Goal: Task Accomplishment & Management: Manage account settings

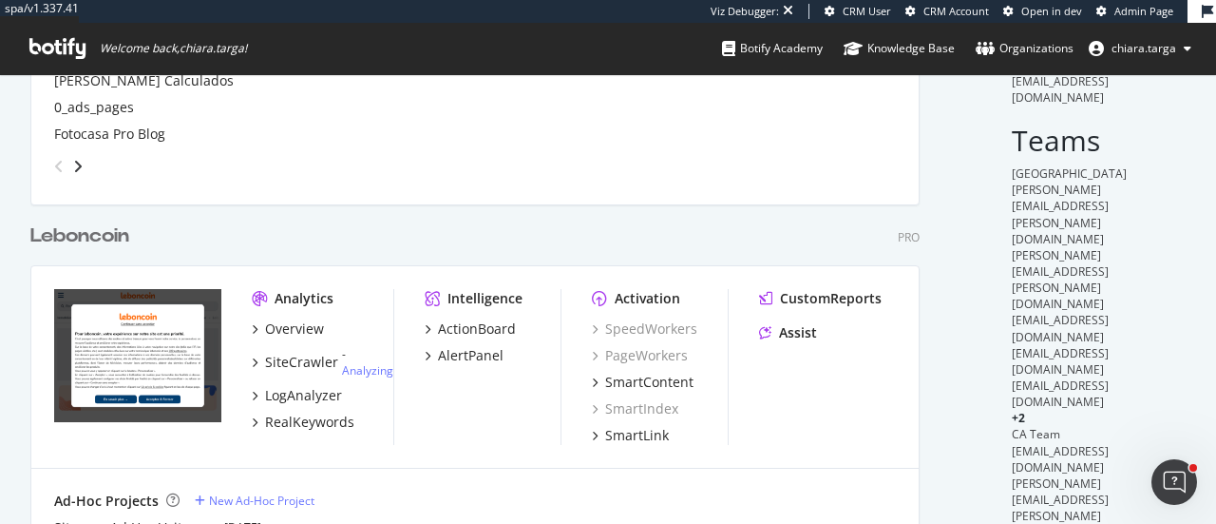
scroll to position [5721, 889]
click at [329, 360] on div "SiteCrawler" at bounding box center [301, 362] width 73 height 19
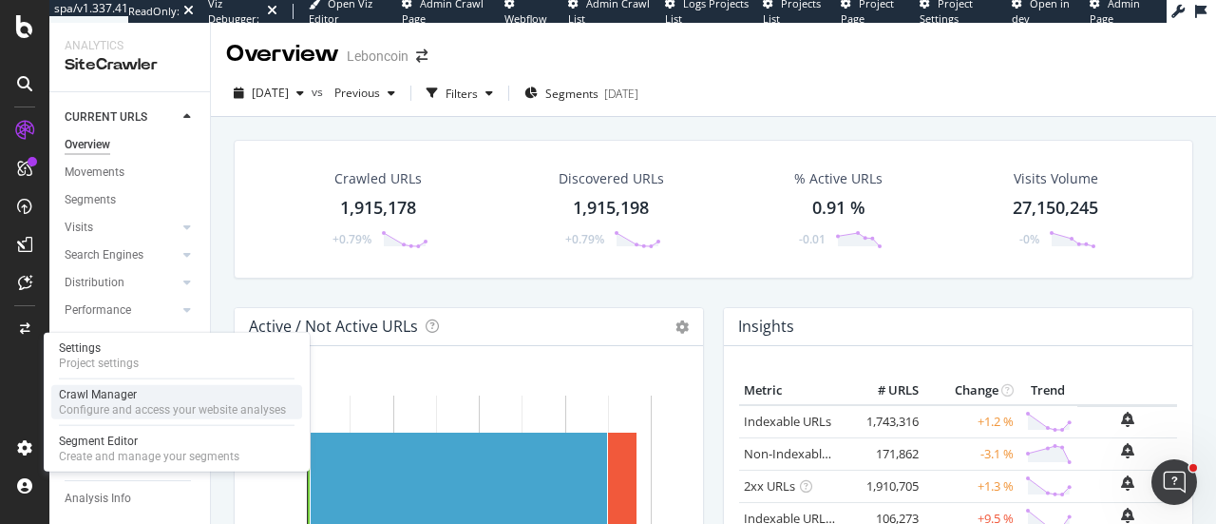
click at [133, 410] on div "Configure and access your website analyses" at bounding box center [172, 409] width 227 height 15
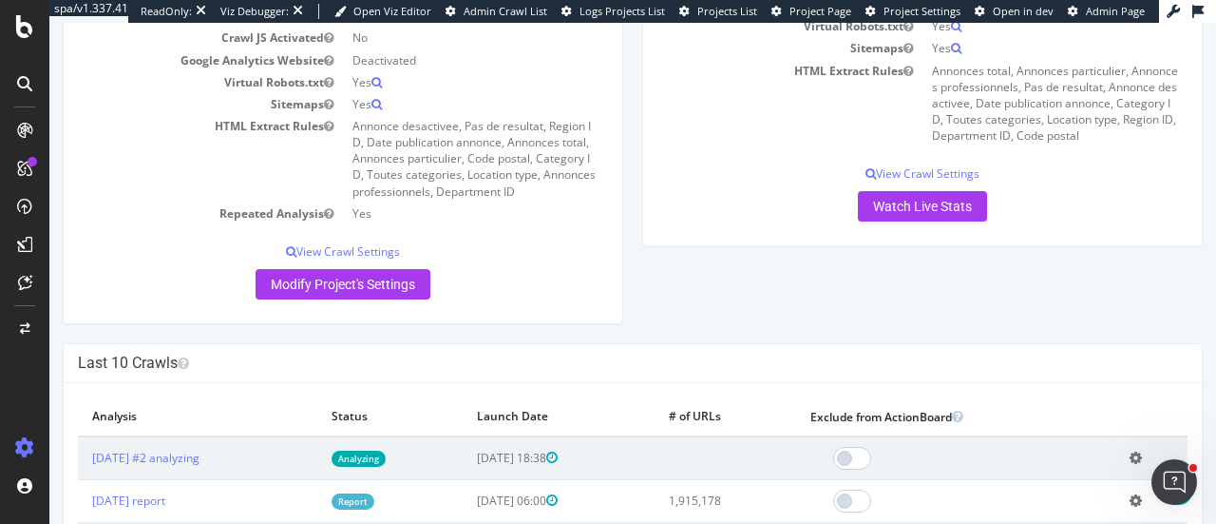
scroll to position [190, 0]
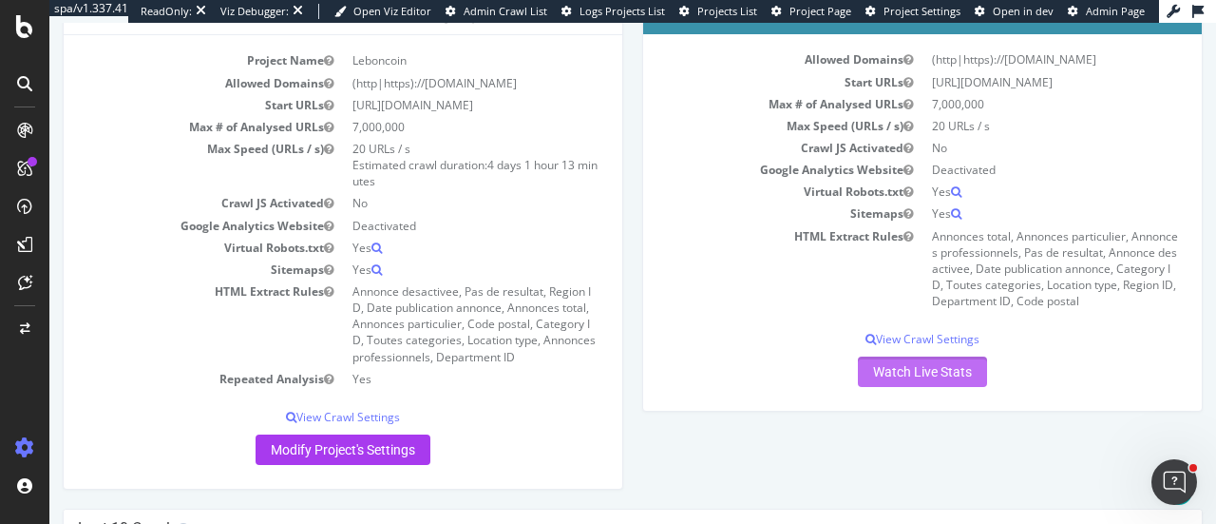
click at [912, 367] on link "Watch Live Stats" at bounding box center [922, 371] width 129 height 30
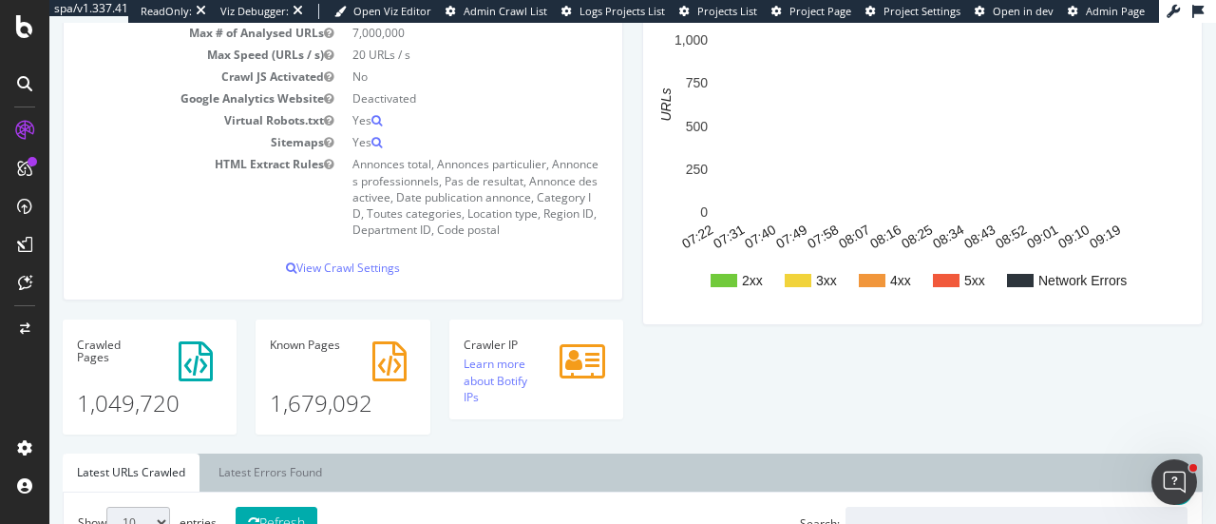
scroll to position [570, 0]
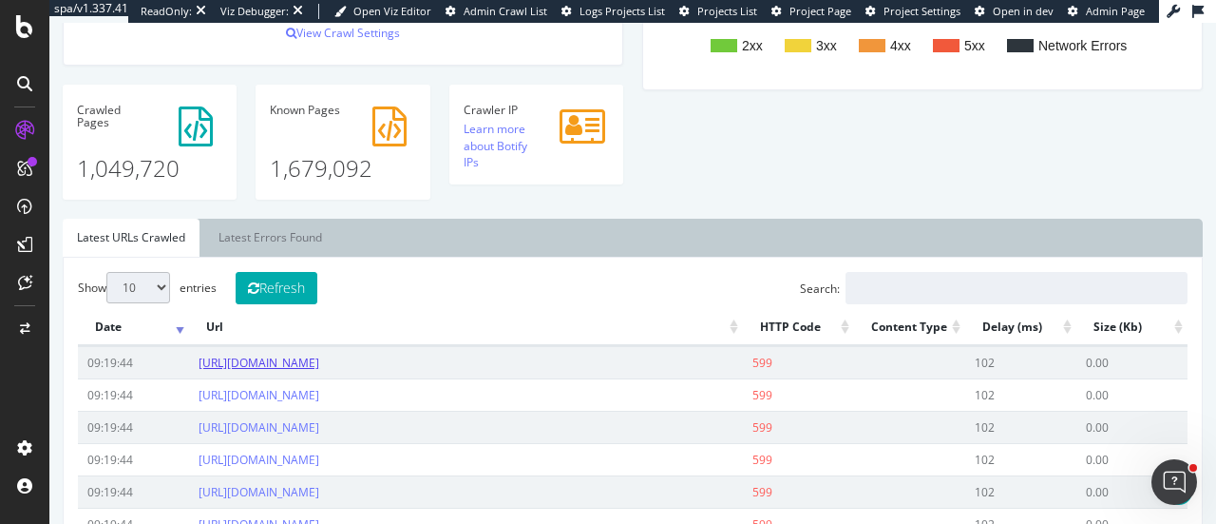
click at [319, 371] on link "https://www.leboncoin.fr/cl/accessoires_bagagerie/cp_fontaine-la-mallet_76290/p…" at bounding box center [259, 362] width 121 height 16
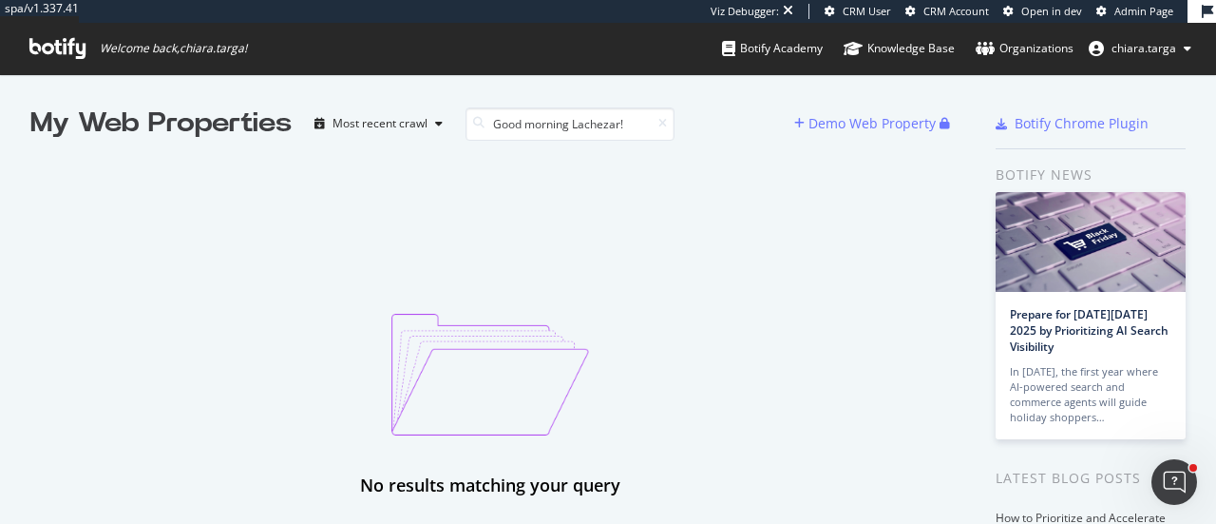
type input "Good morning Lachezar!"
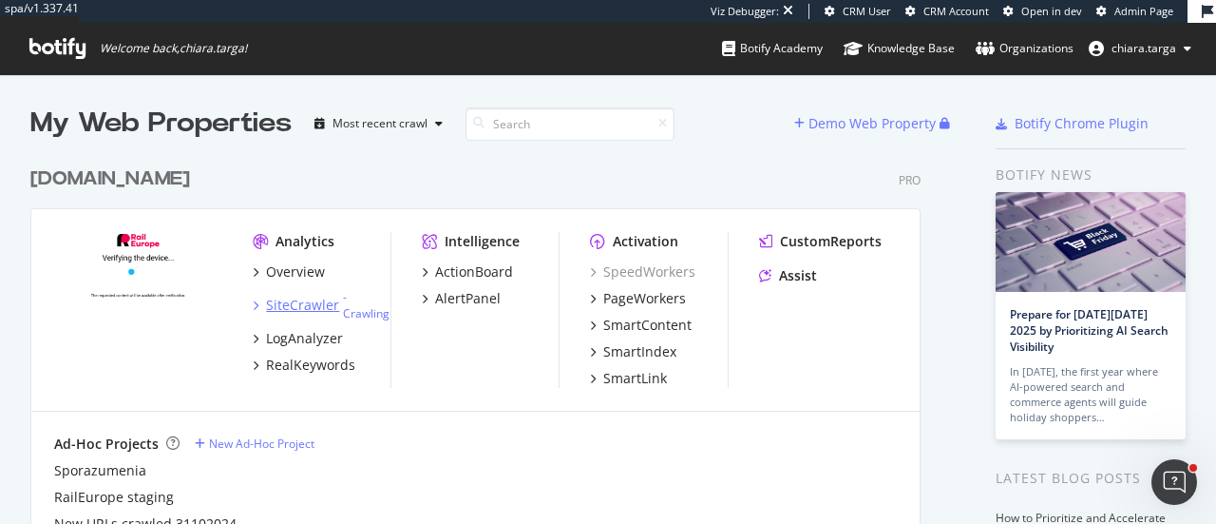
click at [284, 305] on div "SiteCrawler" at bounding box center [302, 305] width 73 height 19
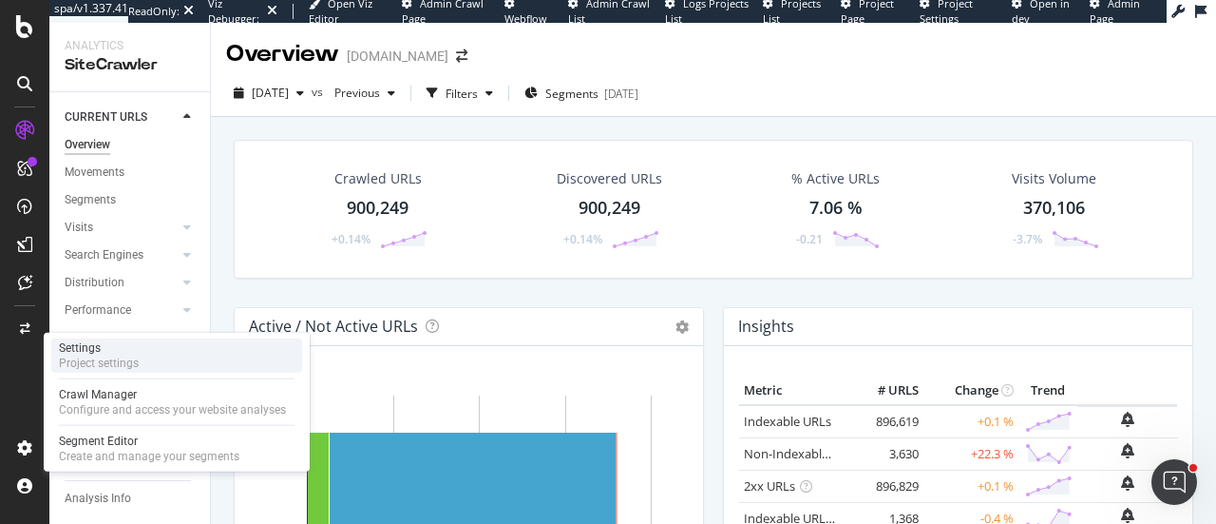
click at [124, 367] on div "Project settings" at bounding box center [99, 362] width 80 height 15
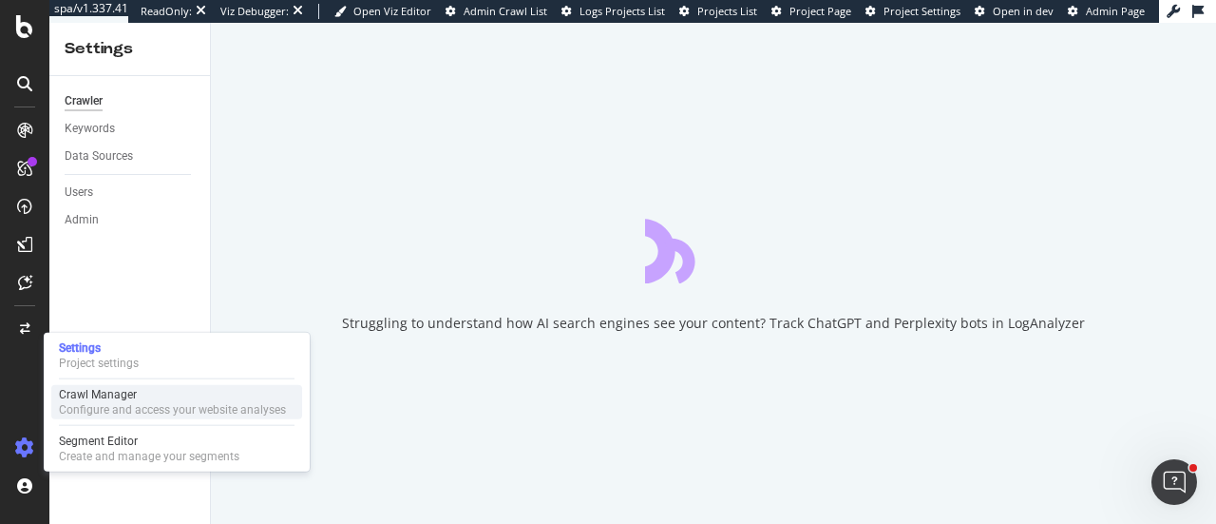
click at [118, 398] on div "Crawl Manager" at bounding box center [172, 394] width 227 height 15
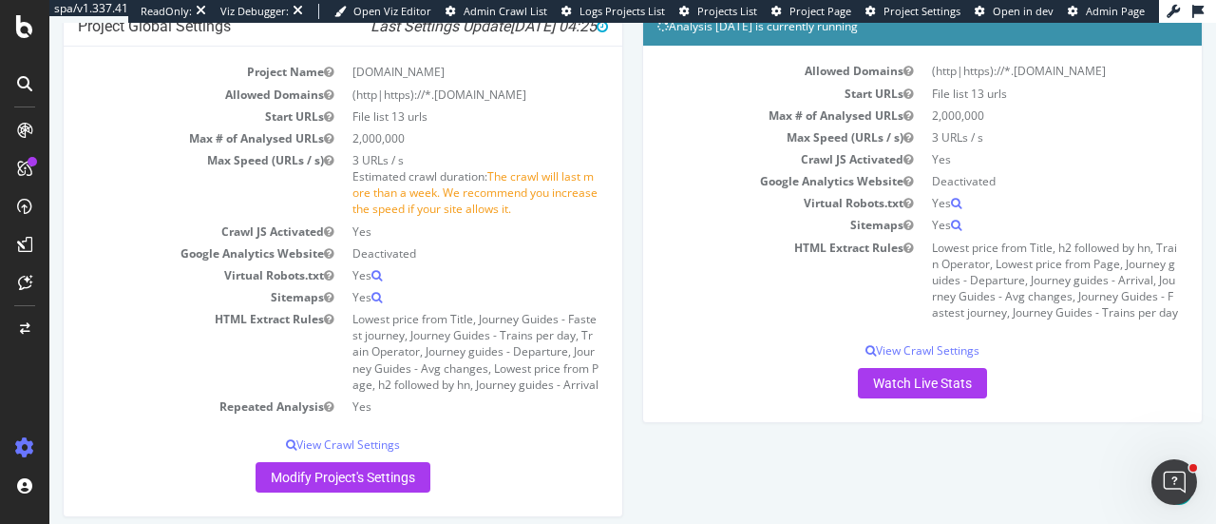
scroll to position [190, 0]
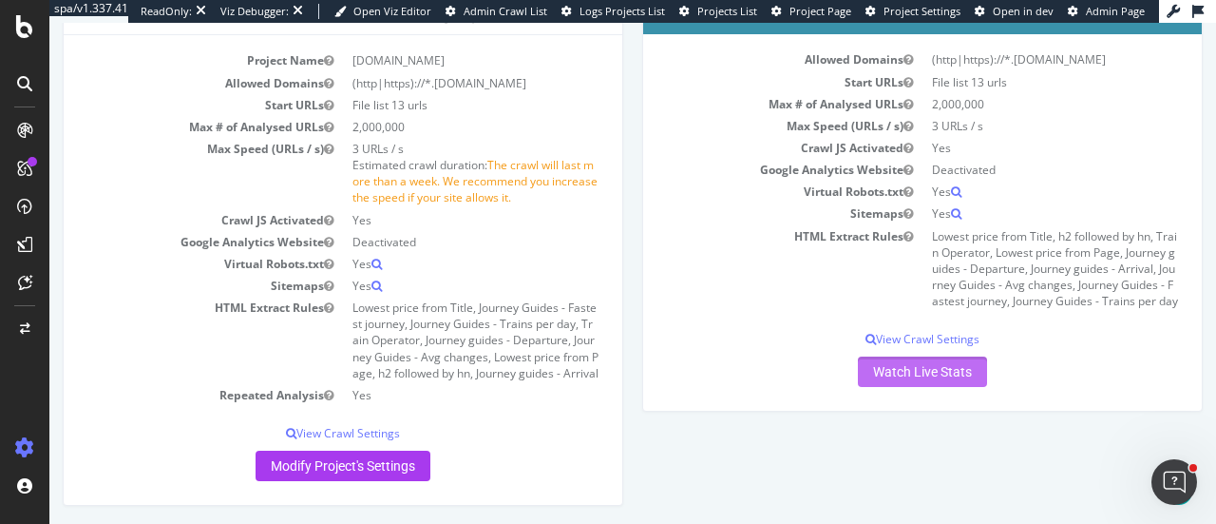
click at [912, 387] on link "Watch Live Stats" at bounding box center [922, 371] width 129 height 30
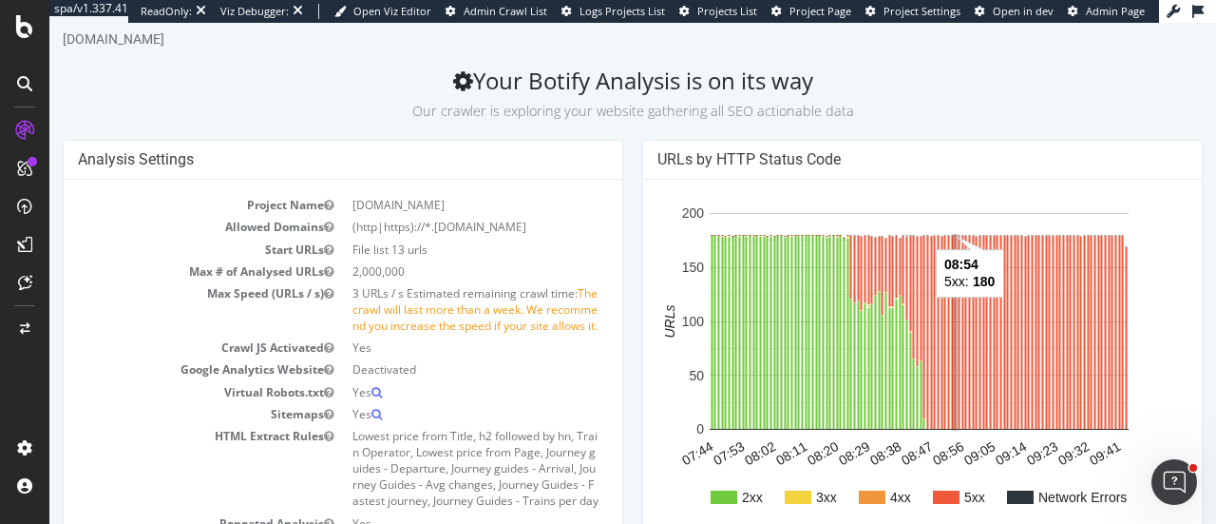
scroll to position [36, 0]
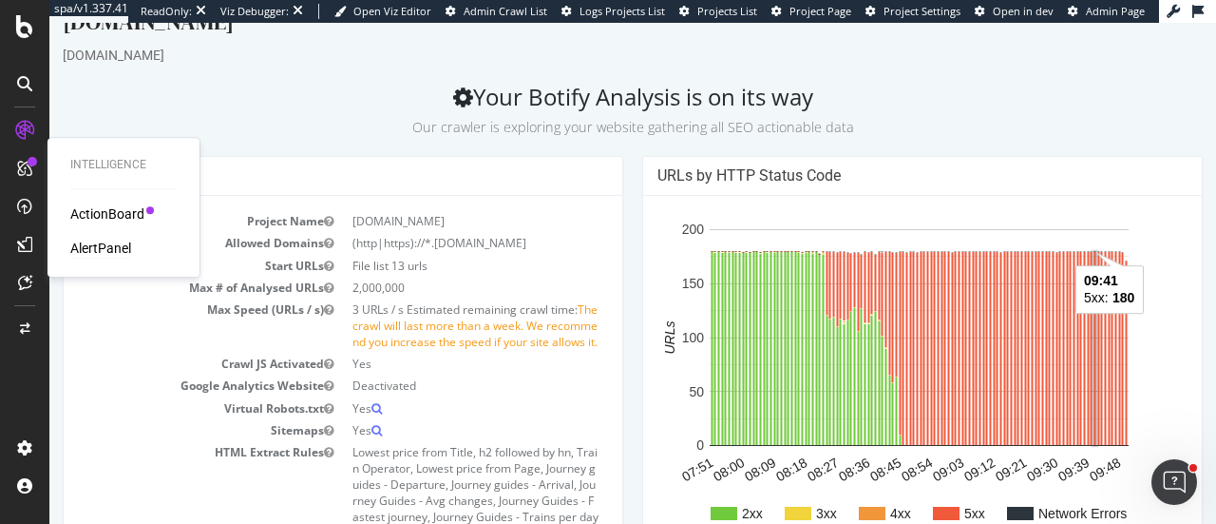
click at [97, 250] on div "AlertPanel" at bounding box center [100, 248] width 61 height 19
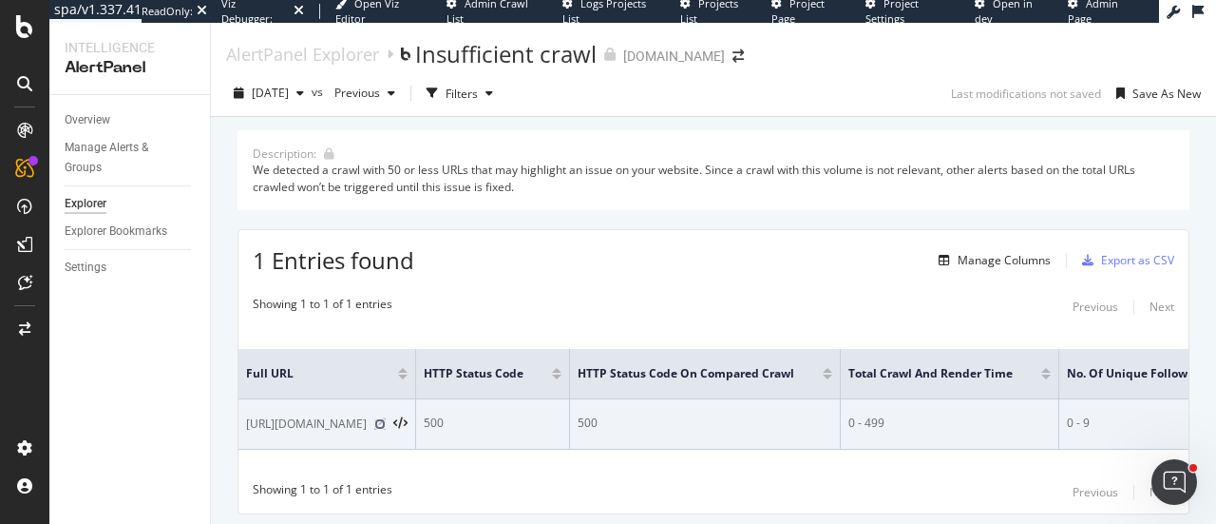
click at [386, 418] on icon at bounding box center [379, 423] width 11 height 11
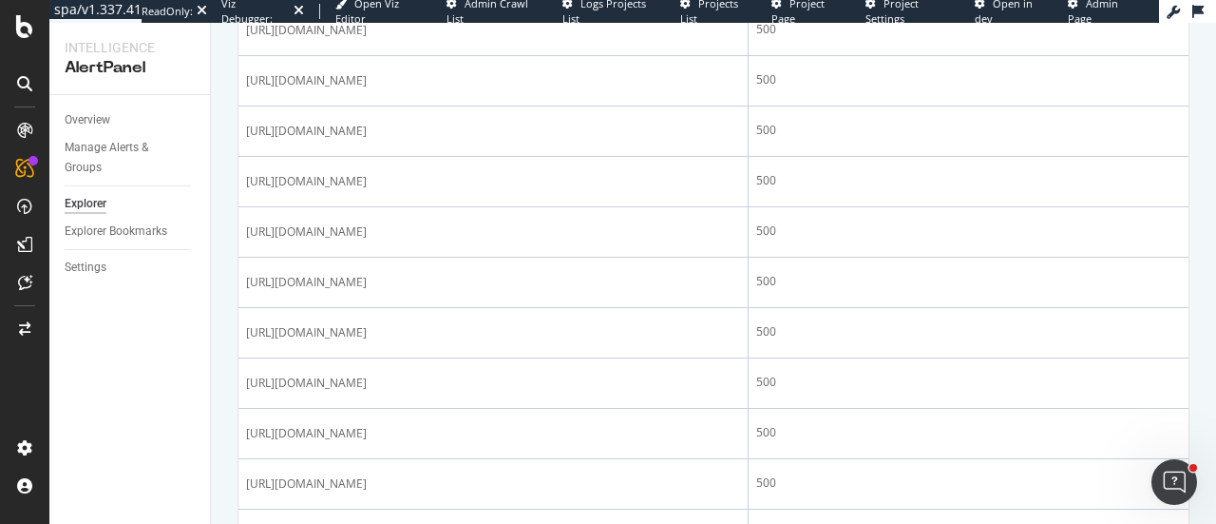
scroll to position [665, 0]
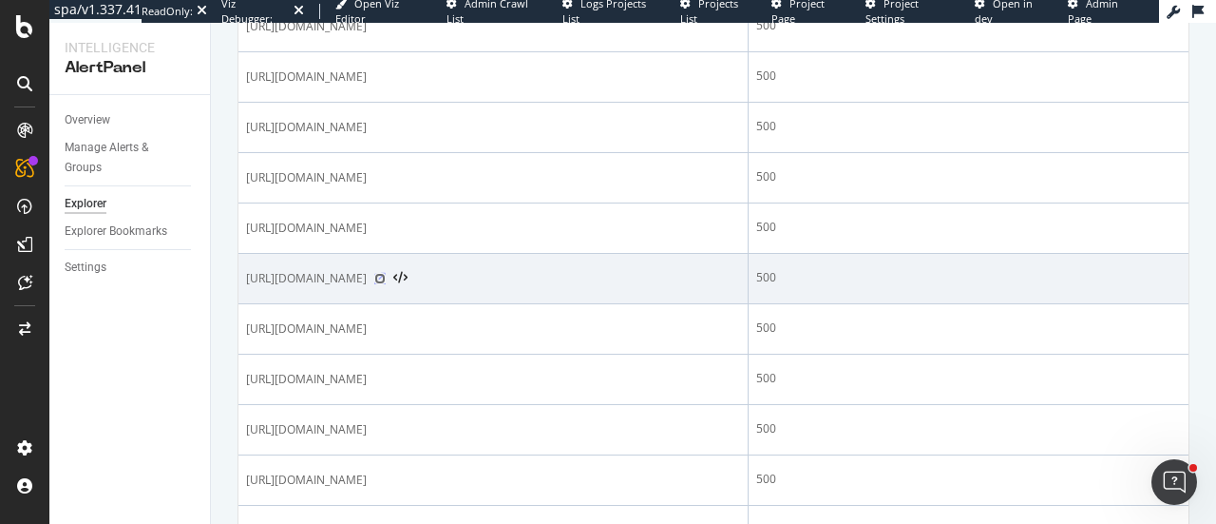
click at [386, 273] on icon at bounding box center [379, 278] width 11 height 11
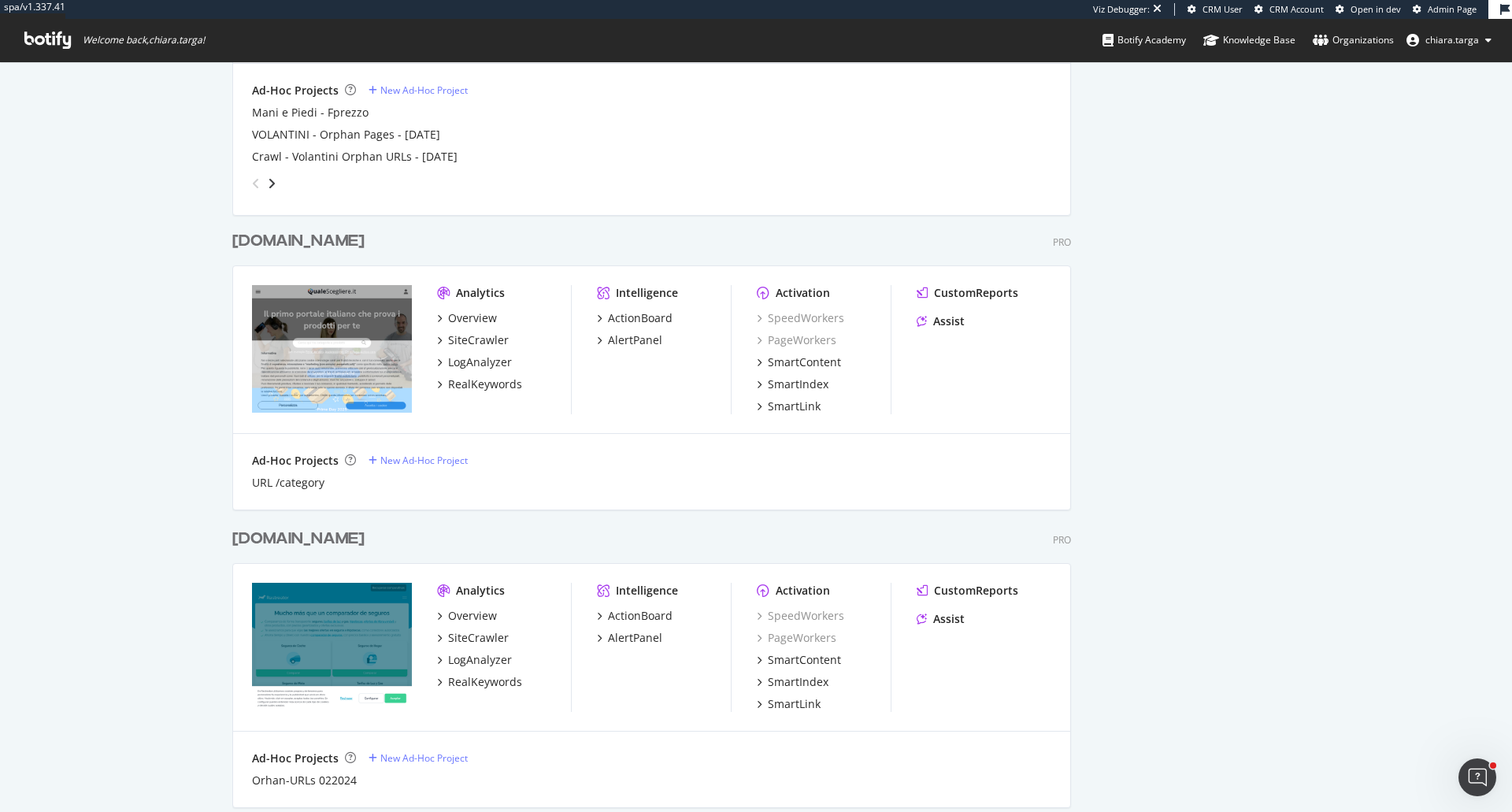
scroll to position [1339, 0]
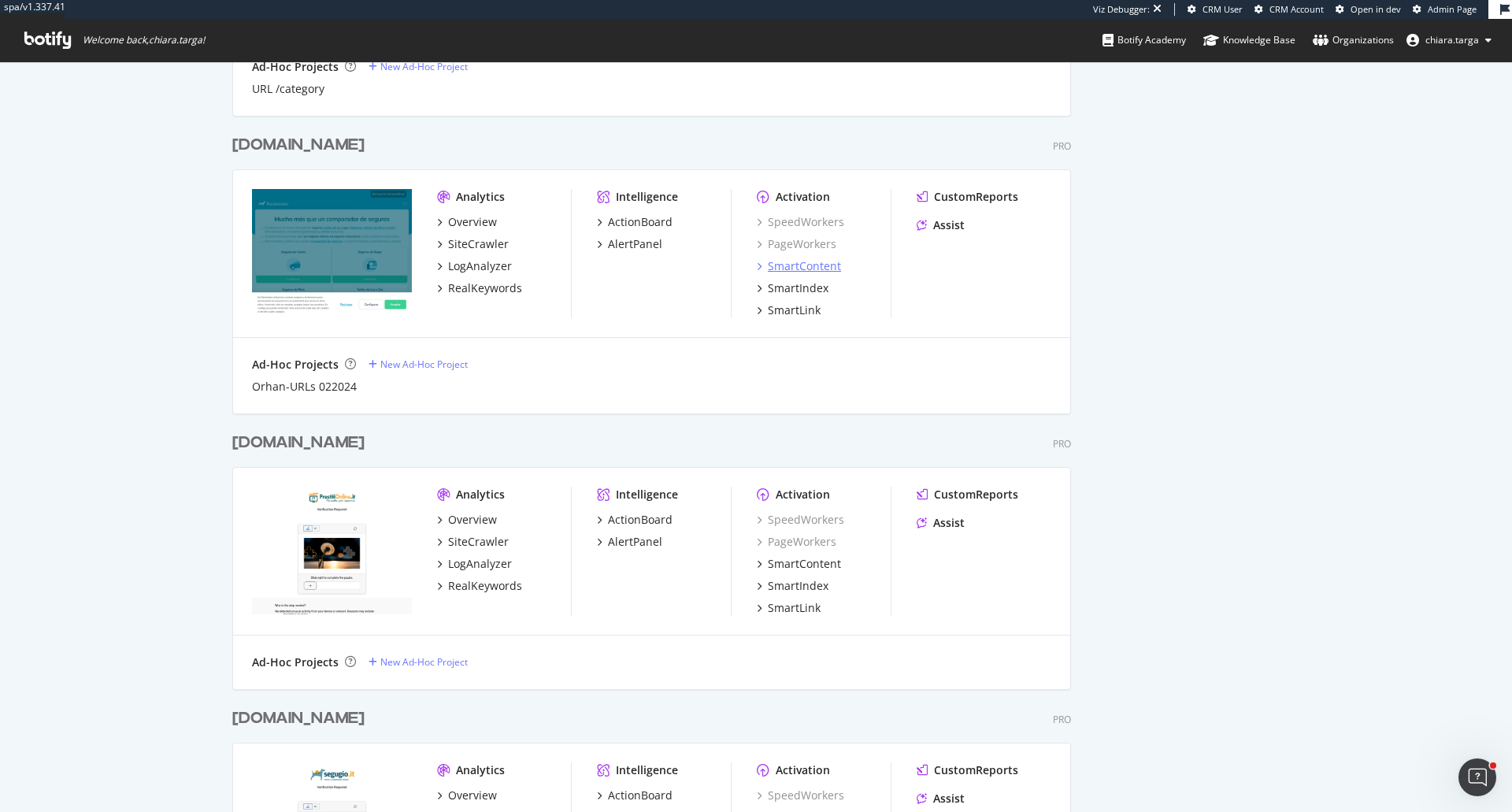
click at [780, 263] on div "SmartContent" at bounding box center [804, 266] width 73 height 16
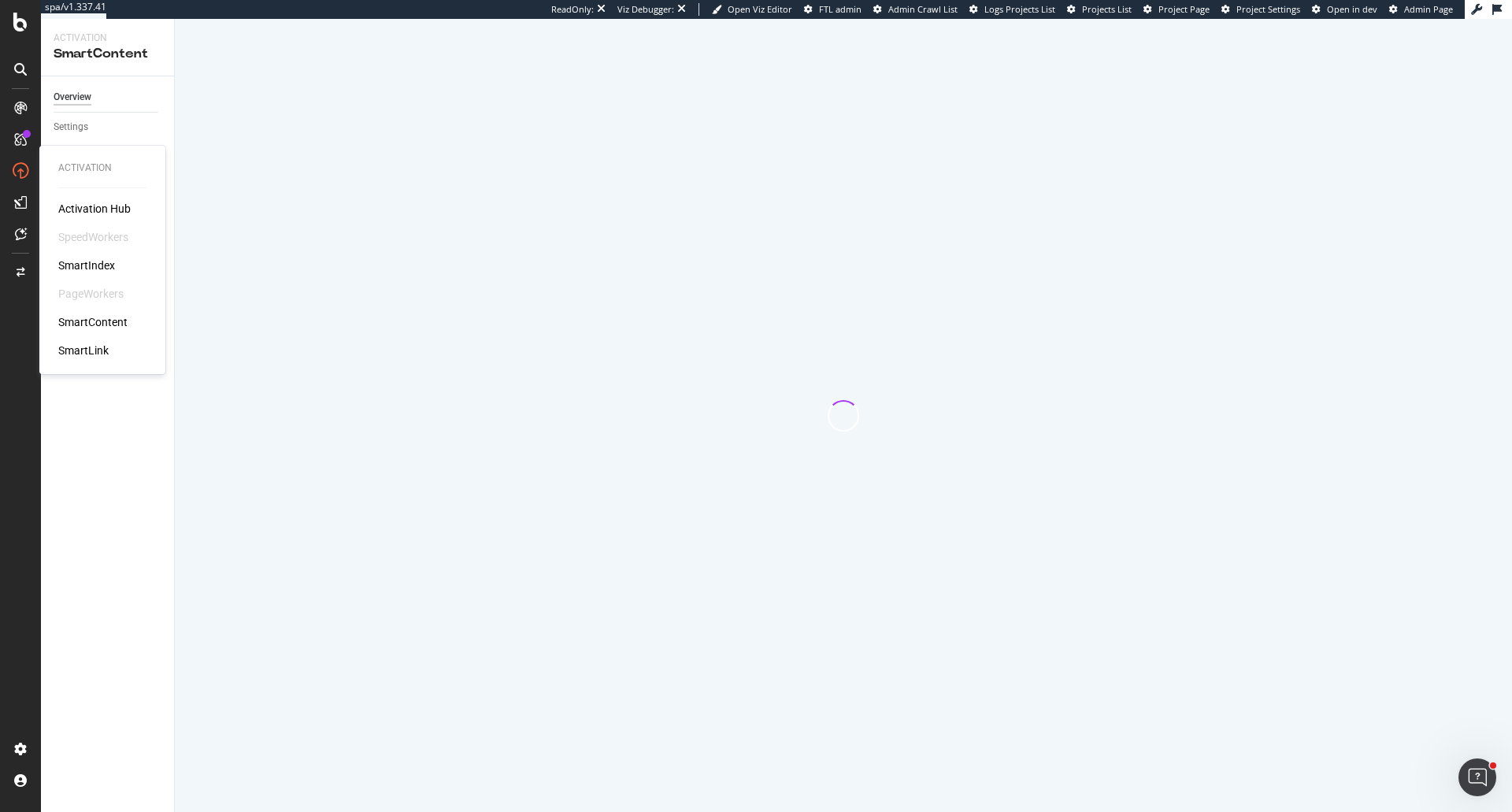
click at [89, 264] on div "SmartIndex" at bounding box center [86, 265] width 56 height 16
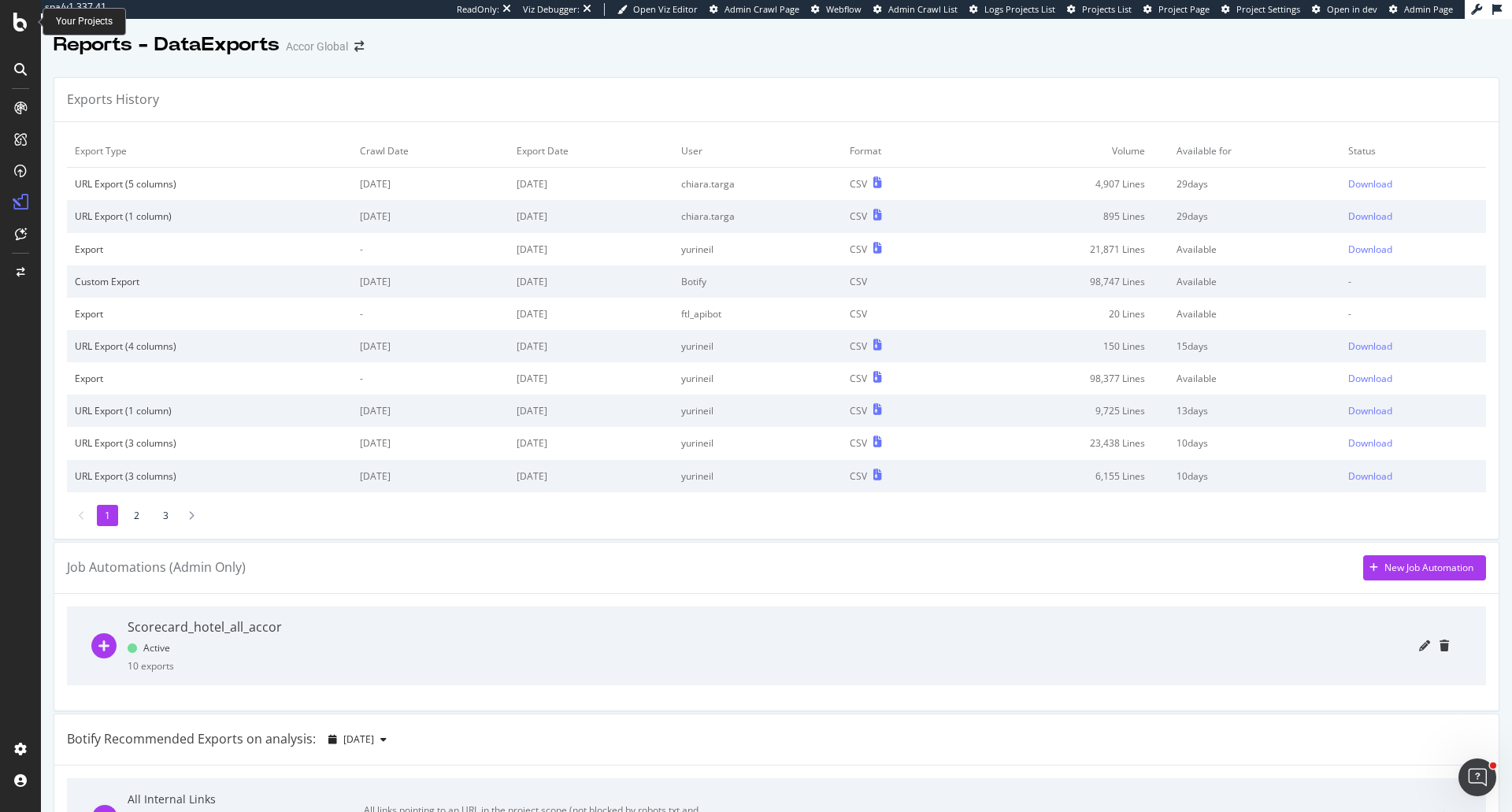
drag, startPoint x: 0, startPoint y: 0, endPoint x: 18, endPoint y: 15, distance: 23.4
click at [18, 15] on icon at bounding box center [20, 22] width 14 height 19
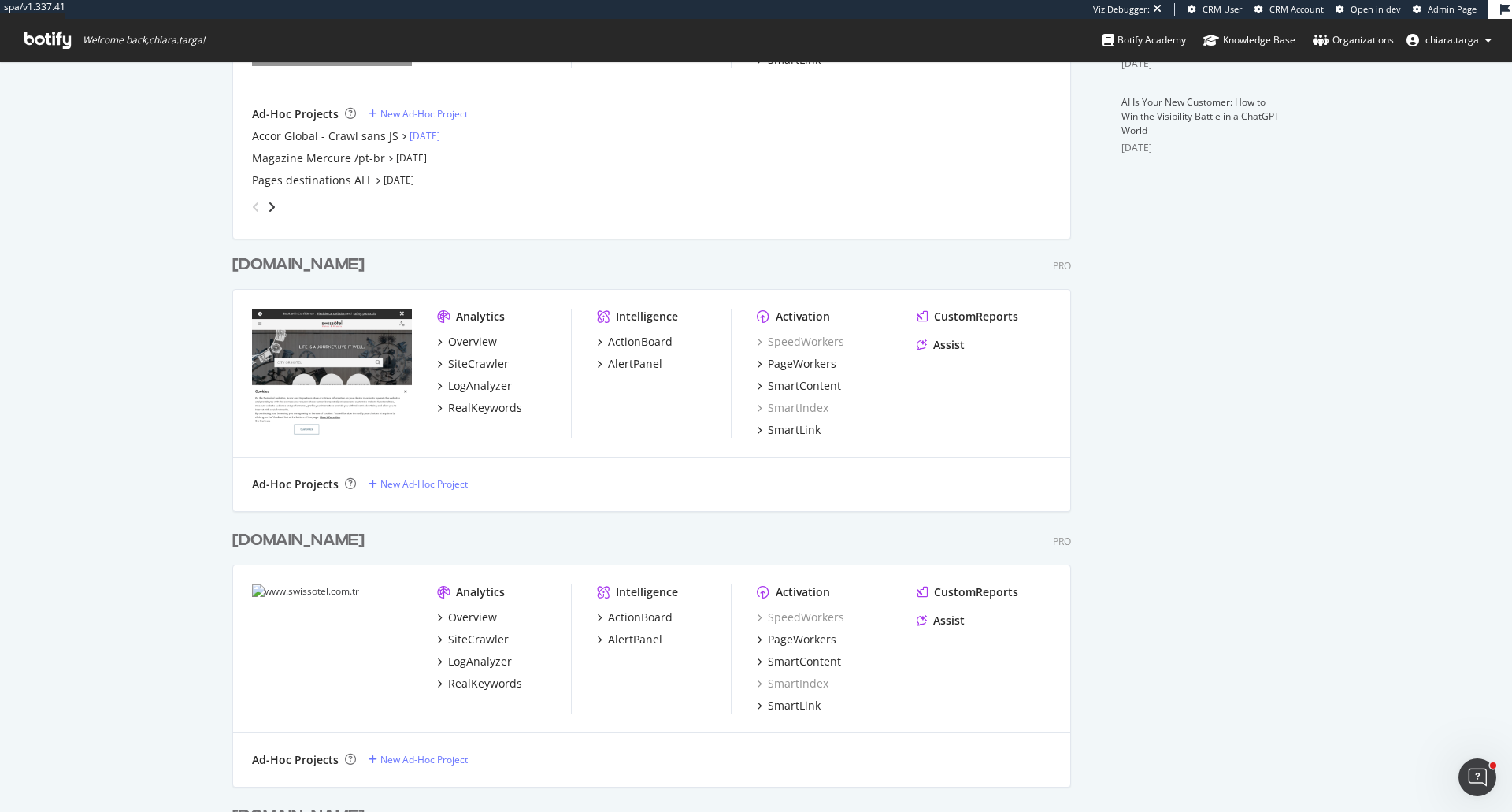
scroll to position [157, 0]
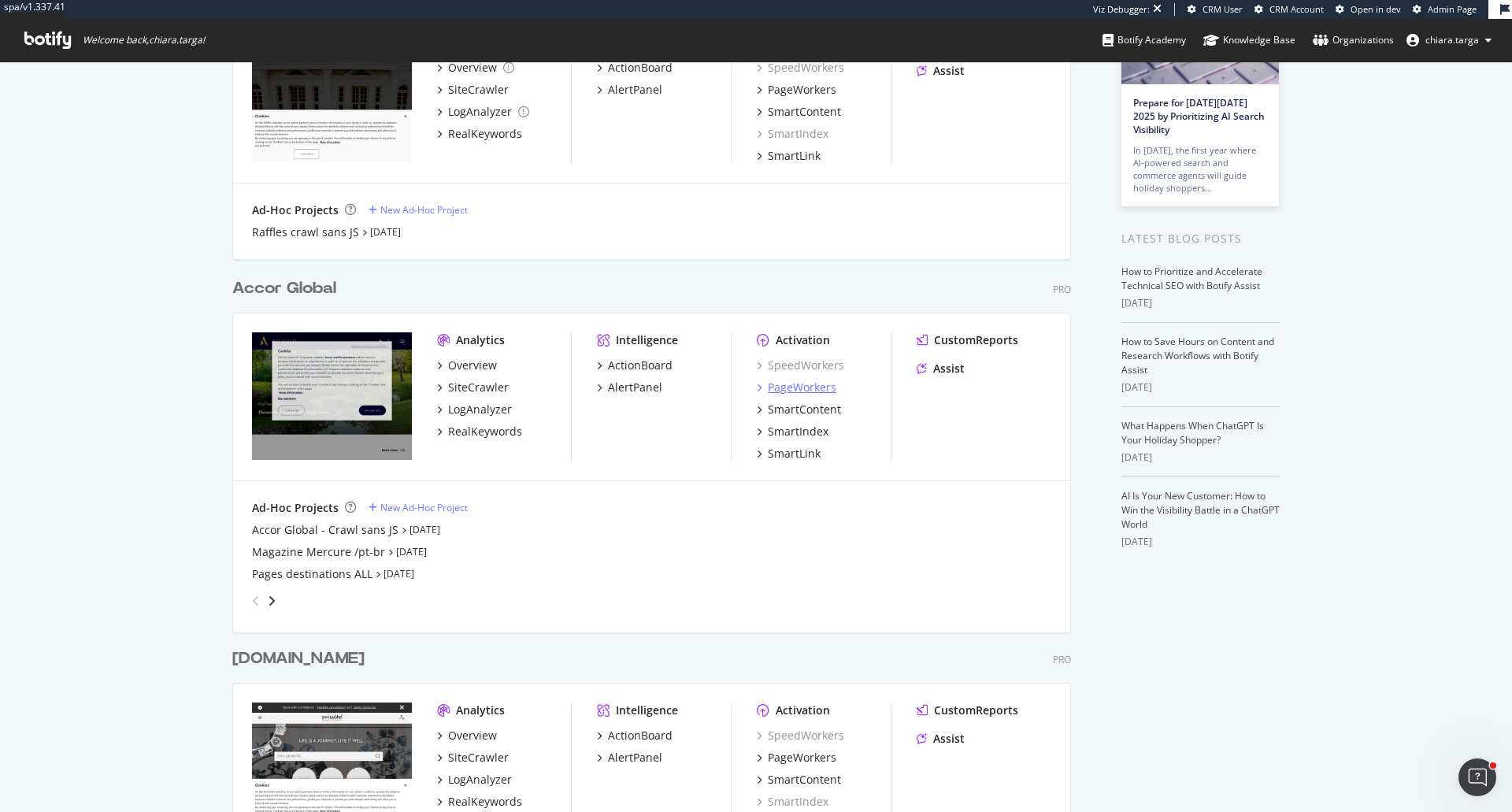
click at [828, 386] on div "PageWorkers" at bounding box center [802, 387] width 69 height 16
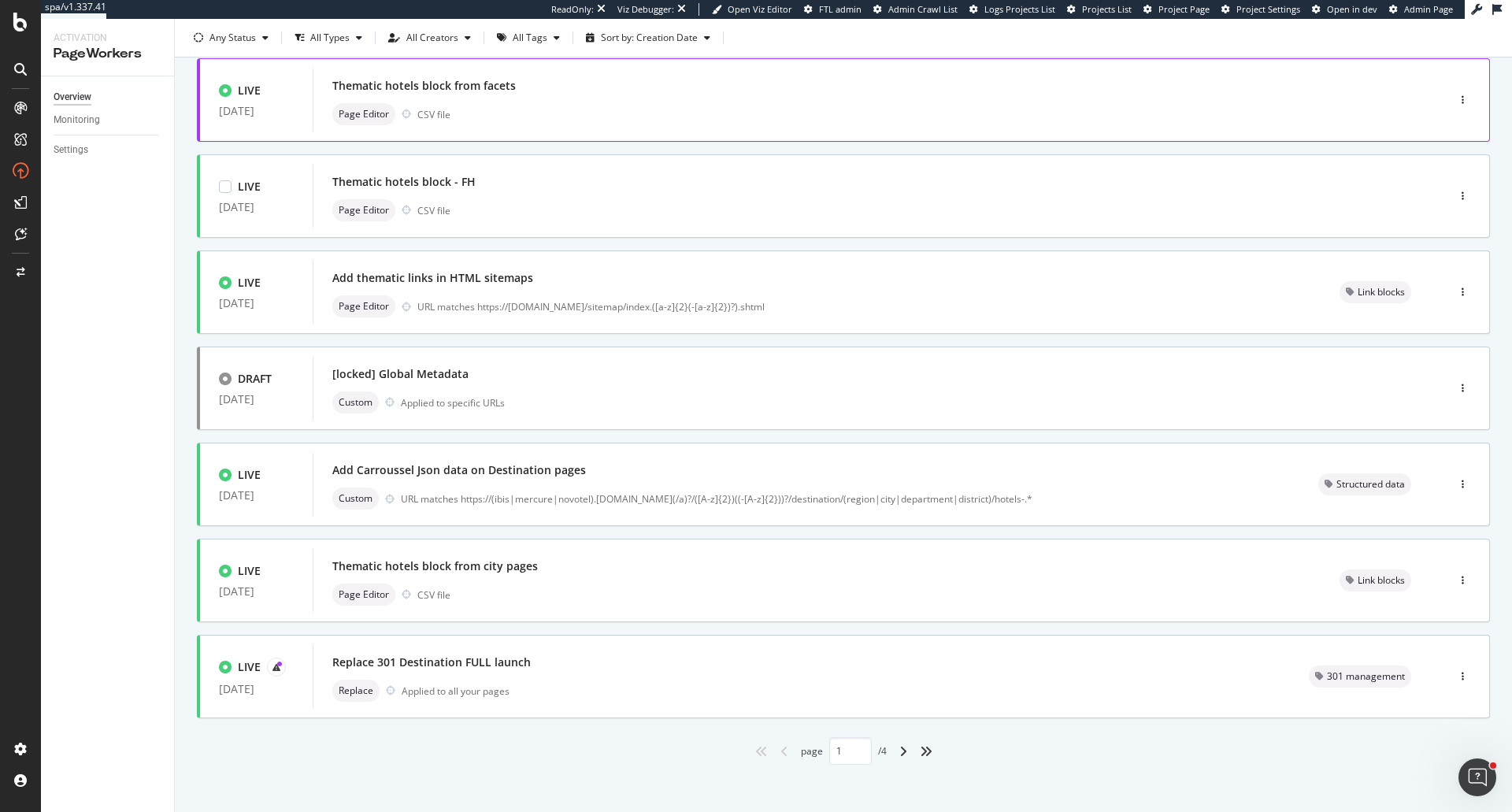
scroll to position [394, 0]
click at [612, 703] on div "Replace 301 Destination FULL launch Replace Applied to all your pages" at bounding box center [800, 674] width 977 height 63
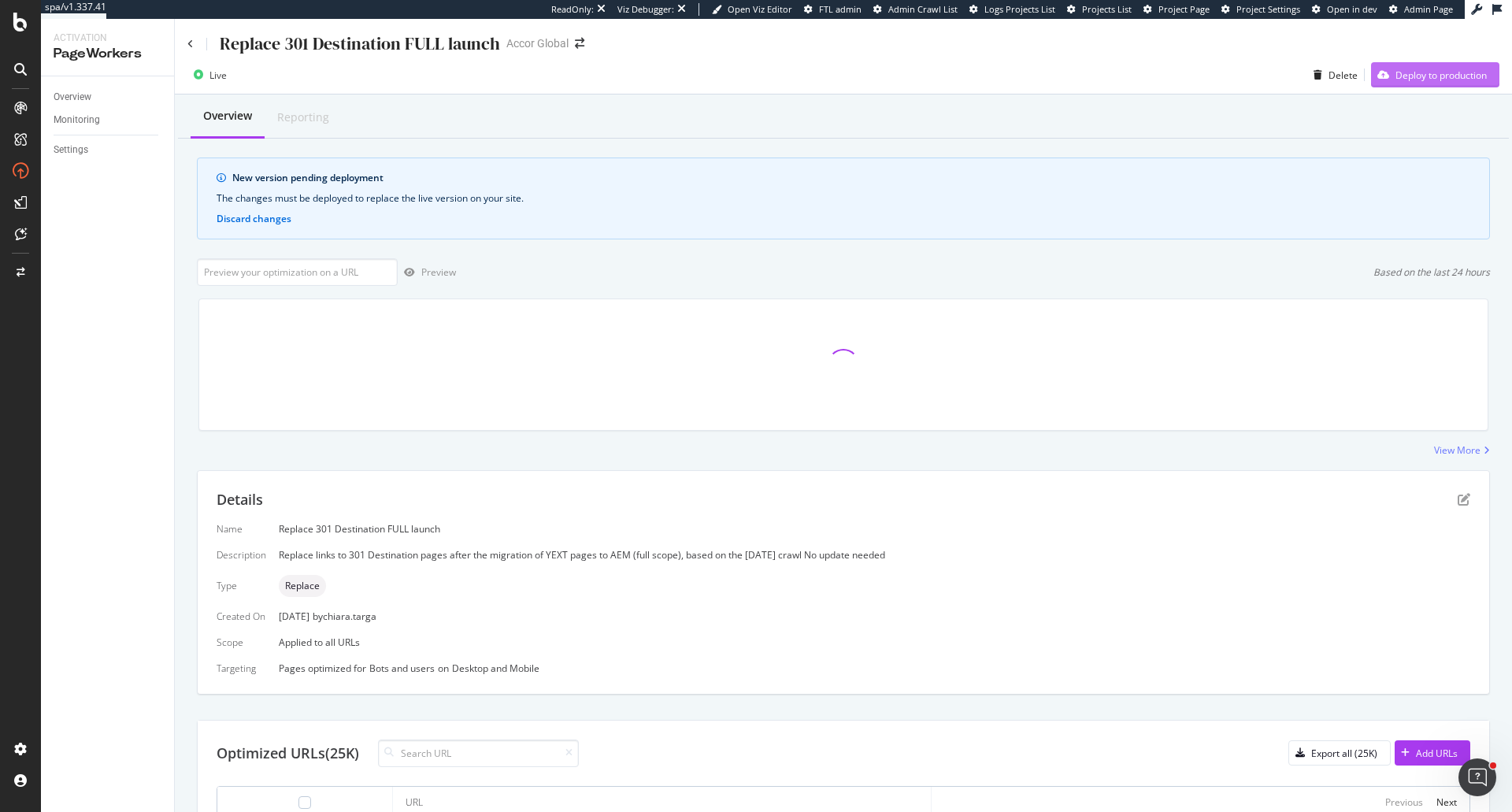
click at [1423, 69] on div "Deploy to production" at bounding box center [1441, 75] width 91 height 13
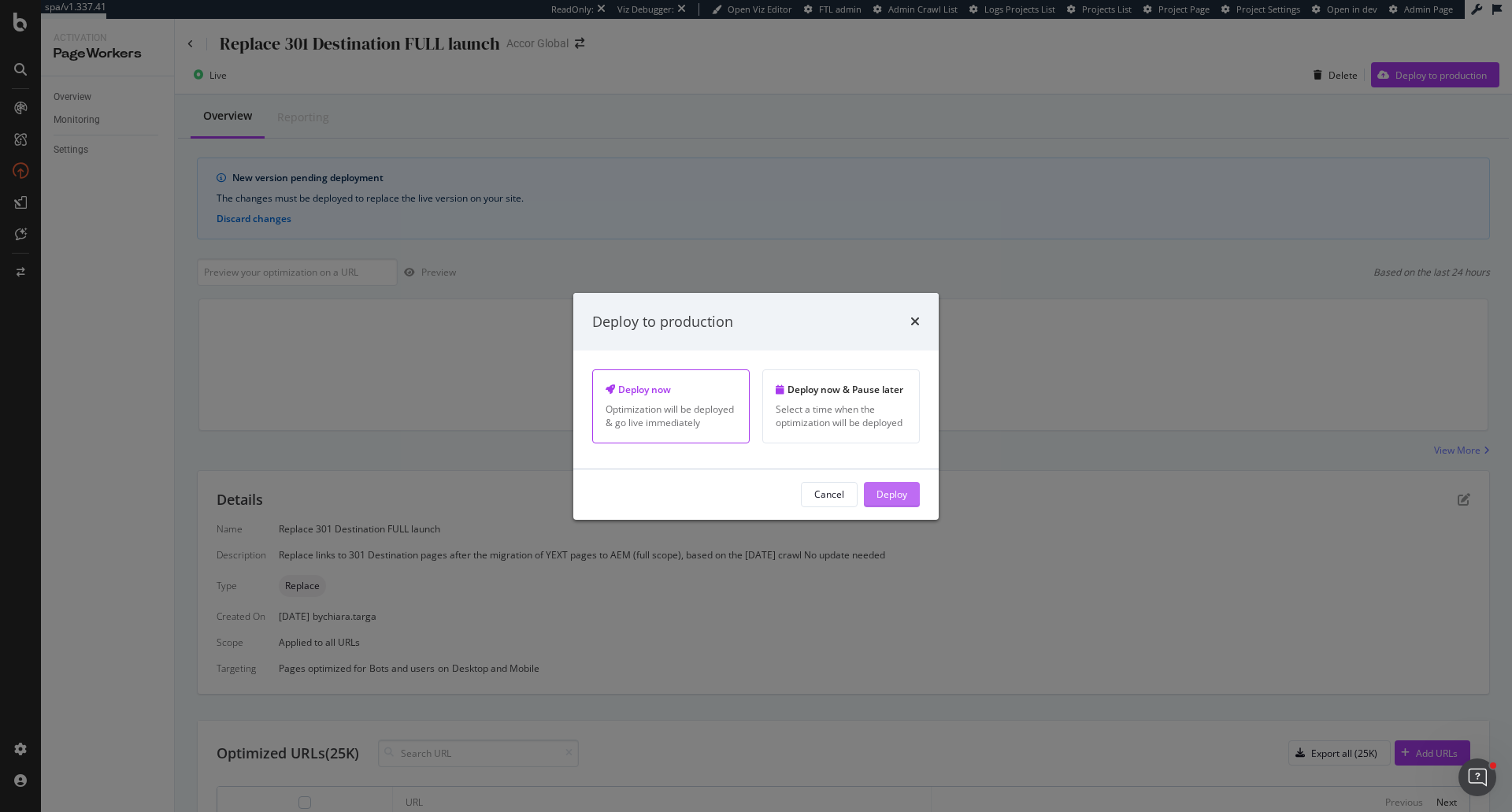
click at [887, 495] on div "Deploy" at bounding box center [891, 494] width 31 height 13
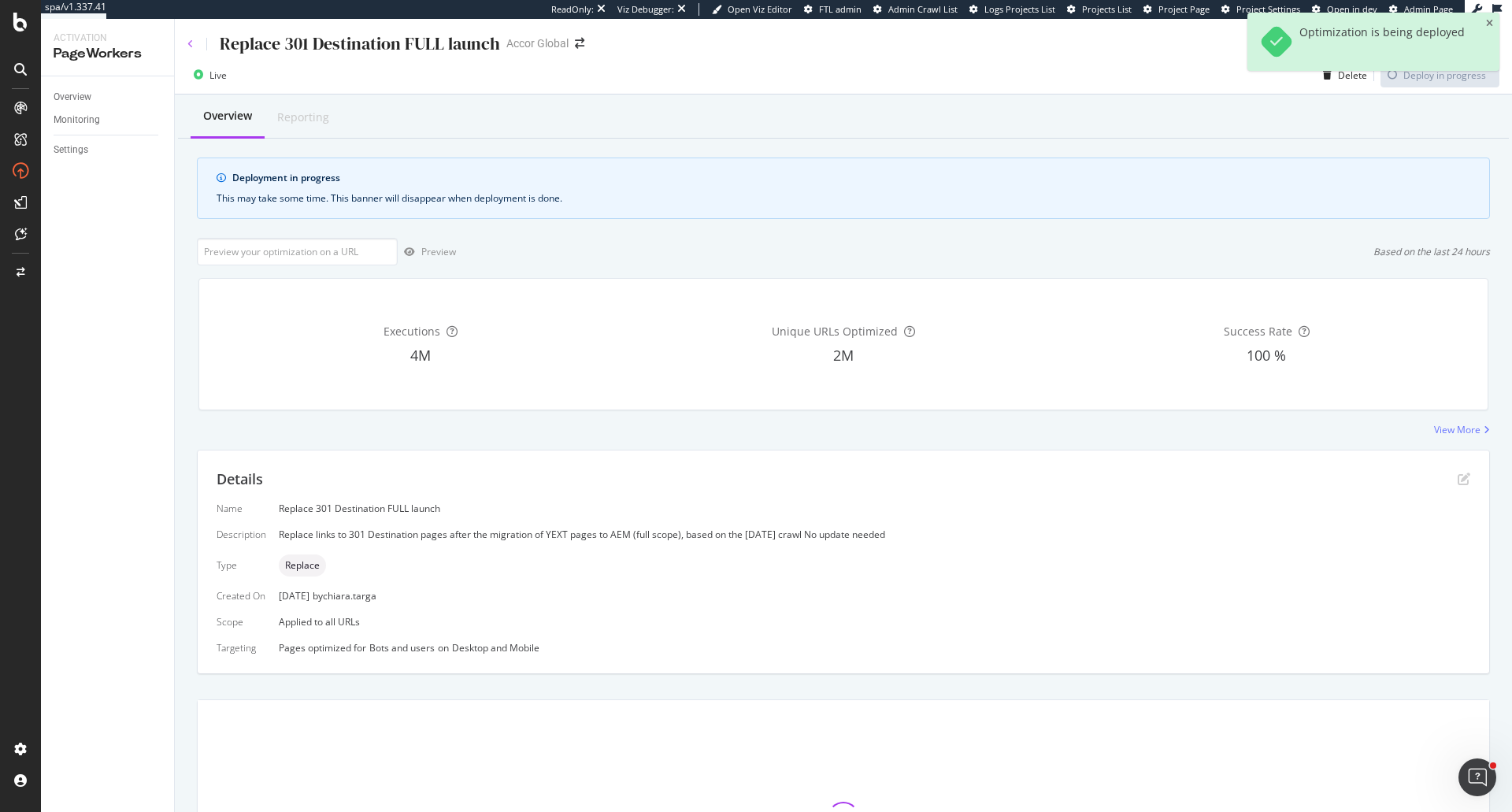
click at [191, 43] on icon at bounding box center [191, 44] width 7 height 9
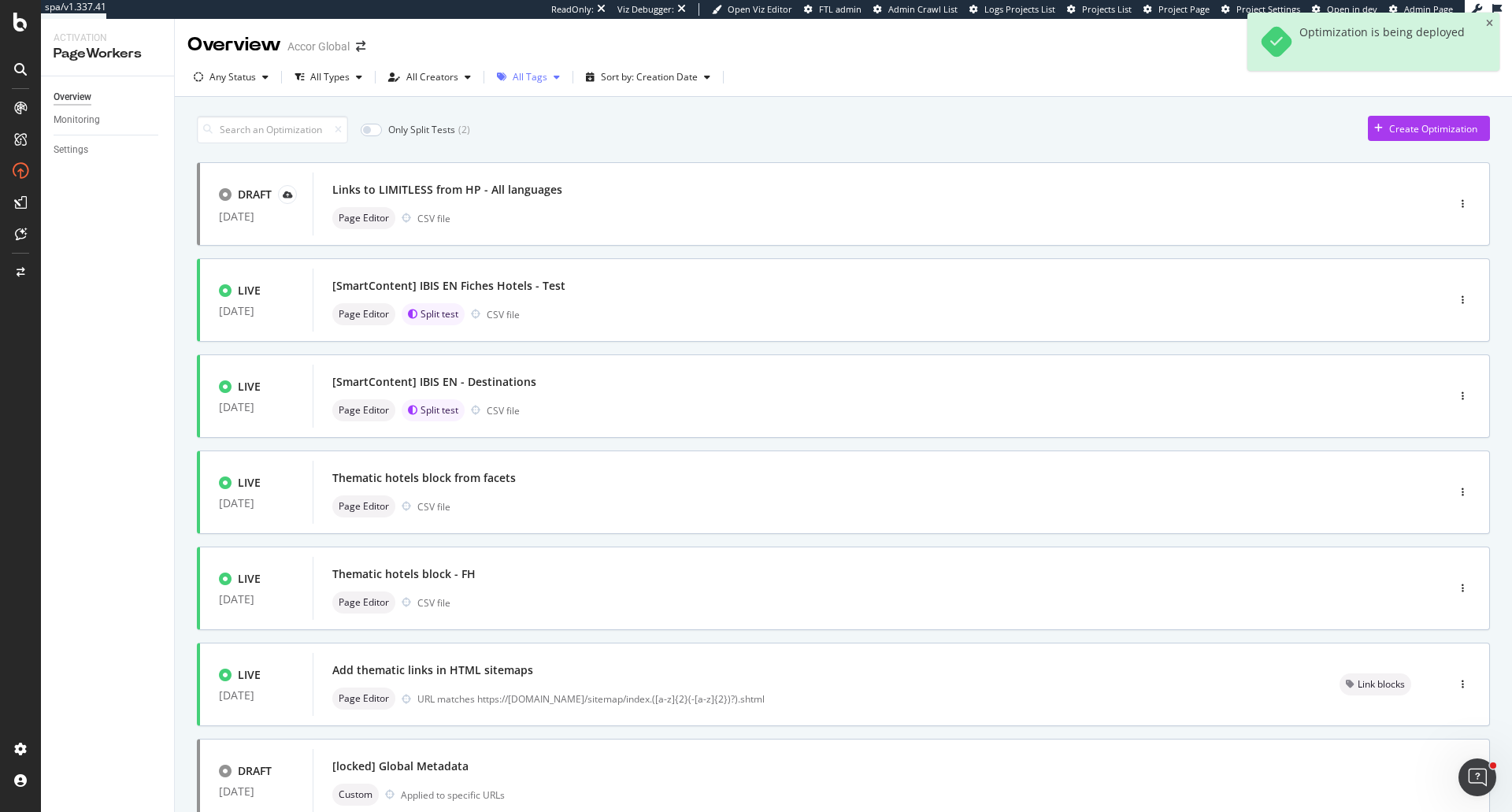
click at [514, 78] on div "All Tags" at bounding box center [530, 76] width 35 height 9
click at [505, 161] on div at bounding box center [506, 162] width 12 height 12
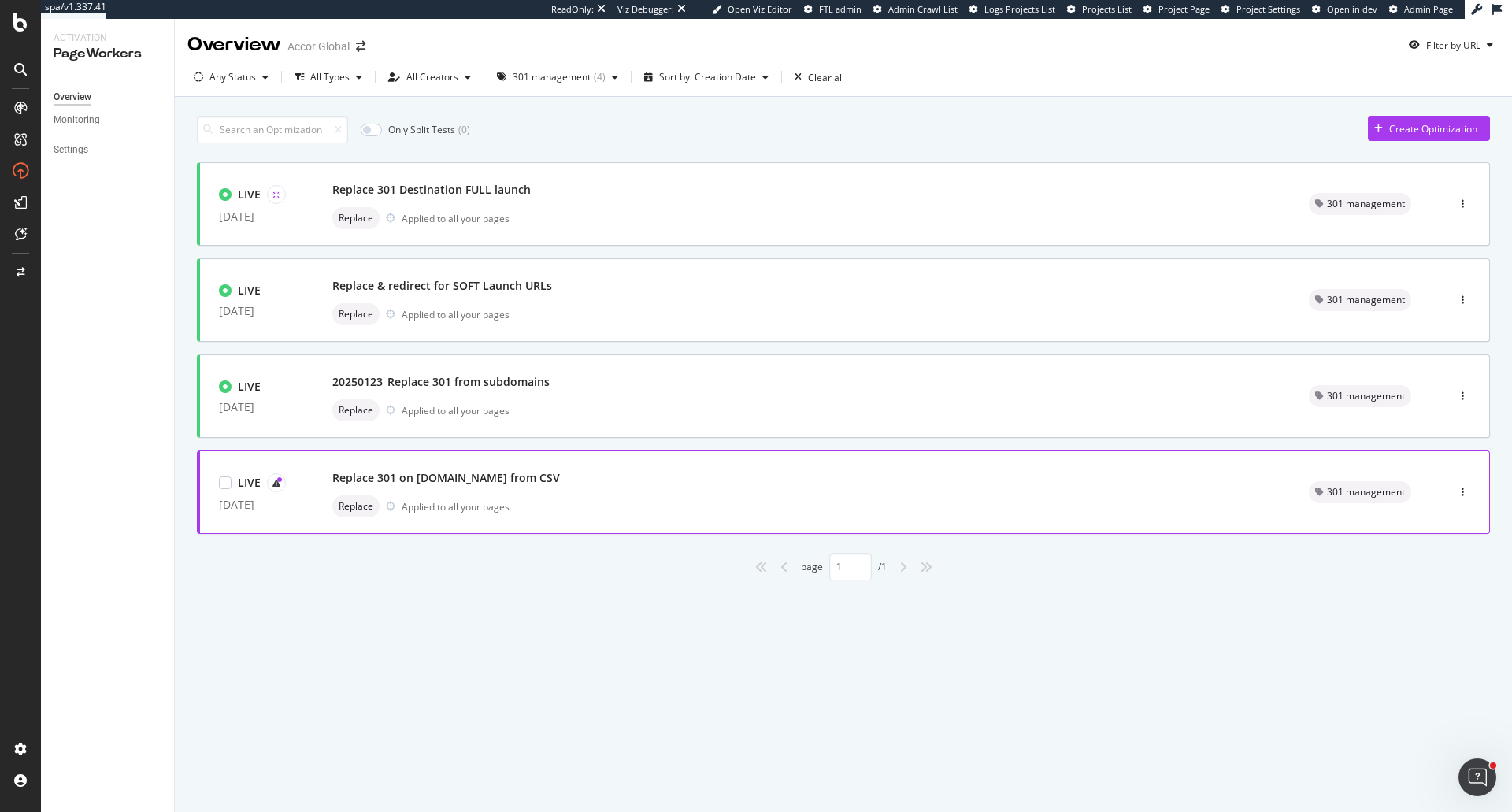
click at [630, 493] on div "Replace 301 on all.accor.com from CSV Replace Applied to all your pages" at bounding box center [801, 492] width 939 height 51
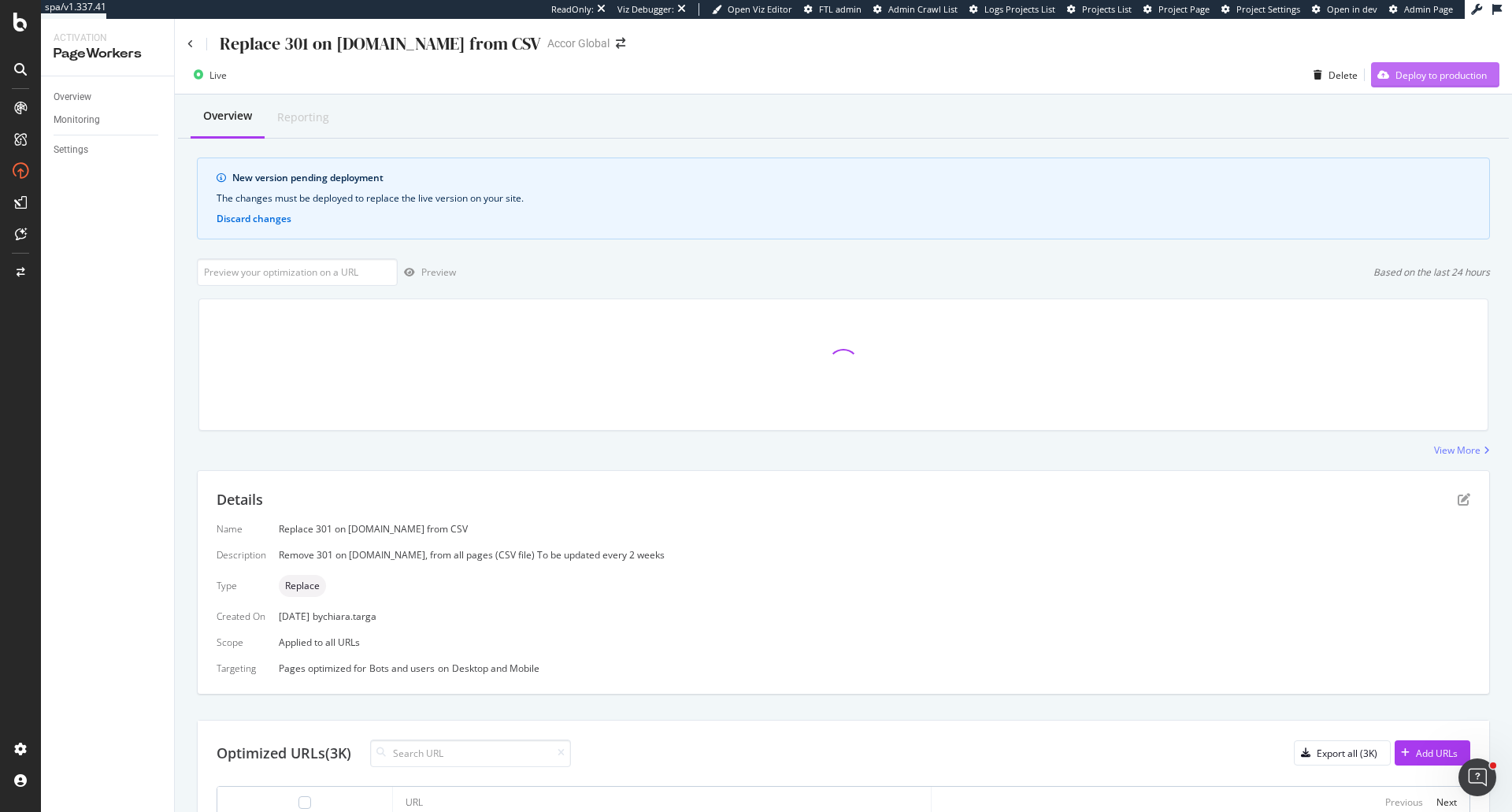
click at [1418, 84] on div "Deploy to production" at bounding box center [1428, 75] width 116 height 24
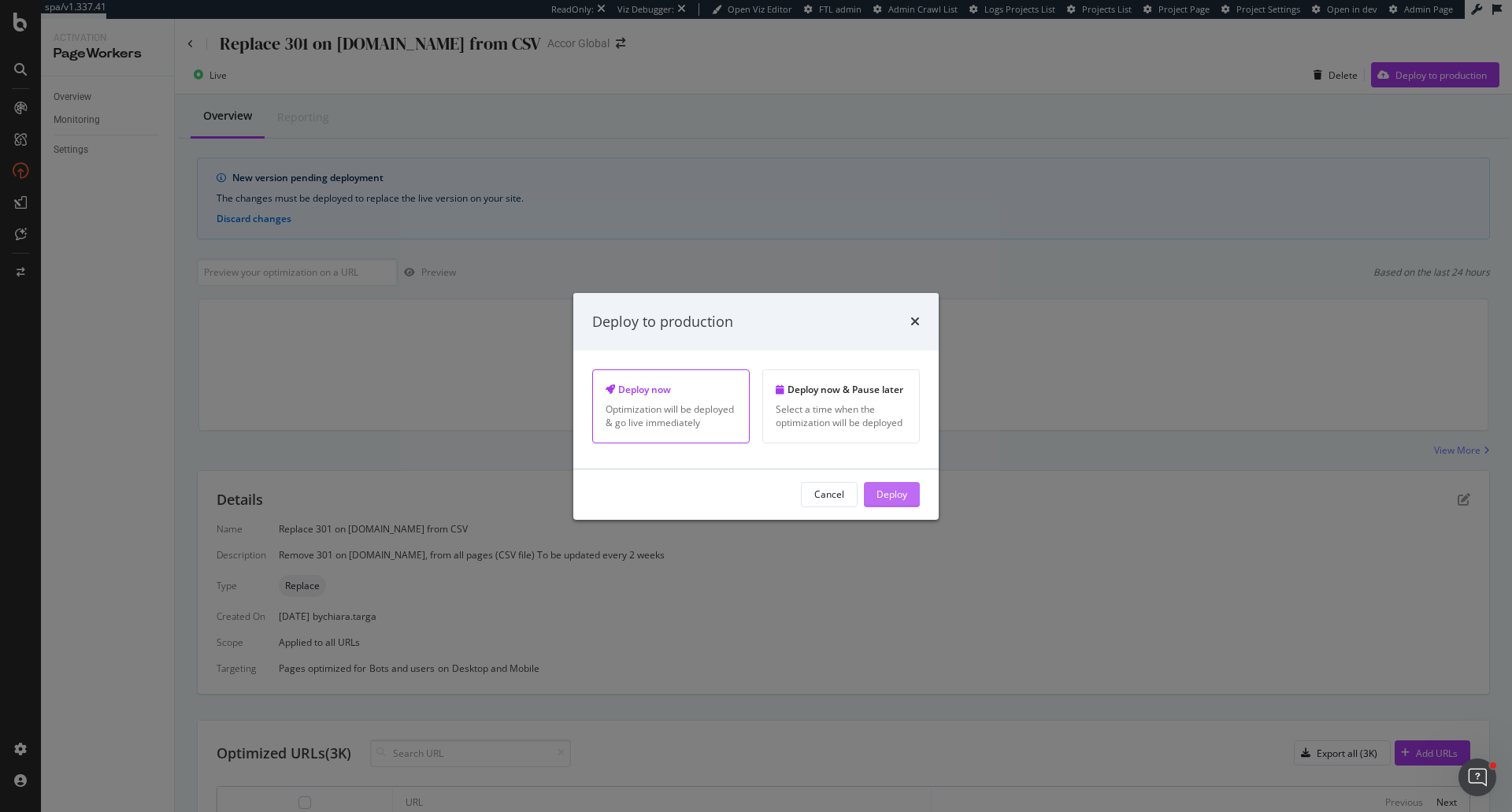
click at [908, 500] on button "Deploy" at bounding box center [891, 495] width 56 height 25
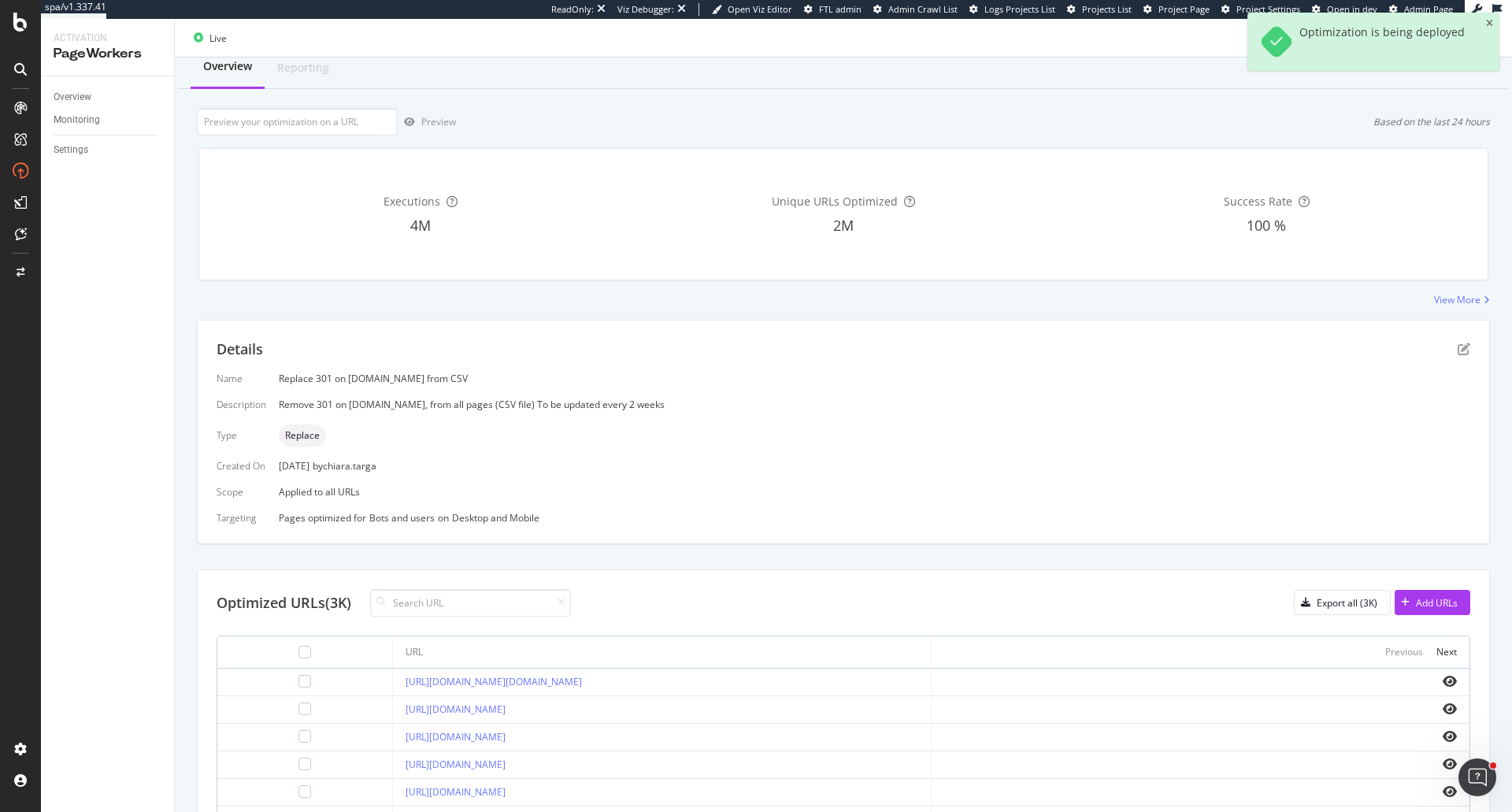
scroll to position [108, 0]
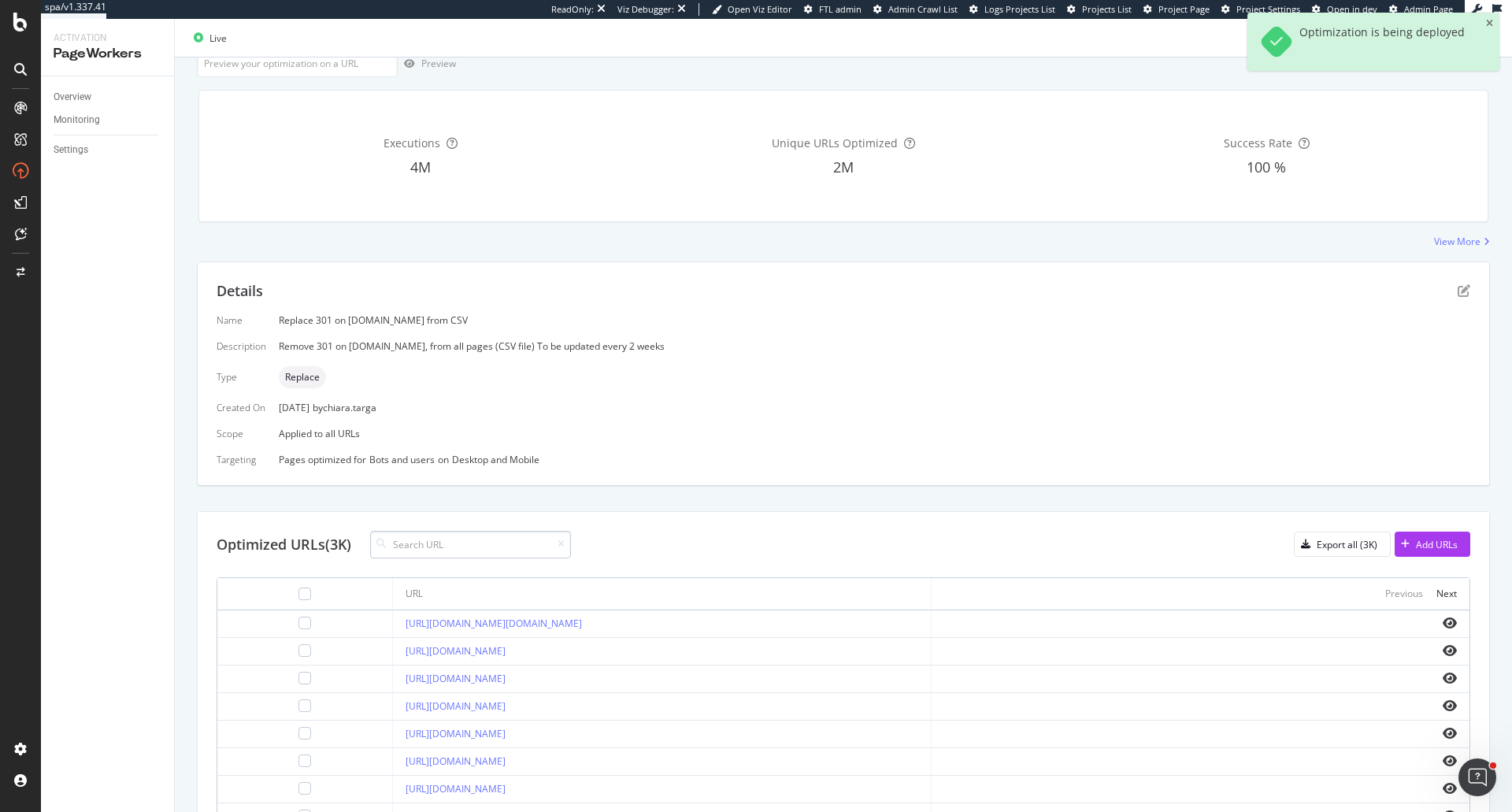
click at [497, 555] on input at bounding box center [471, 544] width 200 height 27
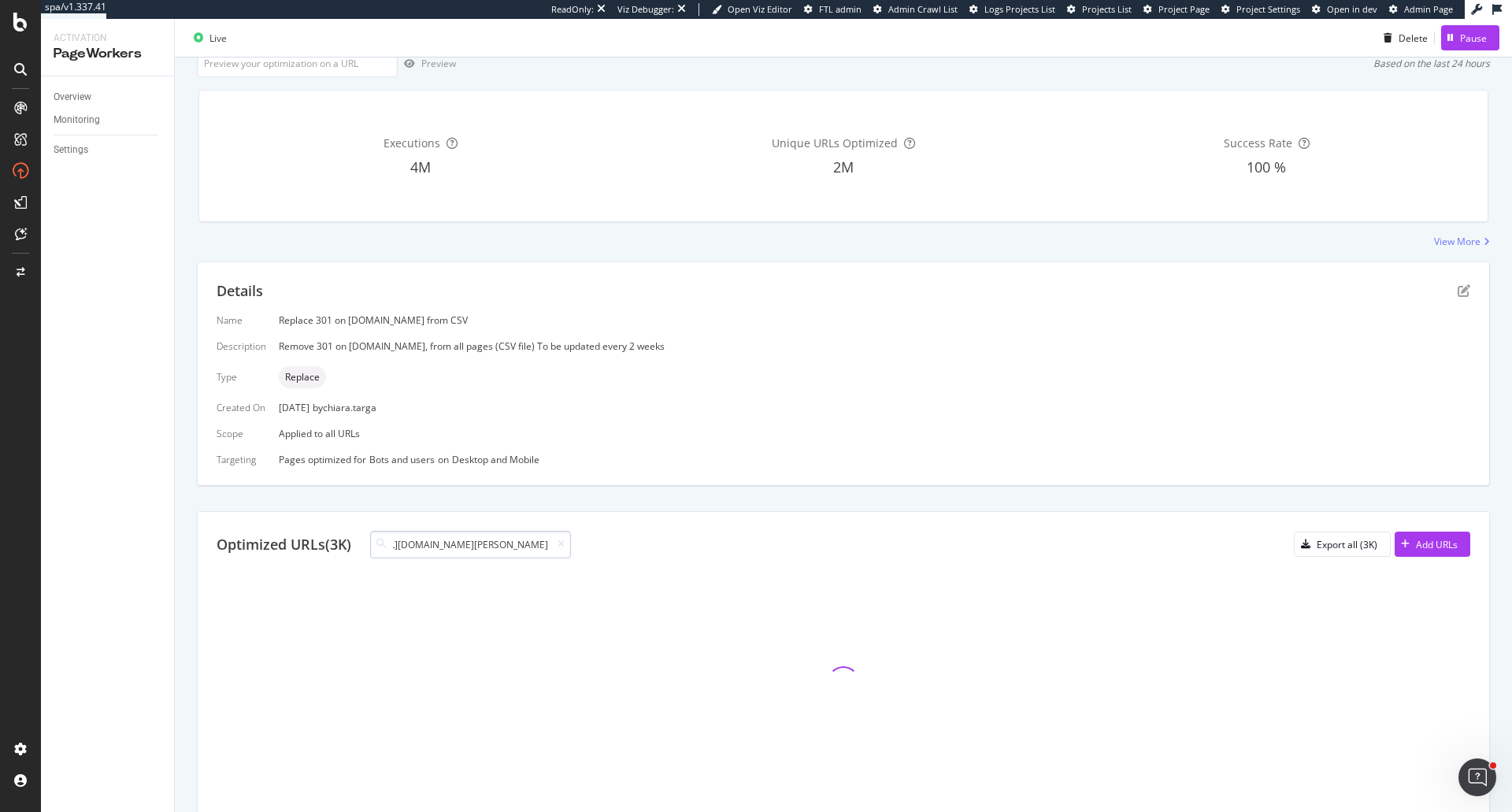
scroll to position [9, 0]
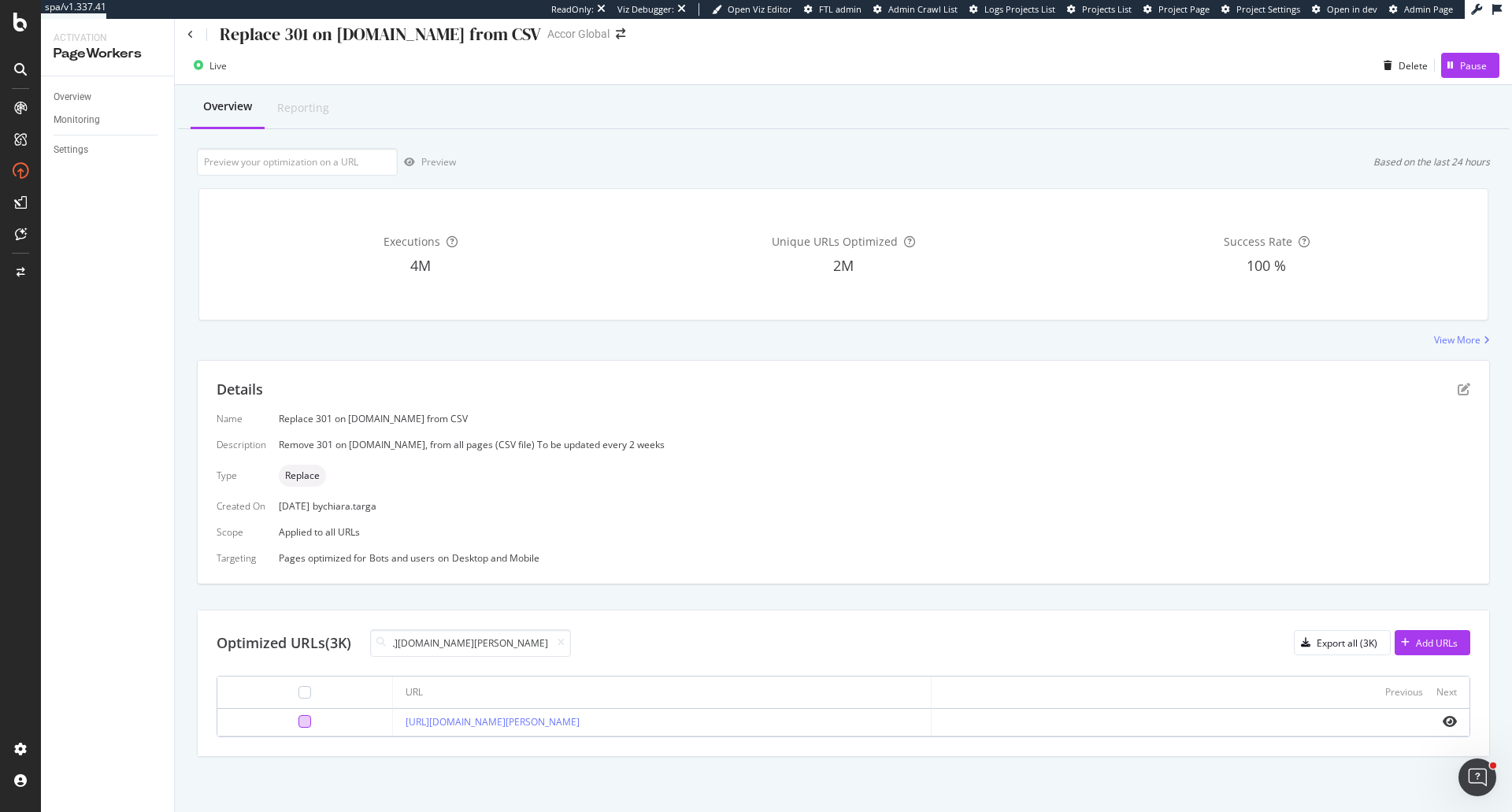
type input "https://all.accor.com/a/de/destination/district/hotels-lichtenberg-si29.html"
click at [298, 721] on div at bounding box center [304, 721] width 12 height 12
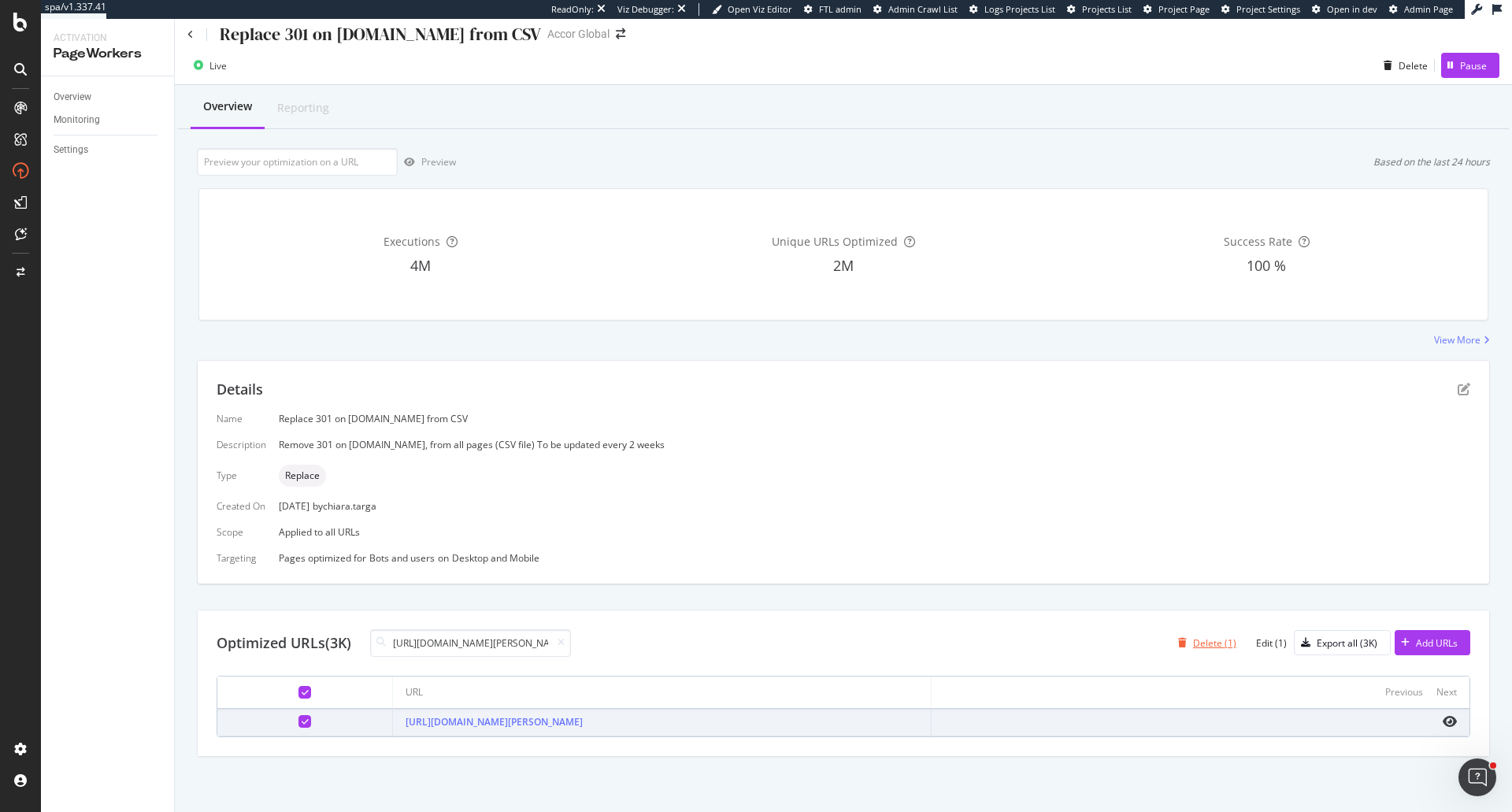
click at [1180, 641] on div "button" at bounding box center [1182, 642] width 22 height 9
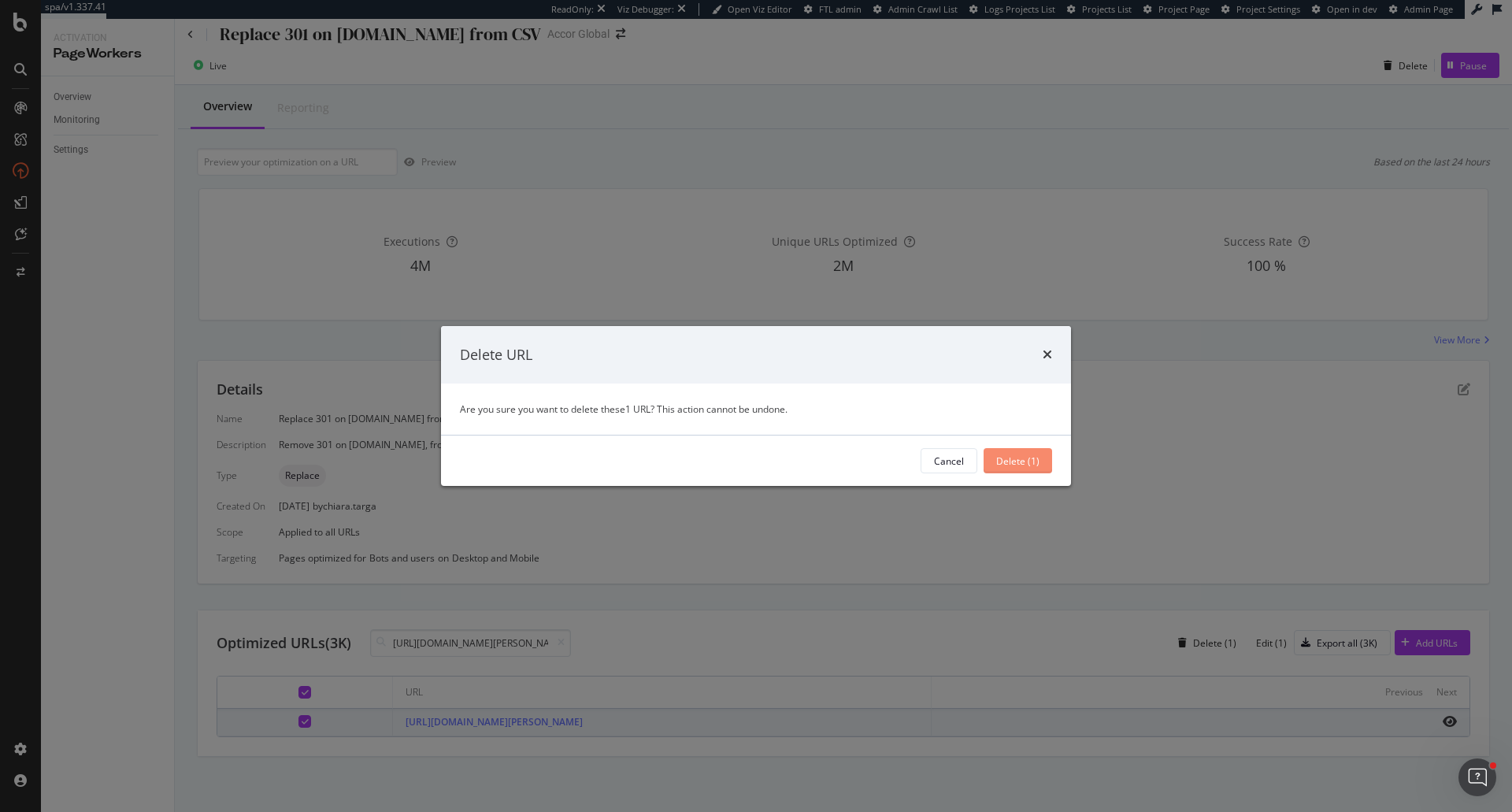
click at [1037, 458] on div "Delete (1)" at bounding box center [1017, 461] width 43 height 13
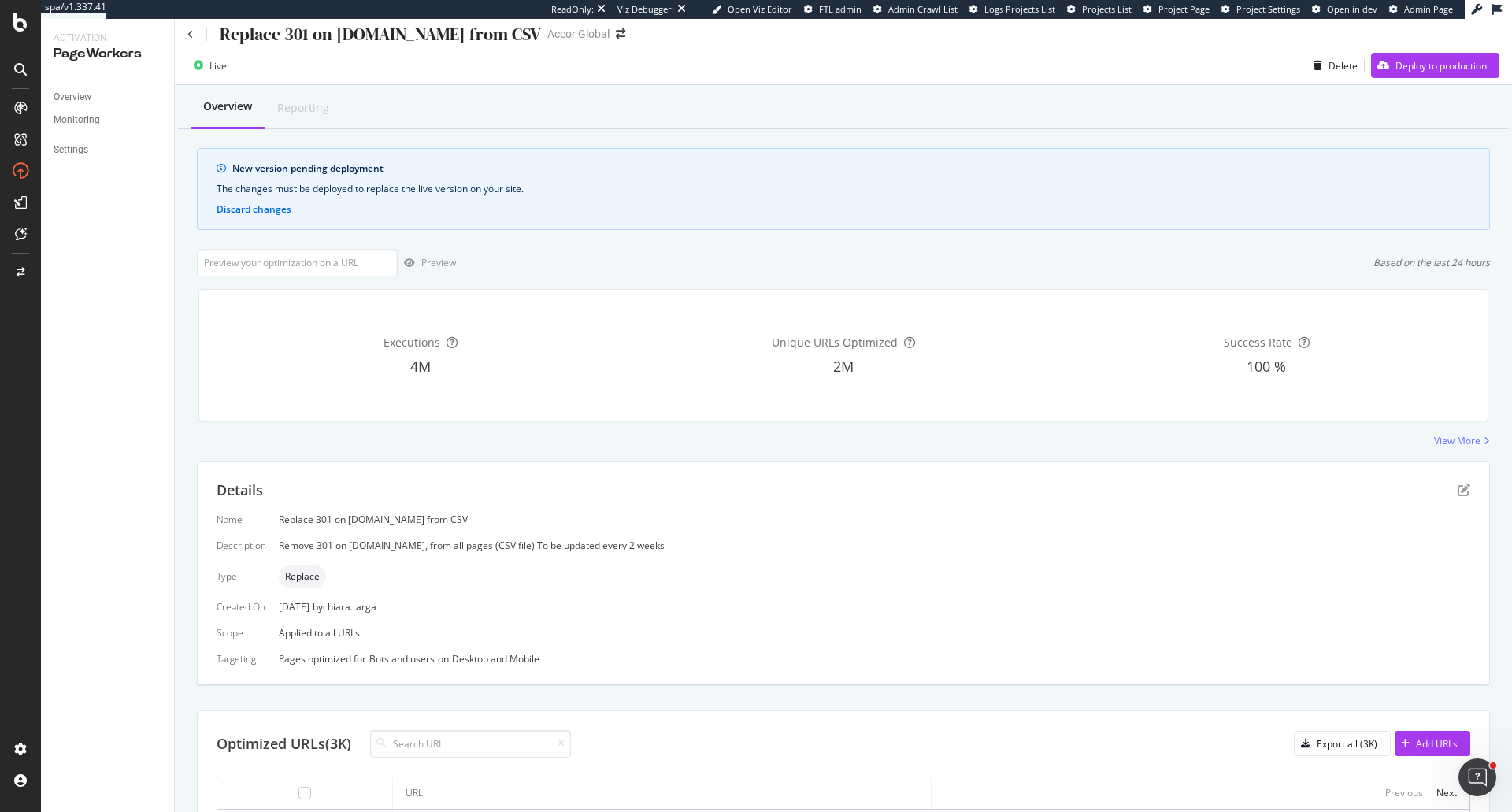
click at [1427, 730] on div "Optimized URLs (3K) Export all (3K) Add URLs" at bounding box center [843, 743] width 1254 height 27
click at [1427, 742] on div "Add URLs" at bounding box center [1437, 743] width 41 height 13
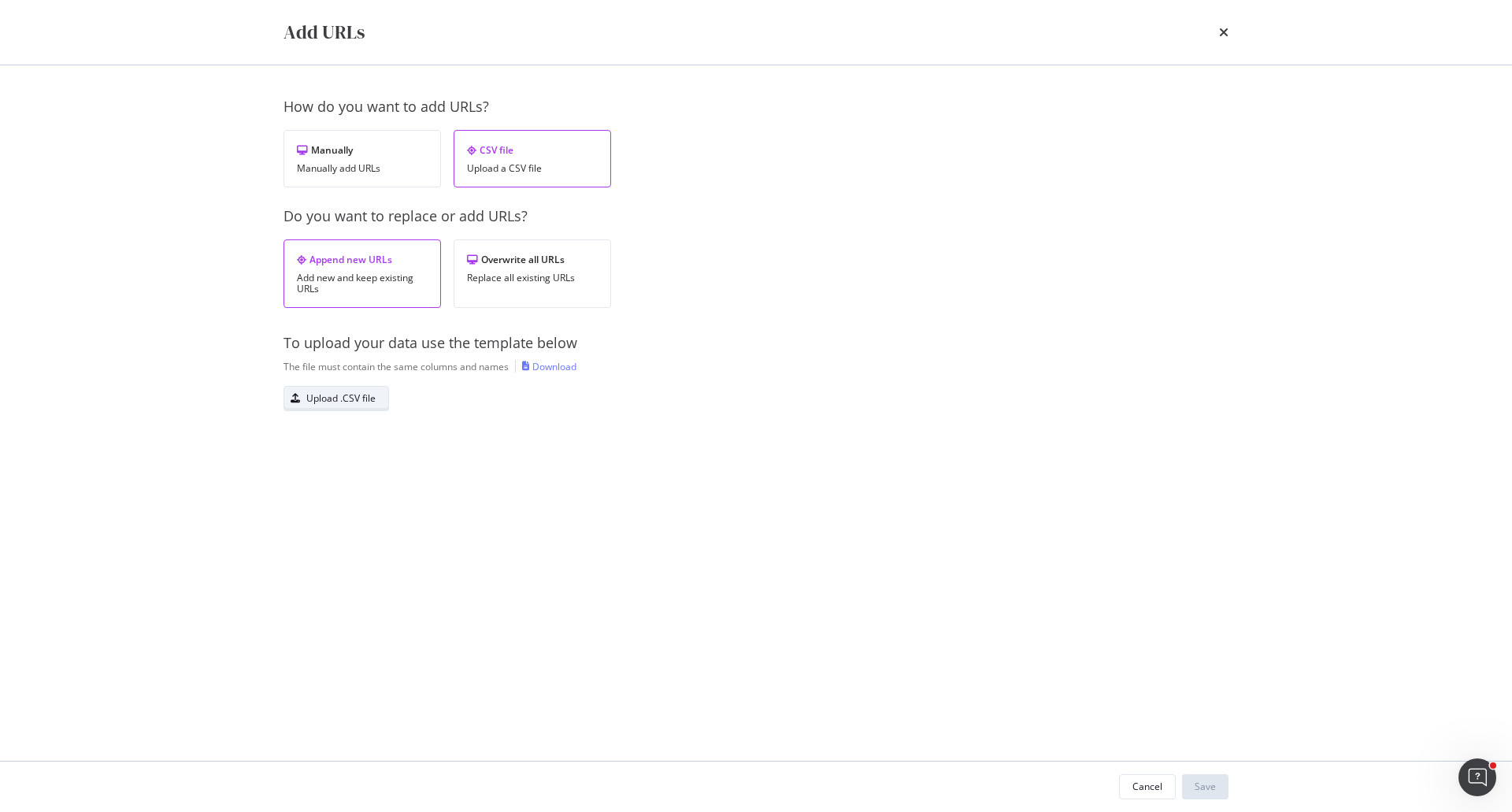
click at [356, 404] on div "Upload .CSV file" at bounding box center [341, 398] width 70 height 13
click at [1219, 795] on button "Save" at bounding box center [1205, 786] width 46 height 25
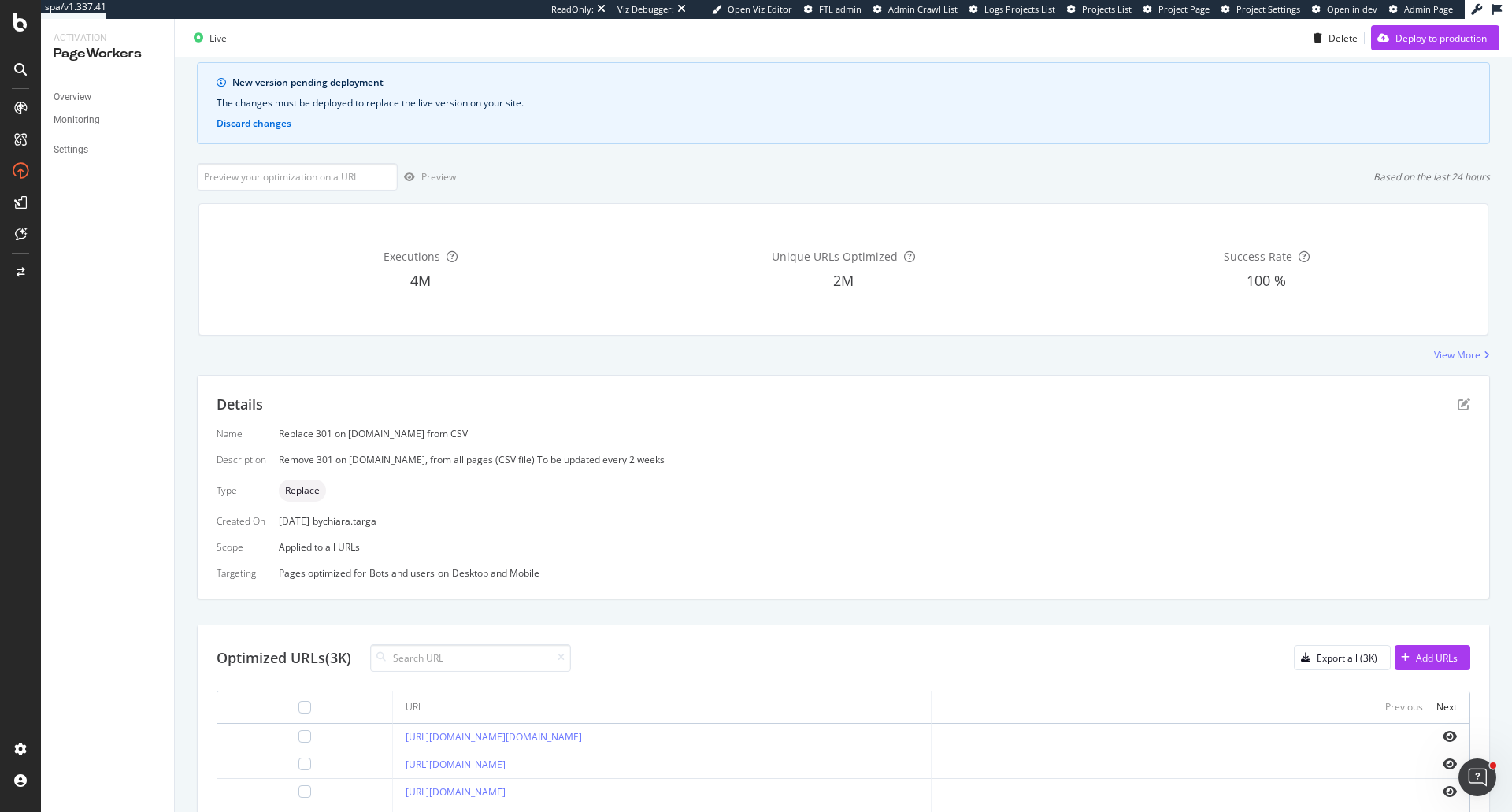
scroll to position [9, 0]
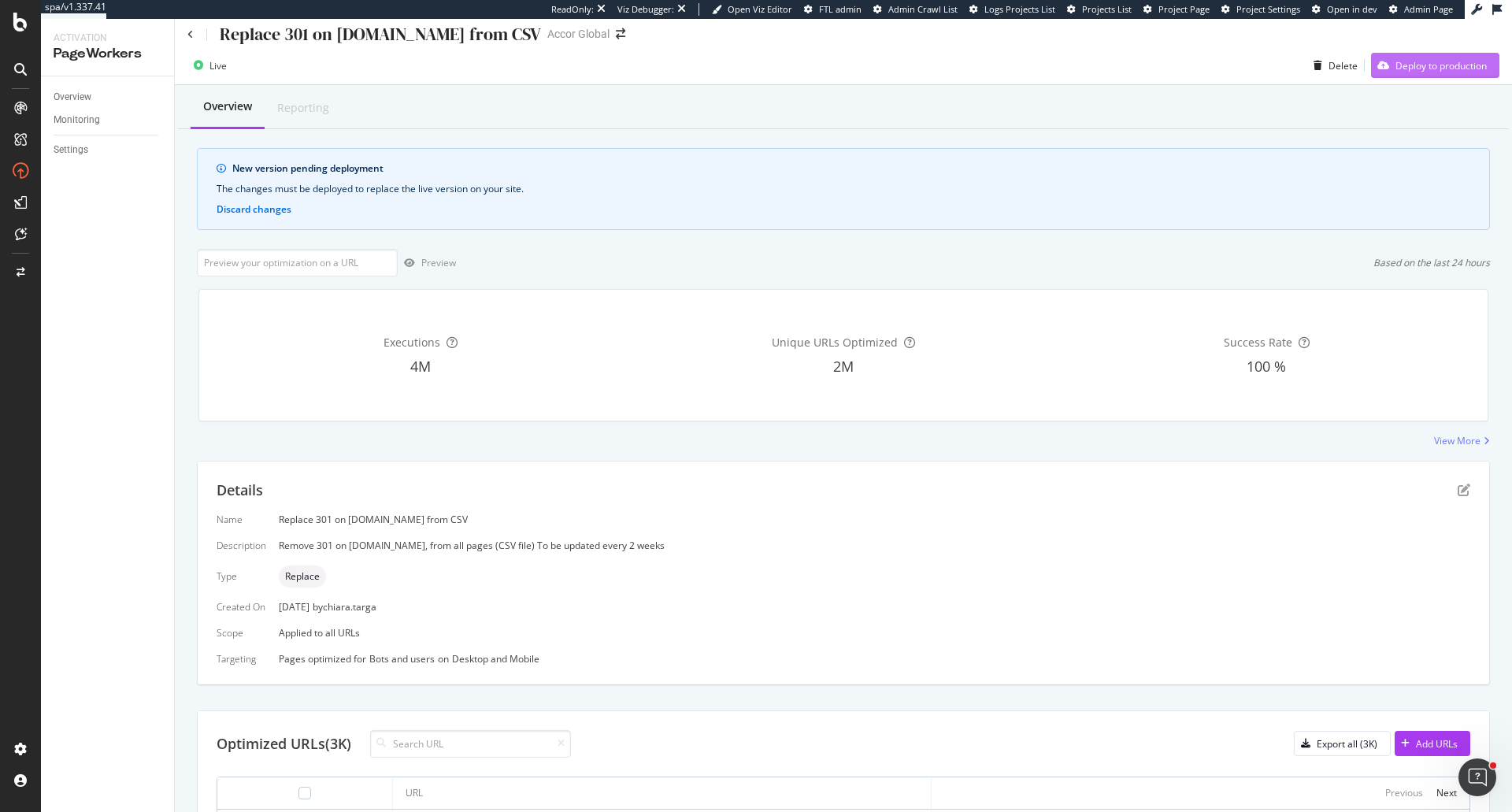
click at [1412, 65] on div "Deploy to production" at bounding box center [1441, 65] width 91 height 13
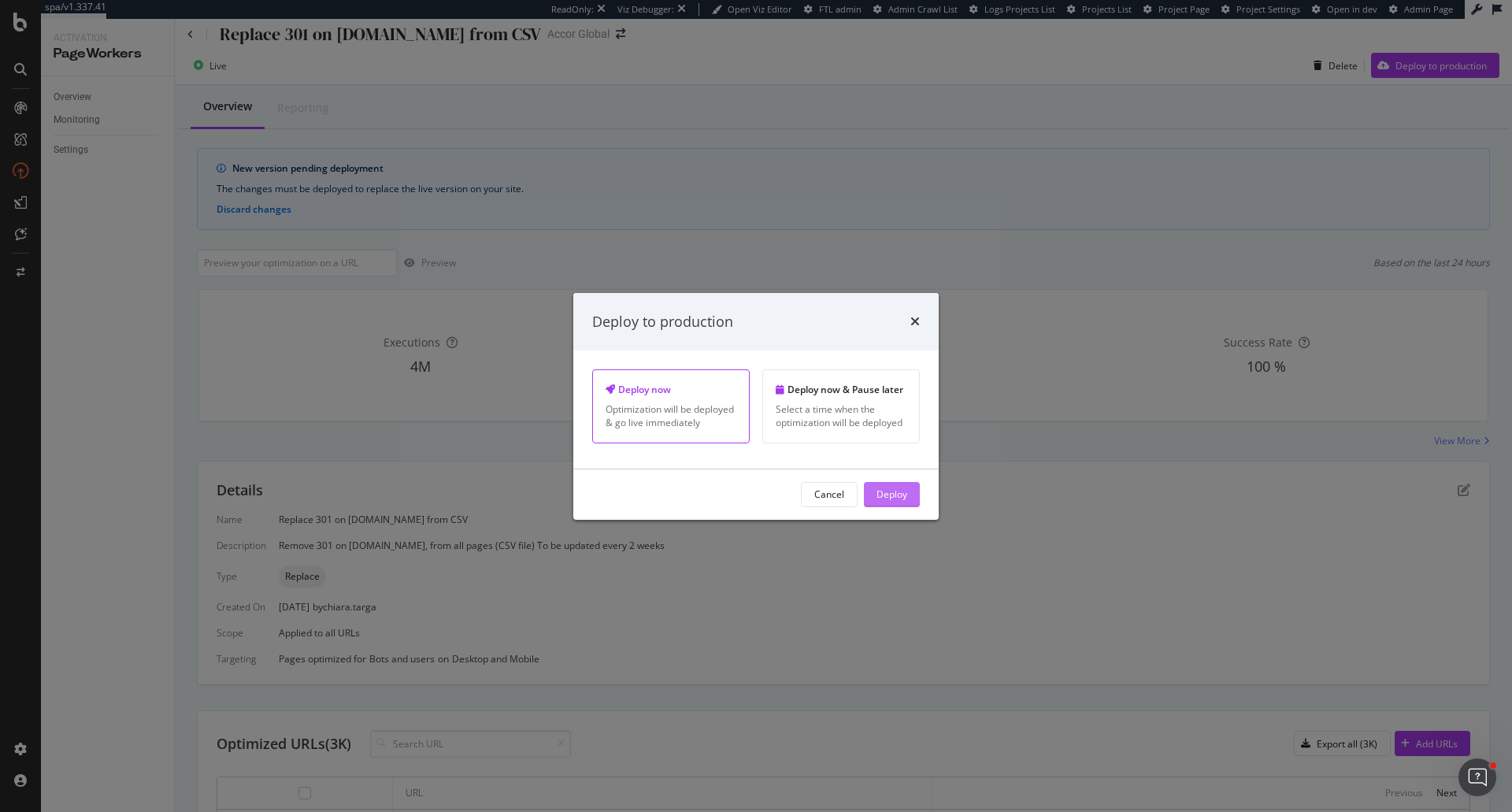
click at [895, 500] on div "Deploy" at bounding box center [891, 494] width 31 height 13
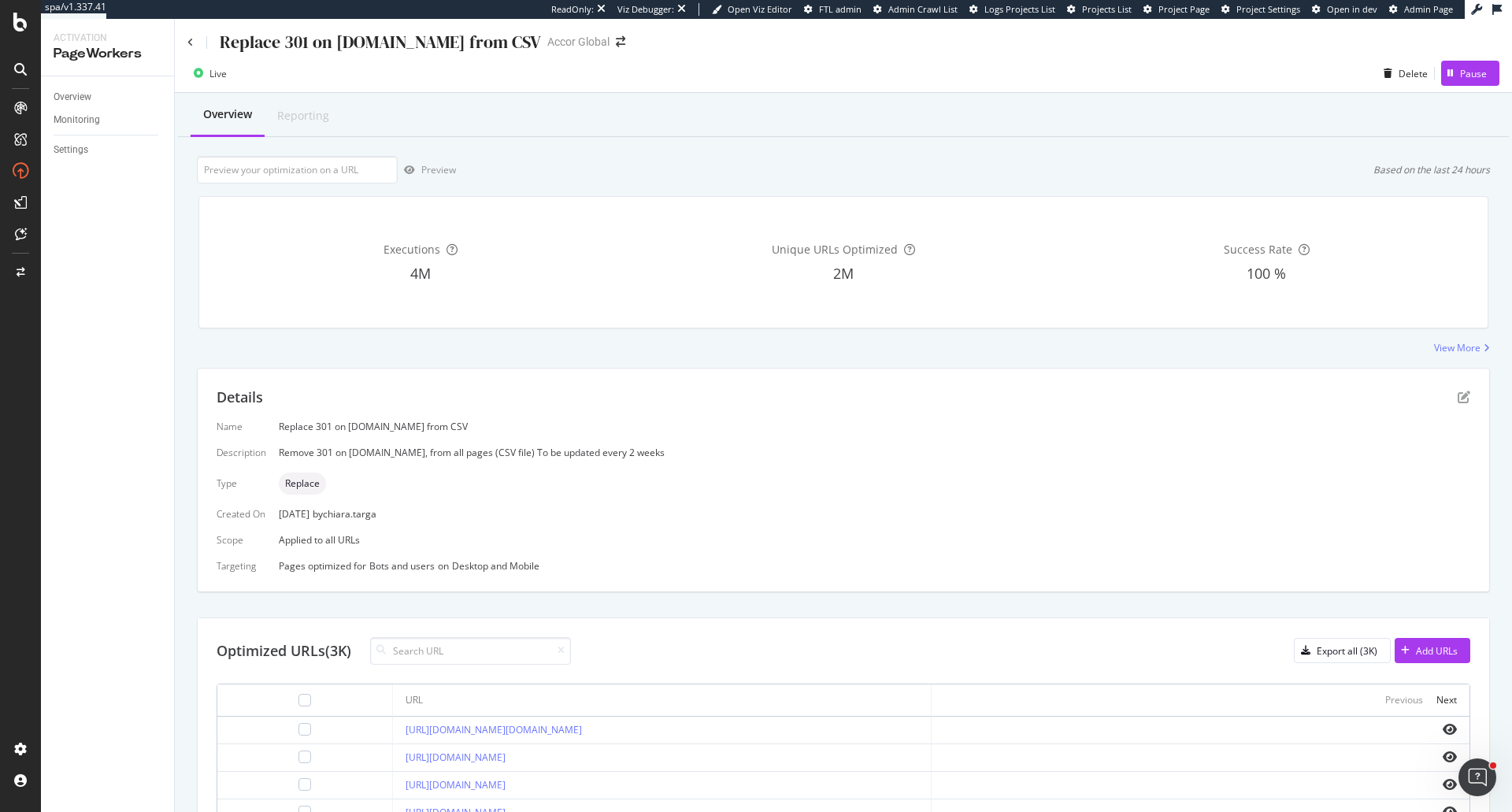
scroll to position [0, 0]
click at [93, 99] on link "Overview" at bounding box center [109, 97] width 109 height 17
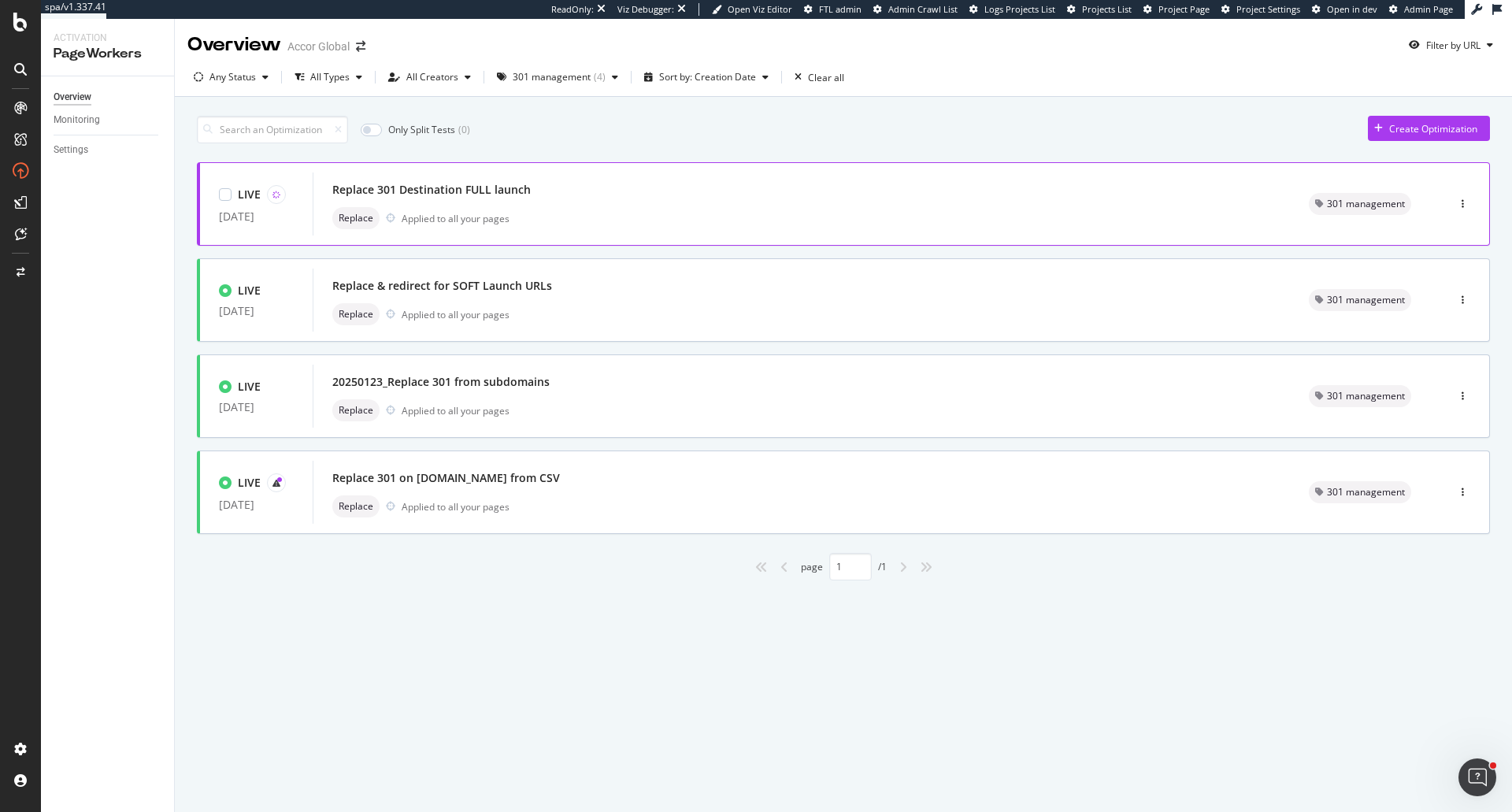
click at [721, 234] on div "Replace 301 Destination FULL launch Replace Applied to all your pages" at bounding box center [800, 204] width 977 height 63
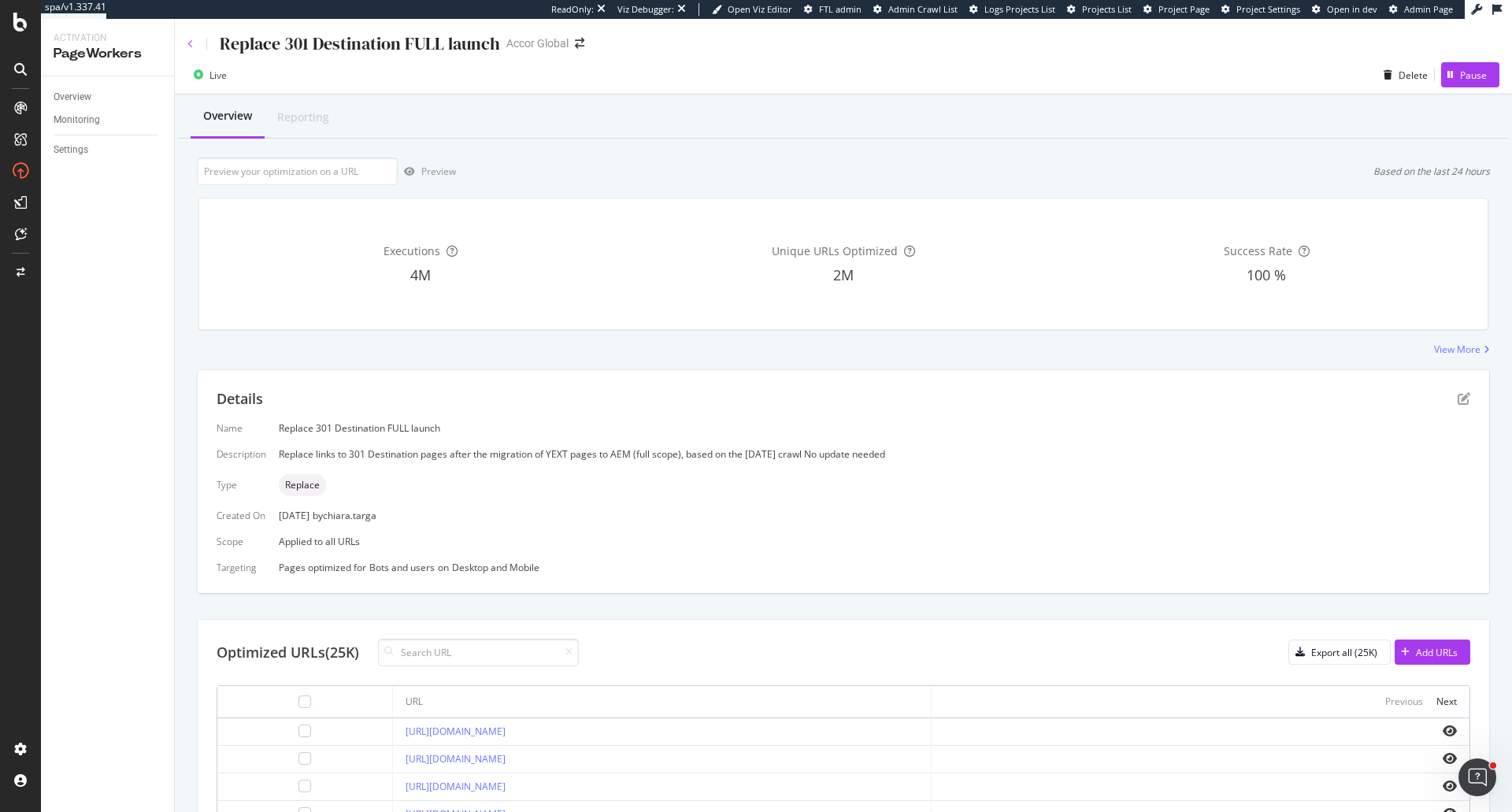
click at [189, 41] on icon at bounding box center [191, 44] width 7 height 9
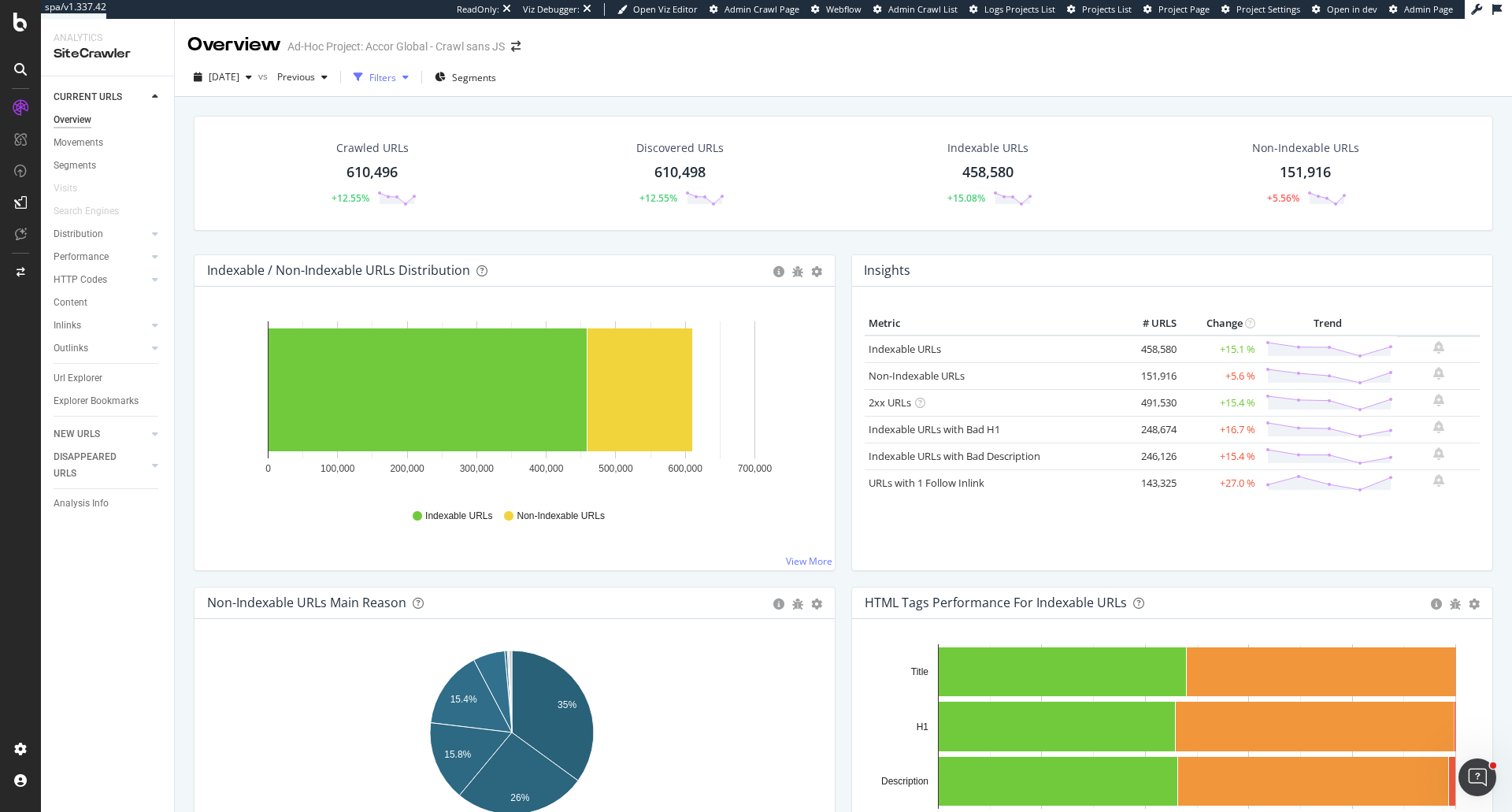
click at [370, 67] on div "button" at bounding box center [358, 77] width 22 height 22
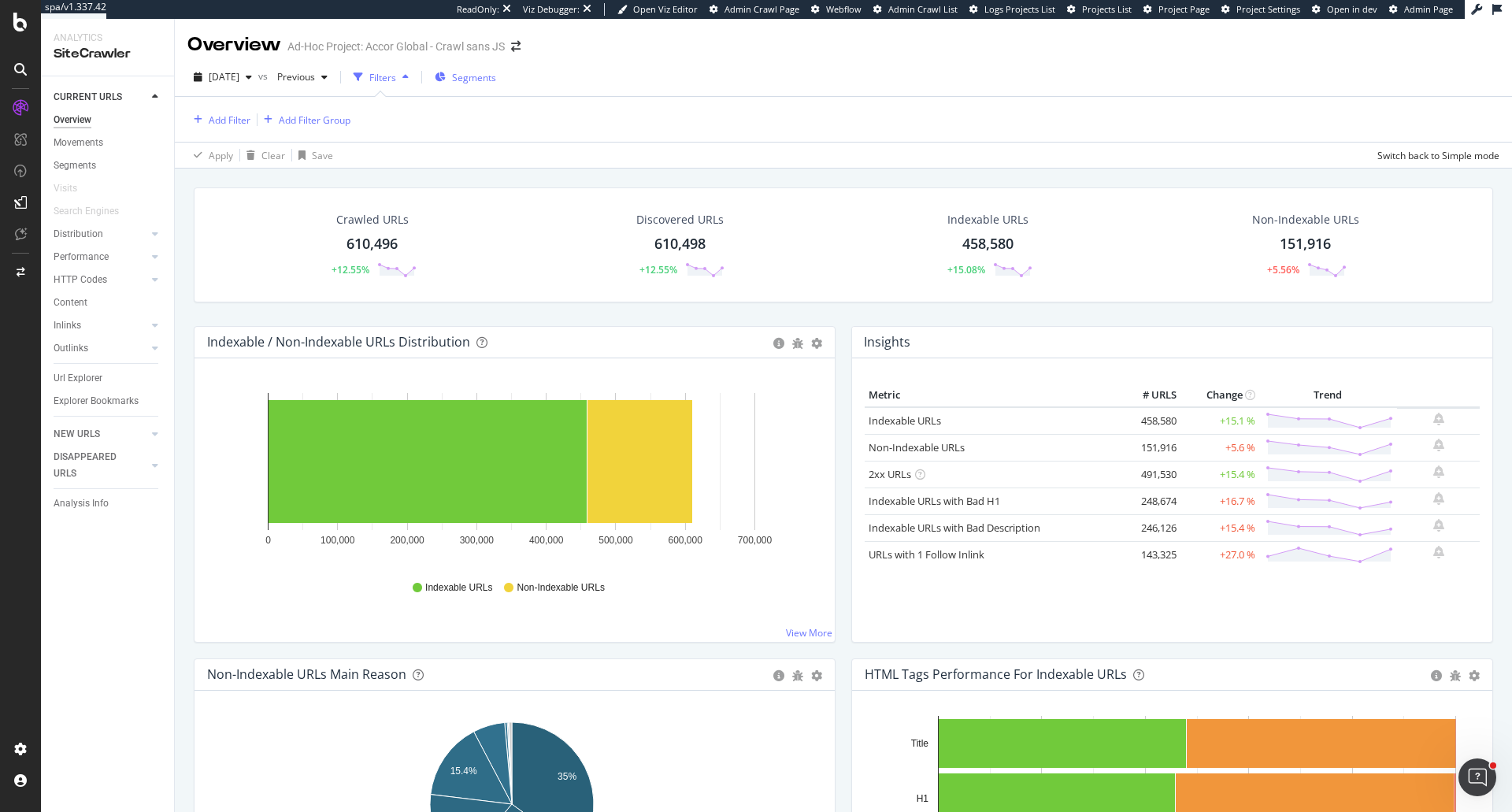
click at [496, 78] on span "Segments" at bounding box center [473, 78] width 44 height 13
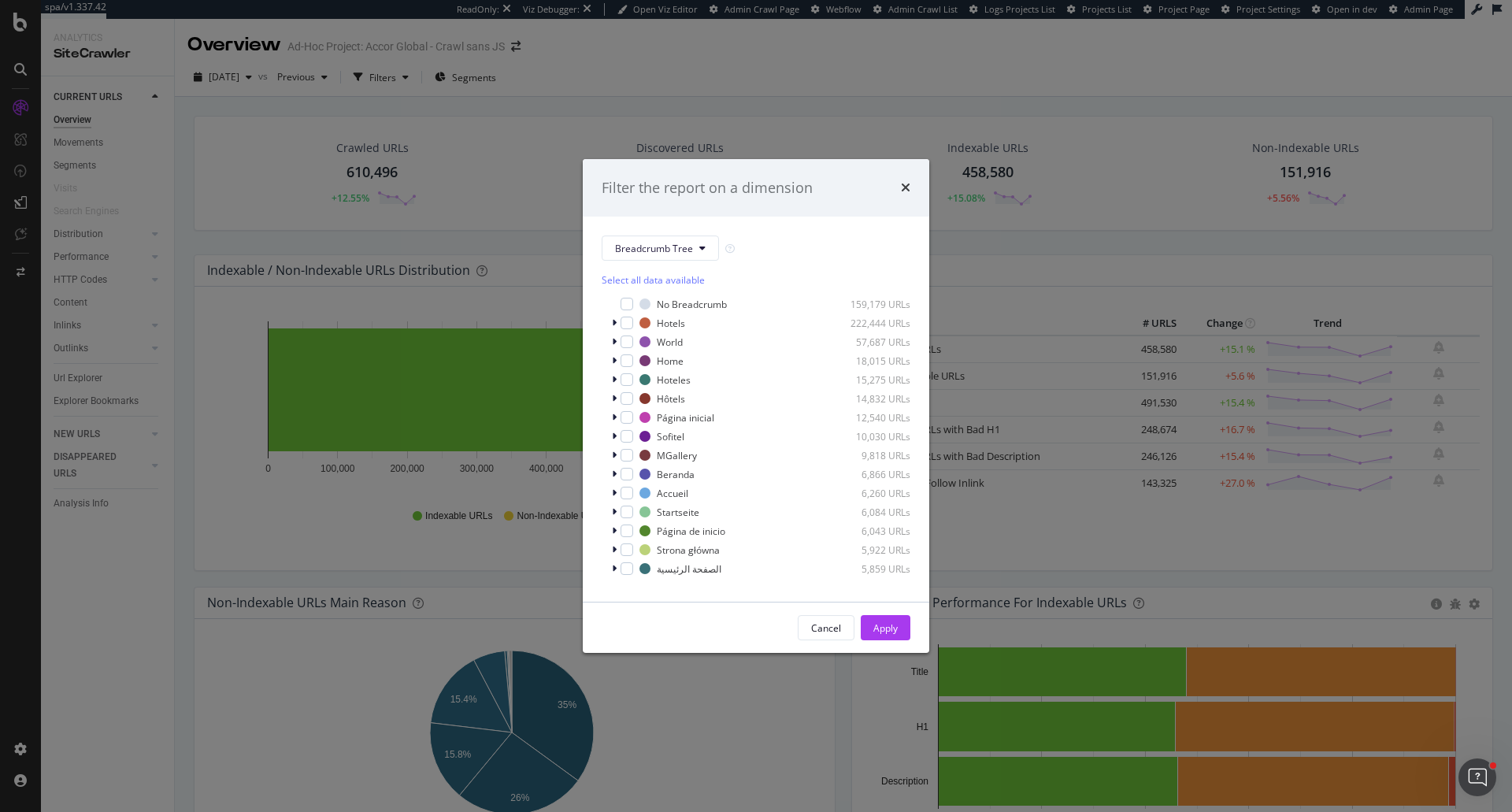
click at [660, 230] on div "Breadcrumb Tree Select all data available No Breadcrumb 159,179 URLs Hotels 222…" at bounding box center [756, 408] width 346 height 385
click at [655, 245] on span "Breadcrumb Tree" at bounding box center [654, 249] width 78 height 13
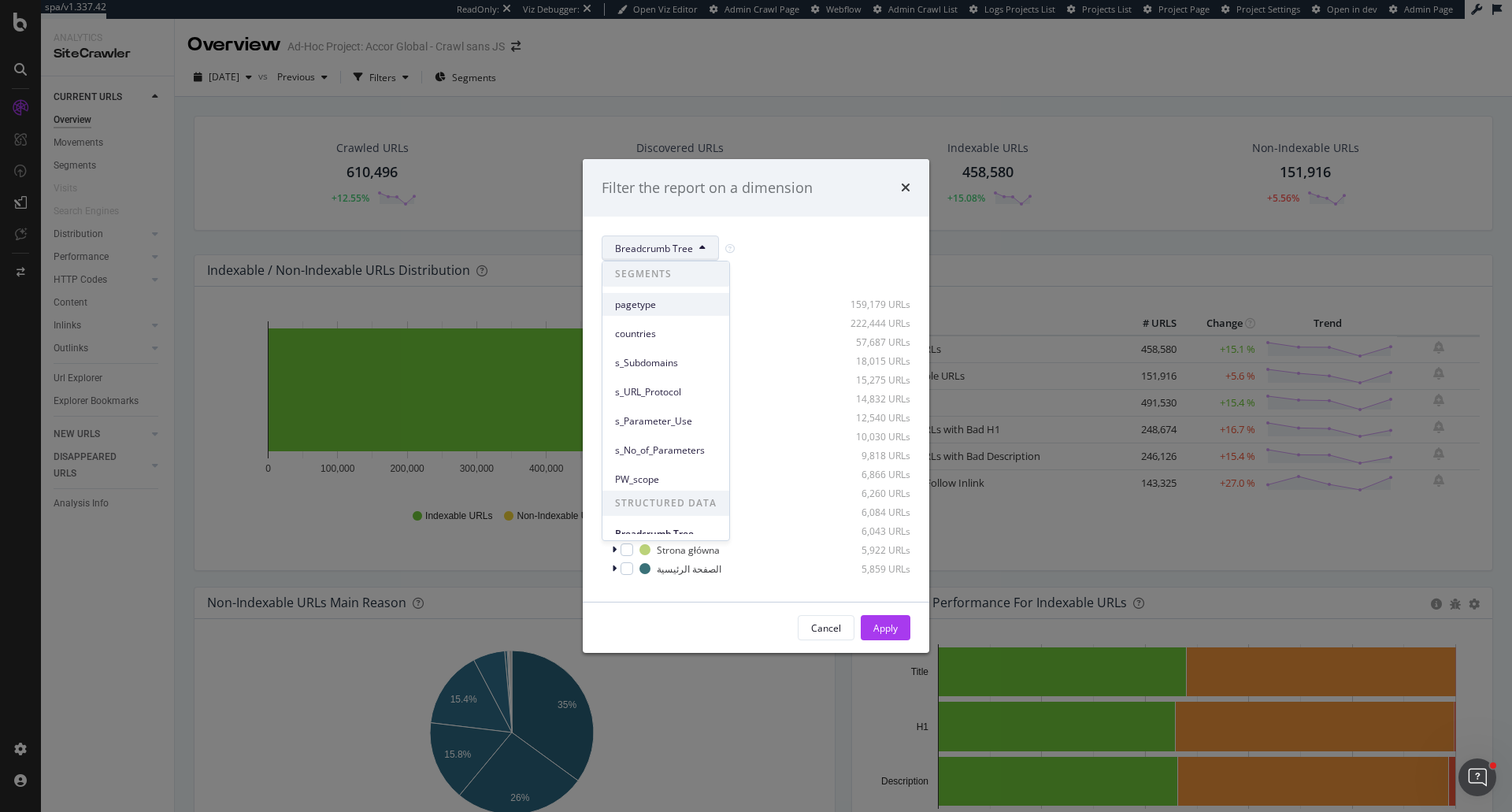
click at [659, 308] on span "pagetype" at bounding box center [665, 304] width 102 height 14
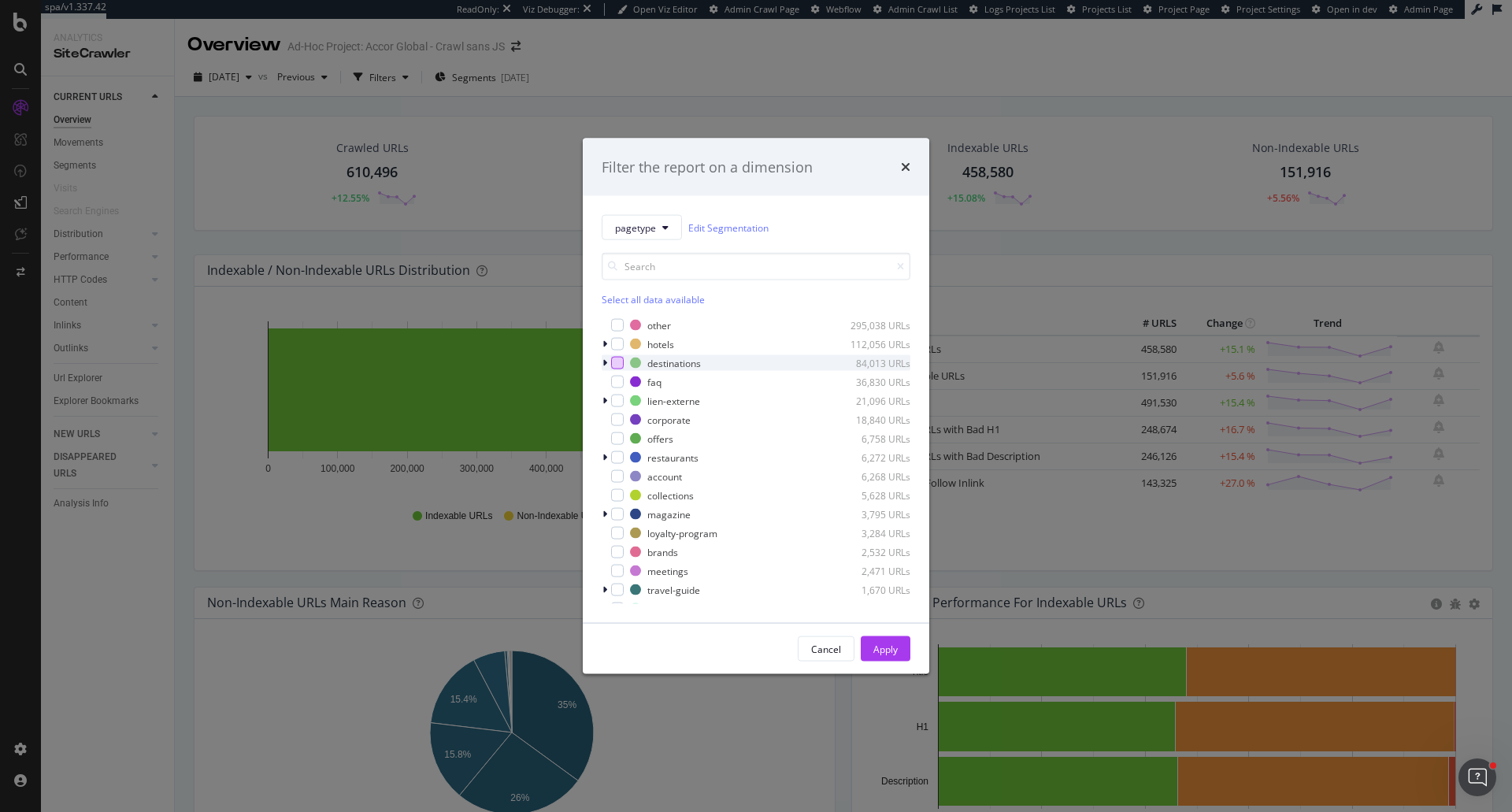
click at [616, 356] on div "modal" at bounding box center [616, 362] width 12 height 12
click at [885, 643] on div "Apply" at bounding box center [885, 649] width 24 height 13
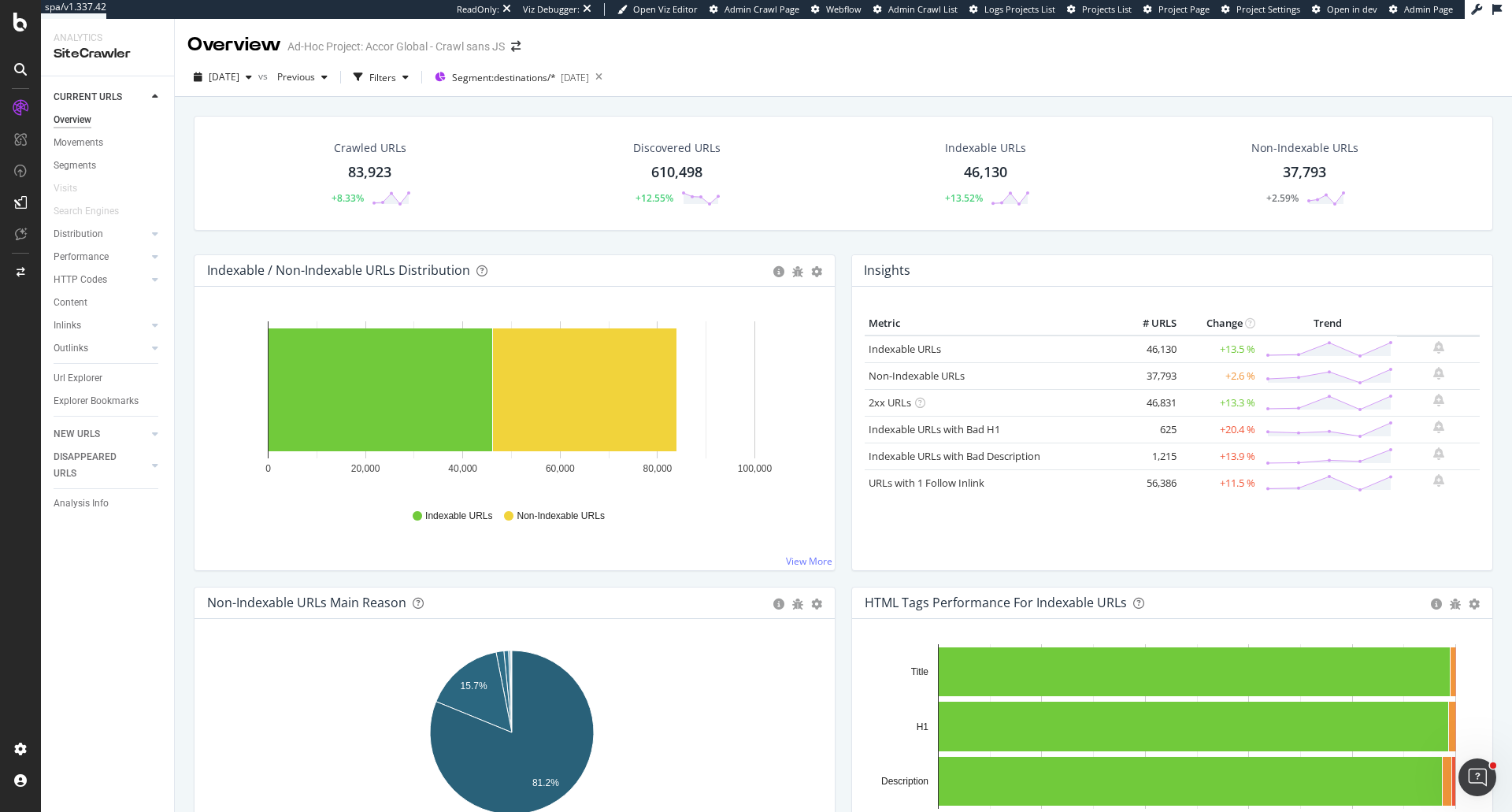
drag, startPoint x: 77, startPoint y: 376, endPoint x: 1012, endPoint y: 325, distance: 936.4
click at [77, 376] on div "Url Explorer" at bounding box center [78, 379] width 49 height 17
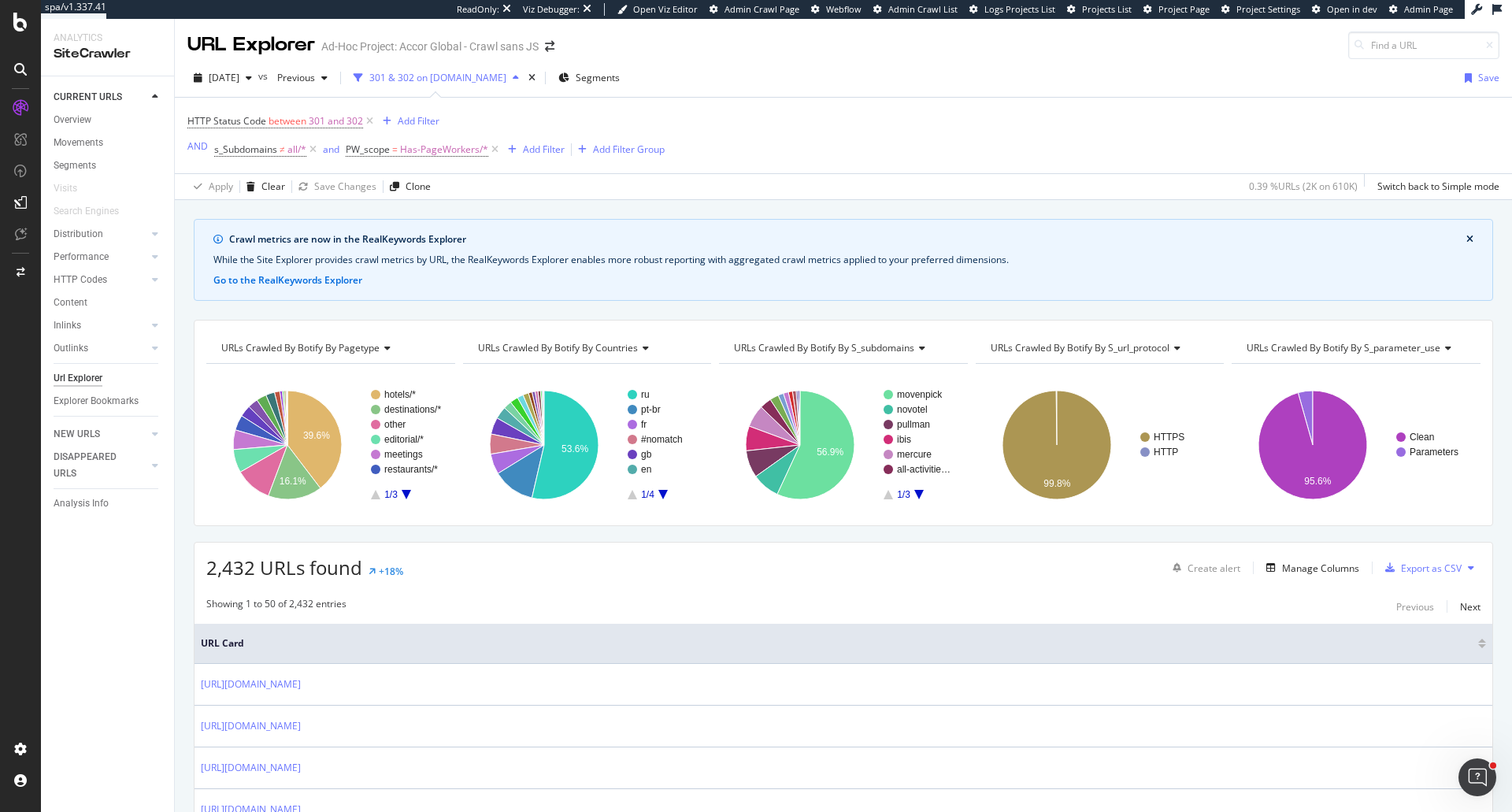
scroll to position [79, 0]
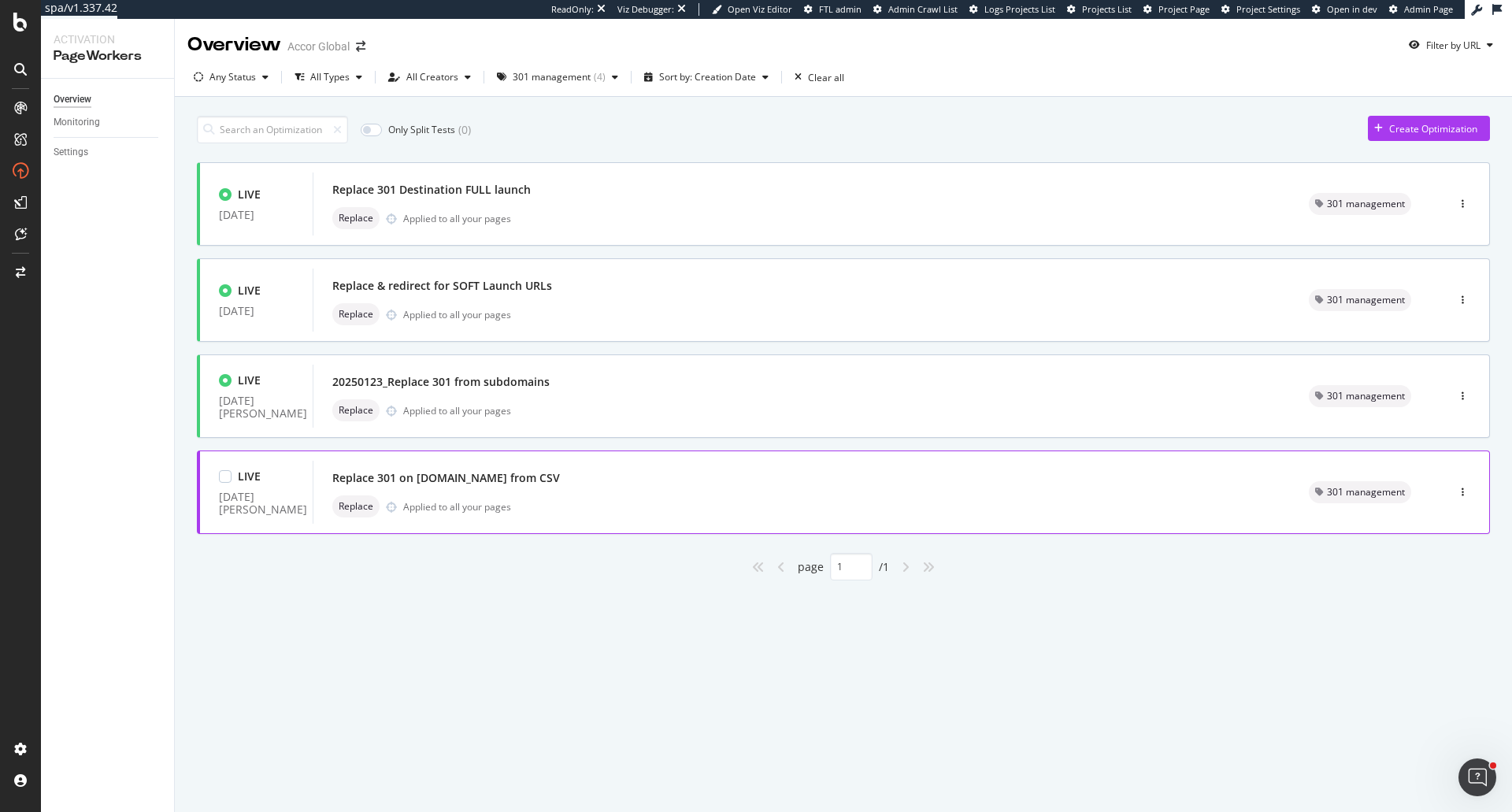
click at [574, 516] on div "Replace Applied to all your pages" at bounding box center [801, 506] width 939 height 22
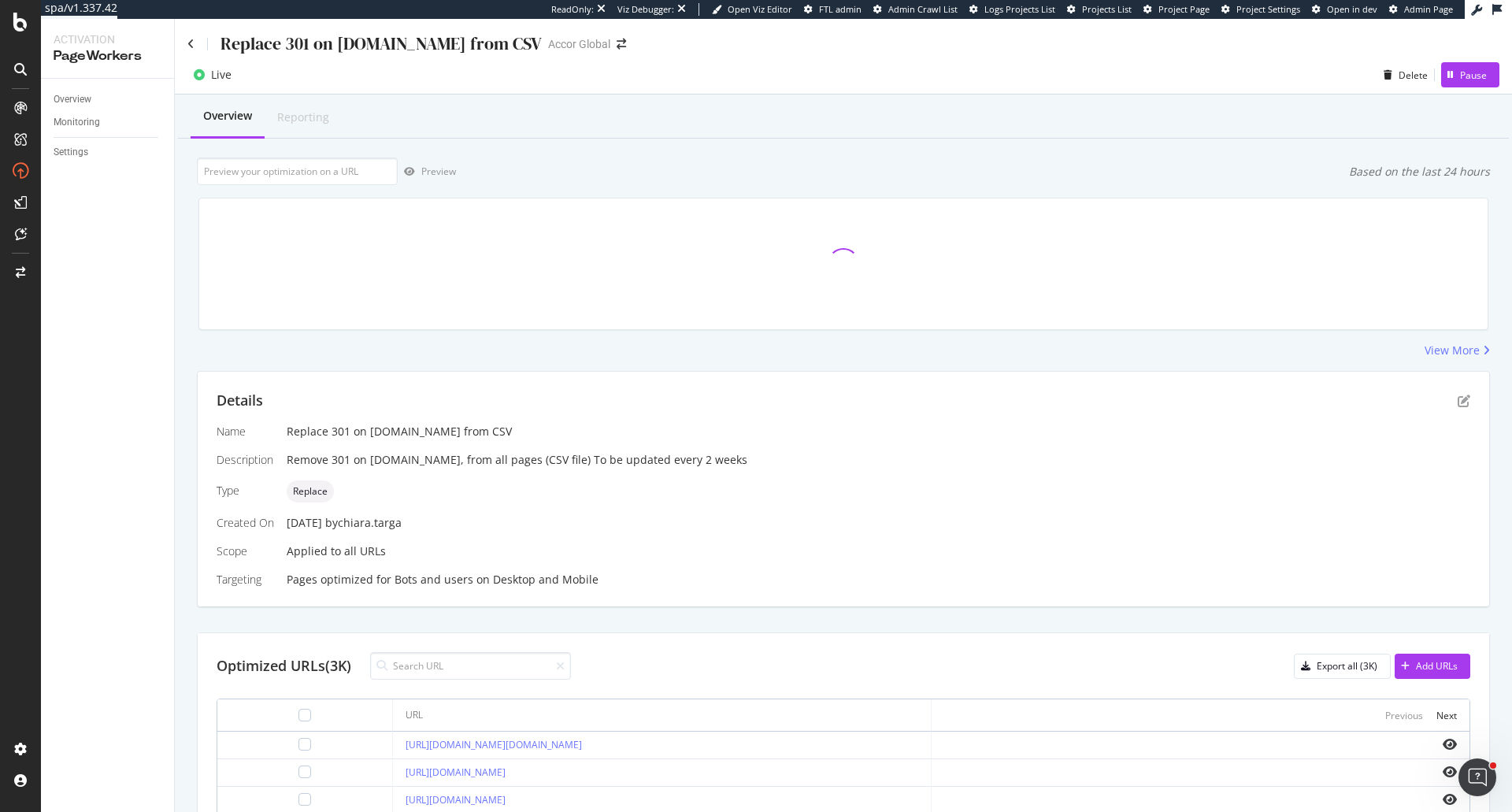
click at [195, 46] on div "Replace 301 on all.accor.com from CSV" at bounding box center [365, 43] width 355 height 24
click at [194, 46] on icon at bounding box center [191, 44] width 7 height 11
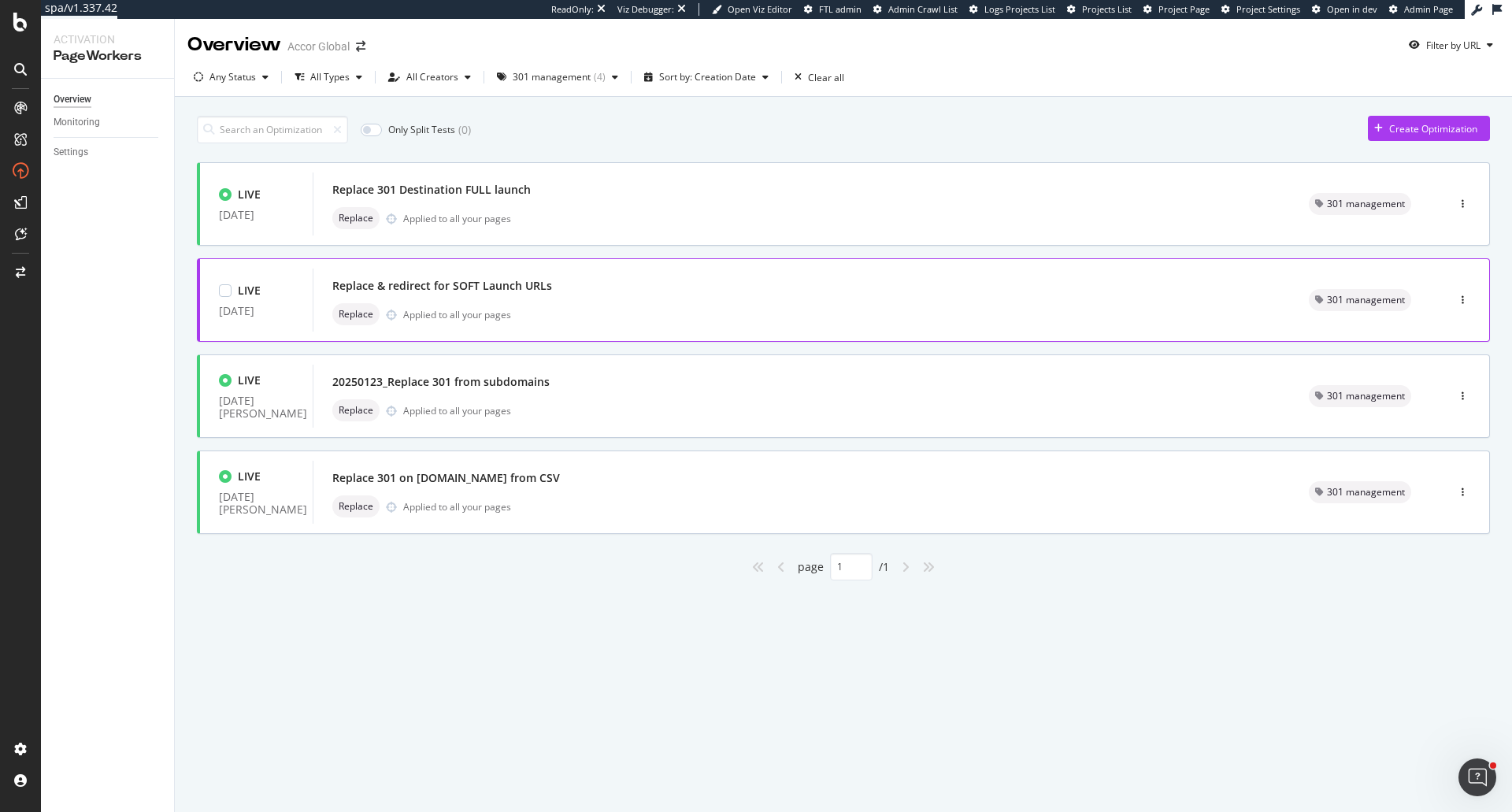
click at [615, 290] on div "Replace & redirect for SOFT Launch URLs" at bounding box center [801, 286] width 939 height 22
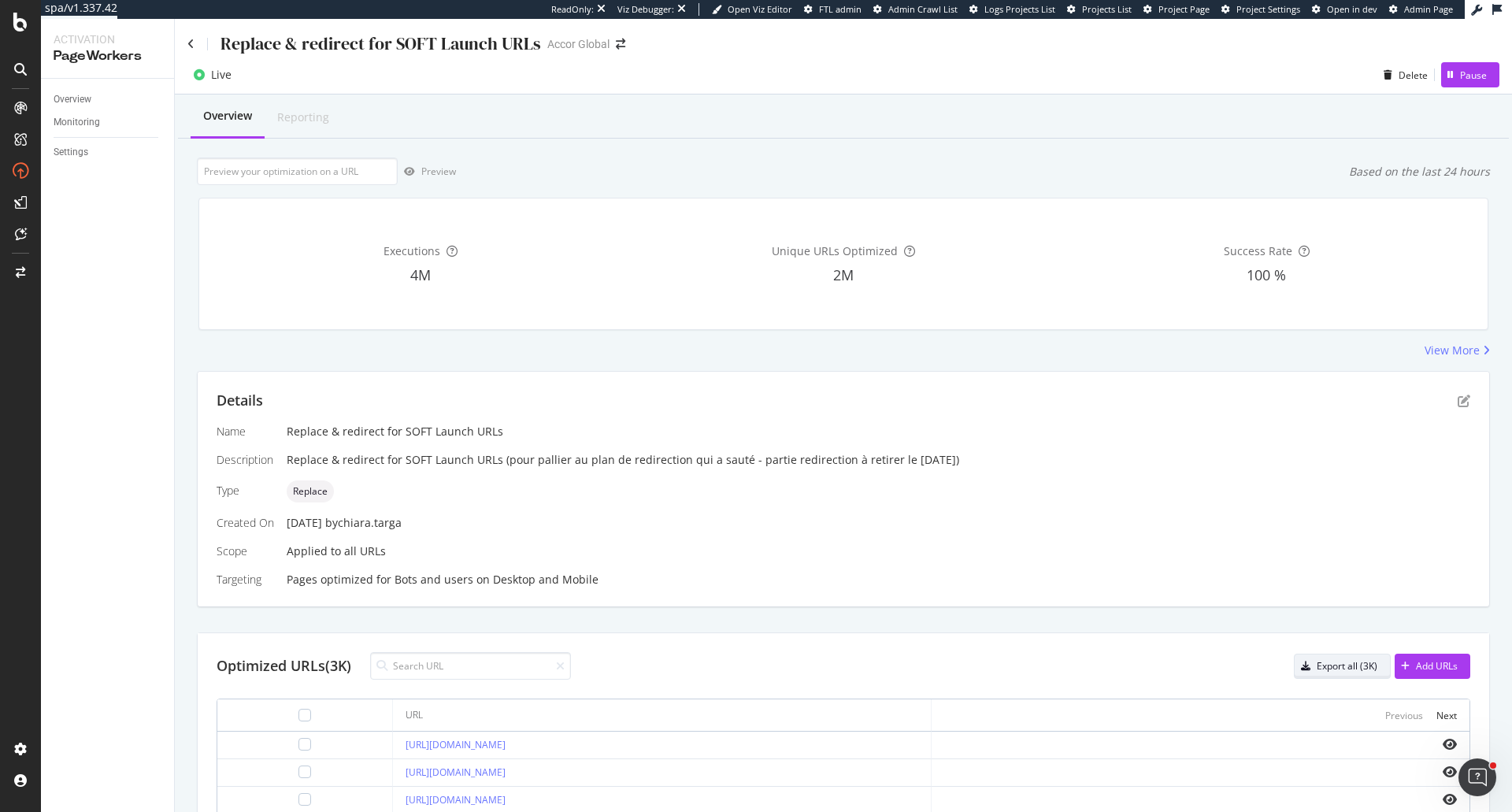
click at [1302, 662] on div "button" at bounding box center [1305, 665] width 22 height 9
click at [1457, 397] on icon "pen-to-square" at bounding box center [1463, 400] width 12 height 12
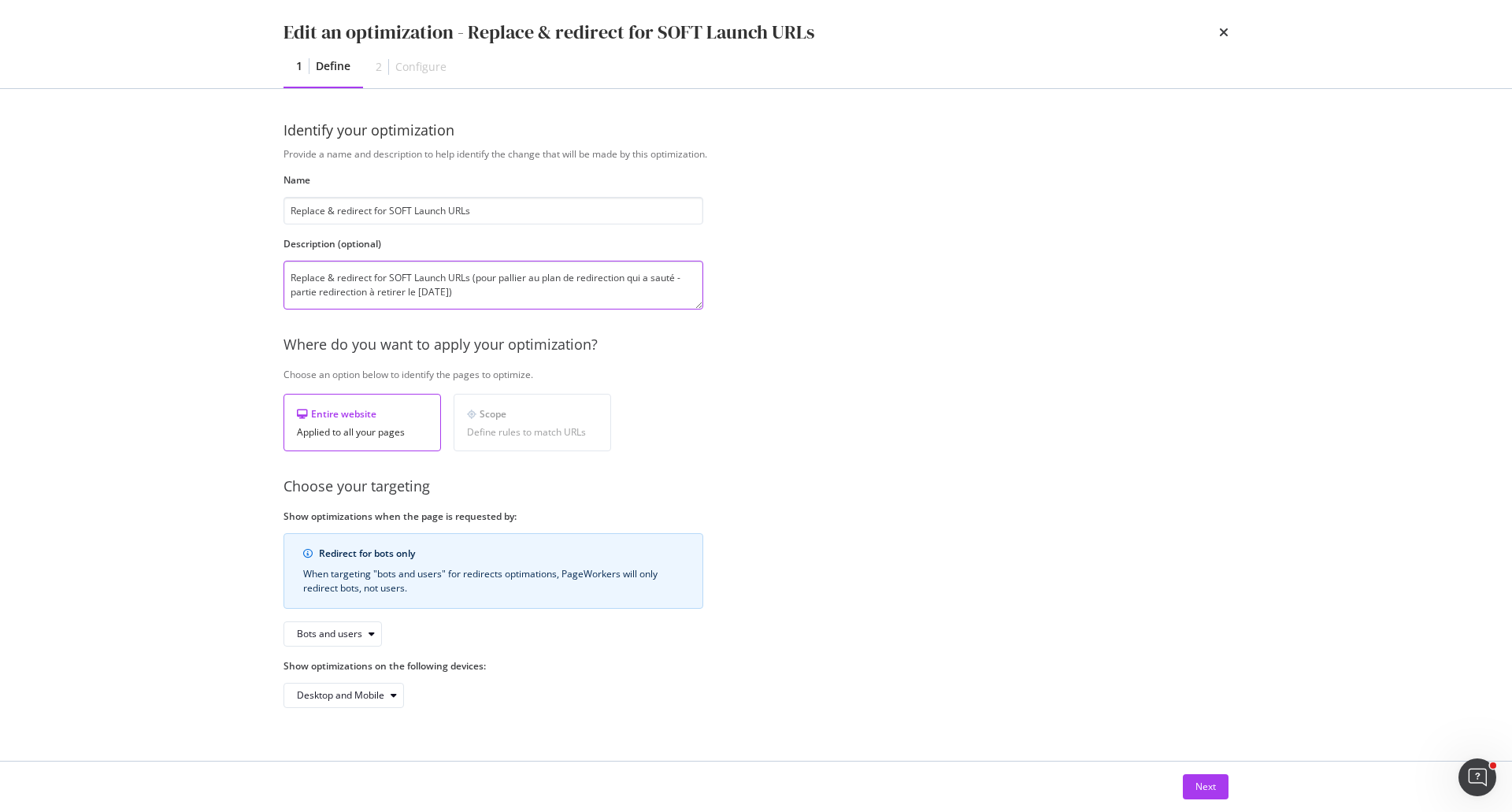
click at [494, 294] on textarea "Replace & redirect for SOFT Launch URLs (pour pallier au plan de redirection qu…" at bounding box center [493, 285] width 420 height 49
drag, startPoint x: 450, startPoint y: 299, endPoint x: 263, endPoint y: 299, distance: 187.0
click at [263, 299] on div "Identify your optimization Provide a name and description to help identify the …" at bounding box center [756, 424] width 1007 height 672
type textarea "Replace & redirect for SOFT Launch URLs (pour pallier au plan de redirection qu…"
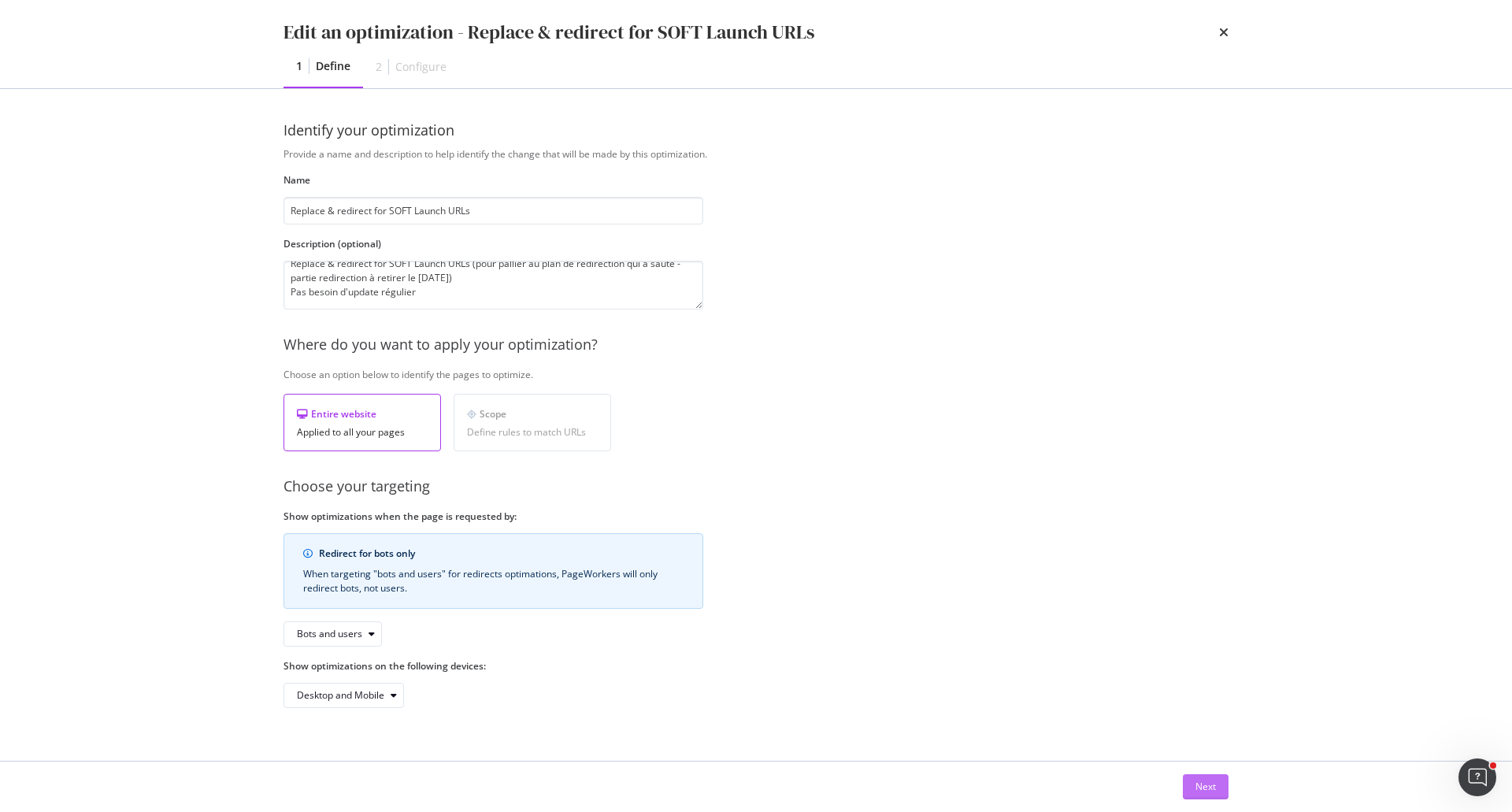
click at [1204, 789] on div "Next" at bounding box center [1205, 786] width 21 height 13
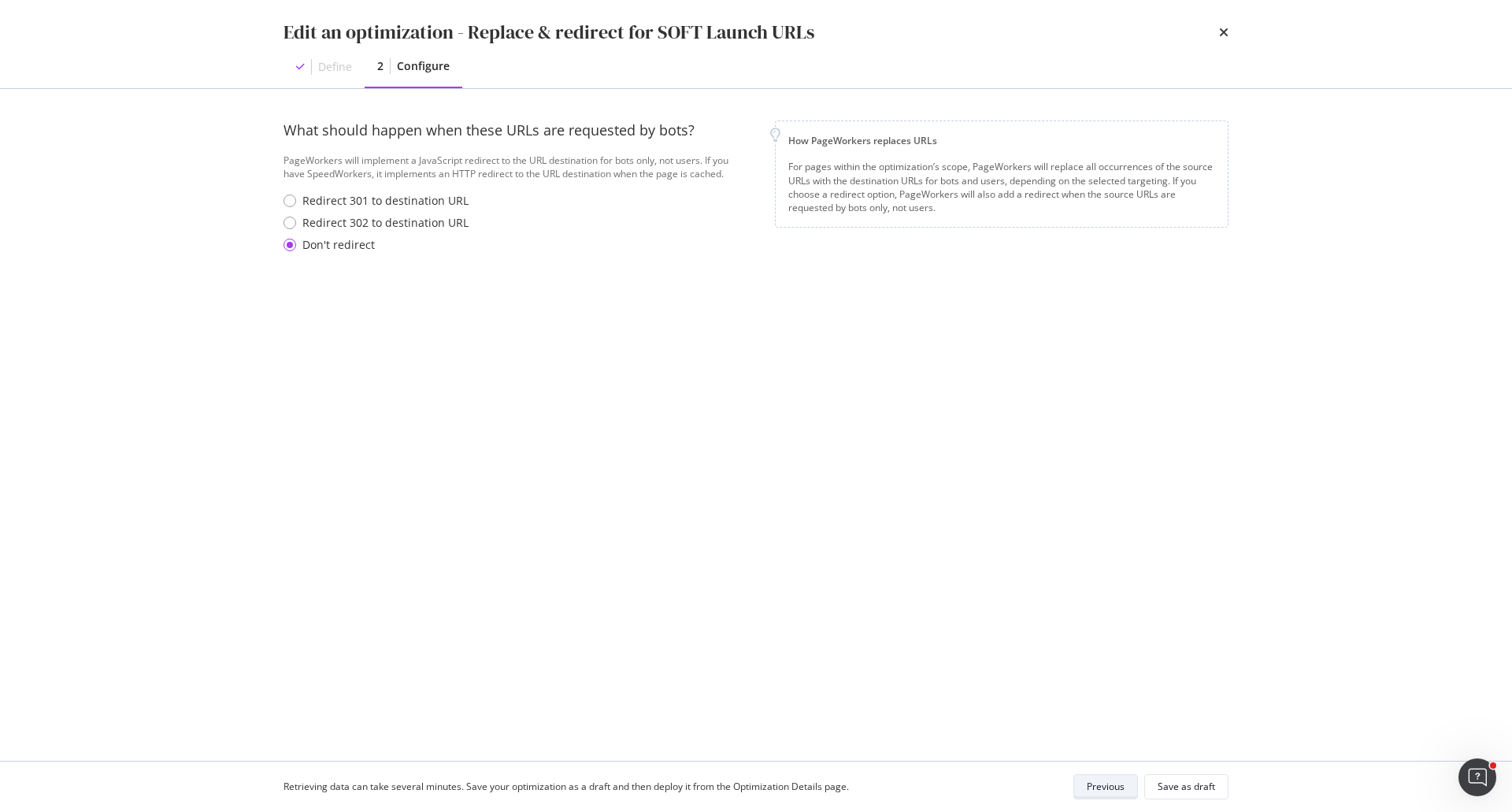
click at [1204, 789] on div "Save as draft" at bounding box center [1186, 786] width 57 height 13
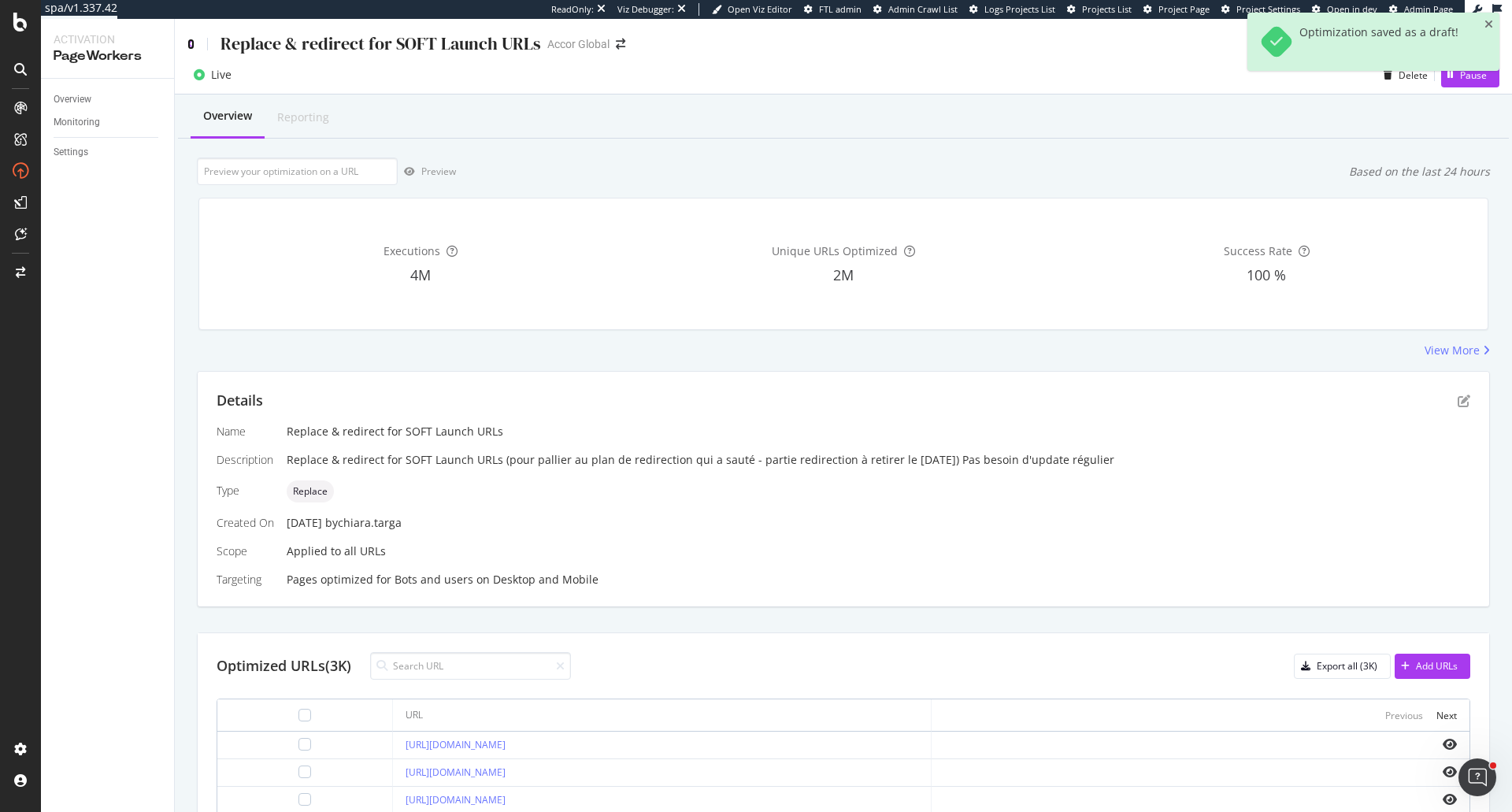
click at [190, 43] on icon at bounding box center [191, 44] width 7 height 11
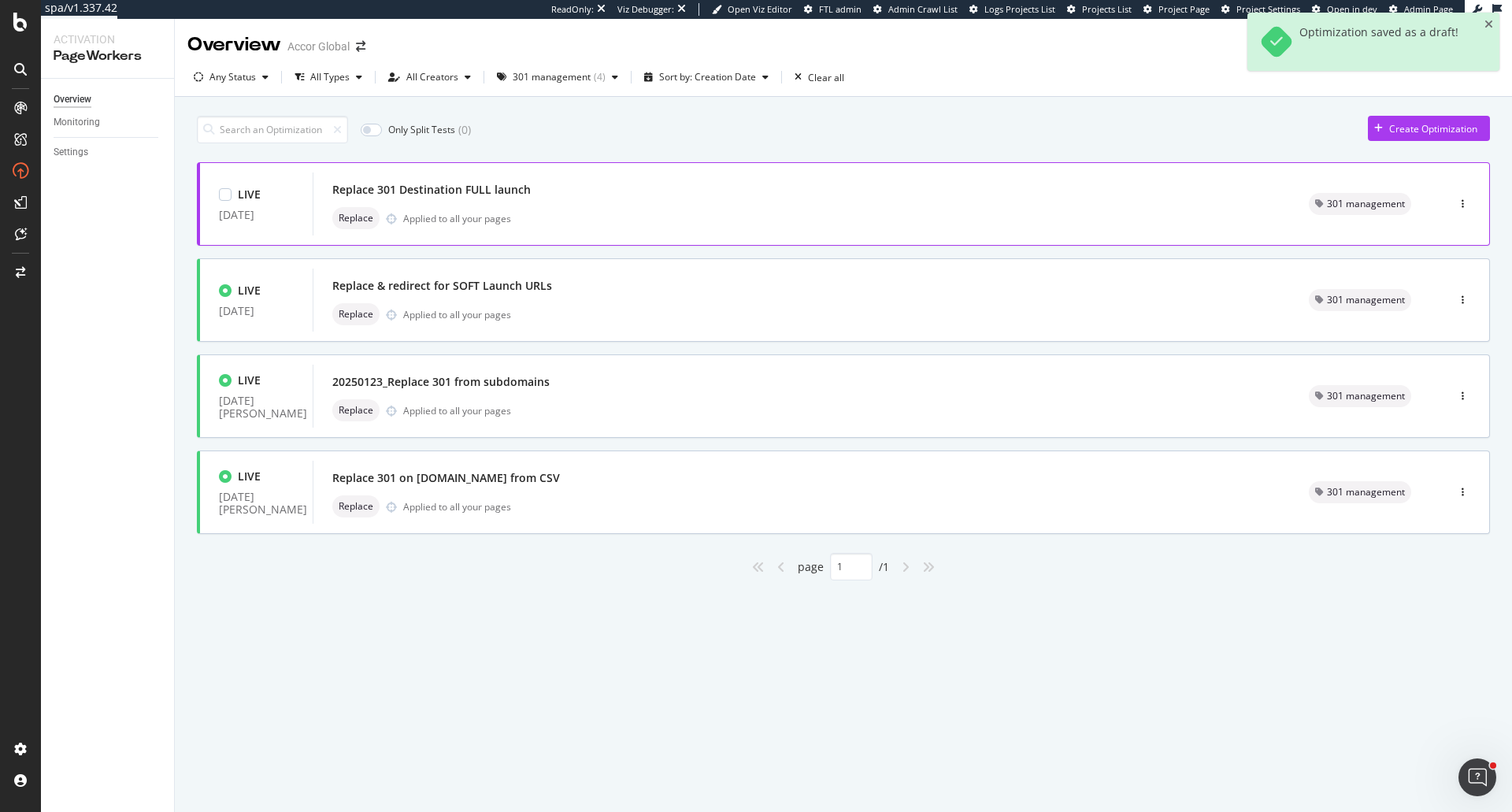
click at [601, 191] on div "Replace 301 Destination FULL launch" at bounding box center [801, 190] width 939 height 22
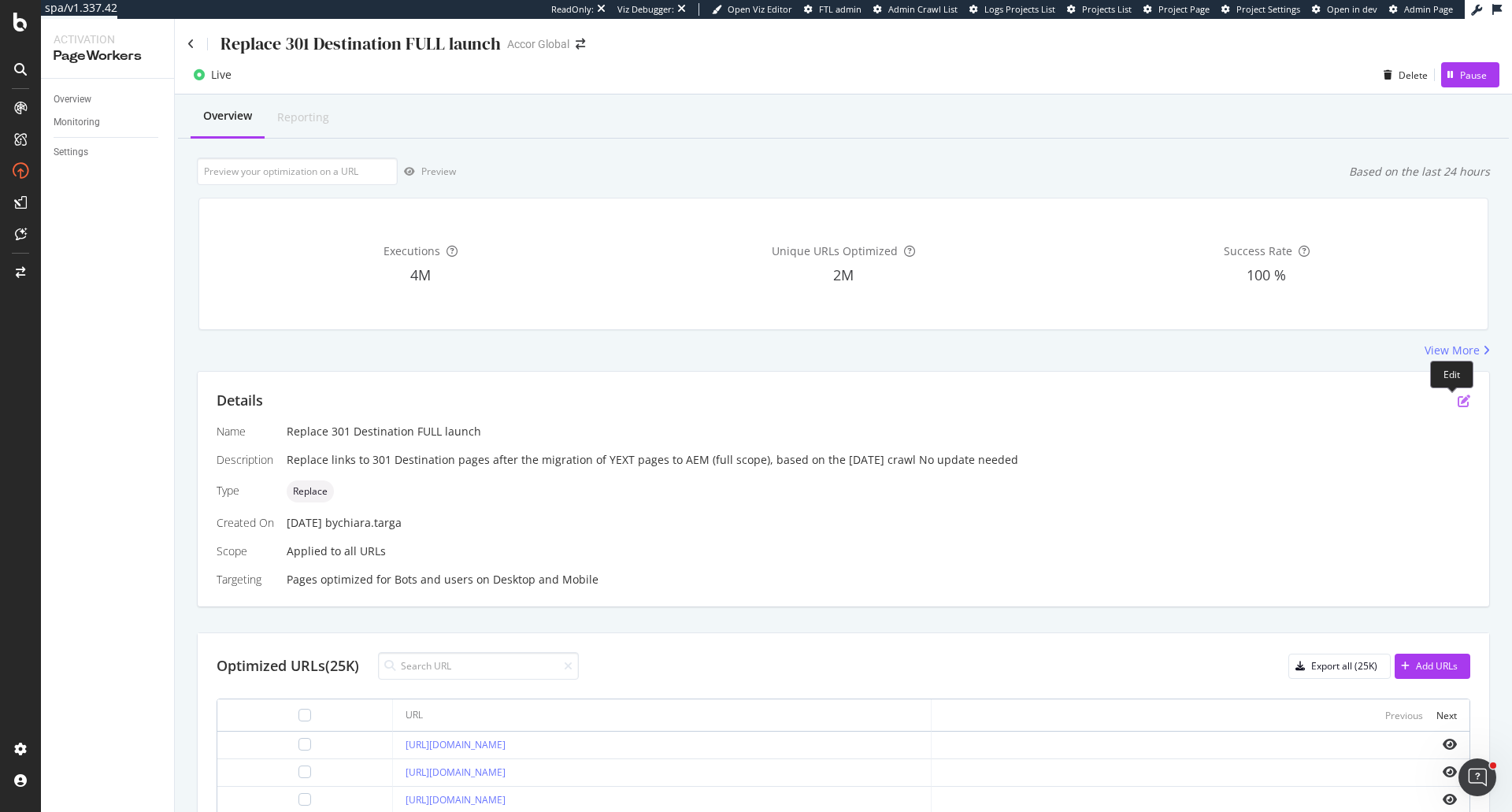
click at [1457, 399] on icon "pen-to-square" at bounding box center [1463, 400] width 12 height 12
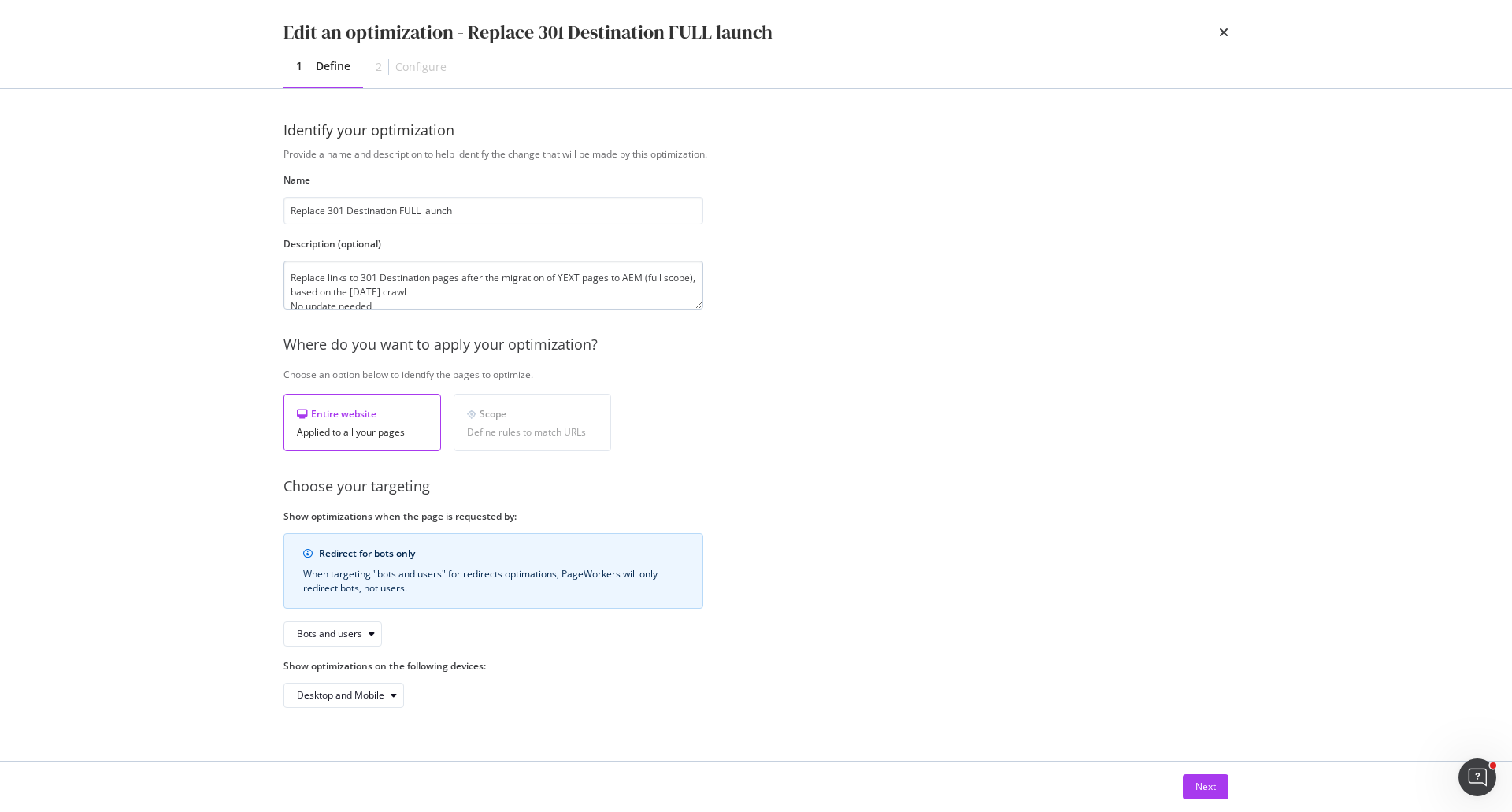
scroll to position [14, 0]
drag, startPoint x: 378, startPoint y: 289, endPoint x: 215, endPoint y: 288, distance: 163.0
click at [215, 288] on div "Edit an optimization - Replace 301 Destination FULL launch 1 Define 2 Configure…" at bounding box center [756, 406] width 1512 height 812
paste textarea "Pas besoin d'update régulier"
drag, startPoint x: 415, startPoint y: 292, endPoint x: 265, endPoint y: 289, distance: 150.0
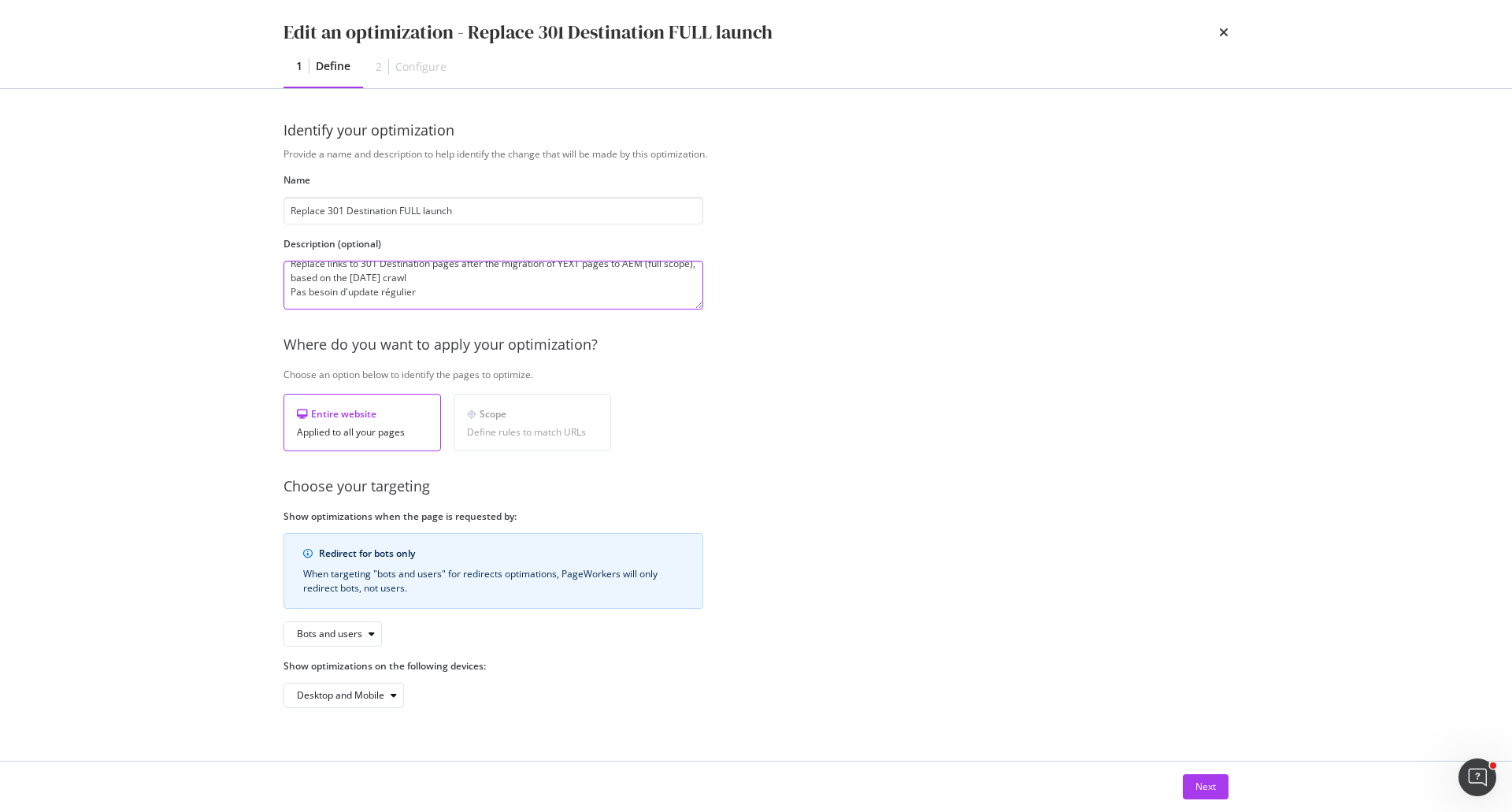
click at [265, 289] on div "Identify your optimization Provide a name and description to help identify the …" at bounding box center [756, 424] width 1007 height 672
click at [474, 278] on textarea "Replace links to 301 Destination pages after the migration of YEXT pages to AEM…" at bounding box center [493, 285] width 420 height 49
click at [302, 279] on textarea "Replace links to 301 Destination pages the migration of YEXT pages to AEM (full…" at bounding box center [493, 285] width 420 height 49
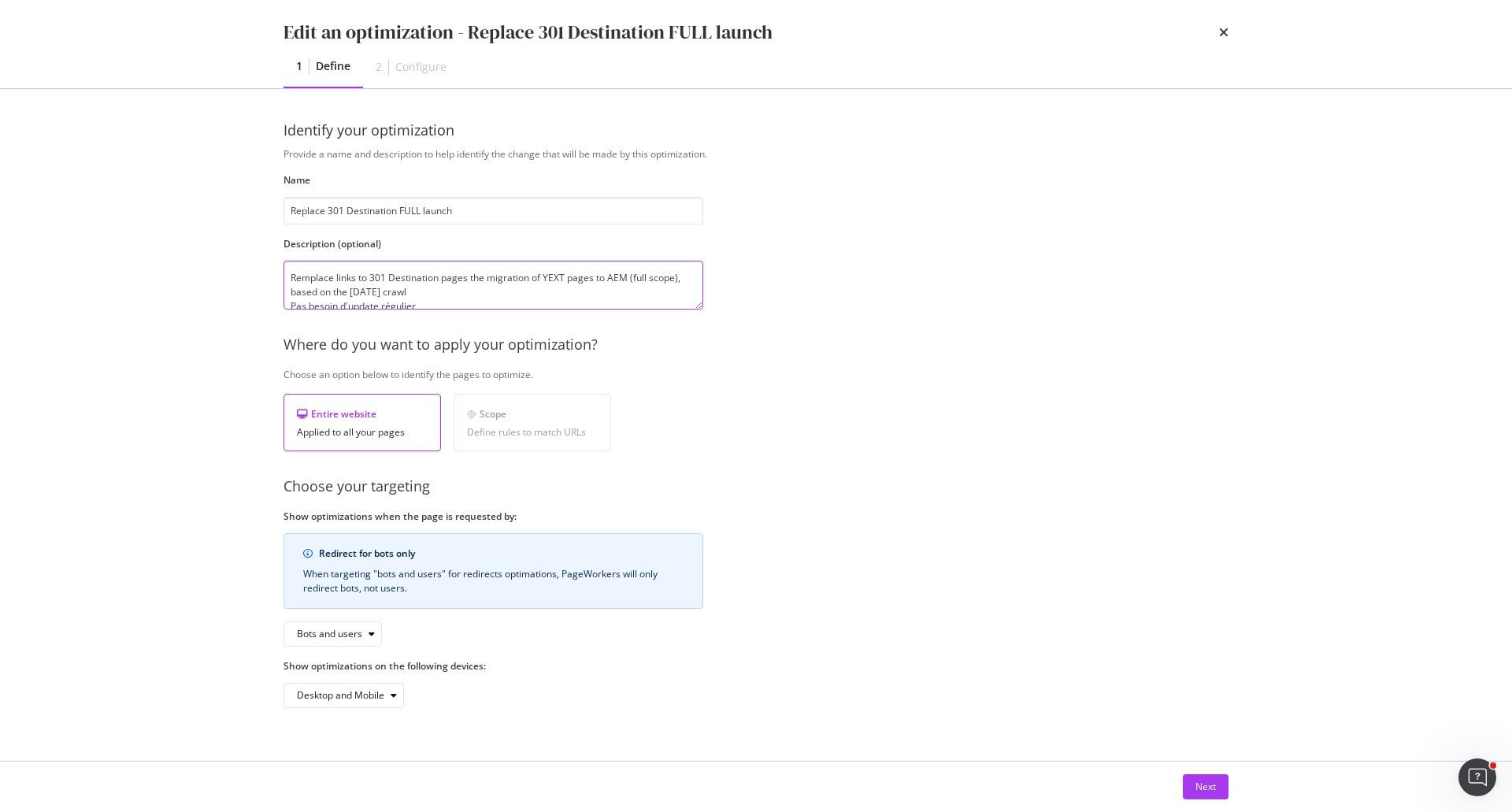
click at [336, 278] on textarea "Remplace links to 301 Destination pages the migration of YEXT pages to AEM (ful…" at bounding box center [493, 285] width 420 height 49
click at [380, 278] on textarea "Remplace les liens to 301 Destination pages the migration of YEXT pages to AEM …" at bounding box center [493, 285] width 420 height 49
drag, startPoint x: 484, startPoint y: 276, endPoint x: 598, endPoint y: 276, distance: 114.0
click at [598, 276] on textarea "Remplace les liens ddu plan de redirection ( 301 Destination pages the migratio…" at bounding box center [493, 285] width 420 height 49
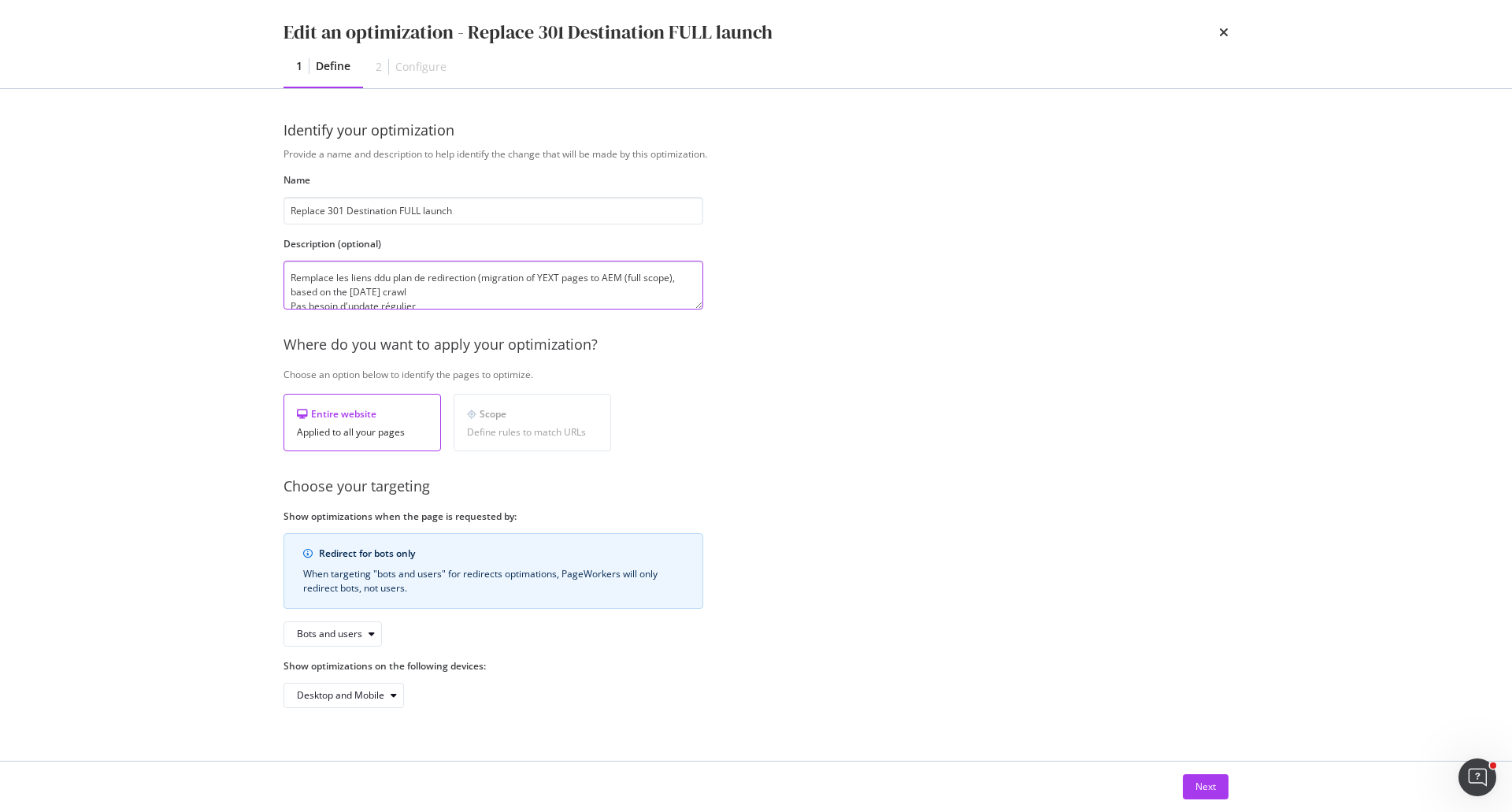
click at [532, 278] on textarea "Remplace les liens ddu plan de redirection (migration of YEXT pages to AEM (ful…" at bounding box center [493, 285] width 420 height 49
drag, startPoint x: 578, startPoint y: 278, endPoint x: 617, endPoint y: 278, distance: 39.0
click at [617, 278] on textarea "Remplace les liens ddu plan de redirection (migration pages YEXT pages to AEM (…" at bounding box center [493, 285] width 420 height 49
click at [620, 281] on textarea "Remplace les liens ddu plan de redirection (migration pages YEXT vers AEM (full…" at bounding box center [493, 285] width 420 height 49
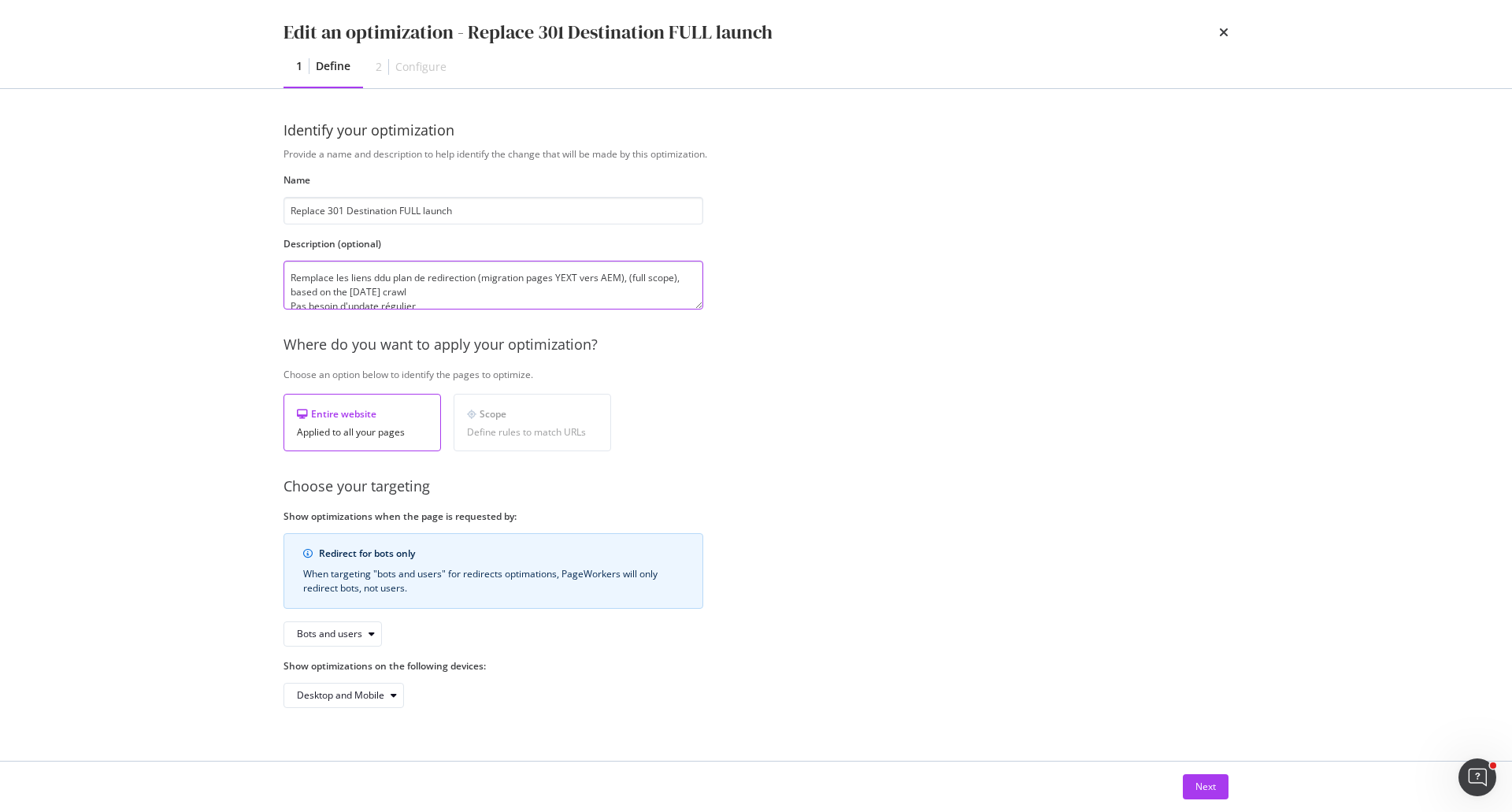
click at [627, 279] on textarea "Remplace les liens ddu plan de redirection (migration pages YEXT vers AEM), (fu…" at bounding box center [493, 285] width 420 height 49
click at [671, 278] on textarea "Remplace les liens ddu plan de redirection (migration pages YEXT vers AEM), ful…" at bounding box center [493, 285] width 420 height 49
drag, startPoint x: 673, startPoint y: 278, endPoint x: 674, endPoint y: 289, distance: 11.0
click at [674, 289] on textarea "Remplace les liens ddu plan de redirection (migration pages YEXT vers AEM), ful…" at bounding box center [493, 285] width 420 height 49
click at [385, 274] on textarea "Remplace les liens ddu plan de redirection (migration pages YEXT vers AEM), ful…" at bounding box center [493, 285] width 420 height 49
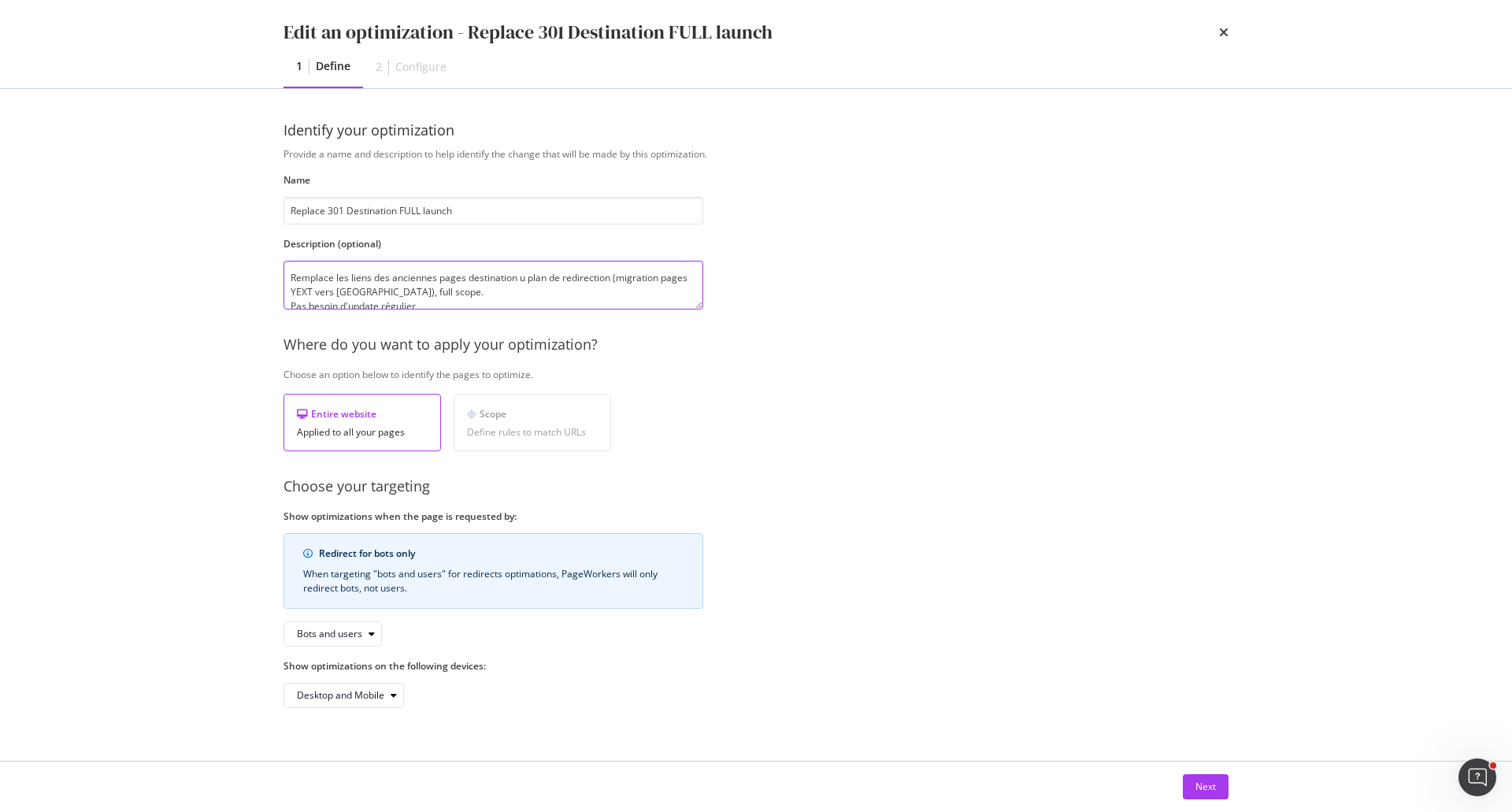
drag, startPoint x: 520, startPoint y: 283, endPoint x: 609, endPoint y: 281, distance: 89.0
click at [609, 281] on textarea "Remplace les liens des anciennes pages destination u plan de redirection (migra…" at bounding box center [493, 285] width 420 height 49
click at [375, 280] on textarea "Remplace les liens des anciennes pages destination (migration pages YEXT vers A…" at bounding box center [493, 285] width 420 height 49
click at [425, 298] on textarea "Remplace les liens en 301 des anciennes pages destination (migration pages YEXT…" at bounding box center [493, 285] width 420 height 49
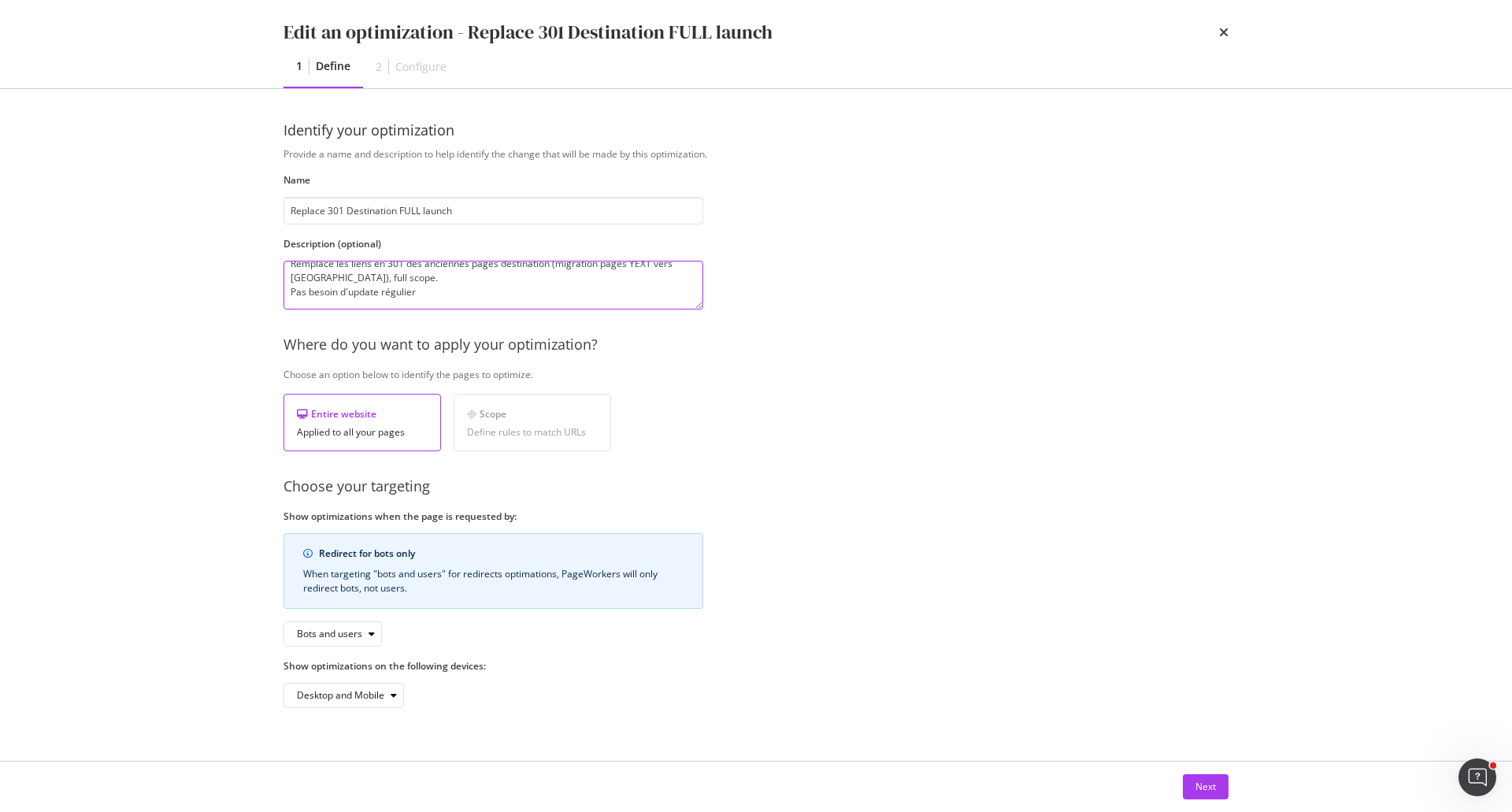
click at [425, 298] on textarea "Remplace les liens en 301 des anciennes pages destination (migration pages YEXT…" at bounding box center [493, 285] width 420 height 49
type textarea "Remplace les liens en 301 des anciennes pages destination (migration pages YEXT…"
click at [1212, 782] on div "Next" at bounding box center [1205, 786] width 21 height 13
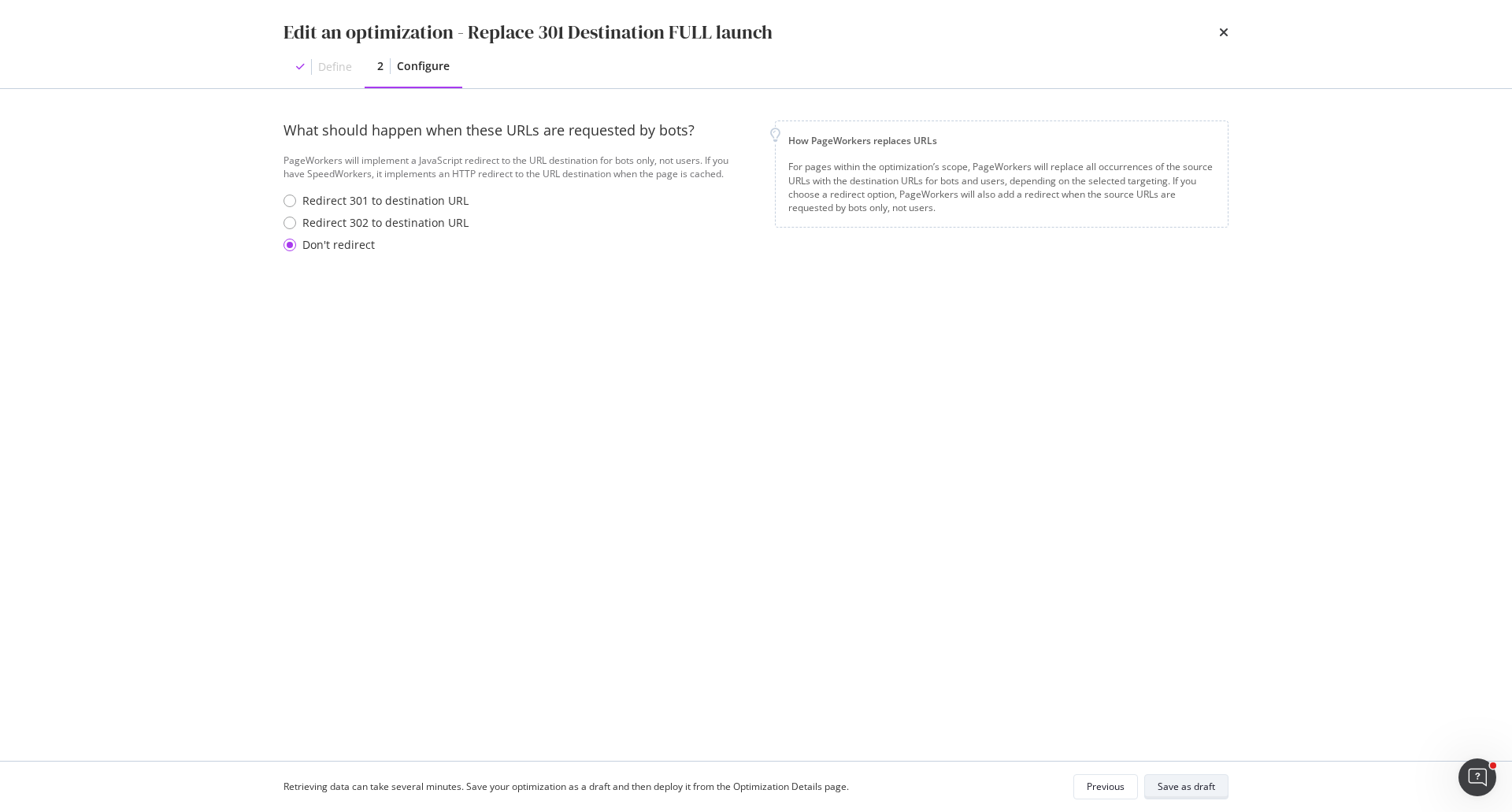
click at [1212, 784] on div "Save as draft" at bounding box center [1186, 786] width 57 height 13
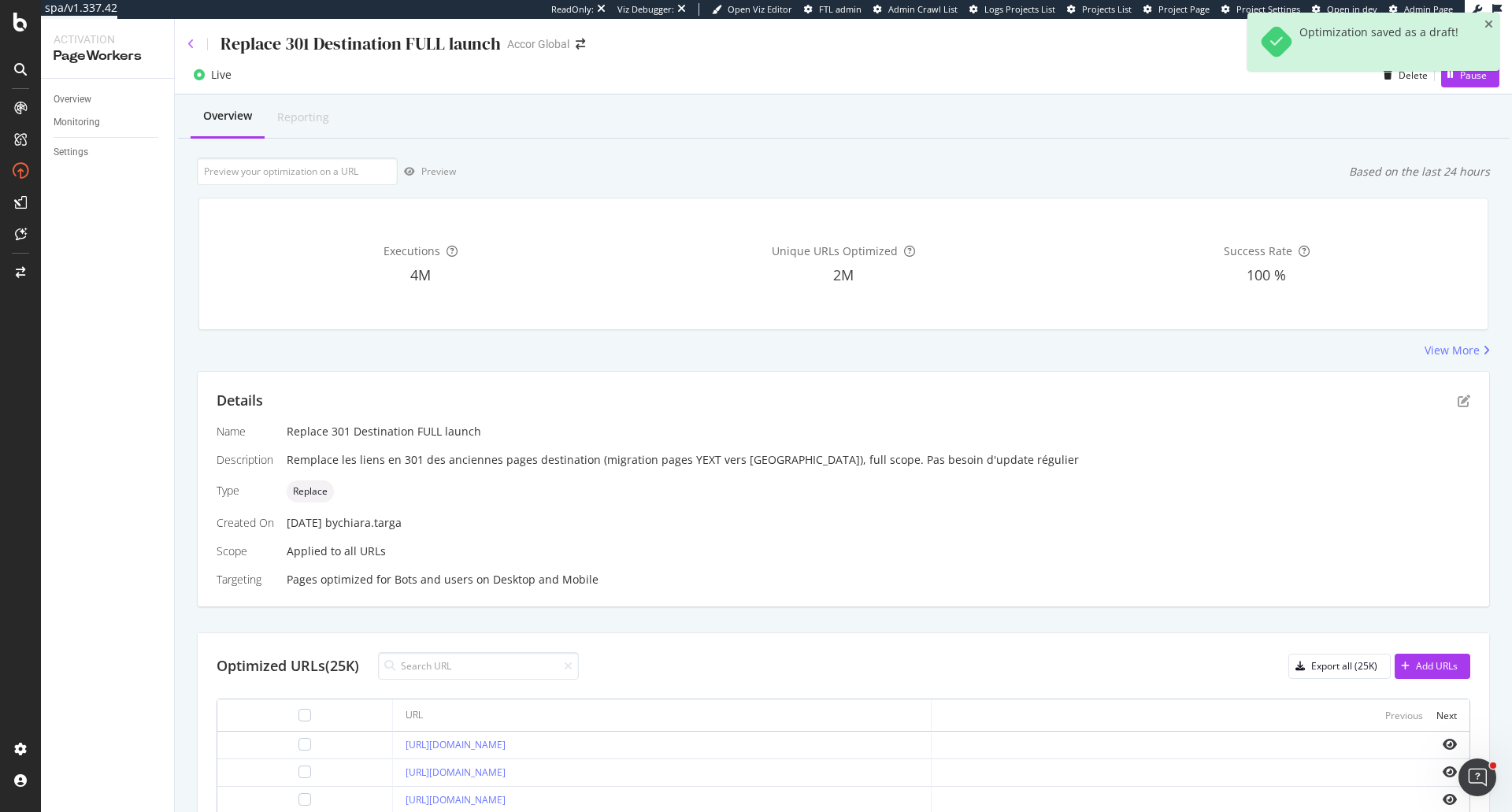
click at [194, 43] on div "Replace 301 Destination FULL launch" at bounding box center [344, 43] width 313 height 24
drag, startPoint x: 193, startPoint y: 49, endPoint x: 260, endPoint y: 2, distance: 81.8
click at [193, 49] on icon at bounding box center [191, 44] width 7 height 11
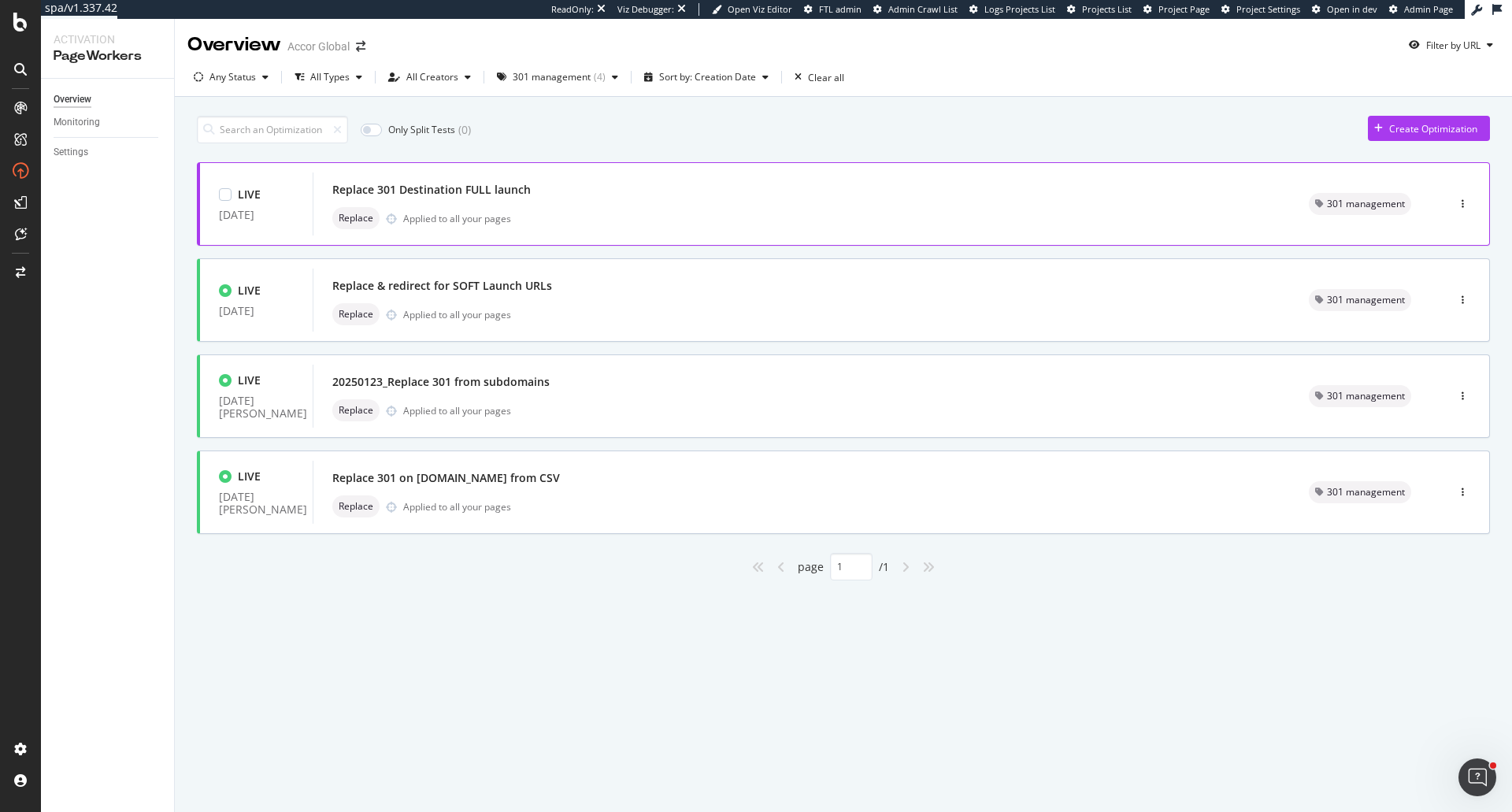
click at [815, 196] on div "Replace 301 Destination FULL launch" at bounding box center [801, 190] width 939 height 22
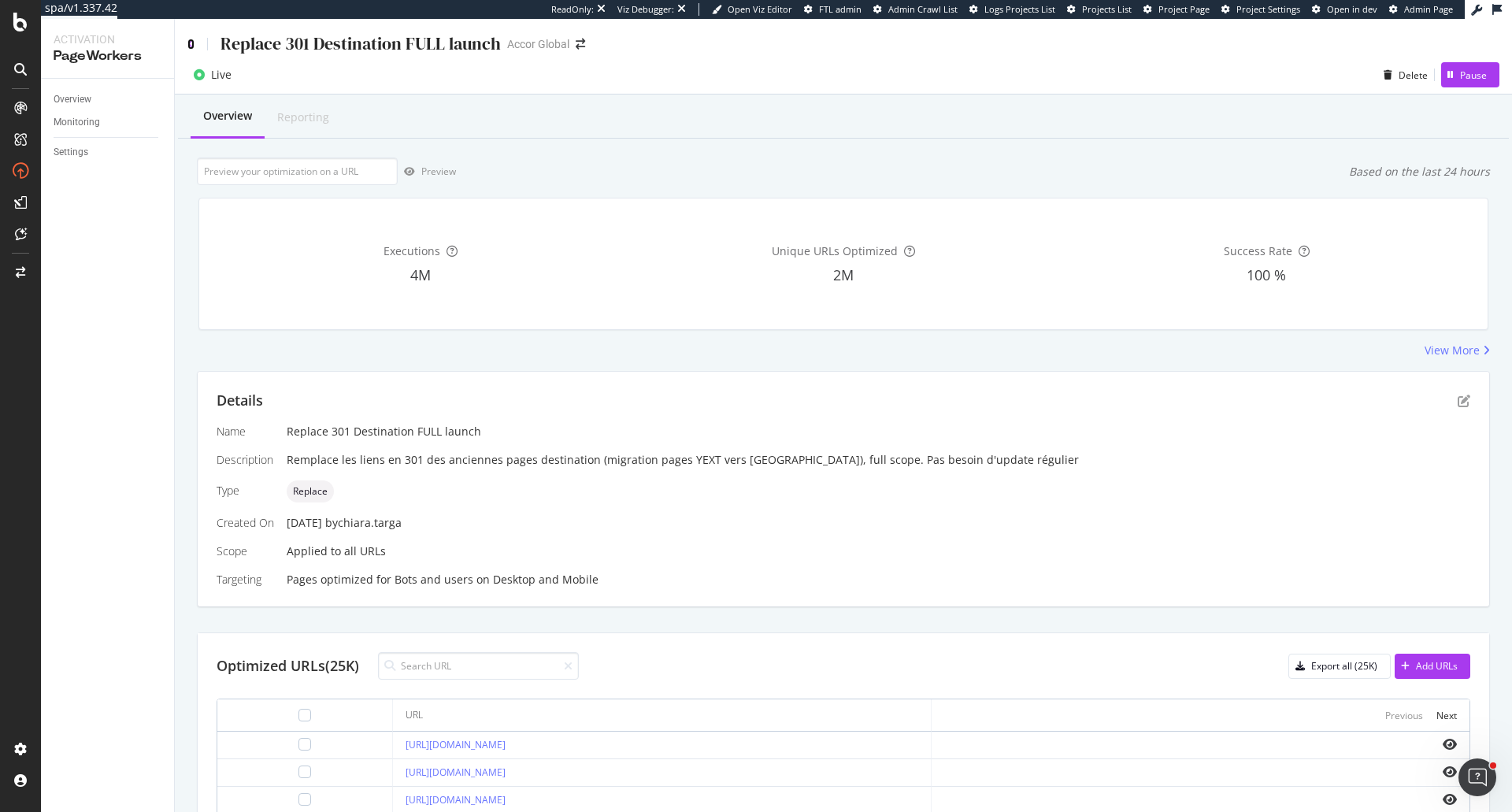
click at [191, 47] on icon at bounding box center [191, 44] width 7 height 11
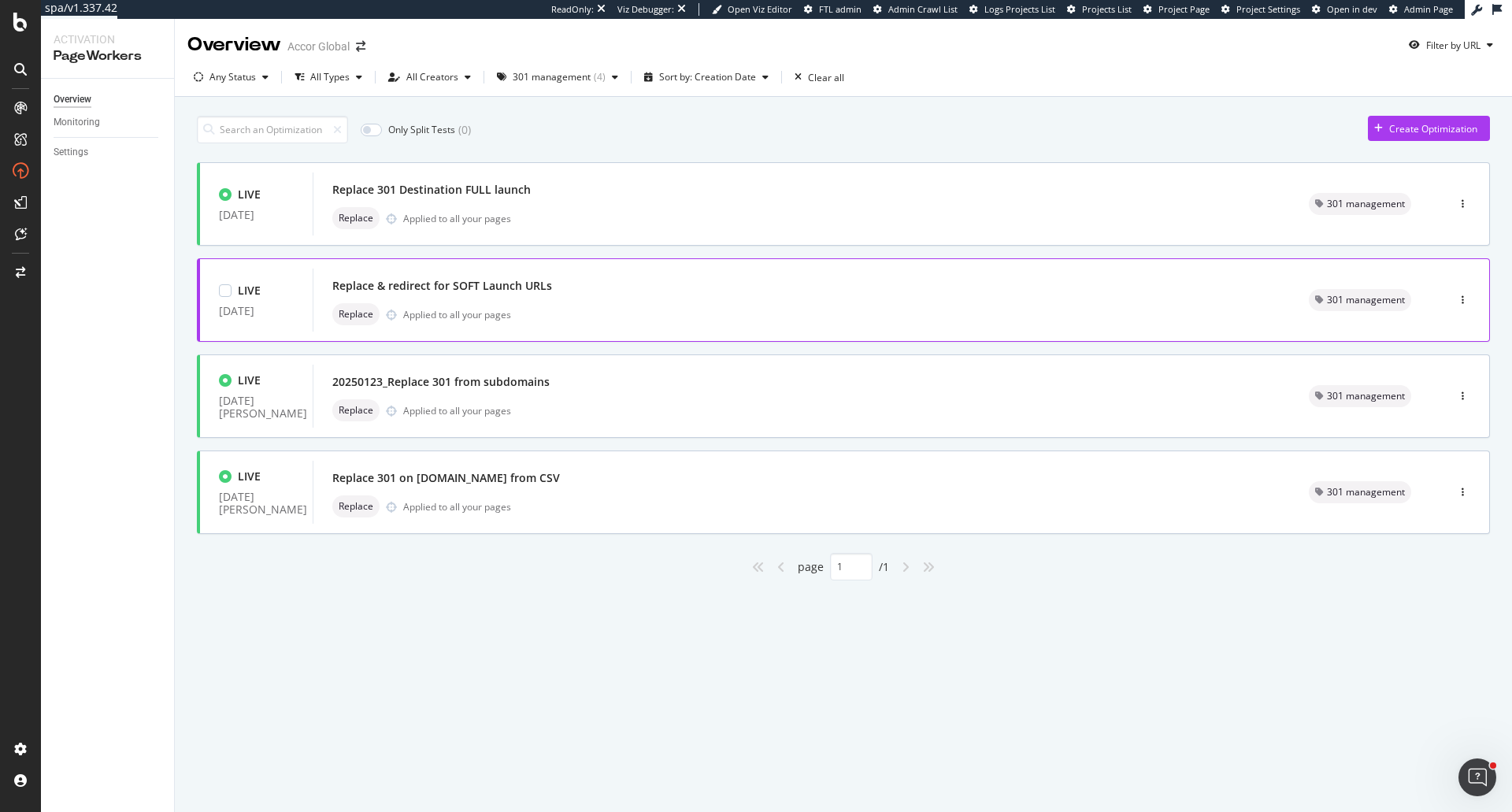
click at [598, 321] on div "Replace Applied to all your pages" at bounding box center [801, 314] width 939 height 22
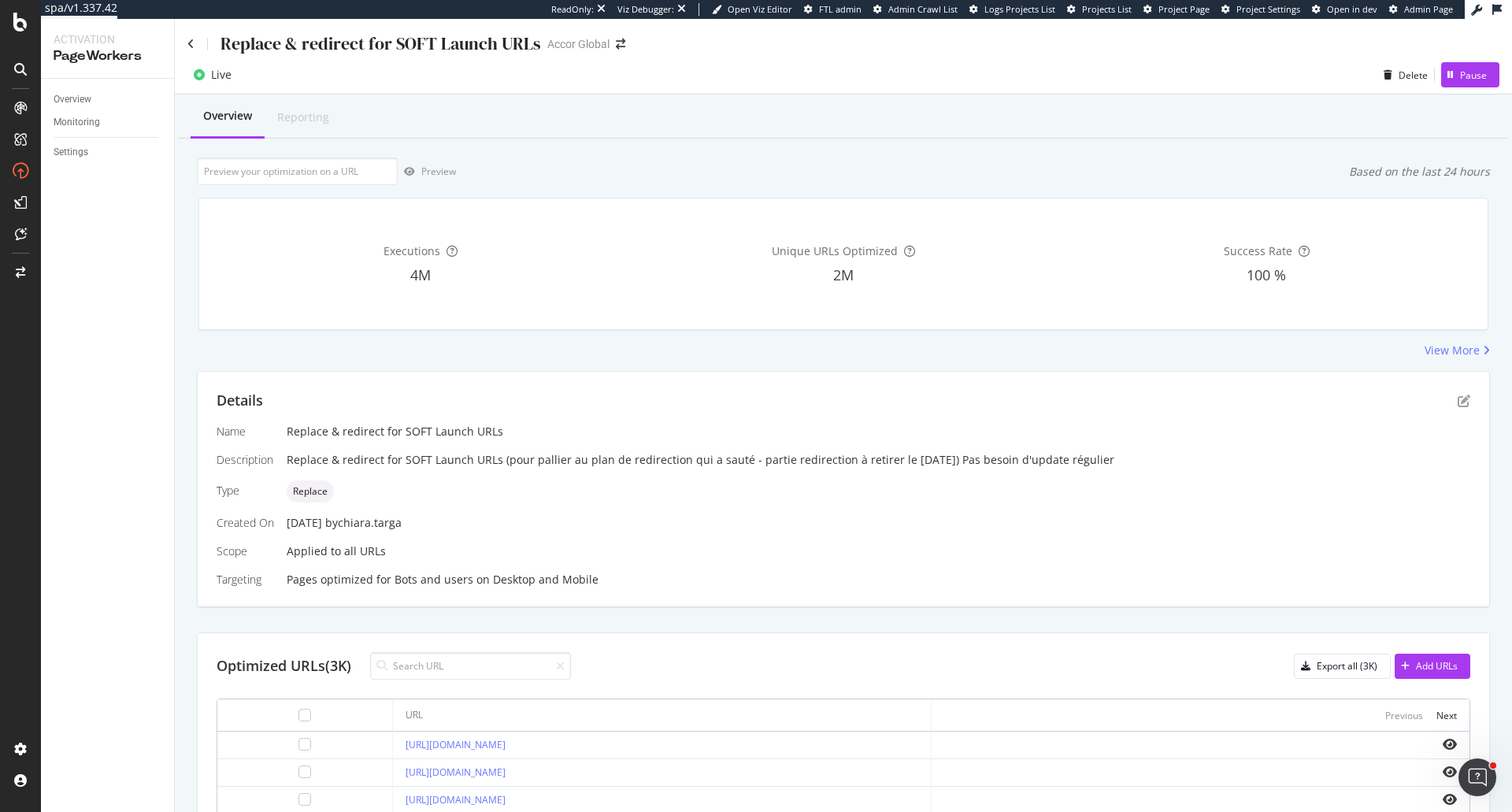
click at [196, 46] on div "Replace & redirect for SOFT Launch URLs" at bounding box center [364, 43] width 354 height 24
click at [193, 46] on icon at bounding box center [191, 44] width 7 height 11
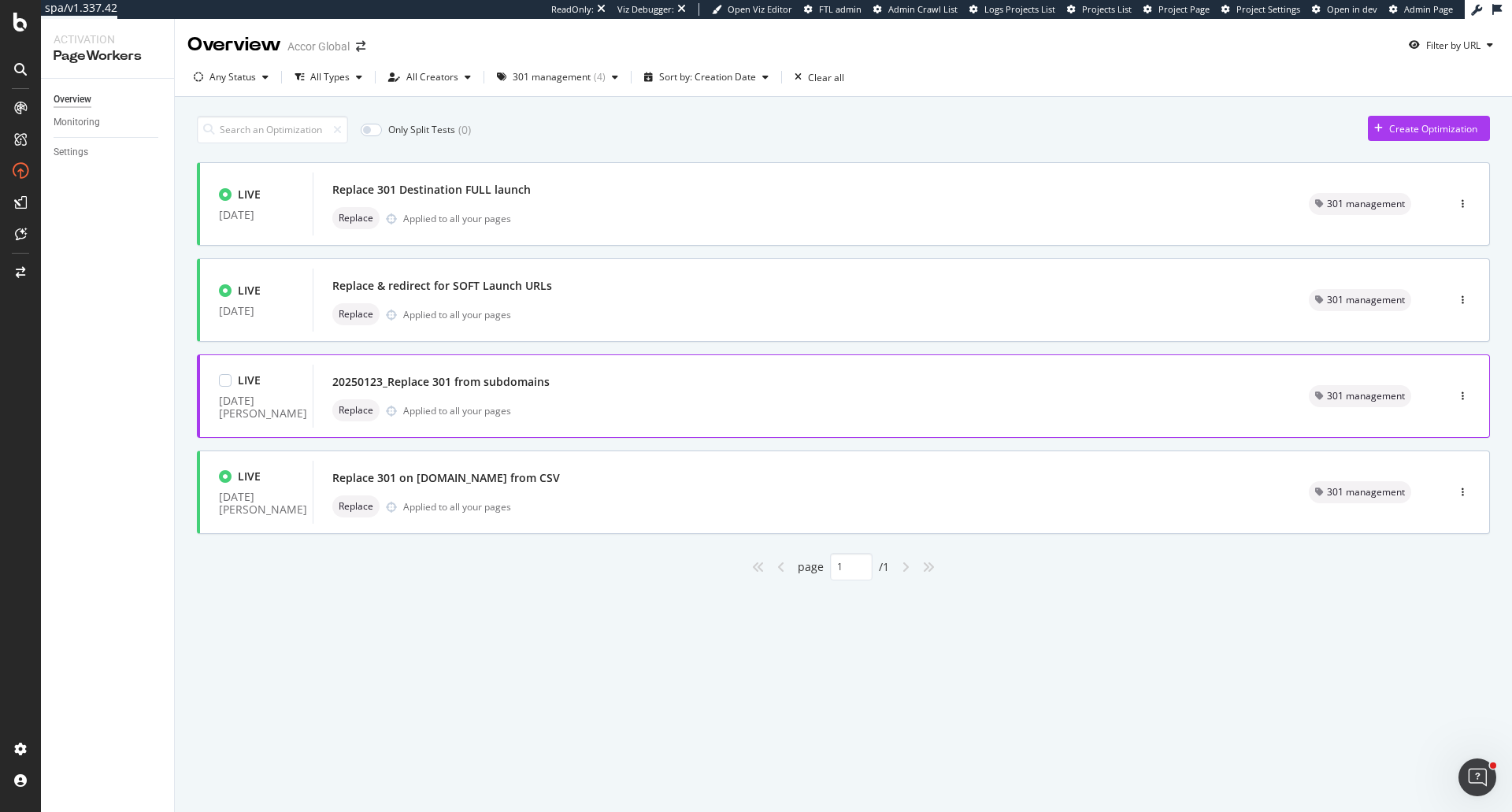
click at [626, 425] on div "20250123_Replace 301 from subdomains Replace Applied to all your pages" at bounding box center [800, 396] width 977 height 63
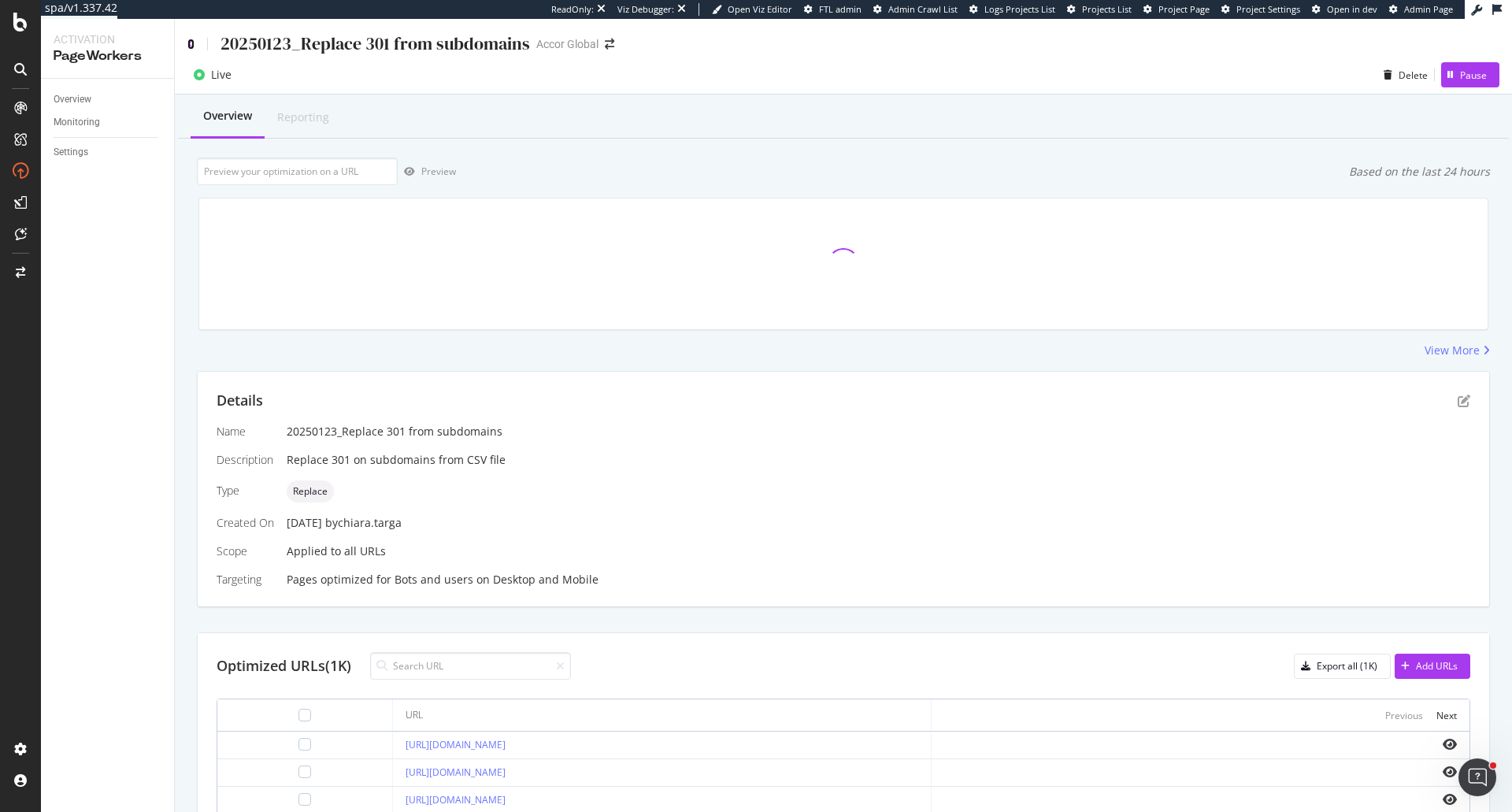
click at [190, 43] on icon at bounding box center [191, 44] width 7 height 11
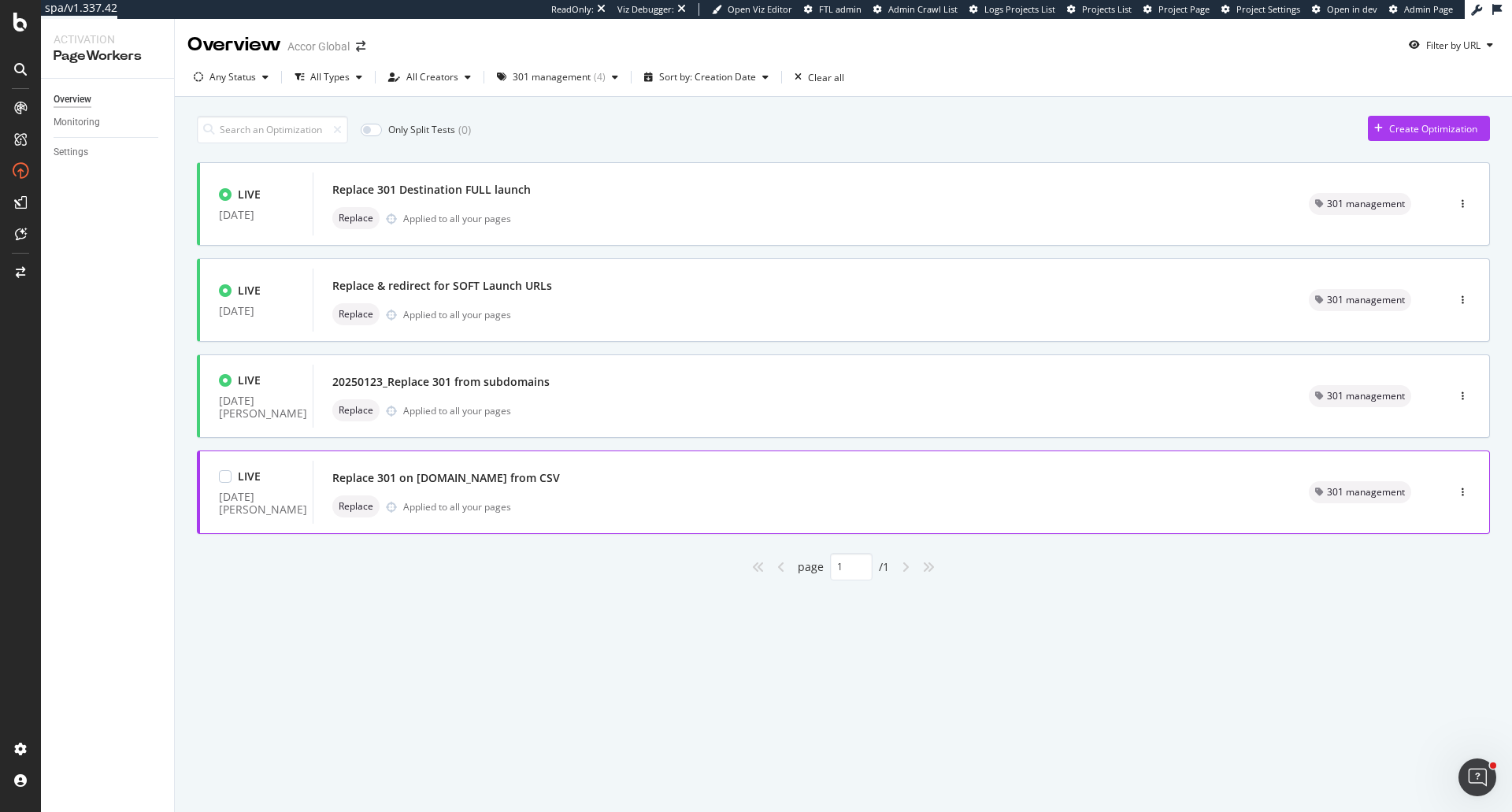
click at [617, 458] on div "LIVE 17 Jan. 2025 Replace 301 on all.accor.com from CSV Replace Applied to all …" at bounding box center [843, 492] width 1292 height 84
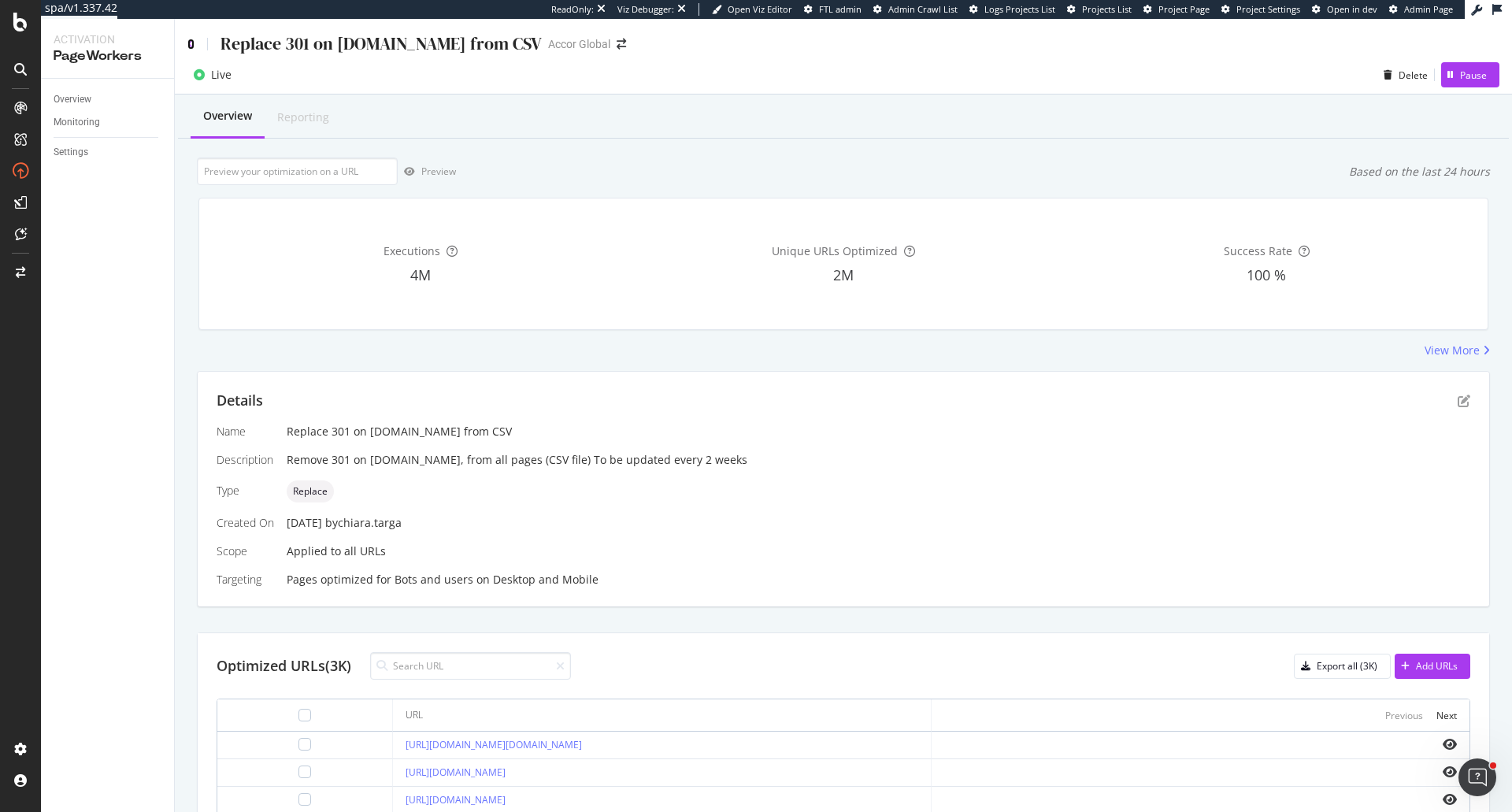
click at [191, 42] on icon at bounding box center [191, 44] width 7 height 11
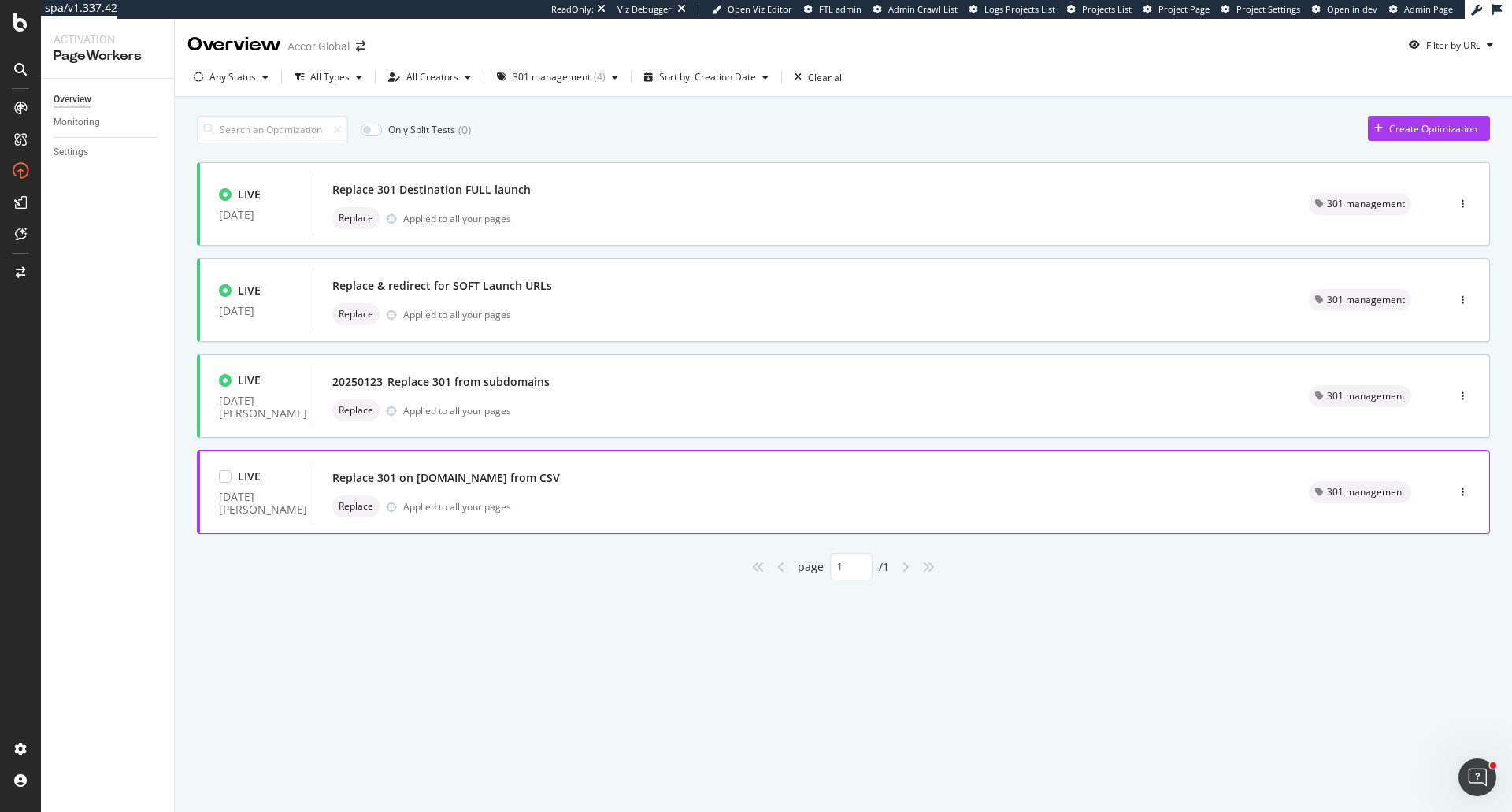
click at [640, 509] on div "Replace Applied to all your pages" at bounding box center [801, 506] width 939 height 22
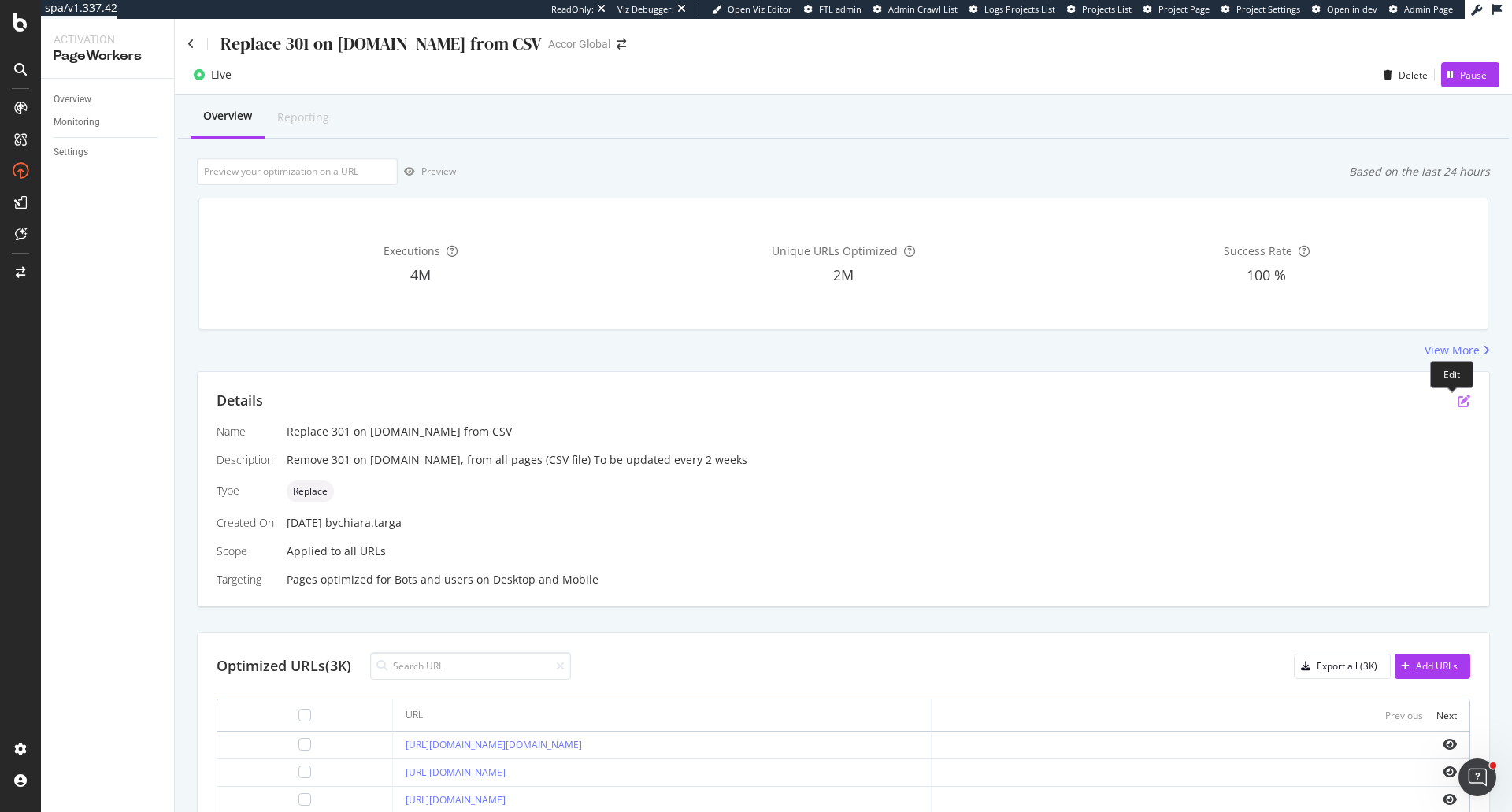
click at [1457, 404] on icon "pen-to-square" at bounding box center [1463, 400] width 12 height 12
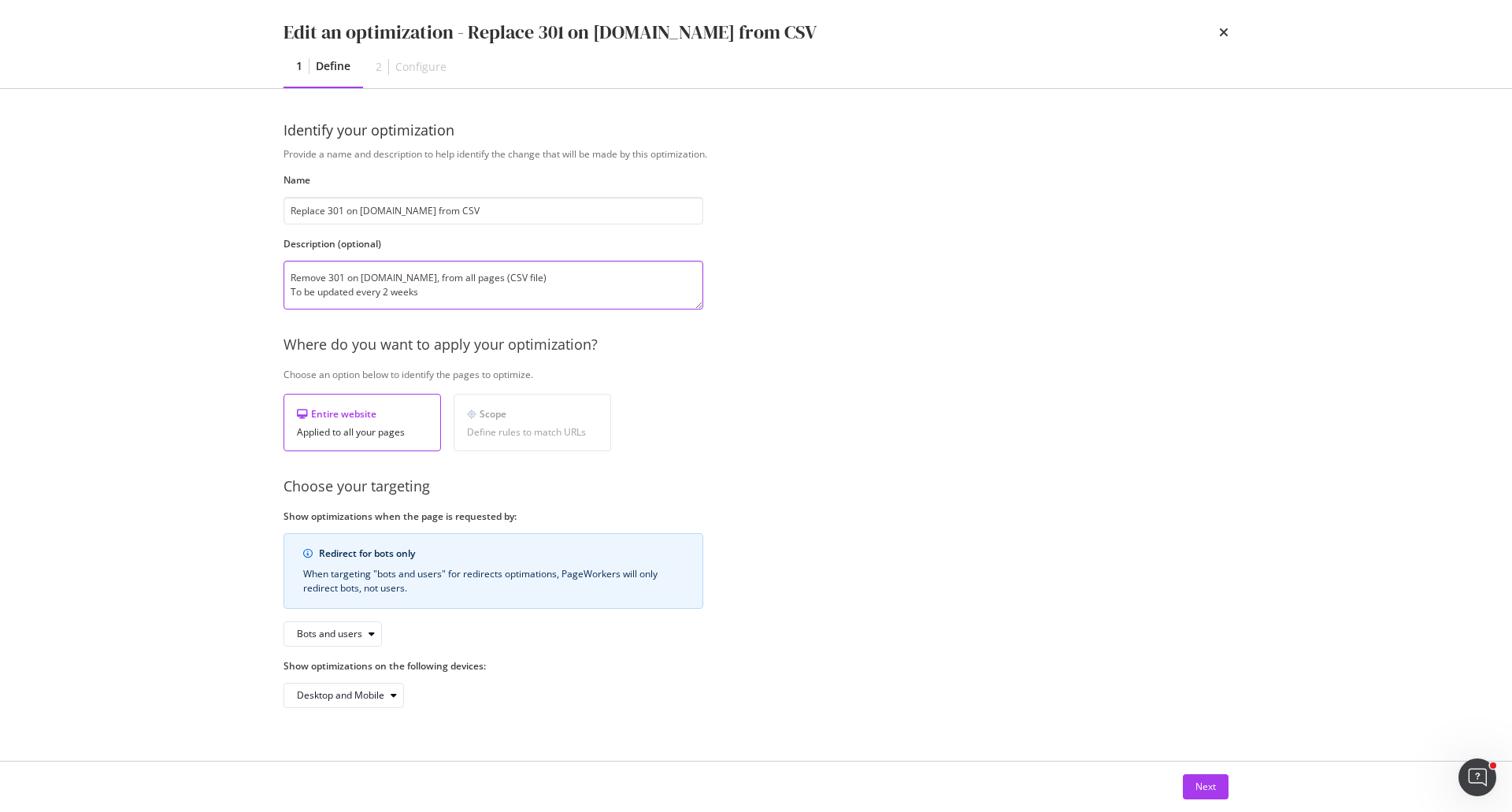
click at [350, 278] on textarea "Remove 301 on all.accor.com, from all pages (CSV file) To be updated every 2 we…" at bounding box center [493, 285] width 420 height 49
drag, startPoint x: 424, startPoint y: 278, endPoint x: 448, endPoint y: 278, distance: 24.0
click at [448, 278] on textarea "Remove 301 on all.accor.com, from all pages (CSV file) To be updated every 2 we…" at bounding box center [493, 285] width 420 height 49
click at [437, 294] on textarea "Remove 301 on all.accor.com, from all pages (CSV file) To be updated every 2 we…" at bounding box center [493, 285] width 420 height 49
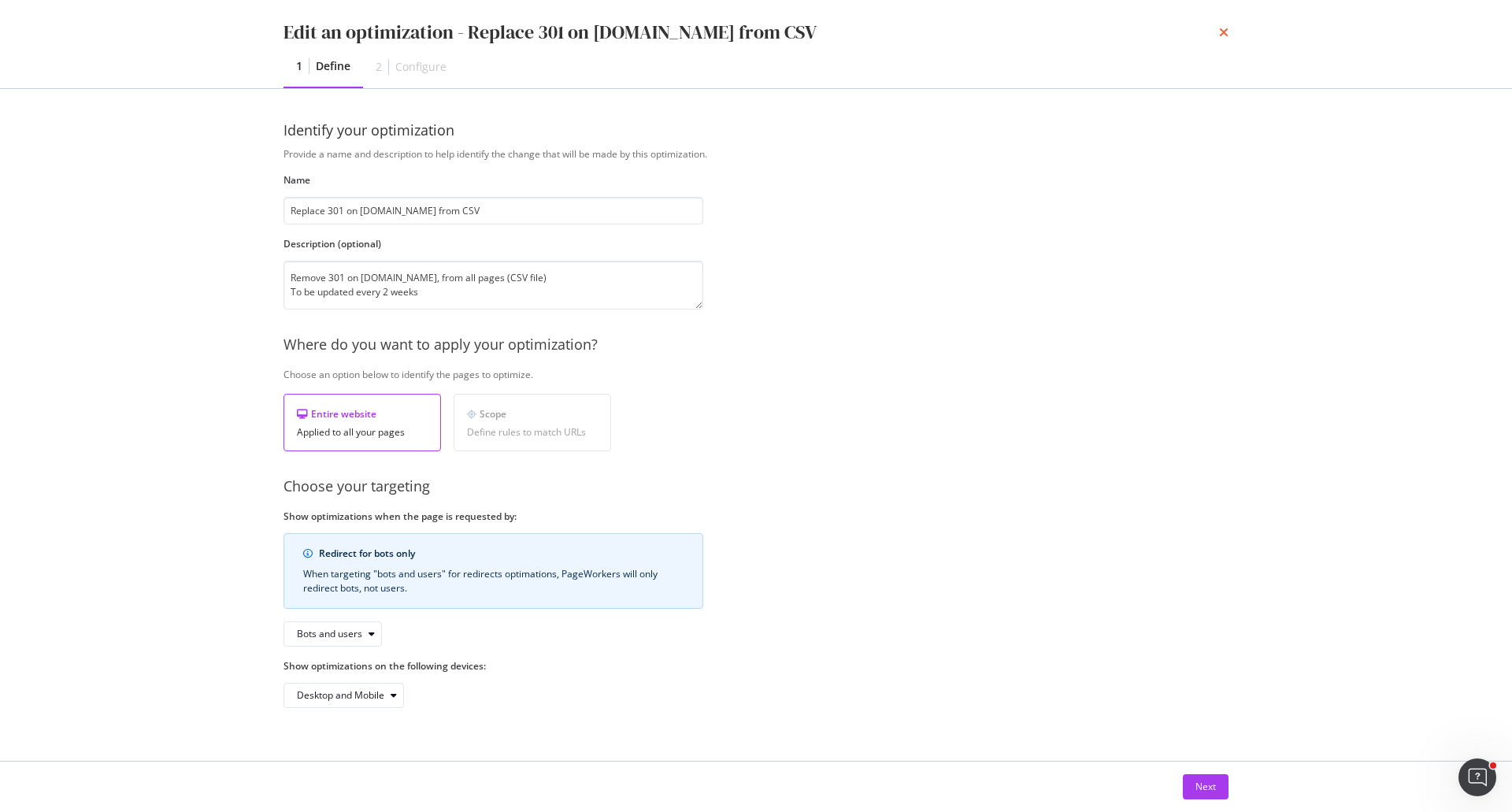
click at [1223, 34] on icon "times" at bounding box center [1223, 31] width 9 height 12
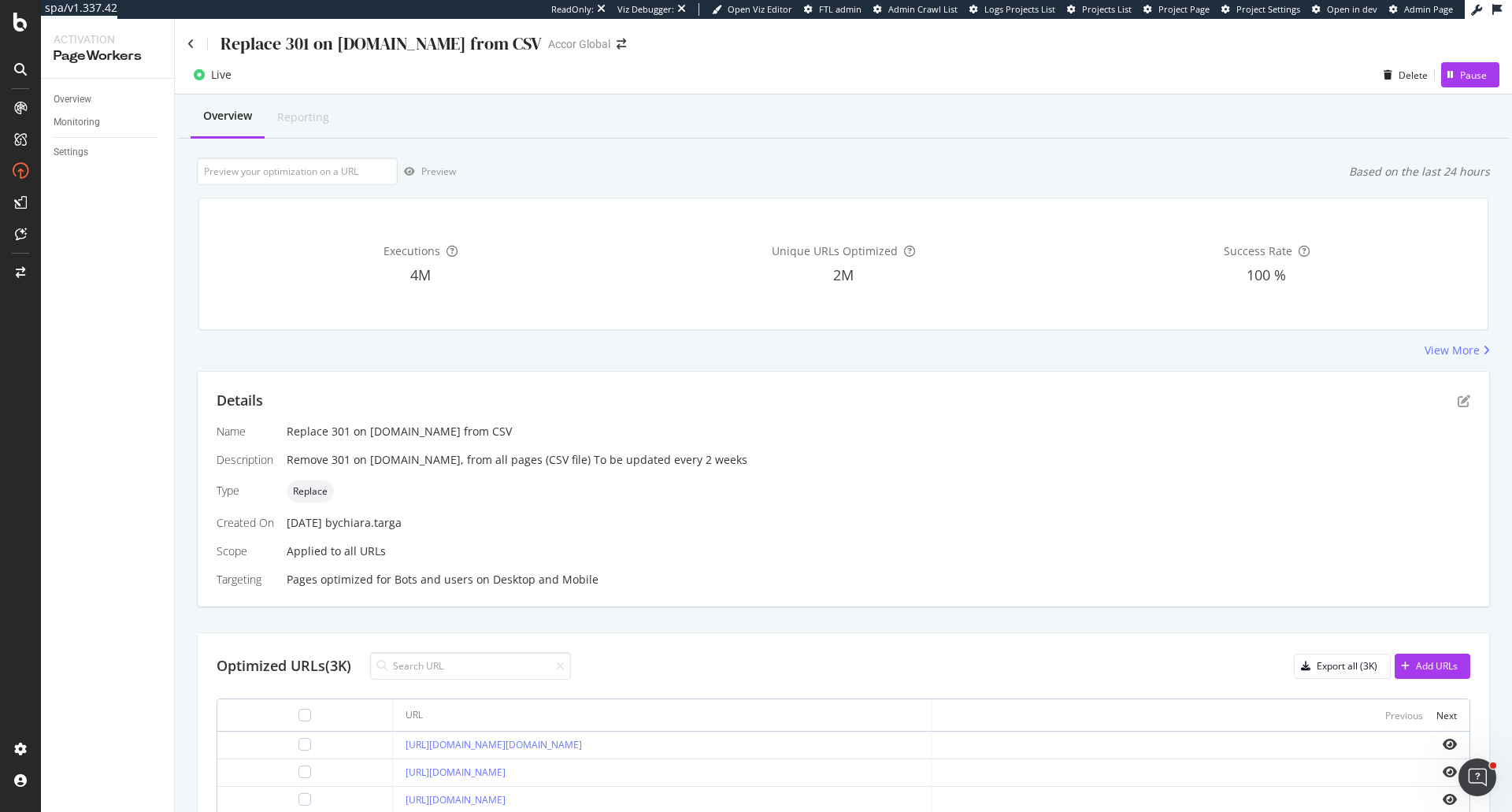
click at [184, 41] on div "Replace 301 on all.accor.com from CSV Accor Global" at bounding box center [843, 37] width 1337 height 37
click at [189, 41] on icon at bounding box center [191, 44] width 7 height 11
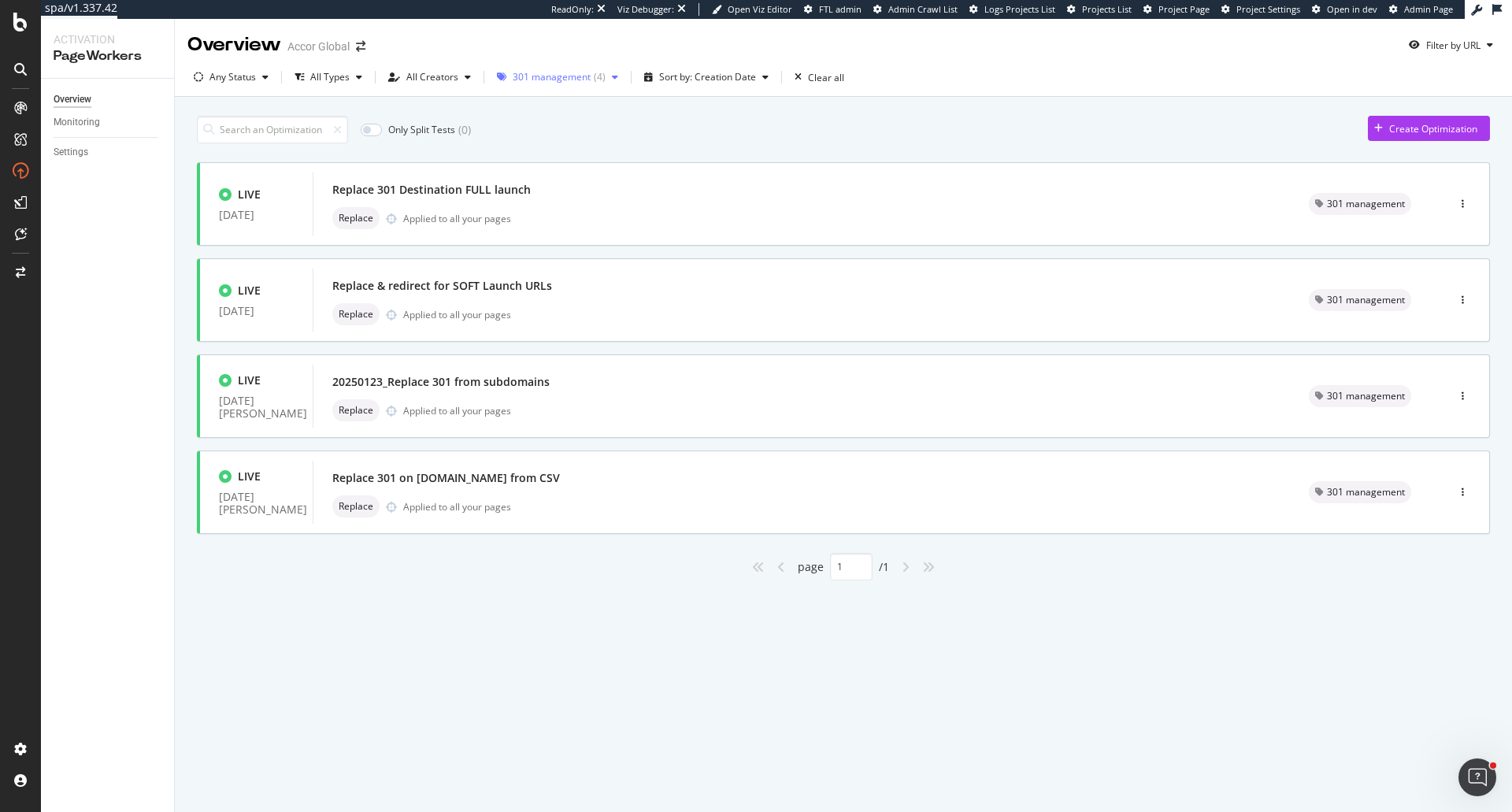
click at [530, 85] on div "301 management ( 4 )" at bounding box center [558, 77] width 134 height 24
click at [511, 187] on div at bounding box center [506, 188] width 12 height 12
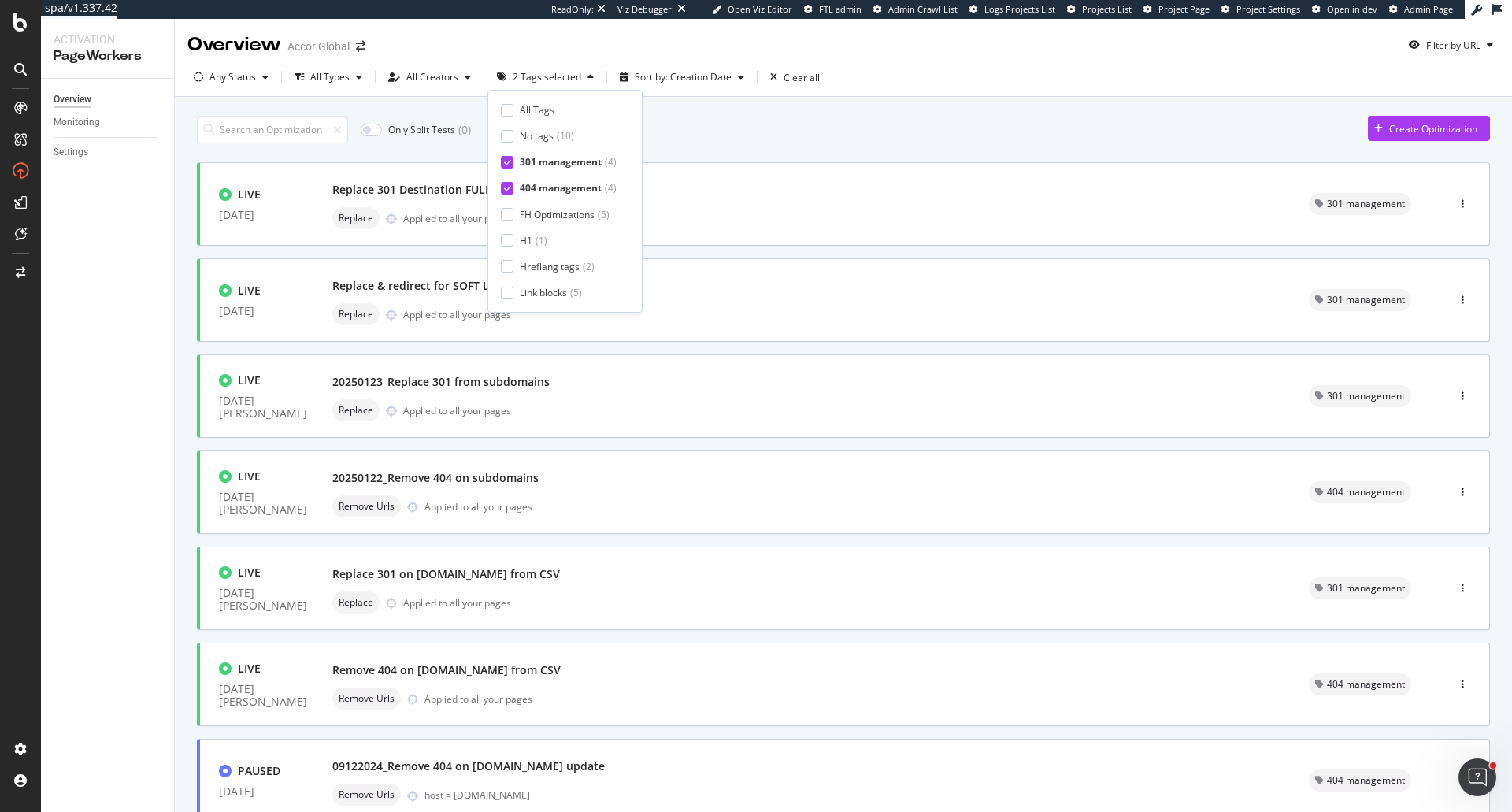
click at [507, 165] on icon at bounding box center [507, 162] width 7 height 8
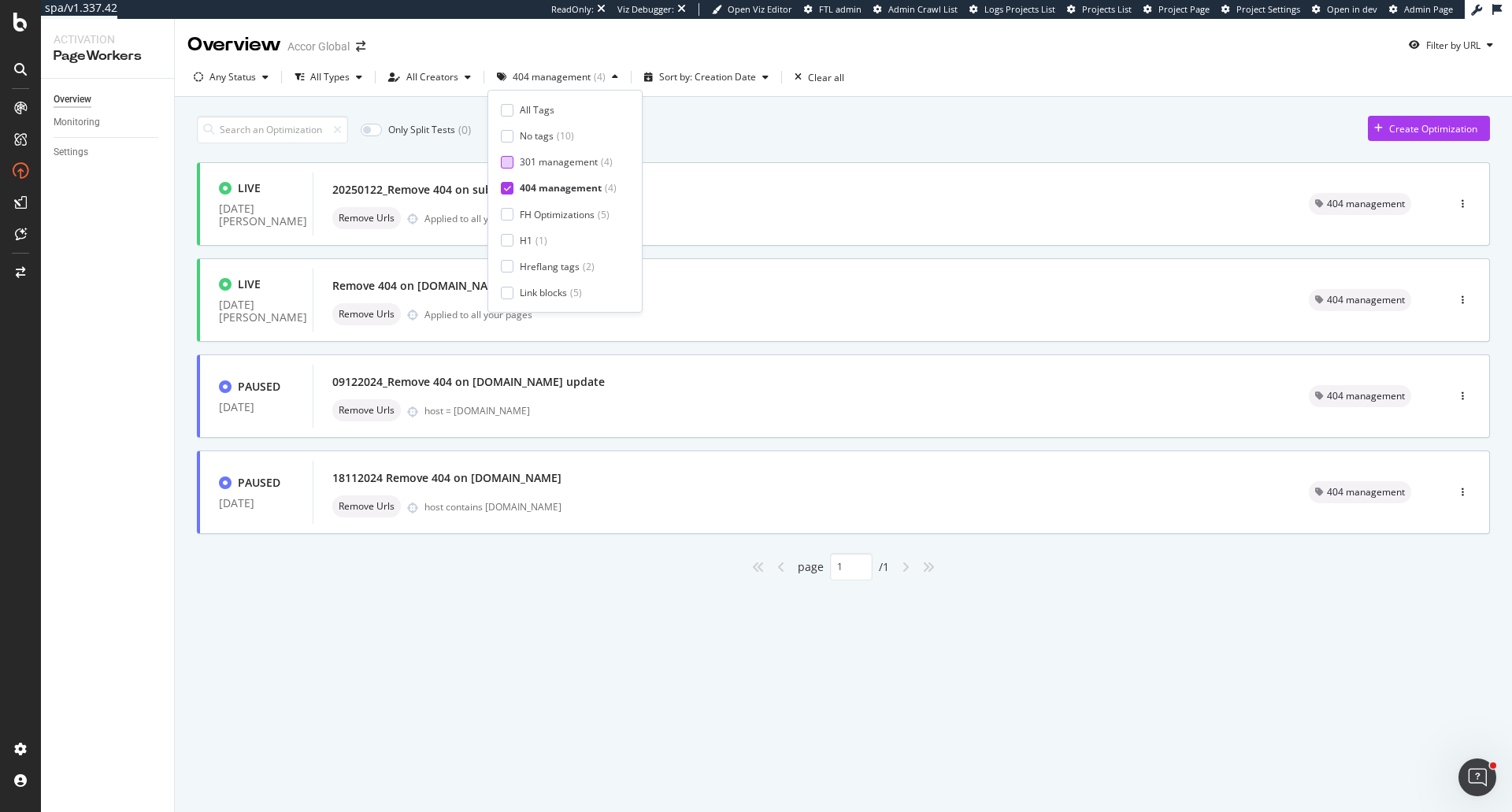
click at [597, 650] on div "Overview Accor Global Filter by URL Any Status All Types All Creators 404 manag…" at bounding box center [843, 415] width 1337 height 793
click at [622, 210] on div "Remove Urls Applied to all your pages" at bounding box center [801, 218] width 939 height 22
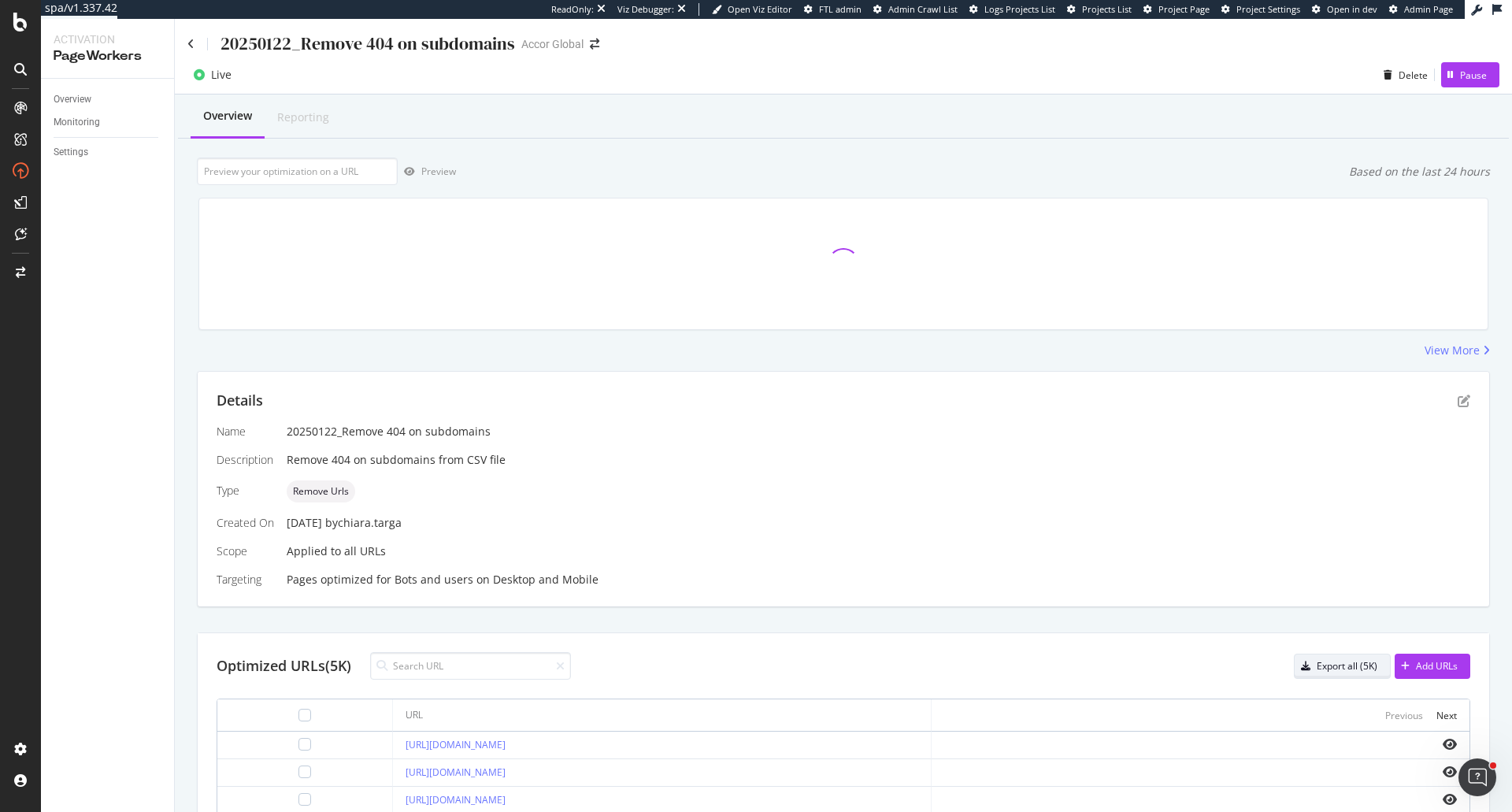
click at [1353, 674] on div "Export all (5K)" at bounding box center [1336, 666] width 83 height 22
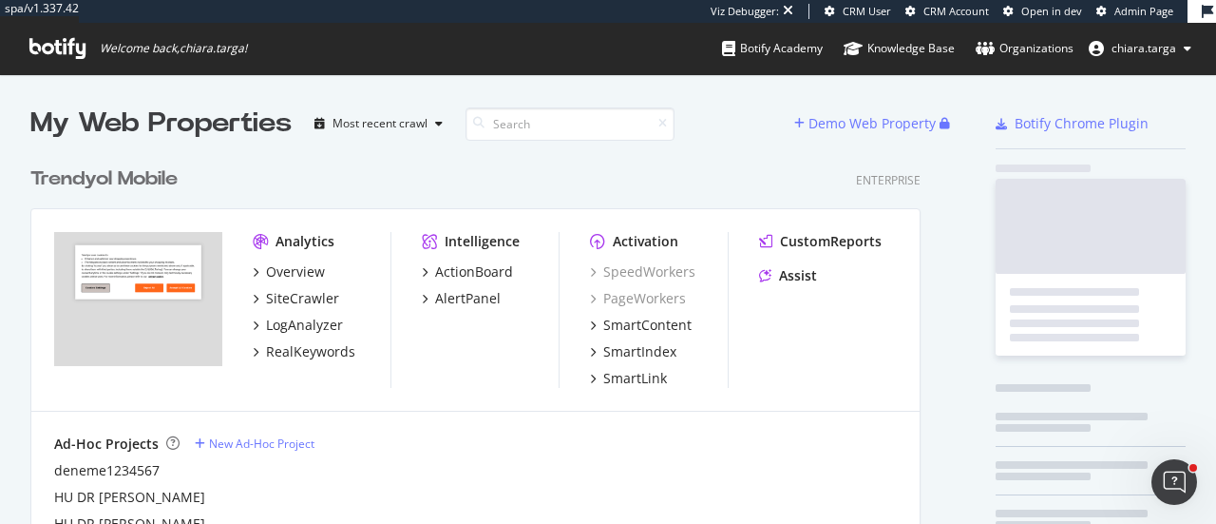
scroll to position [2724, 890]
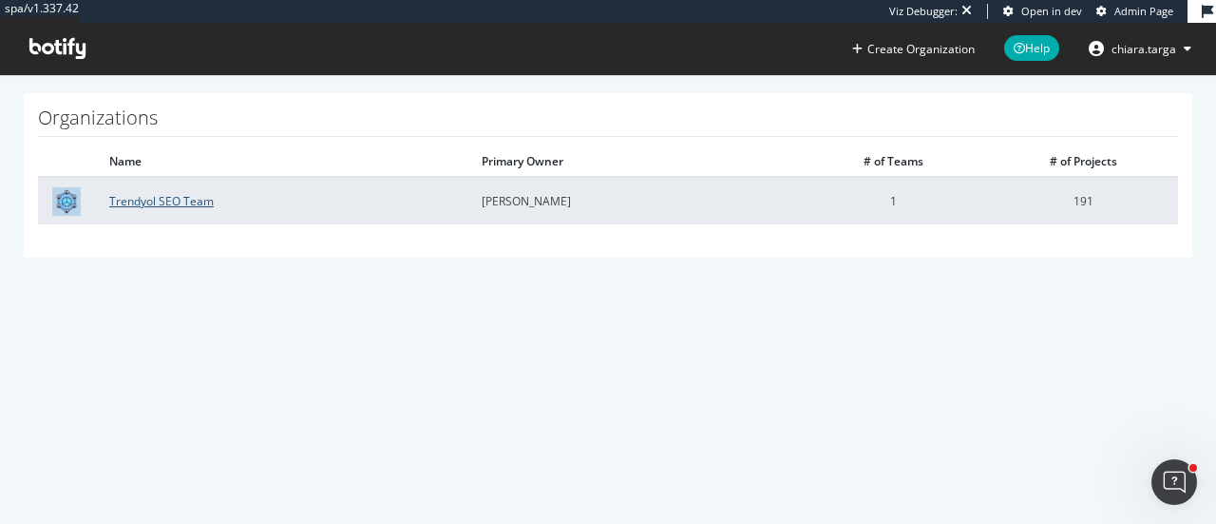
click at [182, 202] on link "Trendyol SEO Team" at bounding box center [161, 201] width 105 height 16
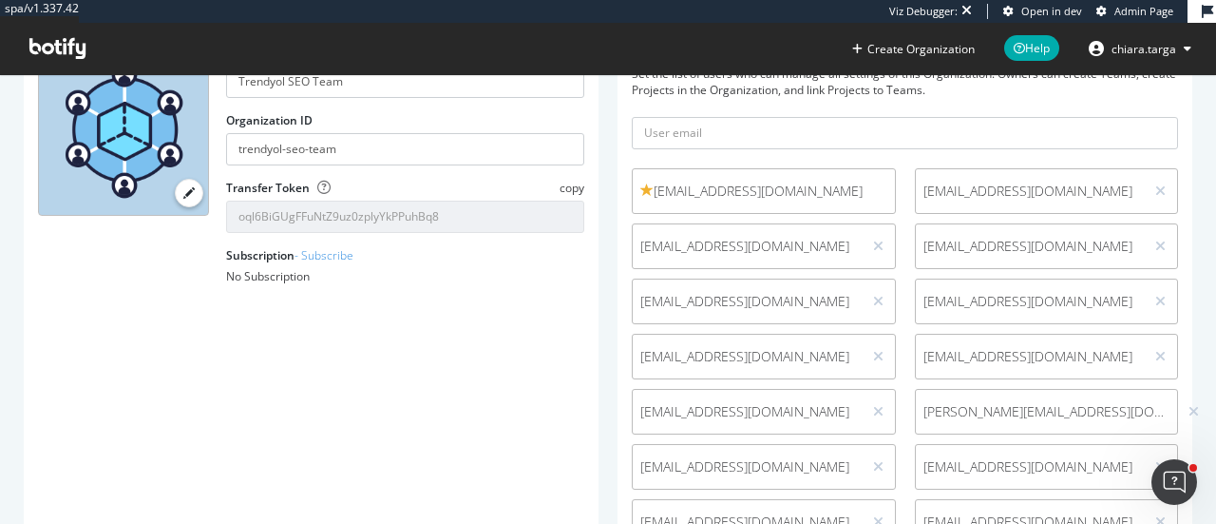
scroll to position [190, 0]
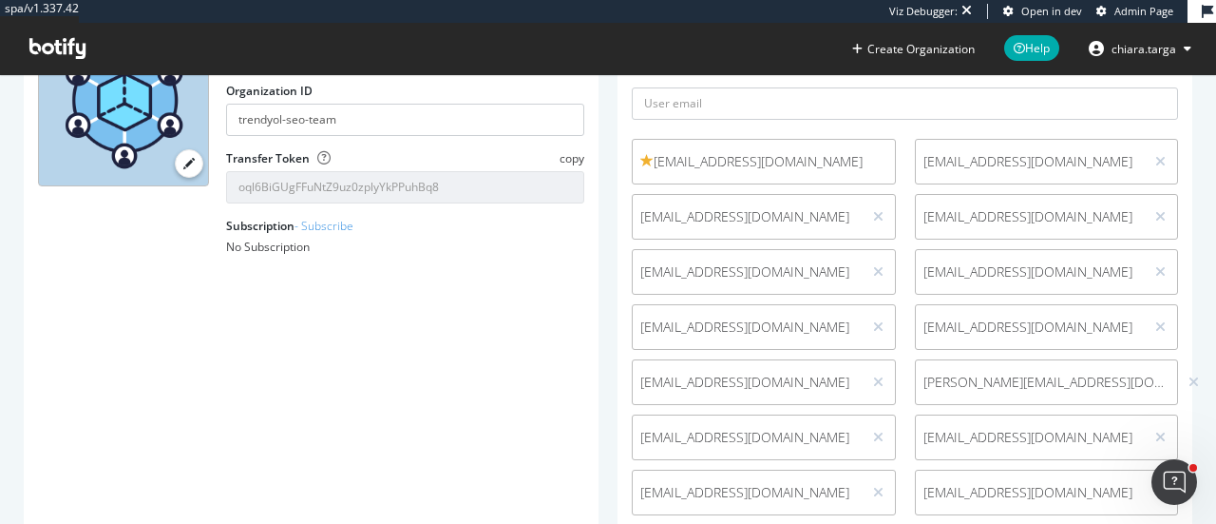
click at [791, 446] on span "emre.kul@trendyol.com" at bounding box center [748, 437] width 214 height 19
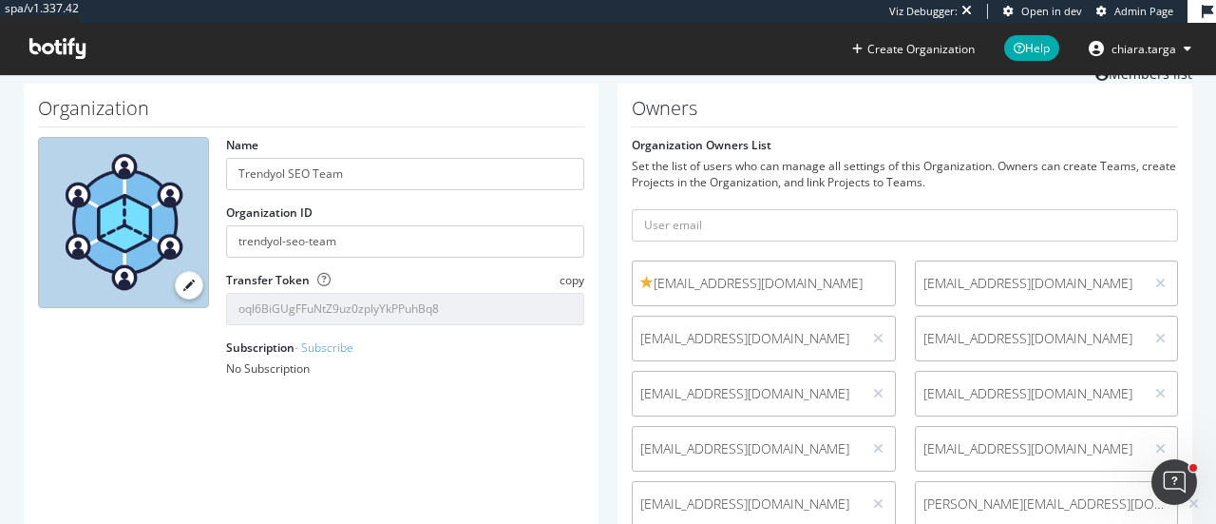
scroll to position [0, 0]
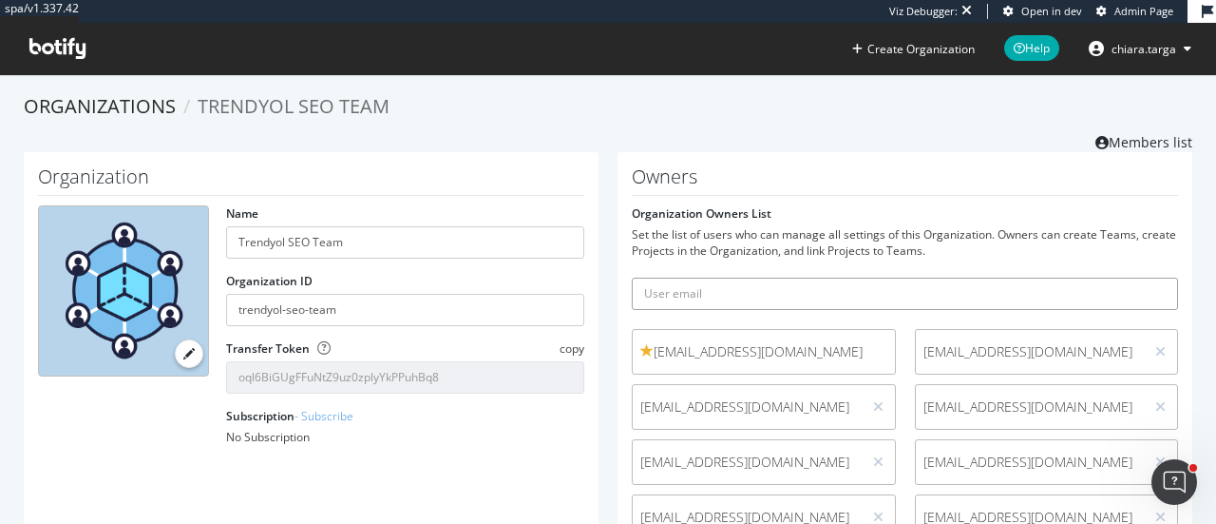
click at [796, 290] on input "text" at bounding box center [905, 293] width 546 height 32
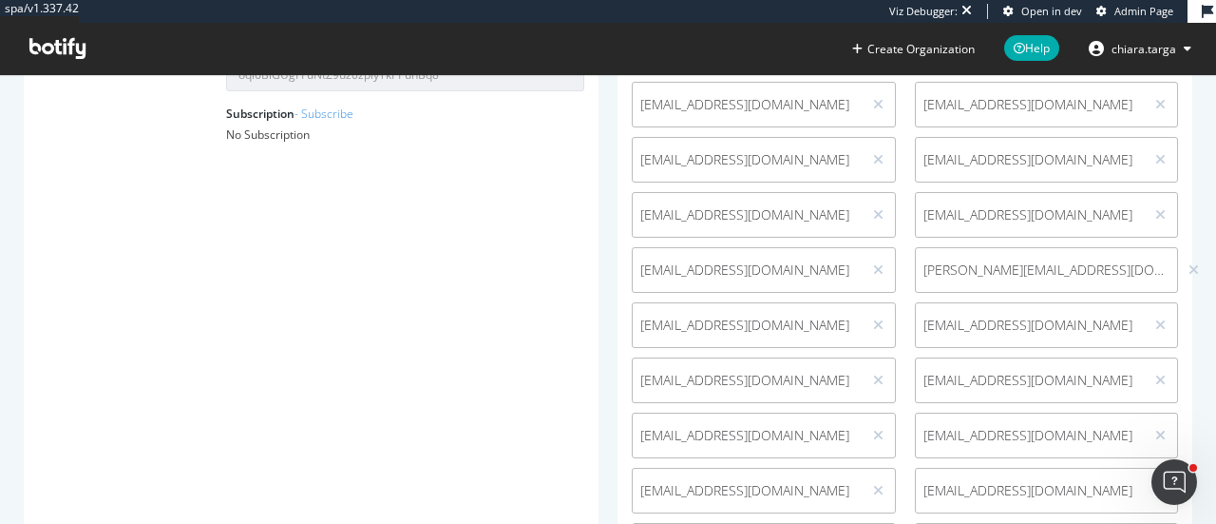
scroll to position [380, 0]
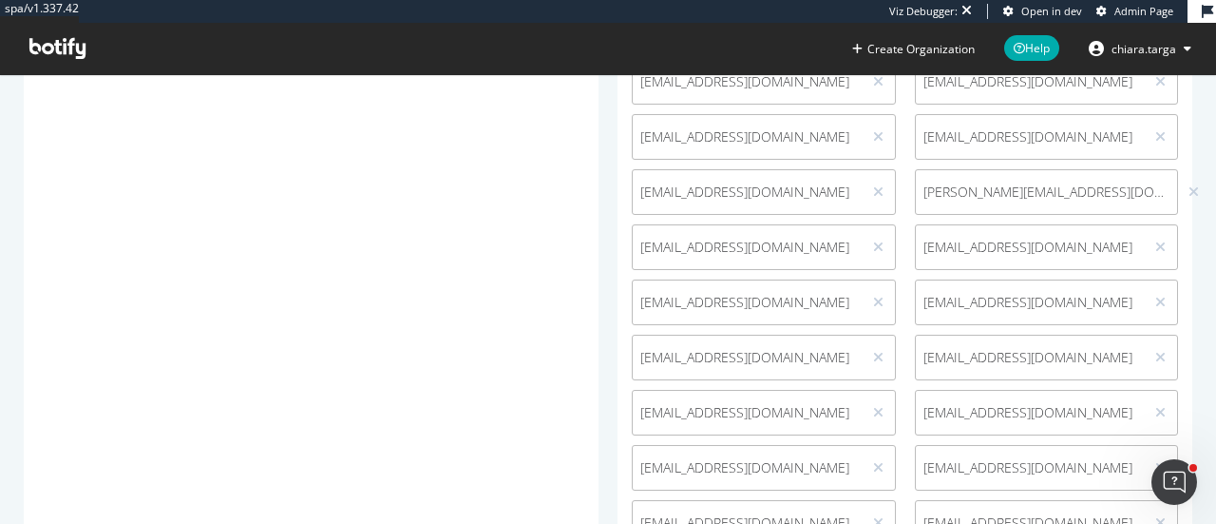
type input "emre"
drag, startPoint x: 632, startPoint y: 248, endPoint x: 775, endPoint y: 242, distance: 142.7
click at [775, 242] on span "emre.kul@trendyol.com" at bounding box center [747, 247] width 229 height 19
copy span "emre.kul@trendyol.com"
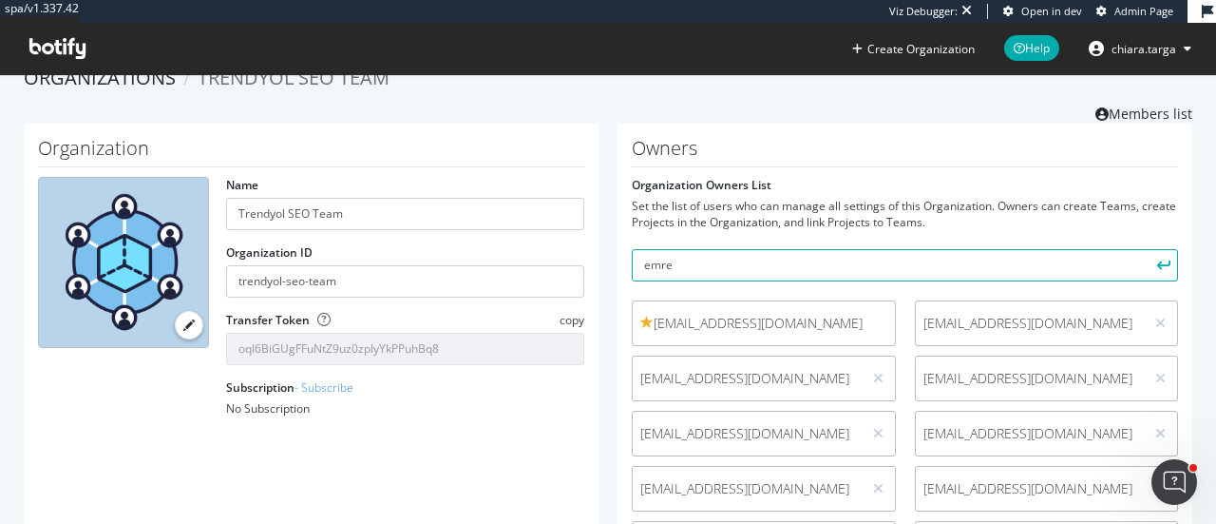
scroll to position [0, 0]
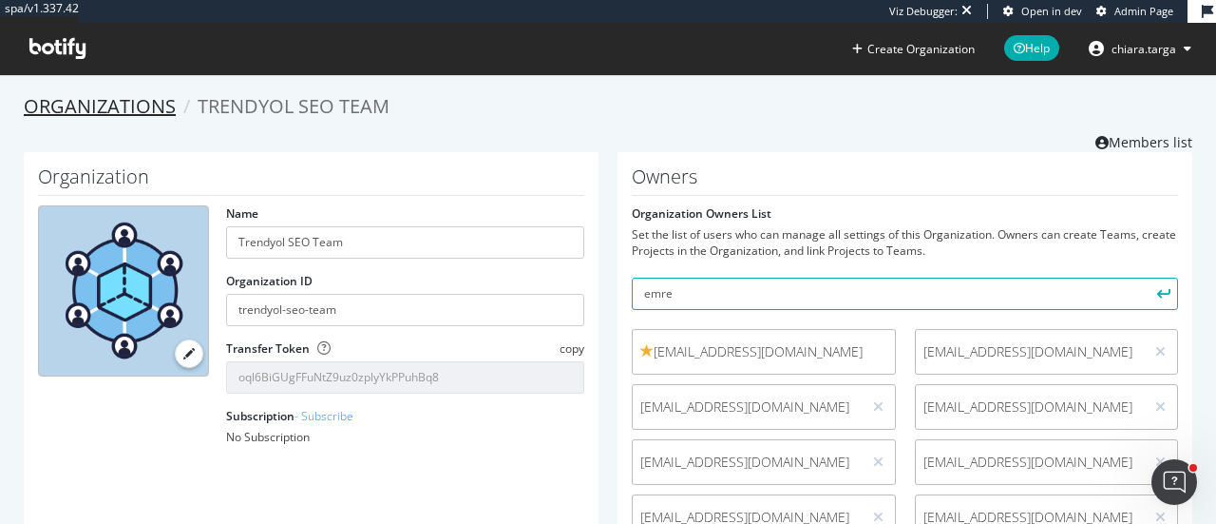
click at [96, 112] on link "Organizations" at bounding box center [100, 106] width 152 height 26
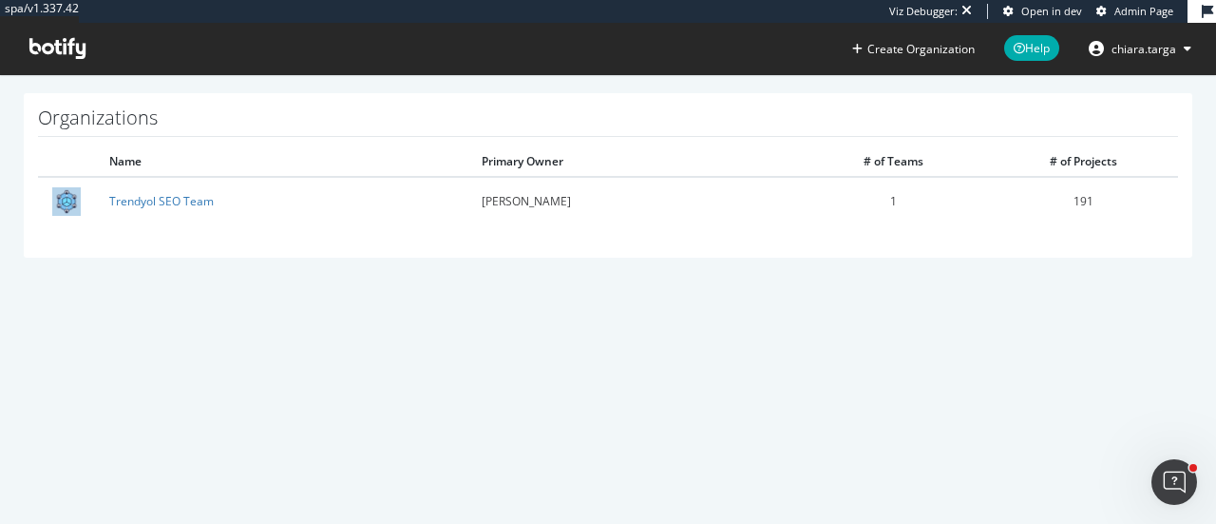
click at [61, 41] on icon at bounding box center [57, 48] width 56 height 21
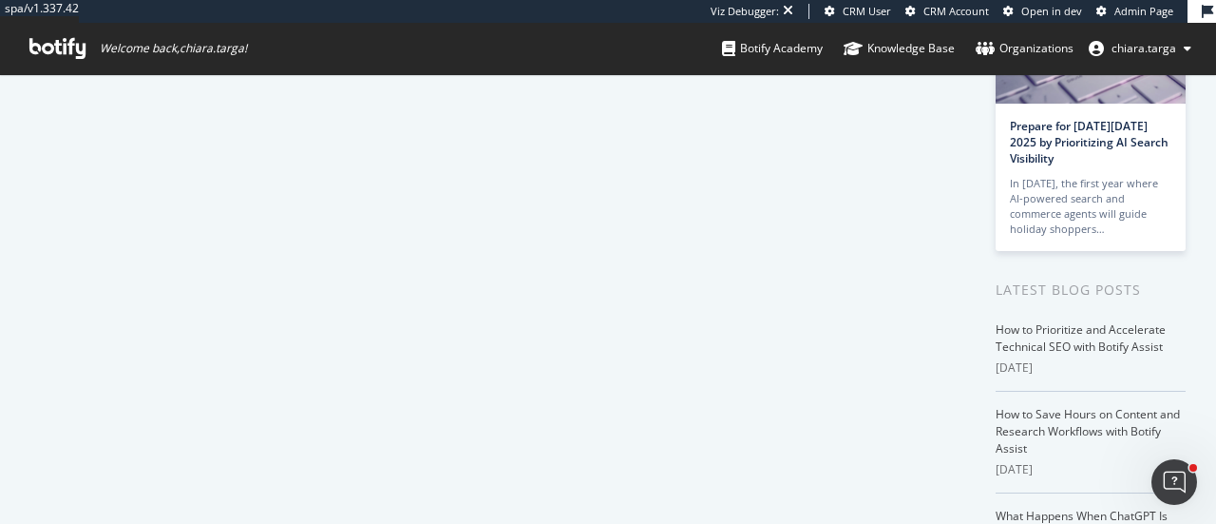
scroll to position [190, 0]
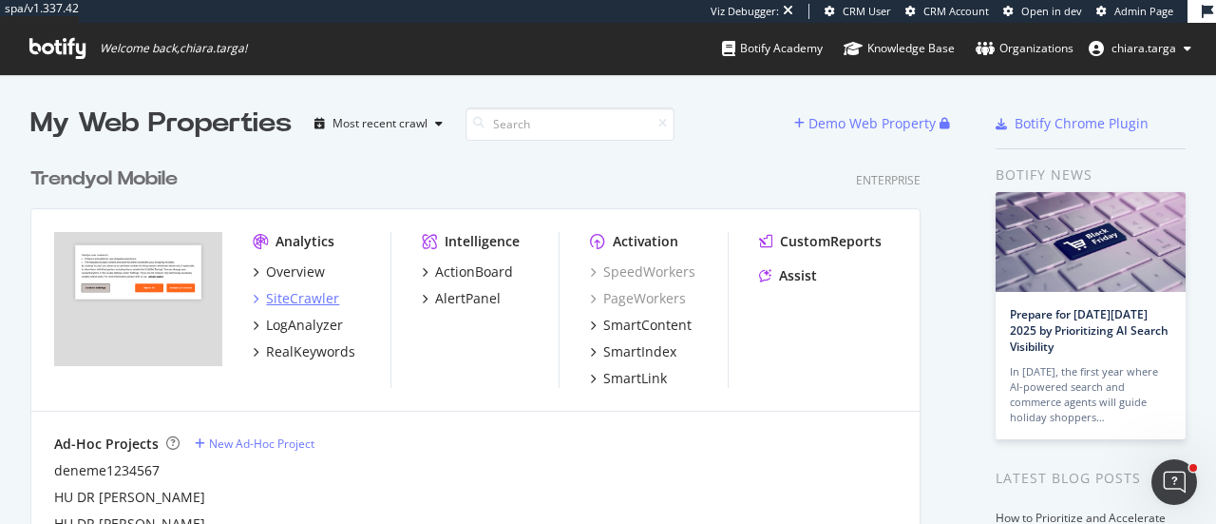
click at [293, 299] on div "SiteCrawler" at bounding box center [302, 298] width 73 height 19
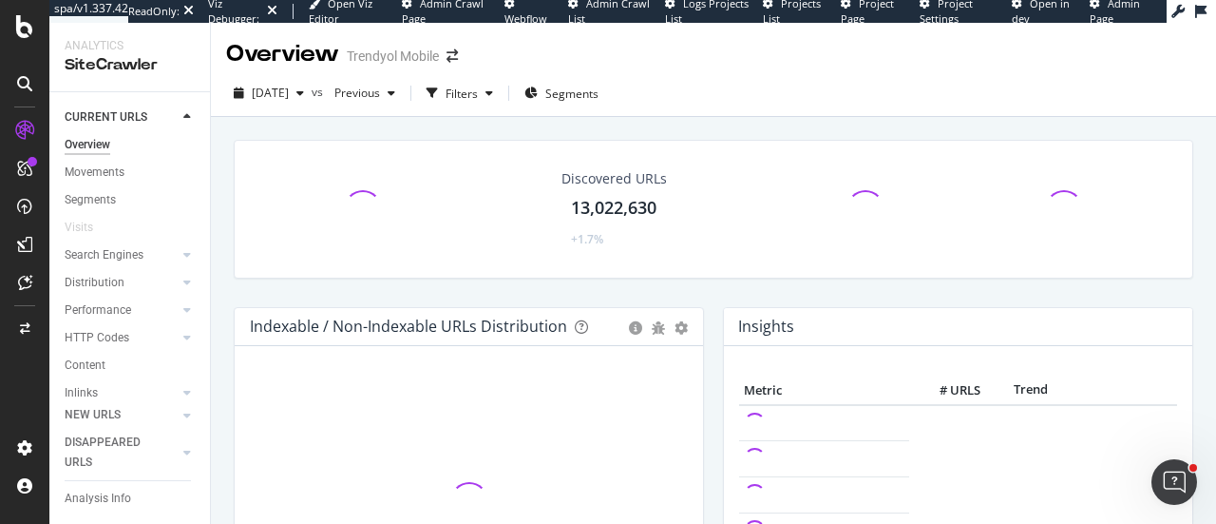
click at [717, 9] on span "Logs Projects List" at bounding box center [707, 10] width 84 height 29
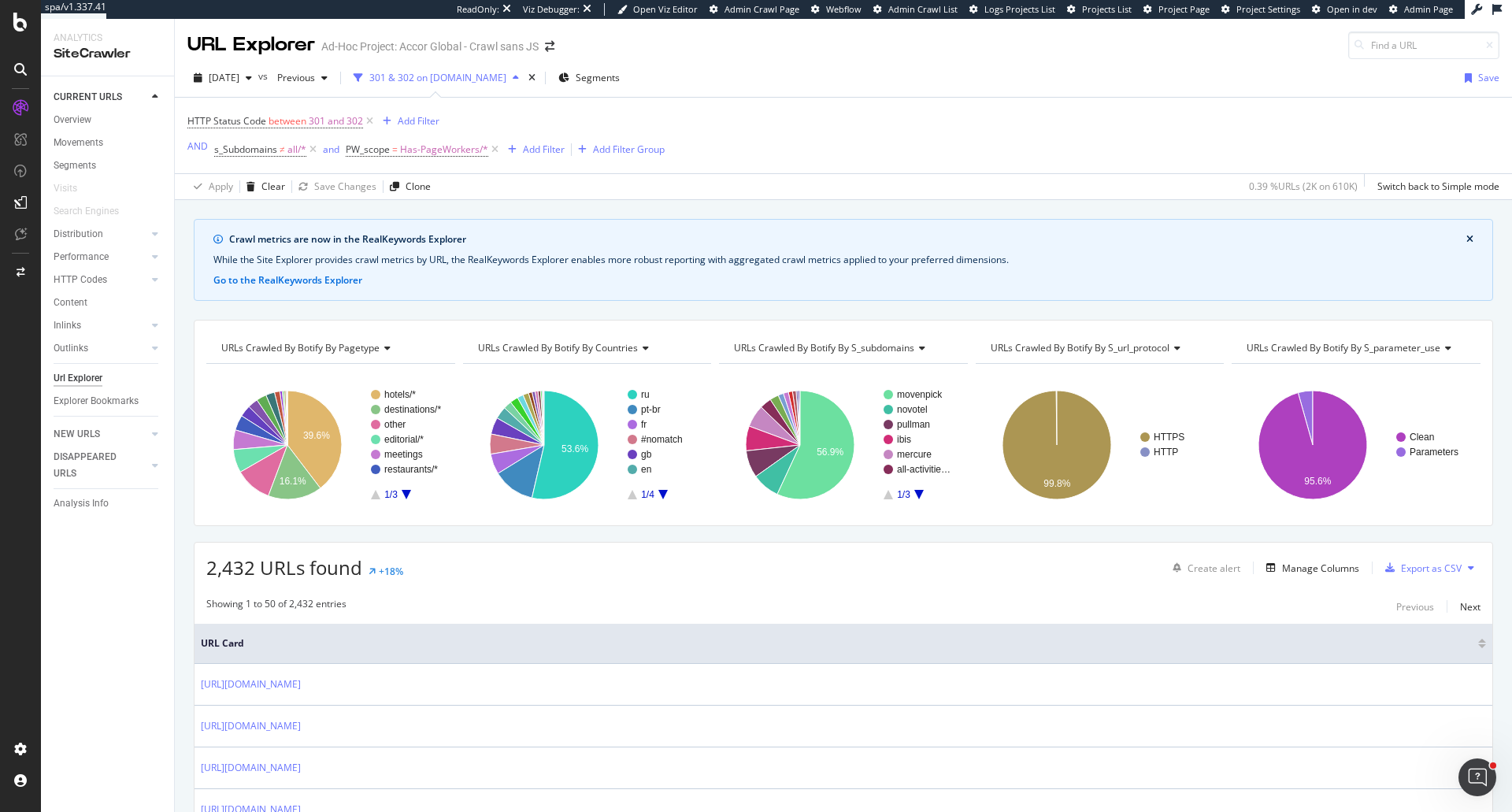
scroll to position [79, 0]
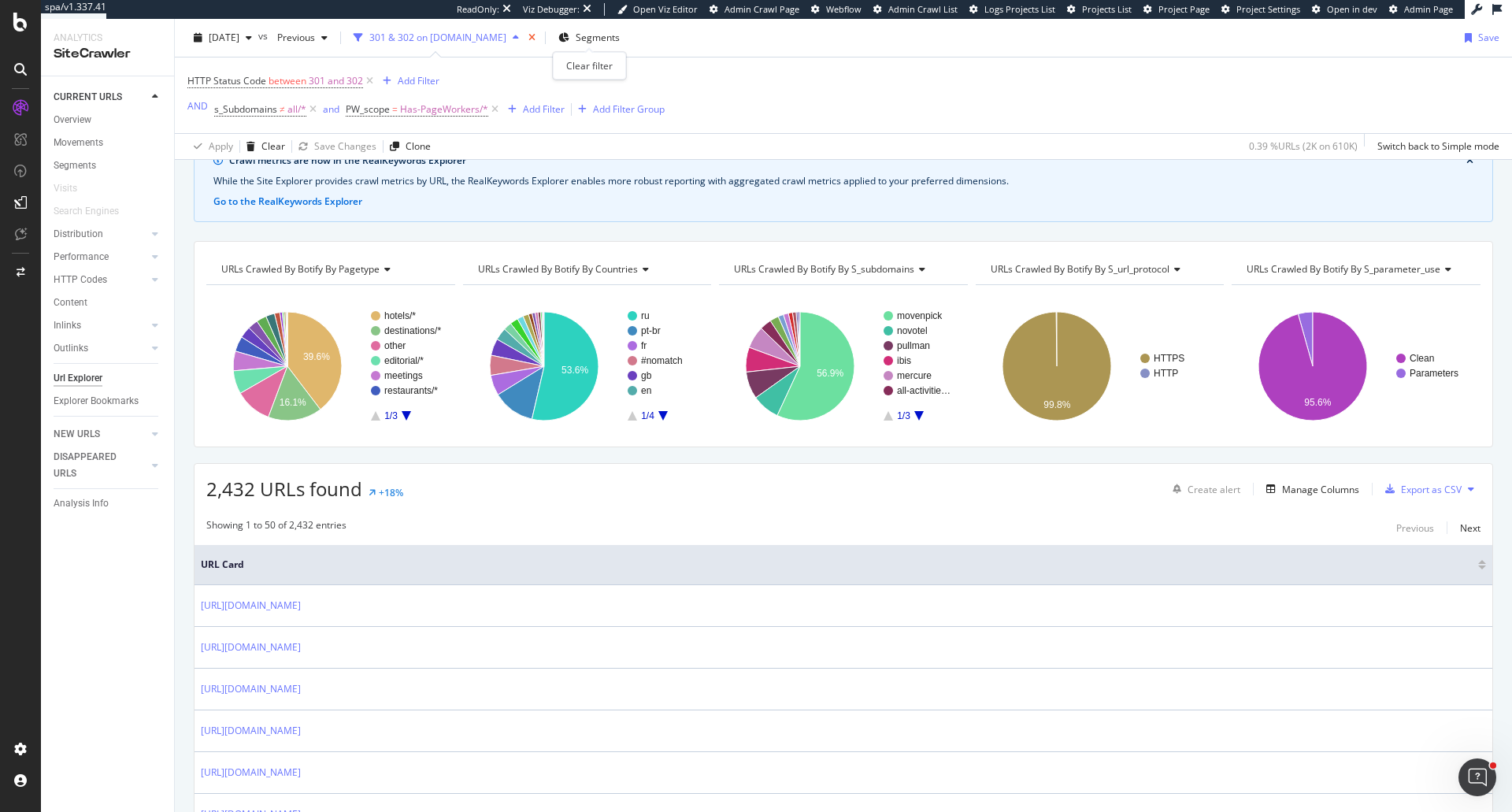
click at [535, 33] on icon "times" at bounding box center [532, 37] width 7 height 9
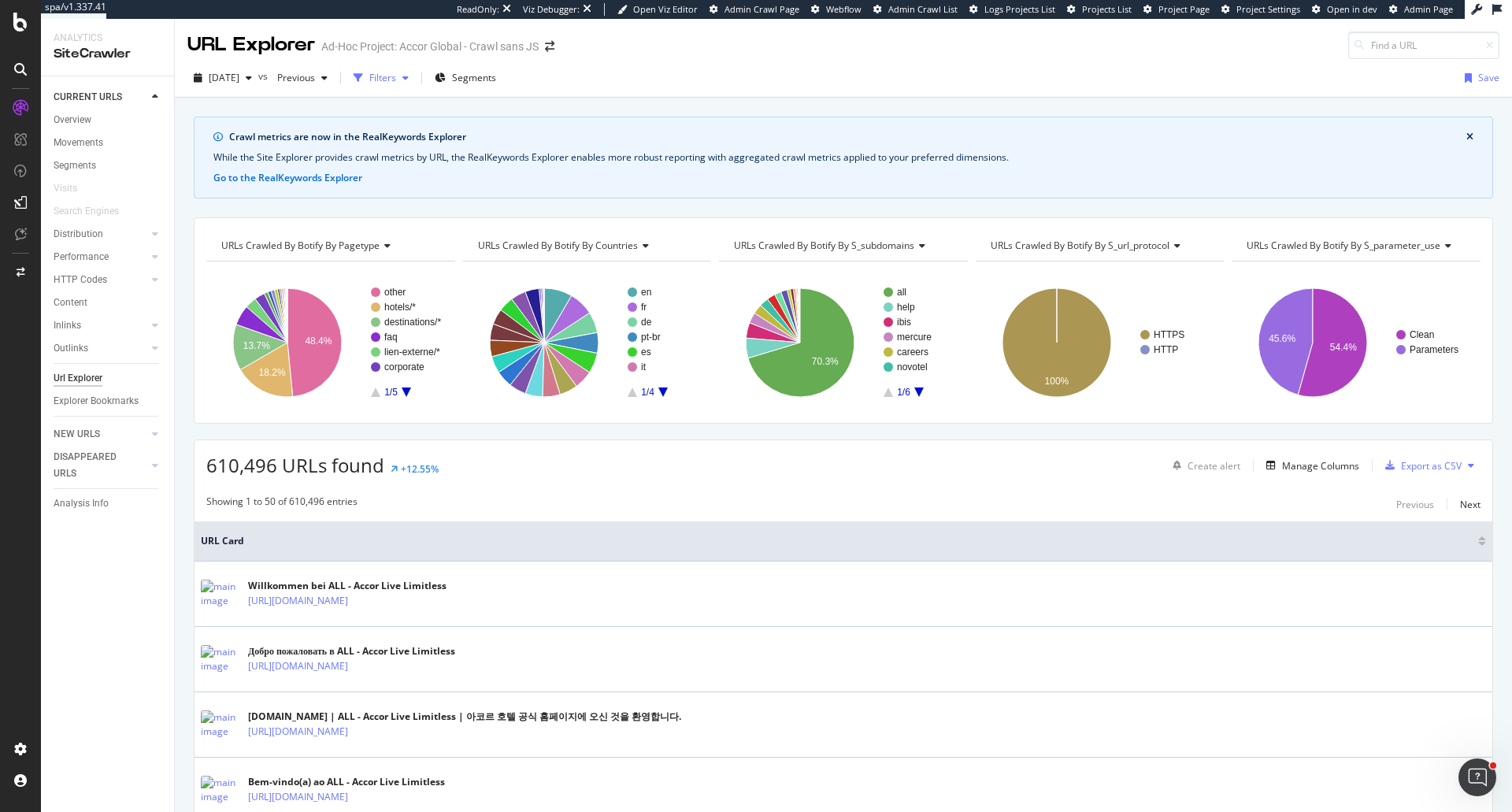
click at [363, 78] on icon "button" at bounding box center [358, 77] width 9 height 9
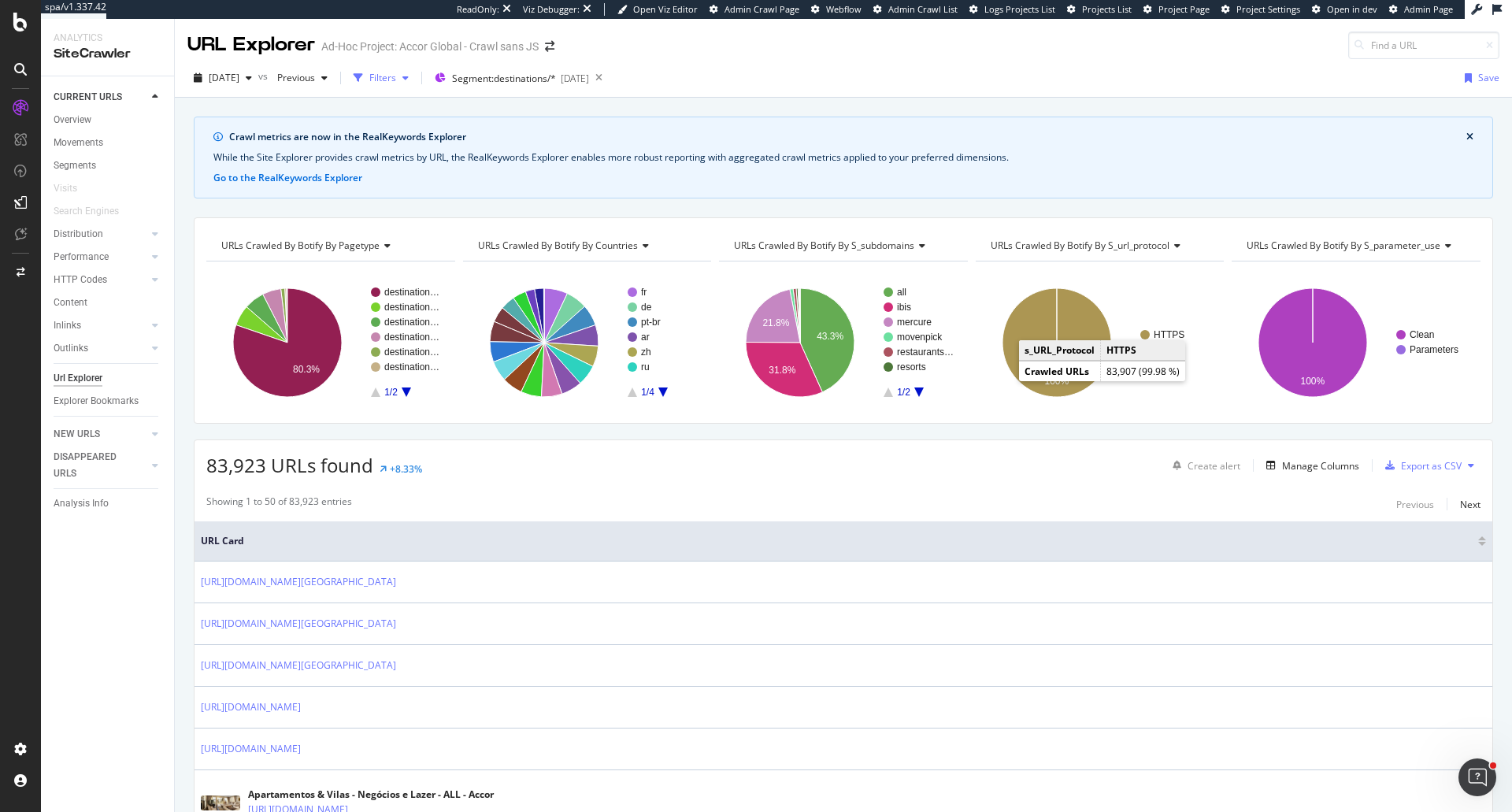
click at [396, 75] on div "Filters" at bounding box center [383, 78] width 27 height 13
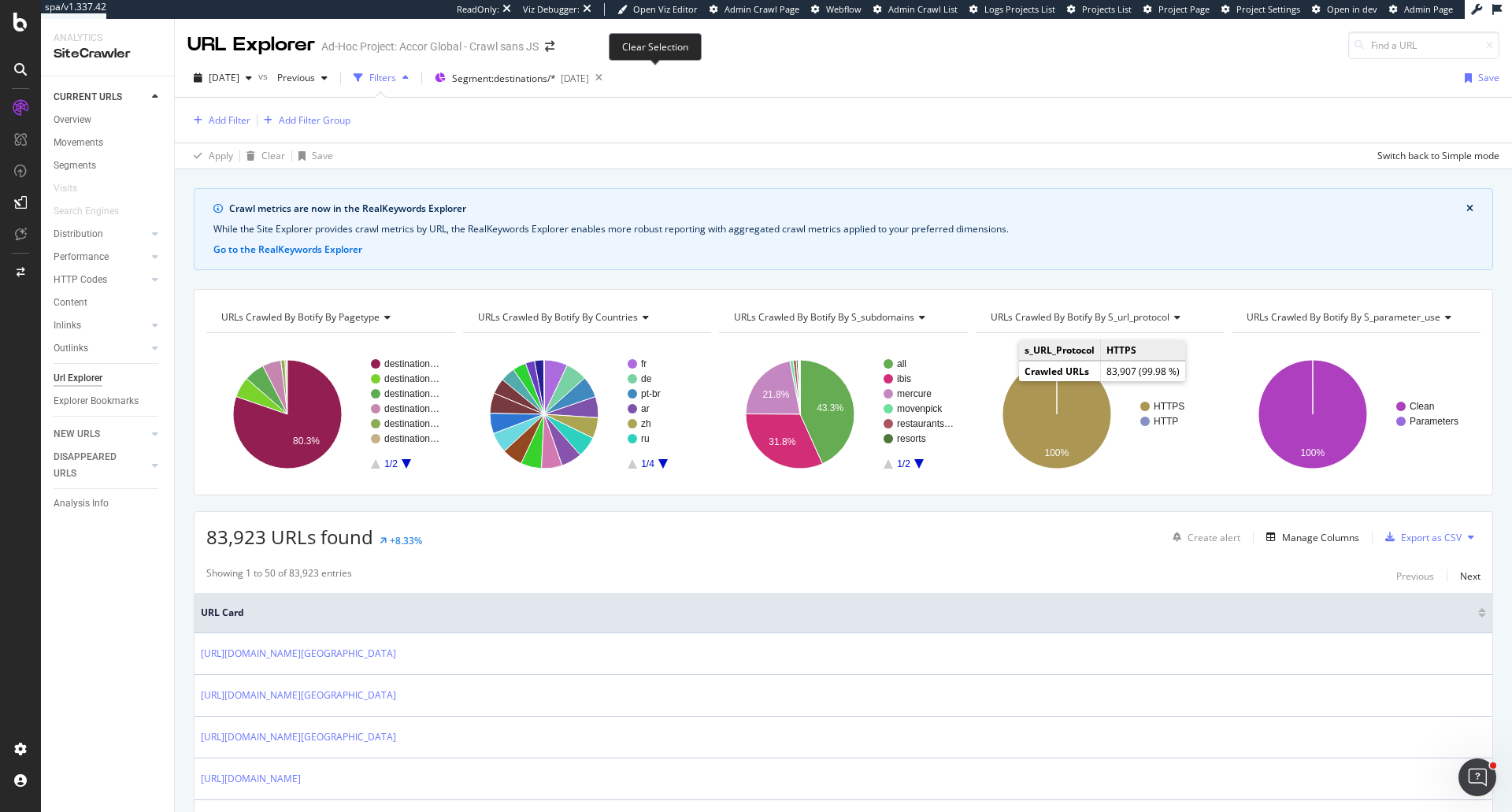
click at [609, 80] on icon at bounding box center [599, 78] width 20 height 22
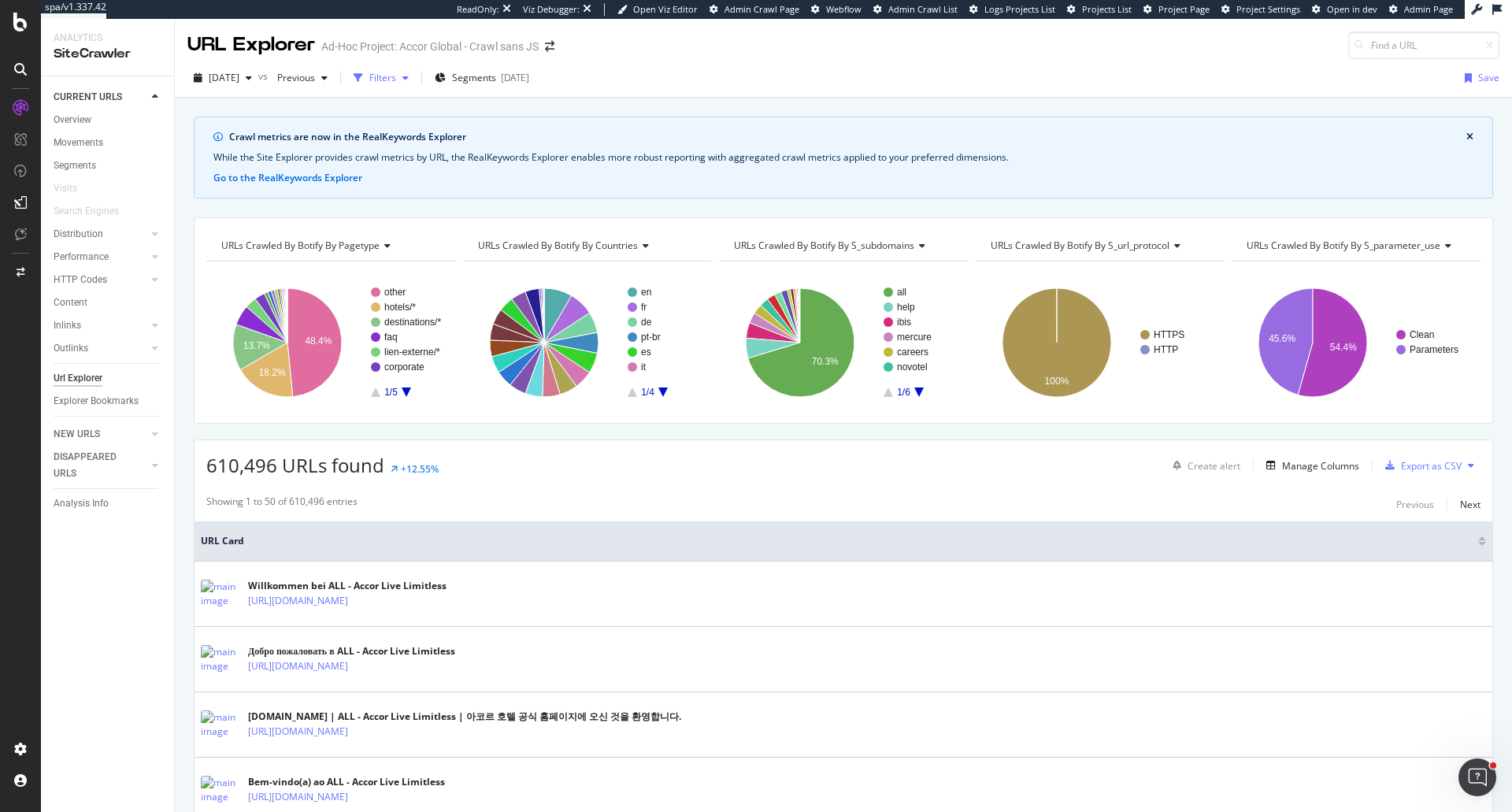
click at [409, 70] on div "Filters" at bounding box center [381, 78] width 68 height 24
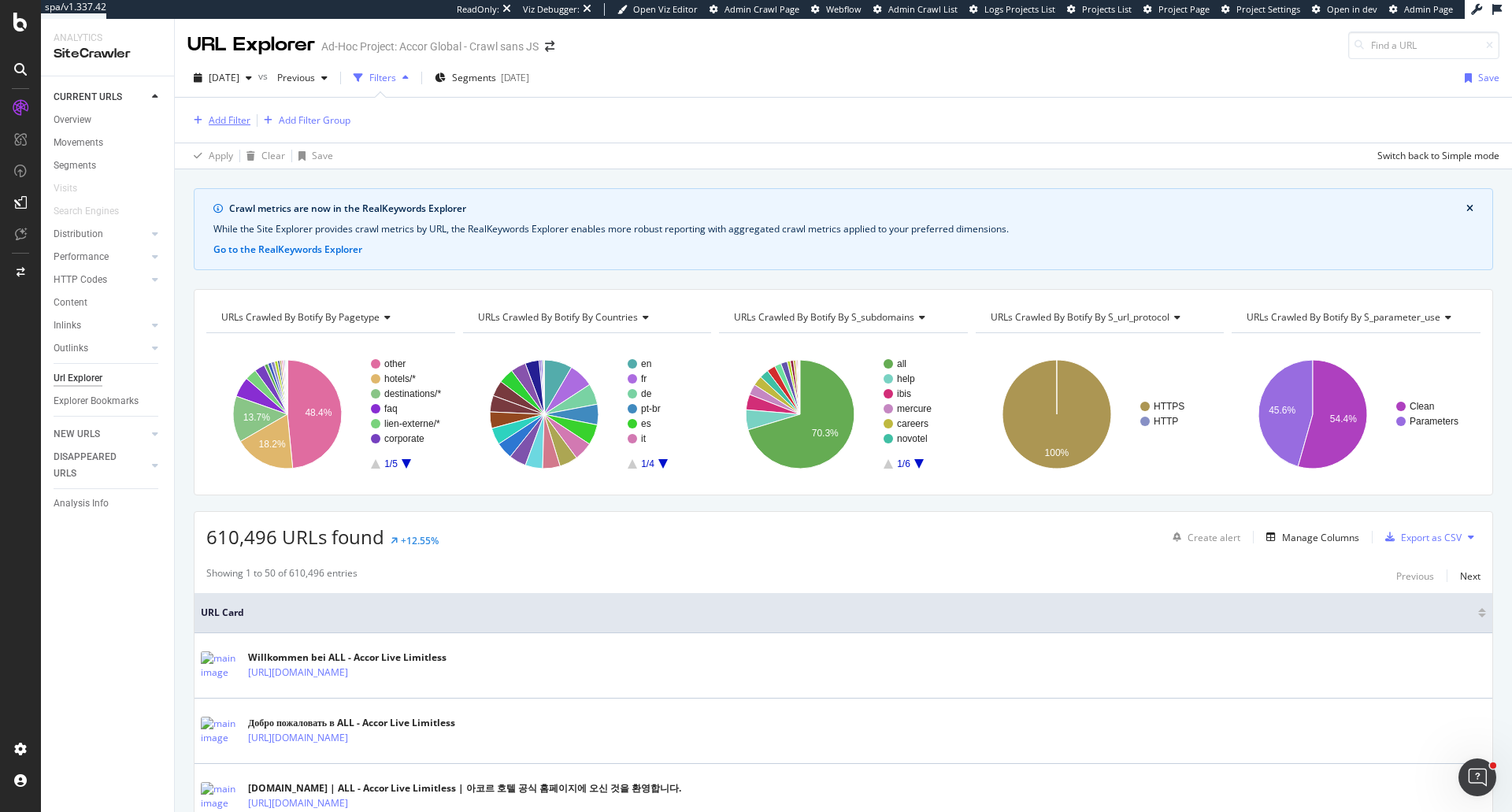
click at [244, 123] on div "Add Filter" at bounding box center [229, 120] width 41 height 13
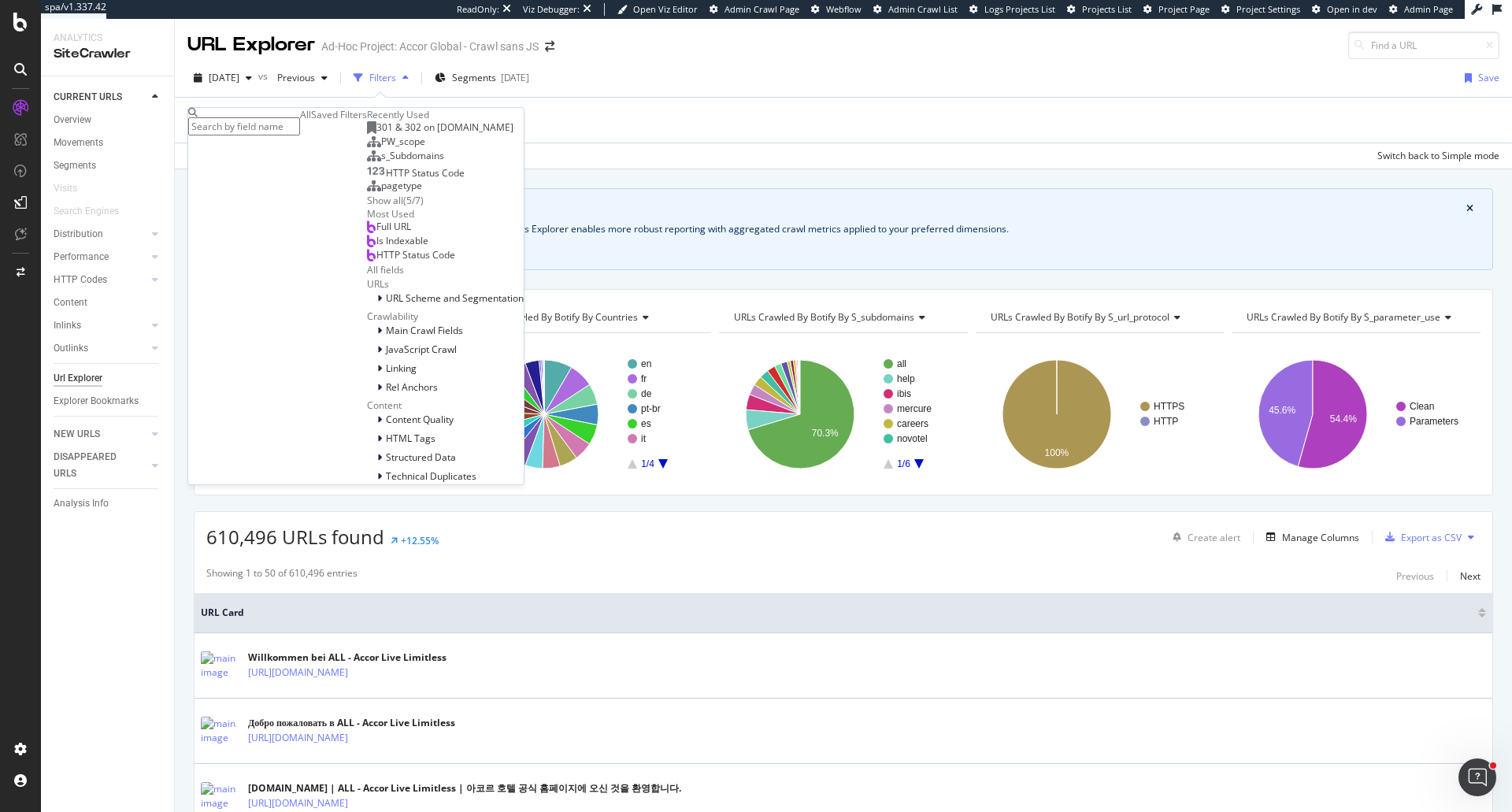
click at [316, 121] on div "Saved Filters" at bounding box center [338, 114] width 56 height 13
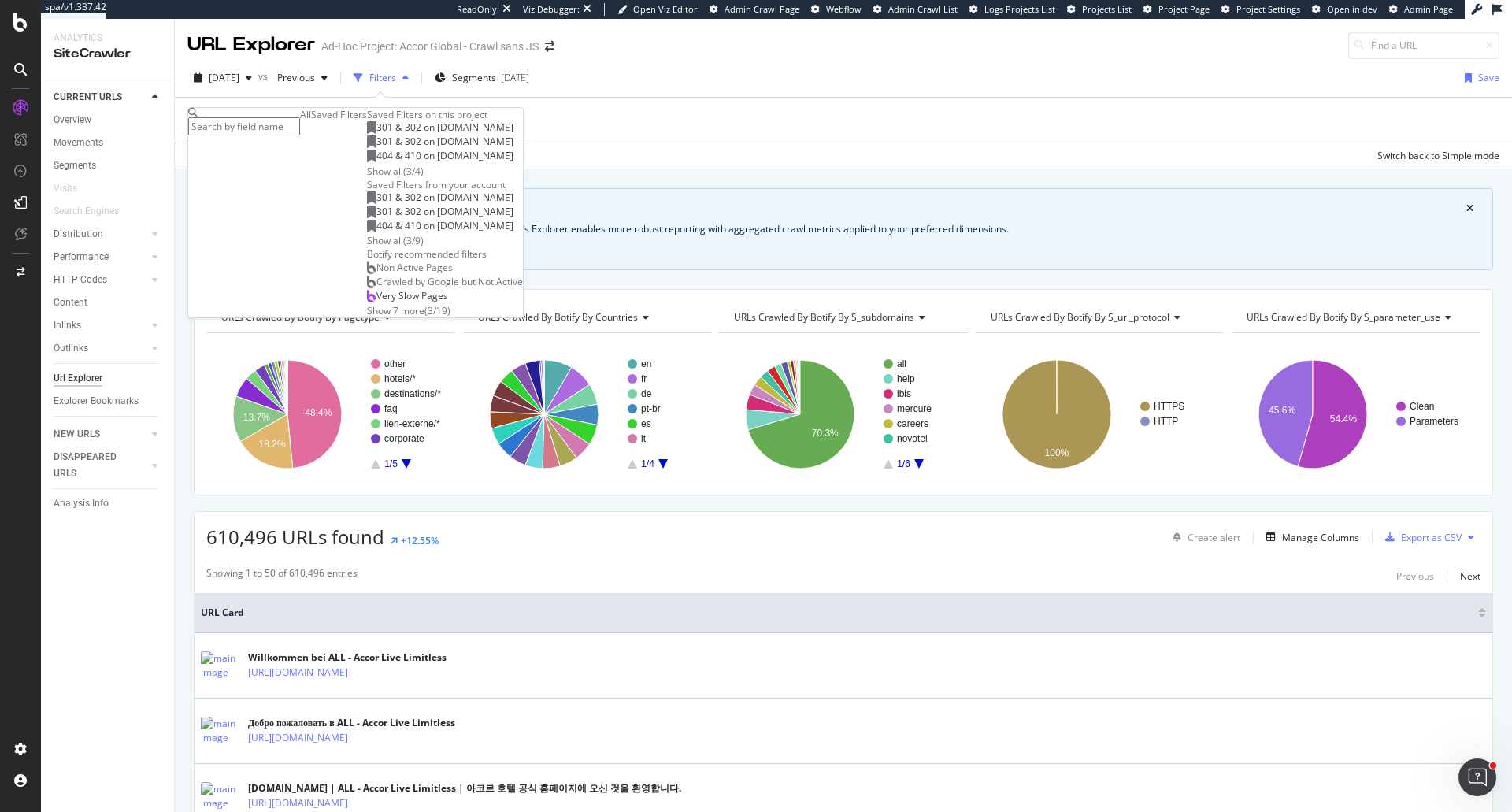
click at [367, 178] on div "301 & 302 on subdomains.accor.com 301 & 302 on all.accor.com 404 & 410 on subdo…" at bounding box center [445, 149] width 156 height 56
click at [367, 178] on div "Show all" at bounding box center [385, 172] width 36 height 13
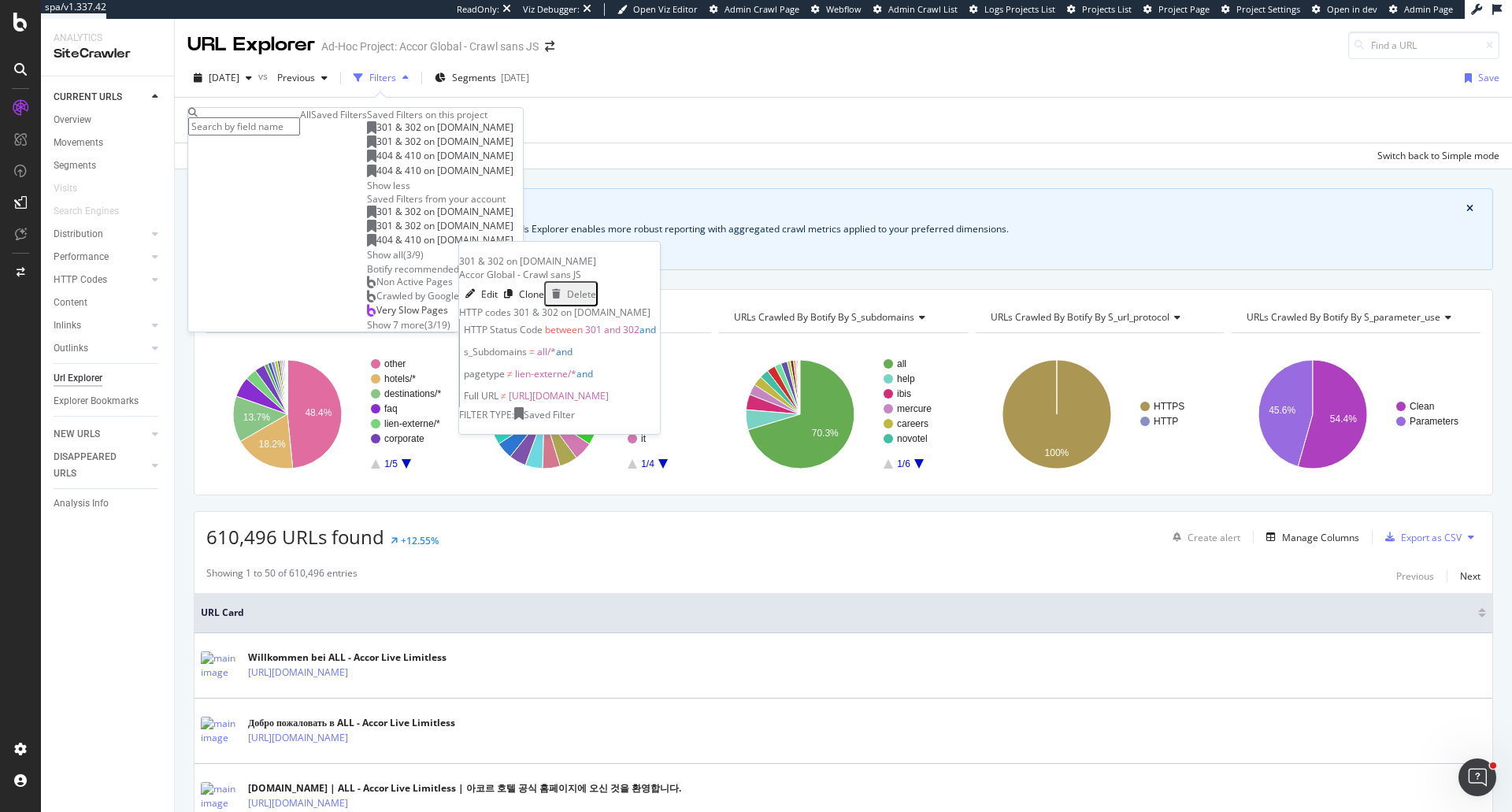
click at [367, 148] on div "301 & 302 on all.accor.com" at bounding box center [440, 141] width 147 height 12
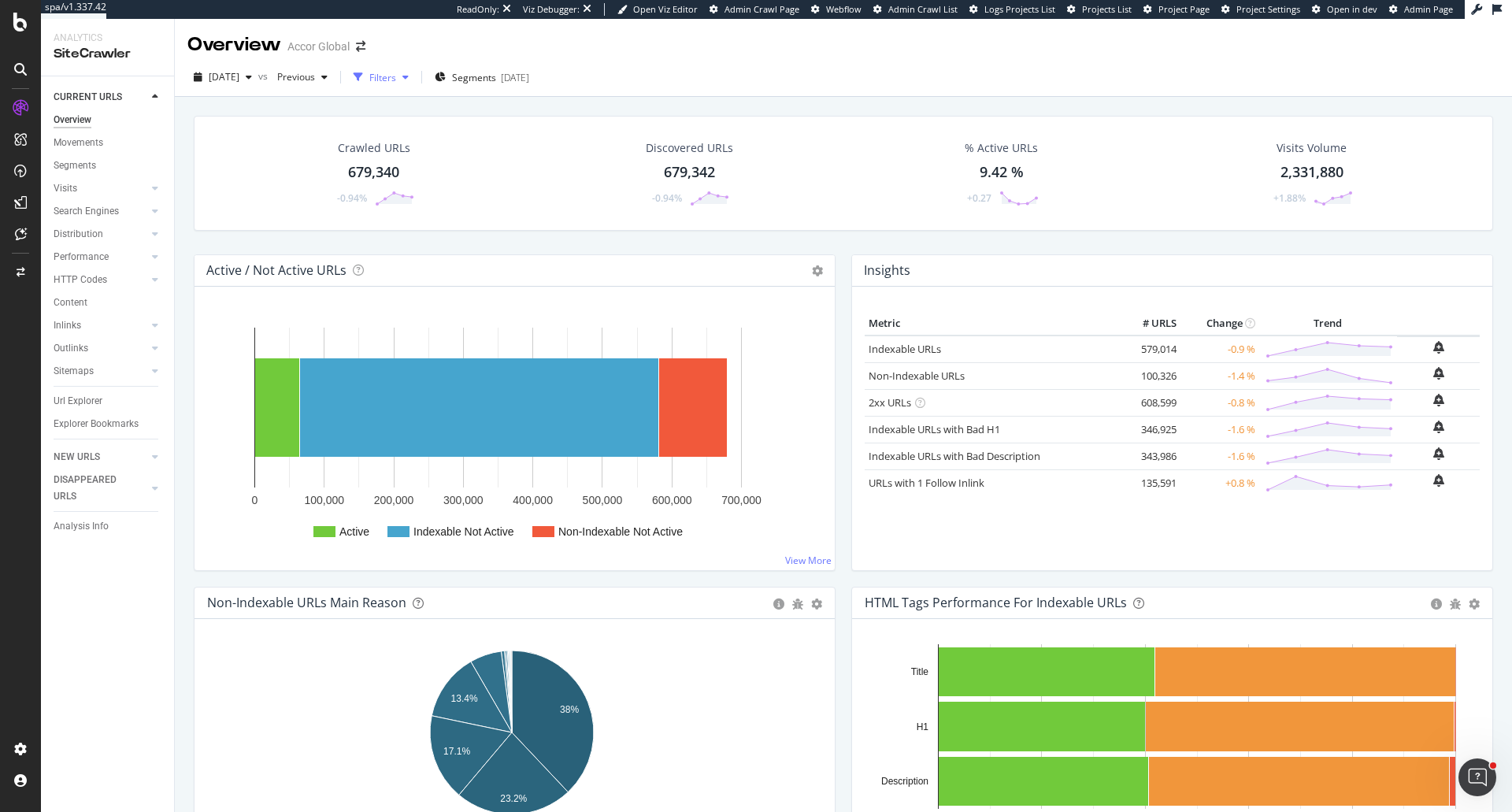
click at [370, 87] on div "button" at bounding box center [358, 77] width 22 height 22
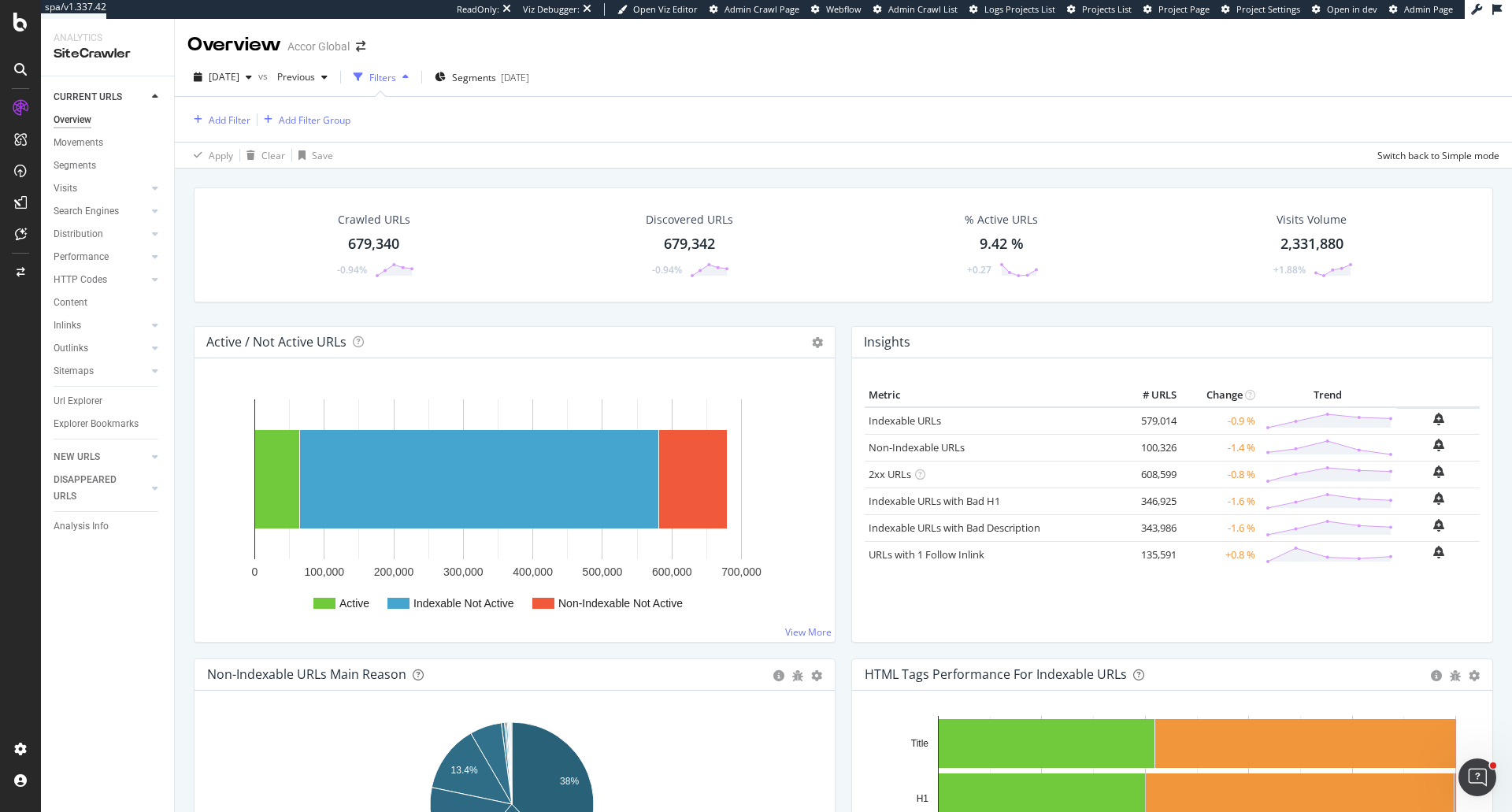
click at [179, 121] on div "Add Filter Add Filter Group Apply Clear Save Switch back to Simple mode" at bounding box center [843, 132] width 1337 height 71
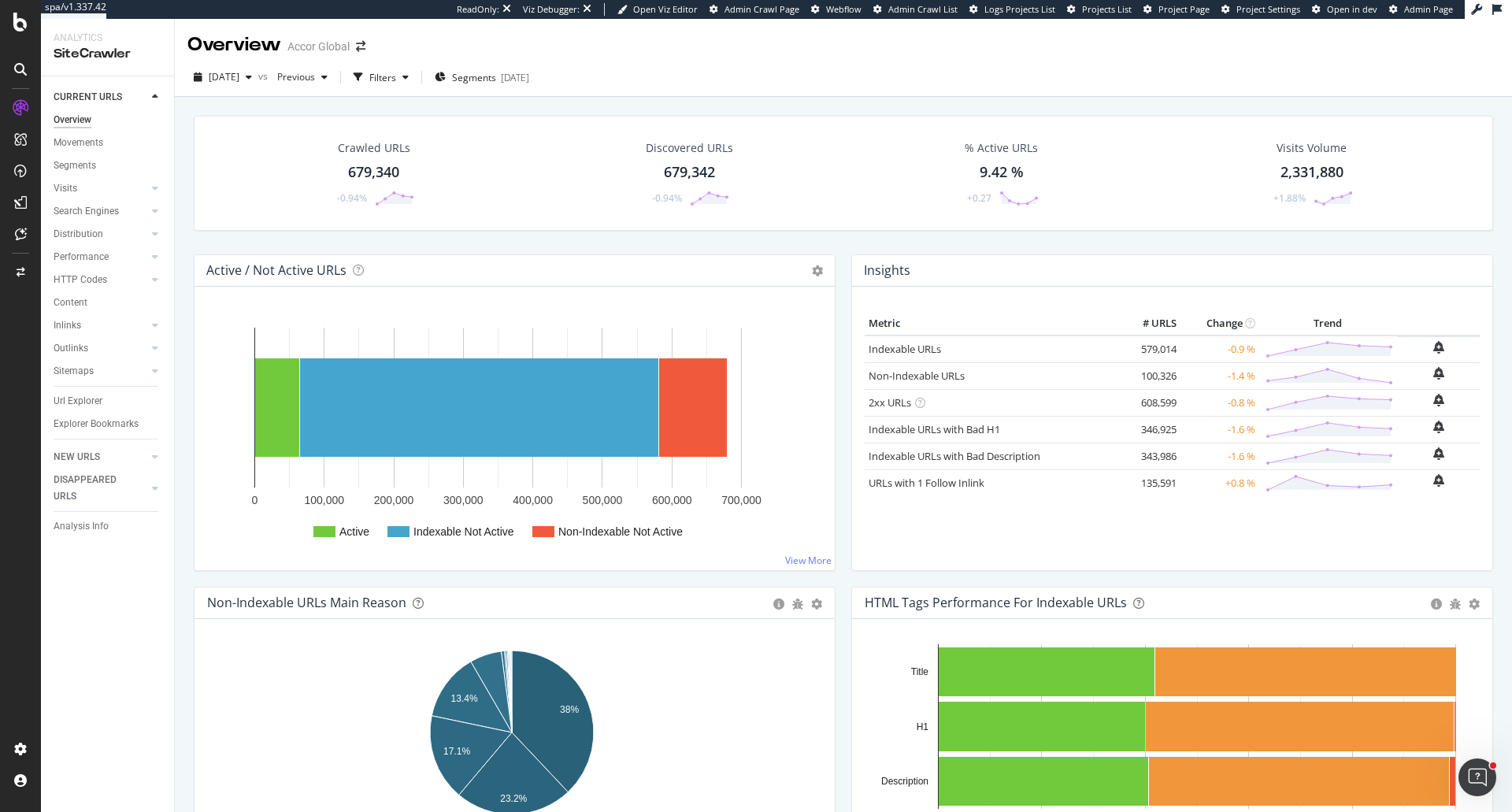
click at [209, 121] on div "Crawled URLs 679,340 -0.94% Discovered URLs 679,342 -0.94% % Active URLs 9.42 %…" at bounding box center [843, 173] width 1299 height 115
click at [396, 79] on div "Filters" at bounding box center [383, 78] width 27 height 13
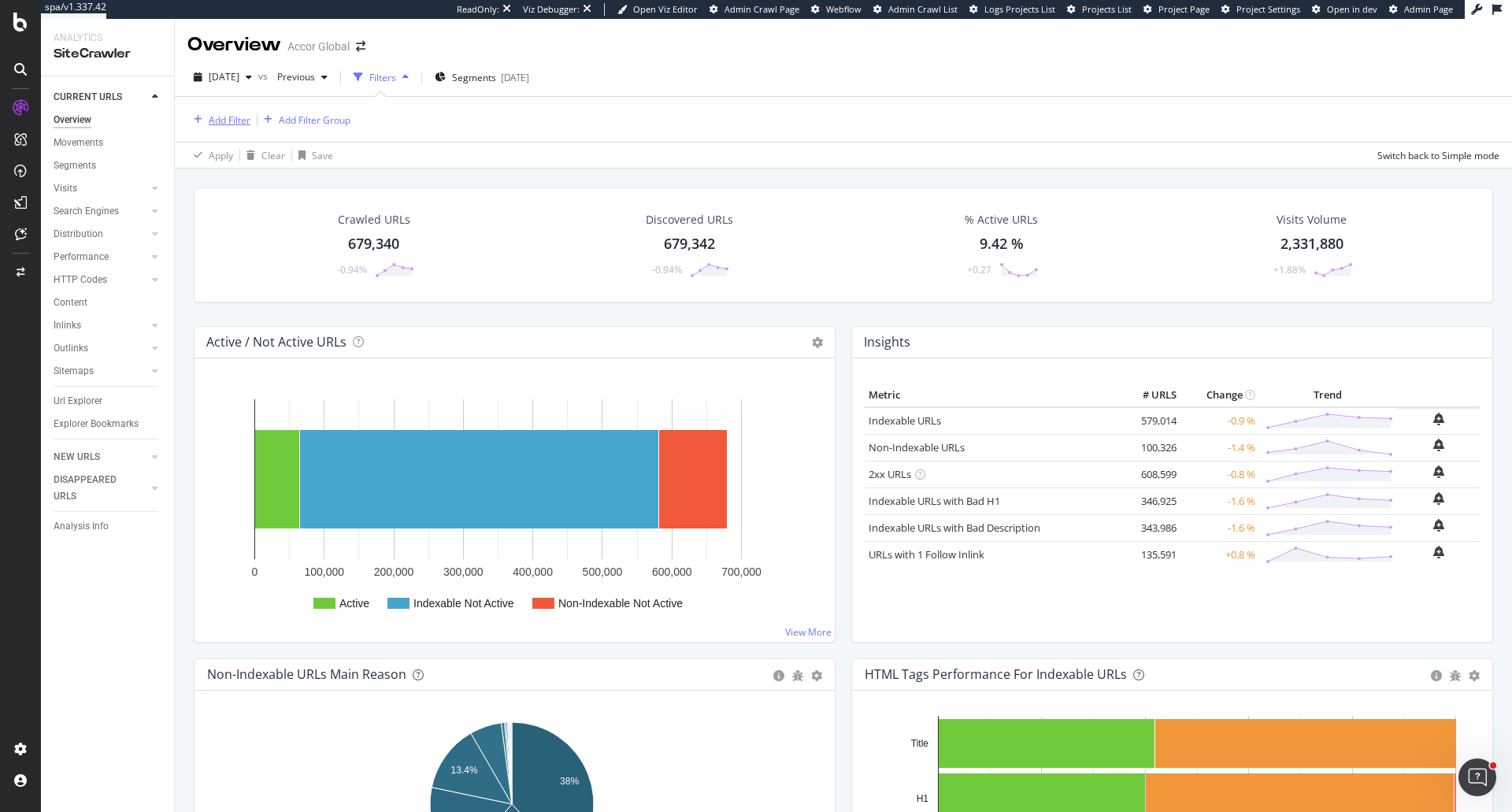
click at [234, 116] on div "Add Filter" at bounding box center [229, 120] width 41 height 13
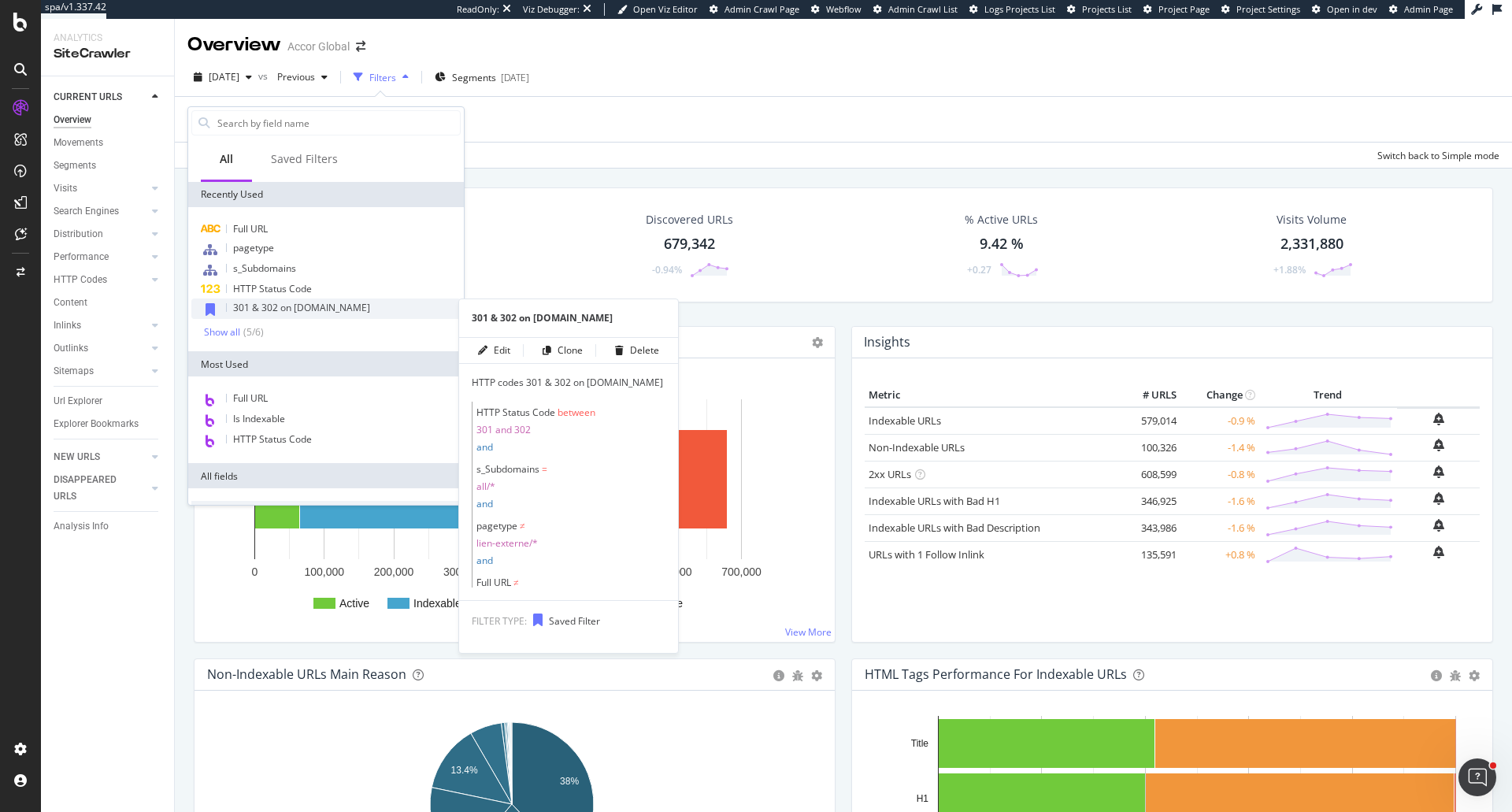
click at [302, 308] on span "301 & 302 on all.accor.com" at bounding box center [301, 307] width 137 height 13
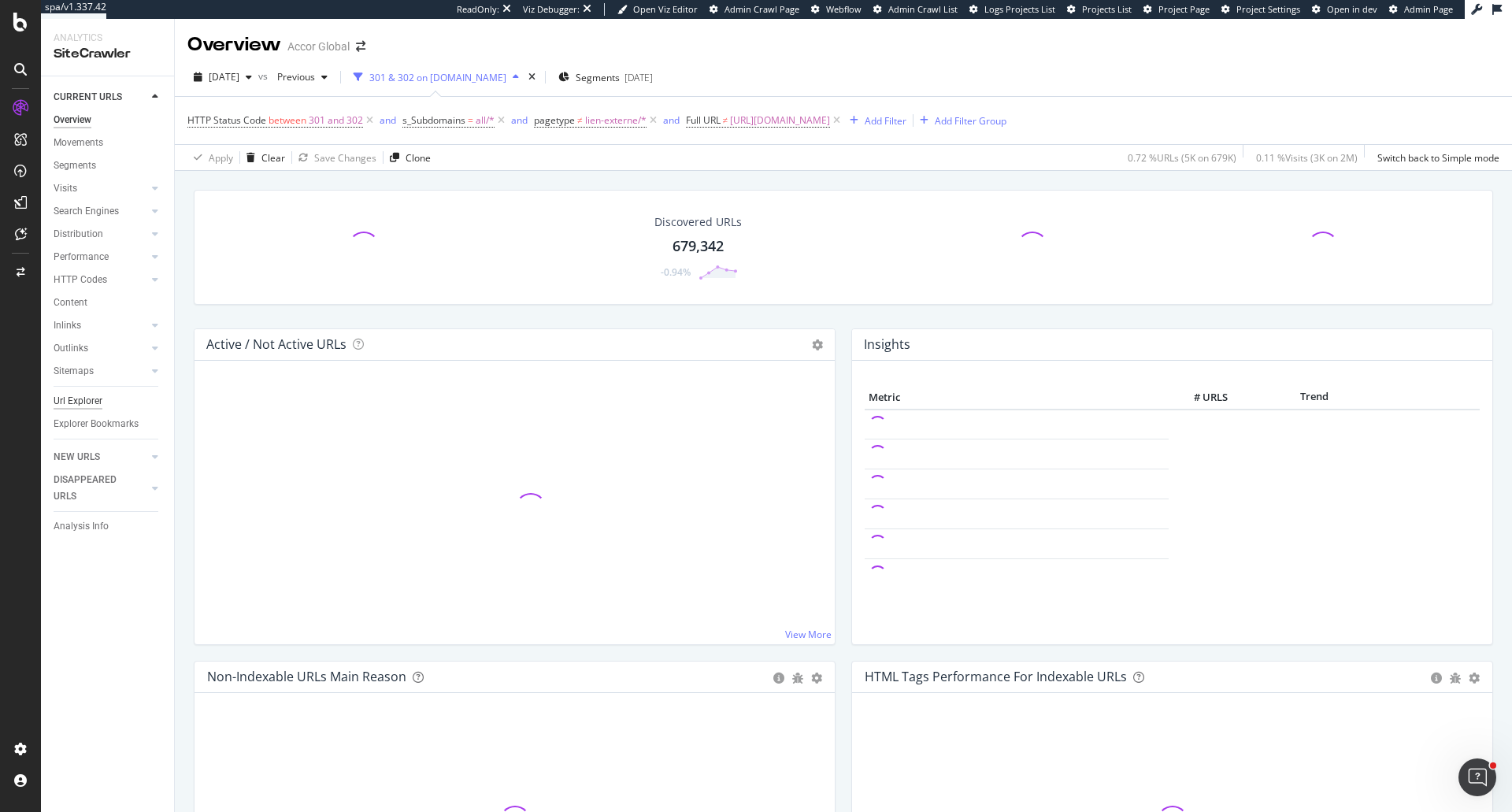
click at [93, 405] on div "Url Explorer" at bounding box center [78, 401] width 49 height 17
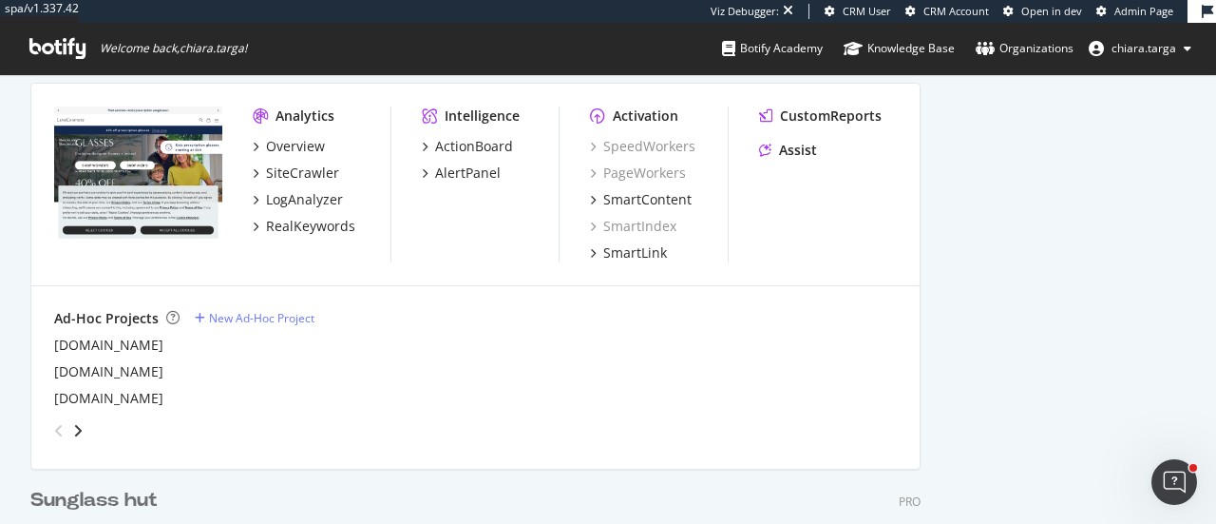
scroll to position [1235, 0]
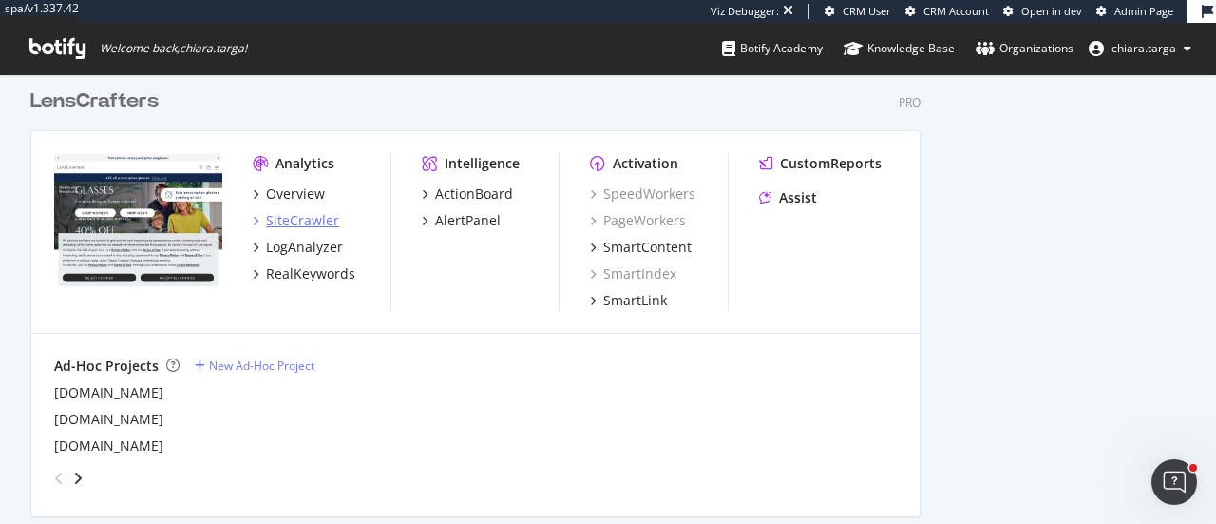
click at [329, 220] on div "SiteCrawler" at bounding box center [302, 220] width 73 height 19
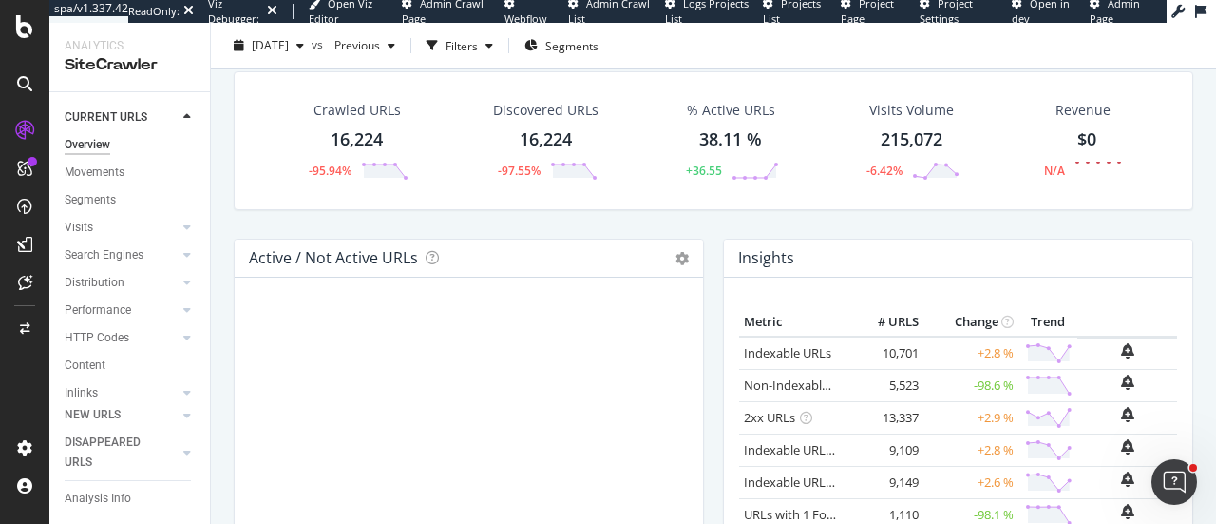
scroll to position [95, 0]
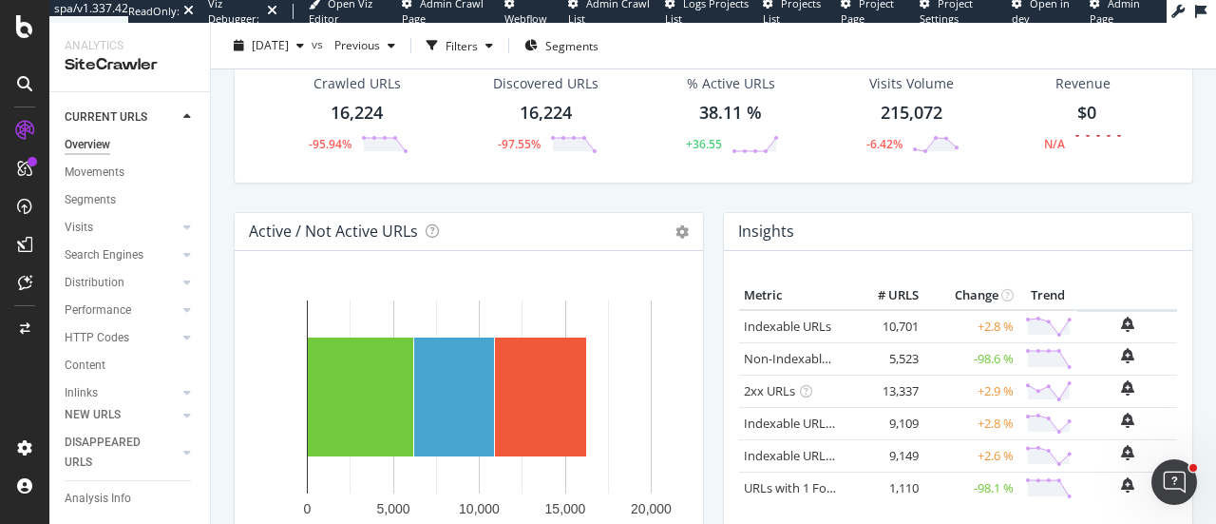
drag, startPoint x: 98, startPoint y: 341, endPoint x: 1140, endPoint y: 297, distance: 1043.4
click at [98, 341] on div "HTTP Codes" at bounding box center [97, 338] width 65 height 20
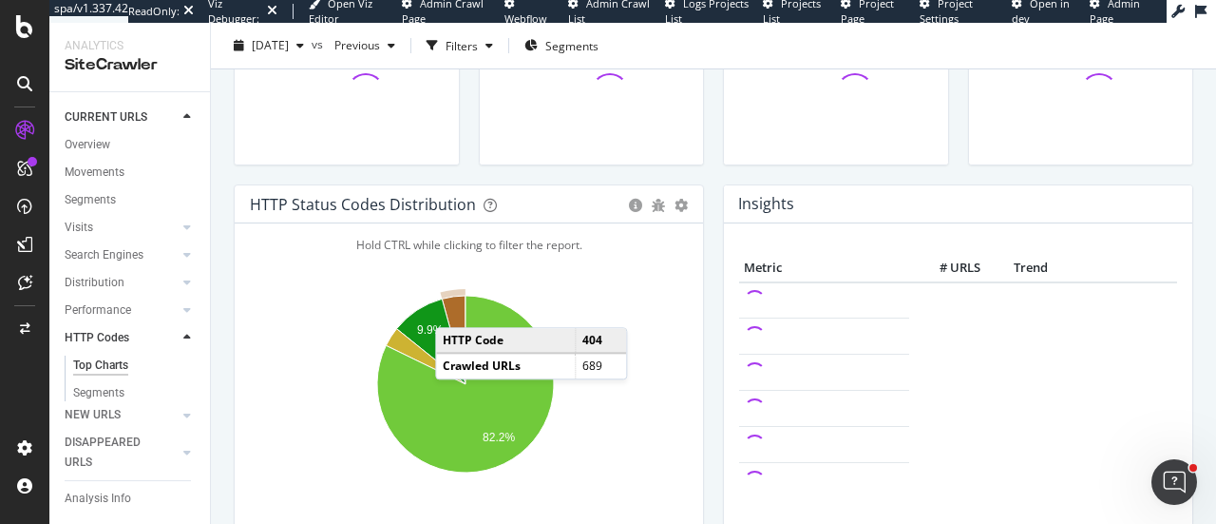
scroll to position [190, 0]
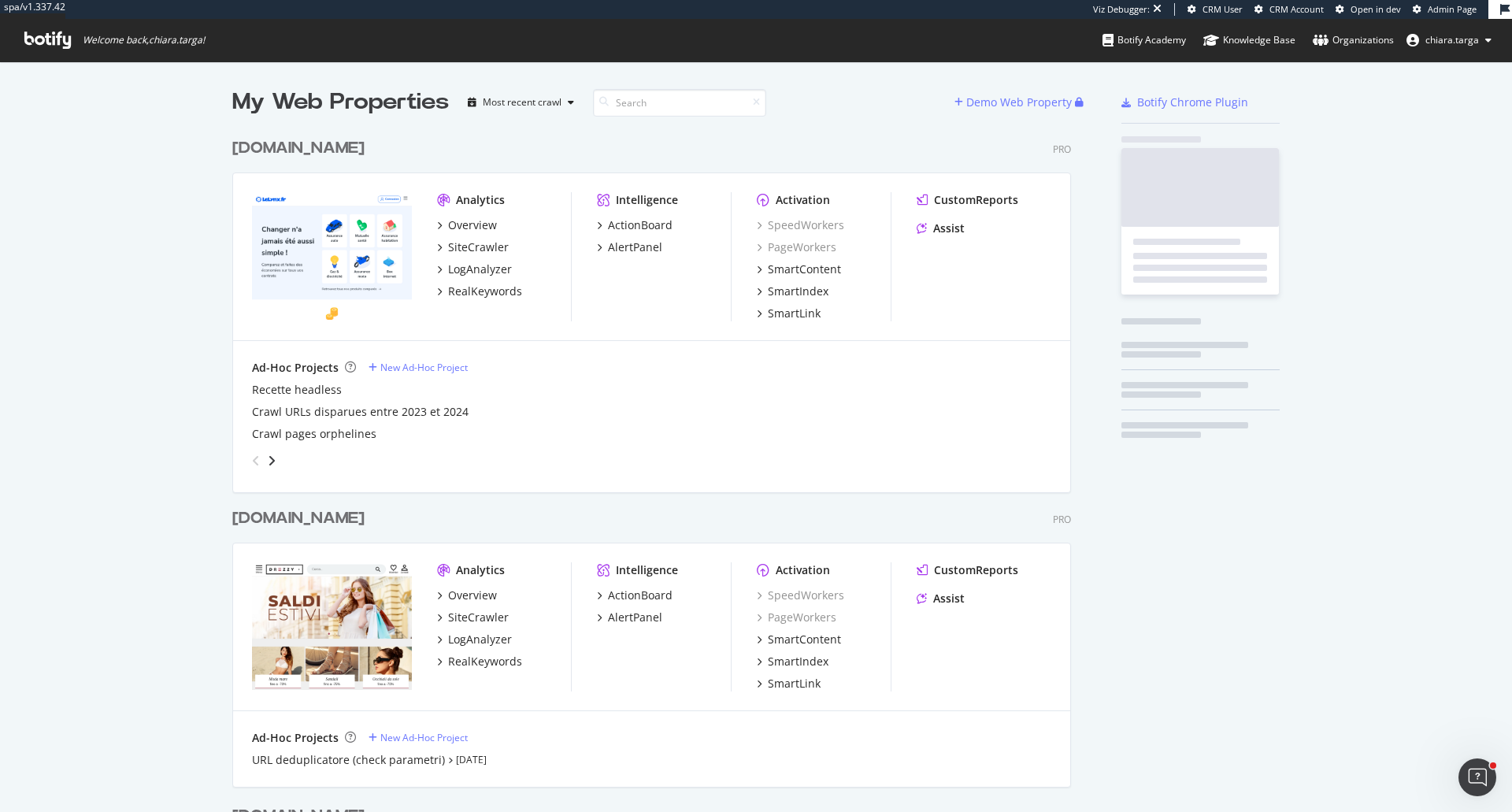
scroll to position [2912, 839]
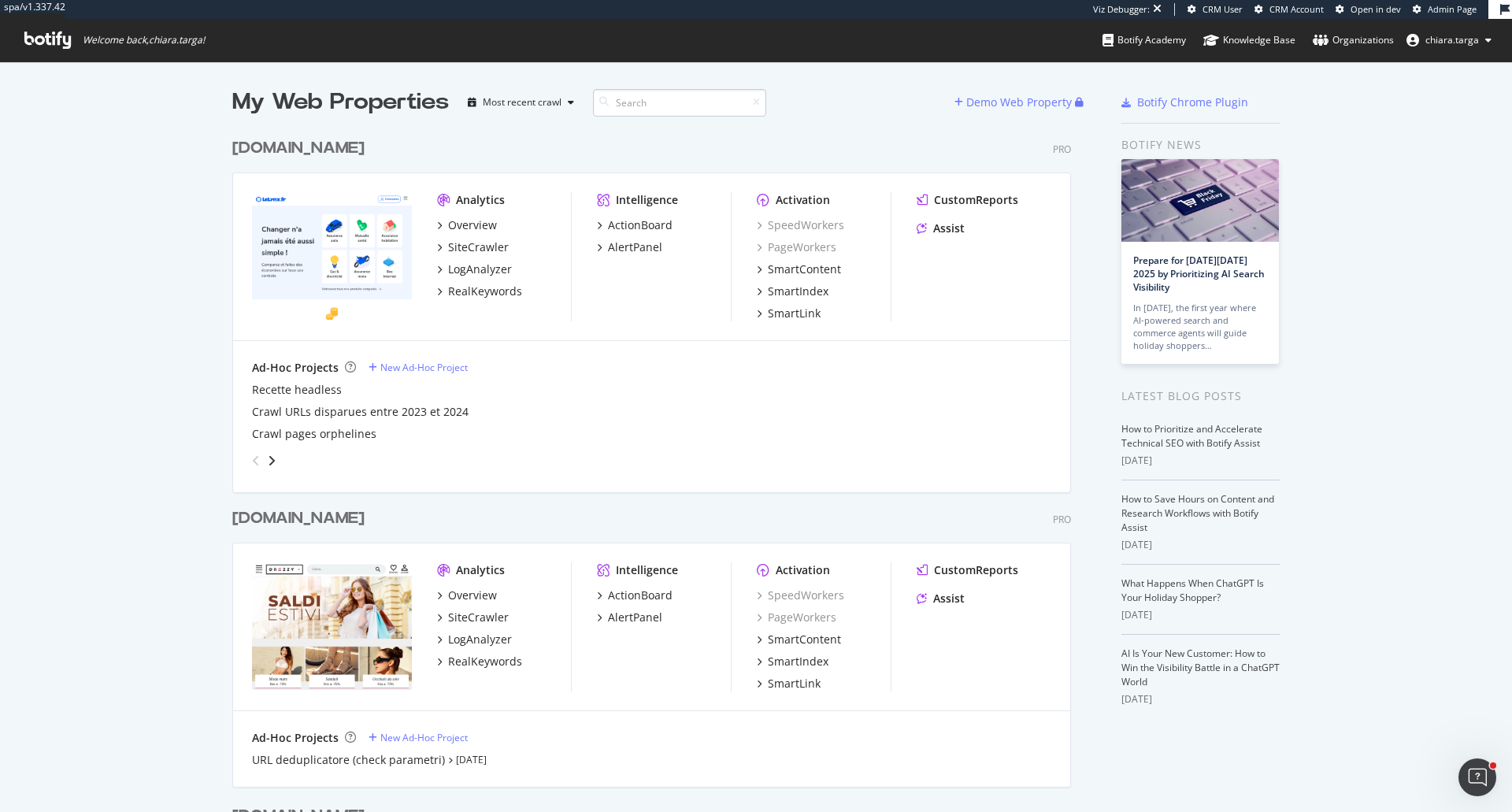
click at [635, 114] on input at bounding box center [679, 102] width 173 height 27
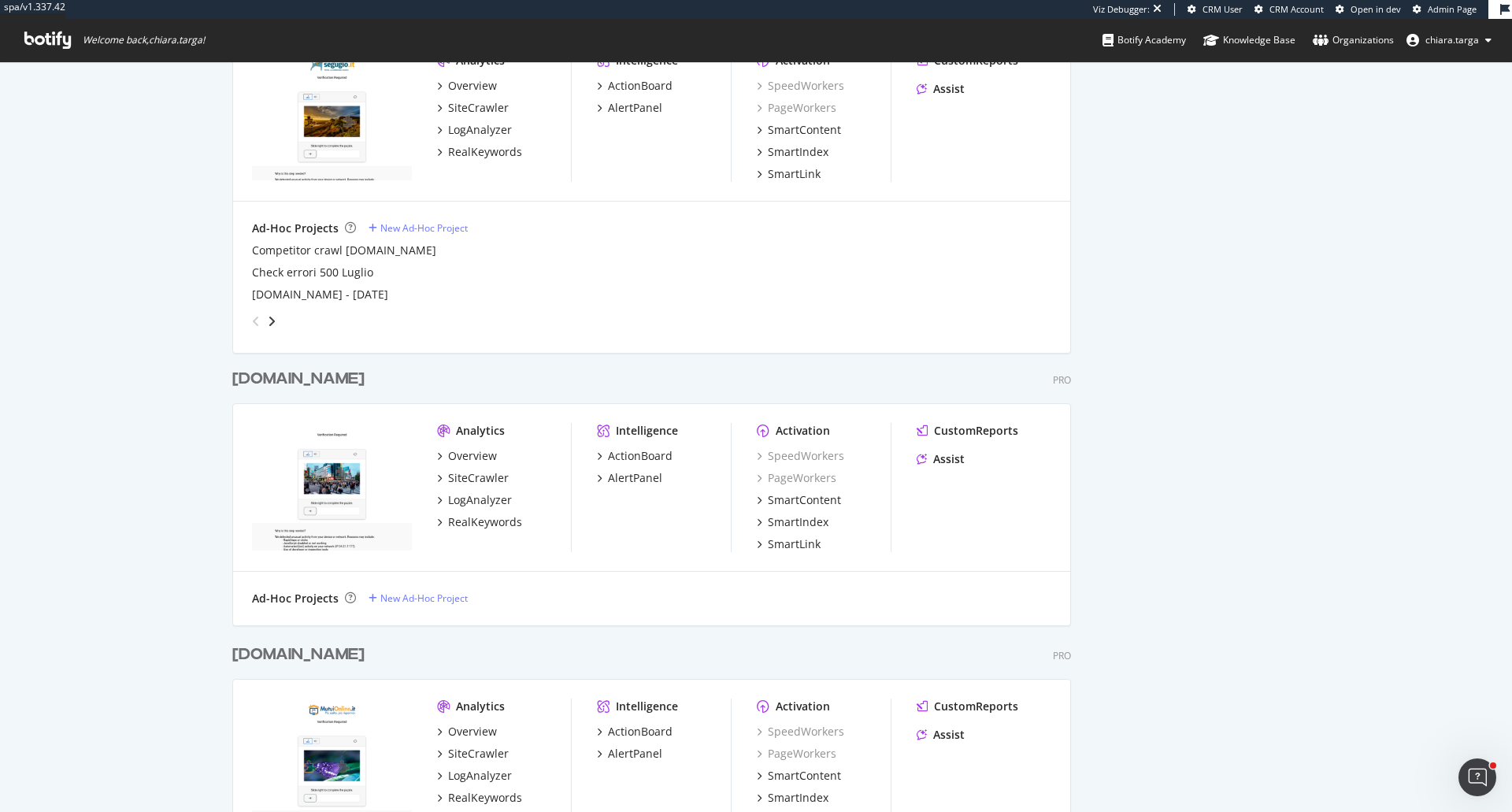
scroll to position [2126, 0]
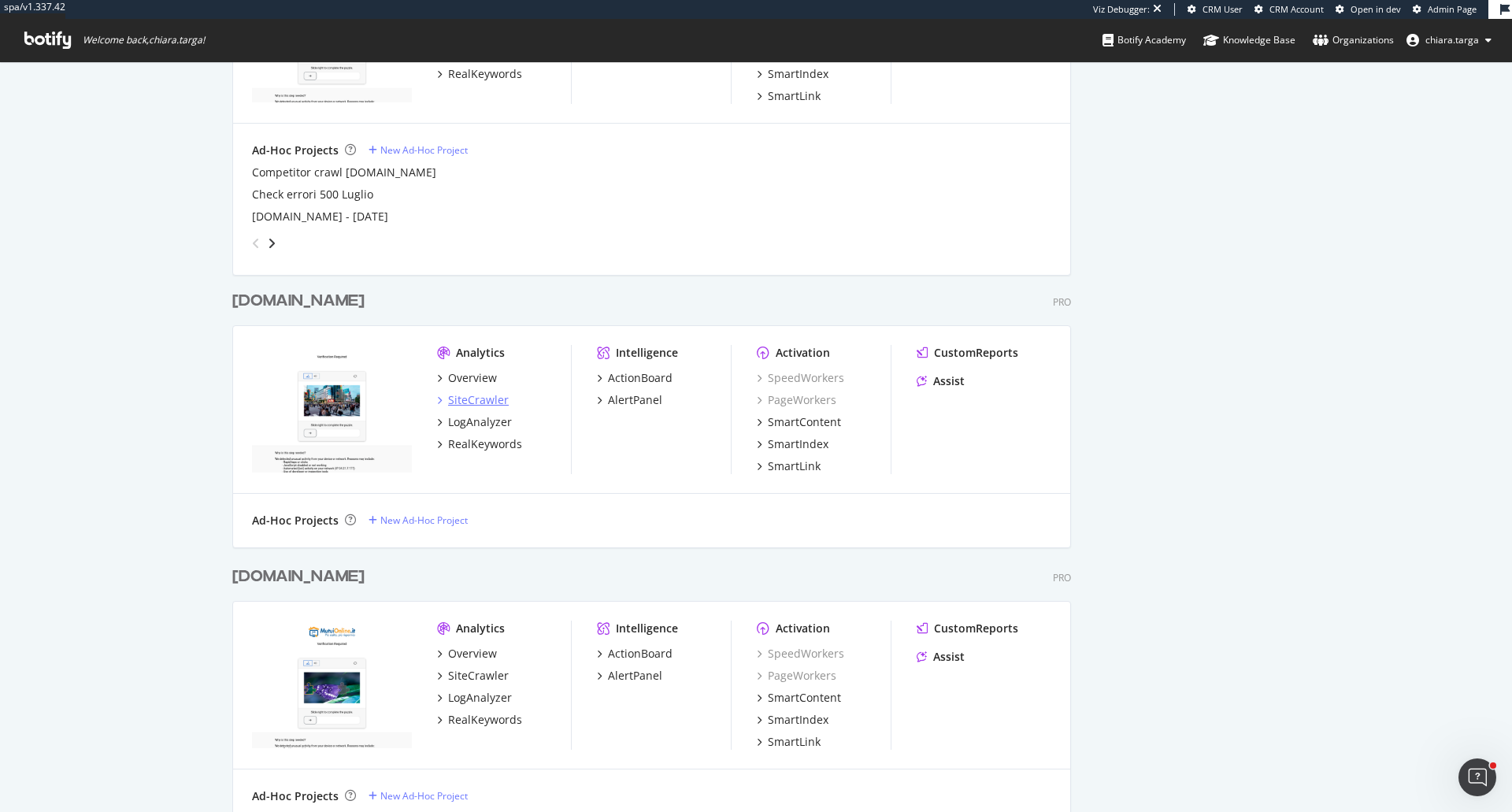
click at [474, 399] on div "SiteCrawler" at bounding box center [478, 399] width 60 height 16
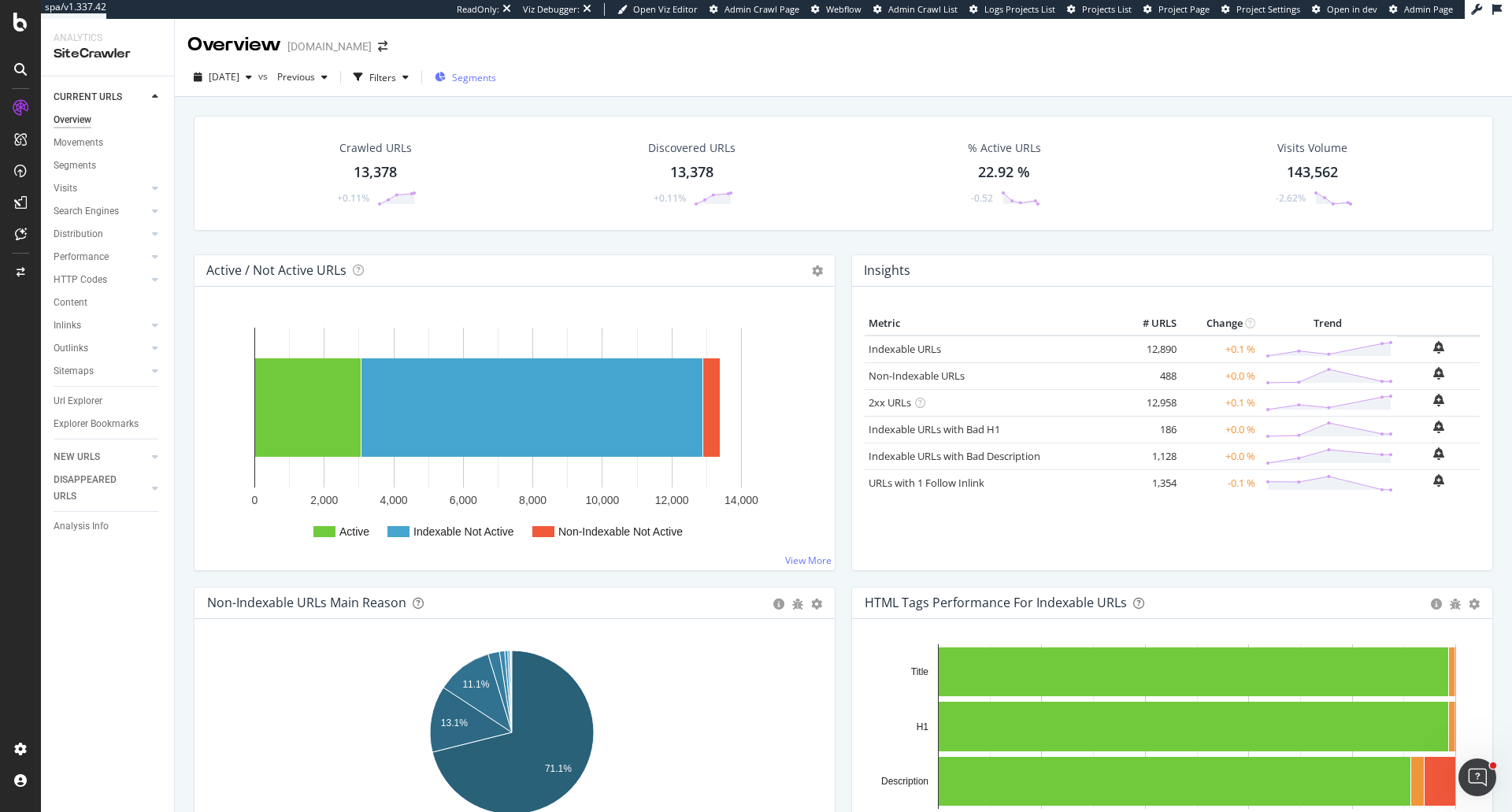
drag, startPoint x: 87, startPoint y: 399, endPoint x: 498, endPoint y: 85, distance: 517.2
click at [87, 399] on div "Url Explorer" at bounding box center [78, 401] width 49 height 17
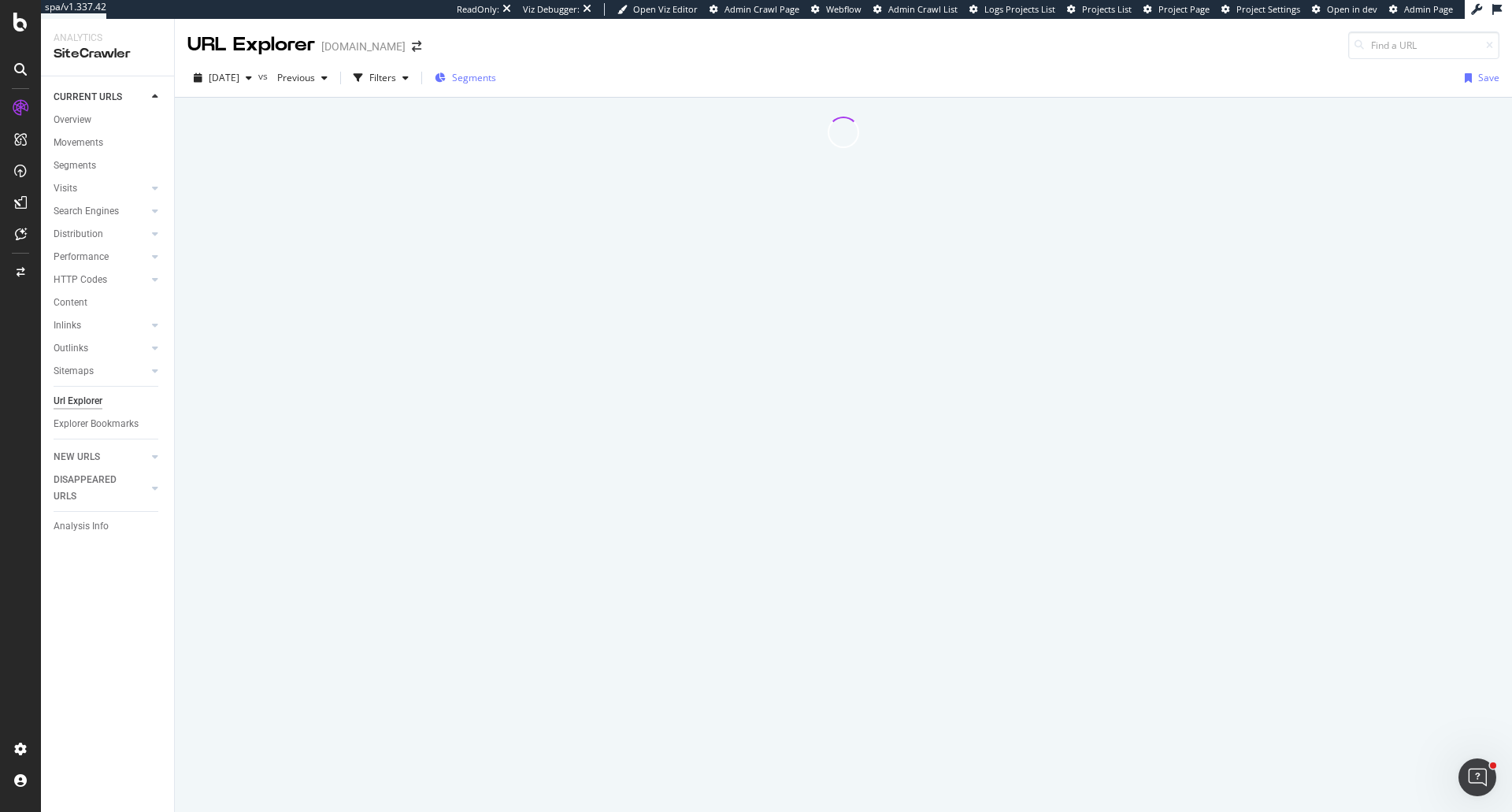
click at [496, 78] on span "Segments" at bounding box center [473, 78] width 44 height 13
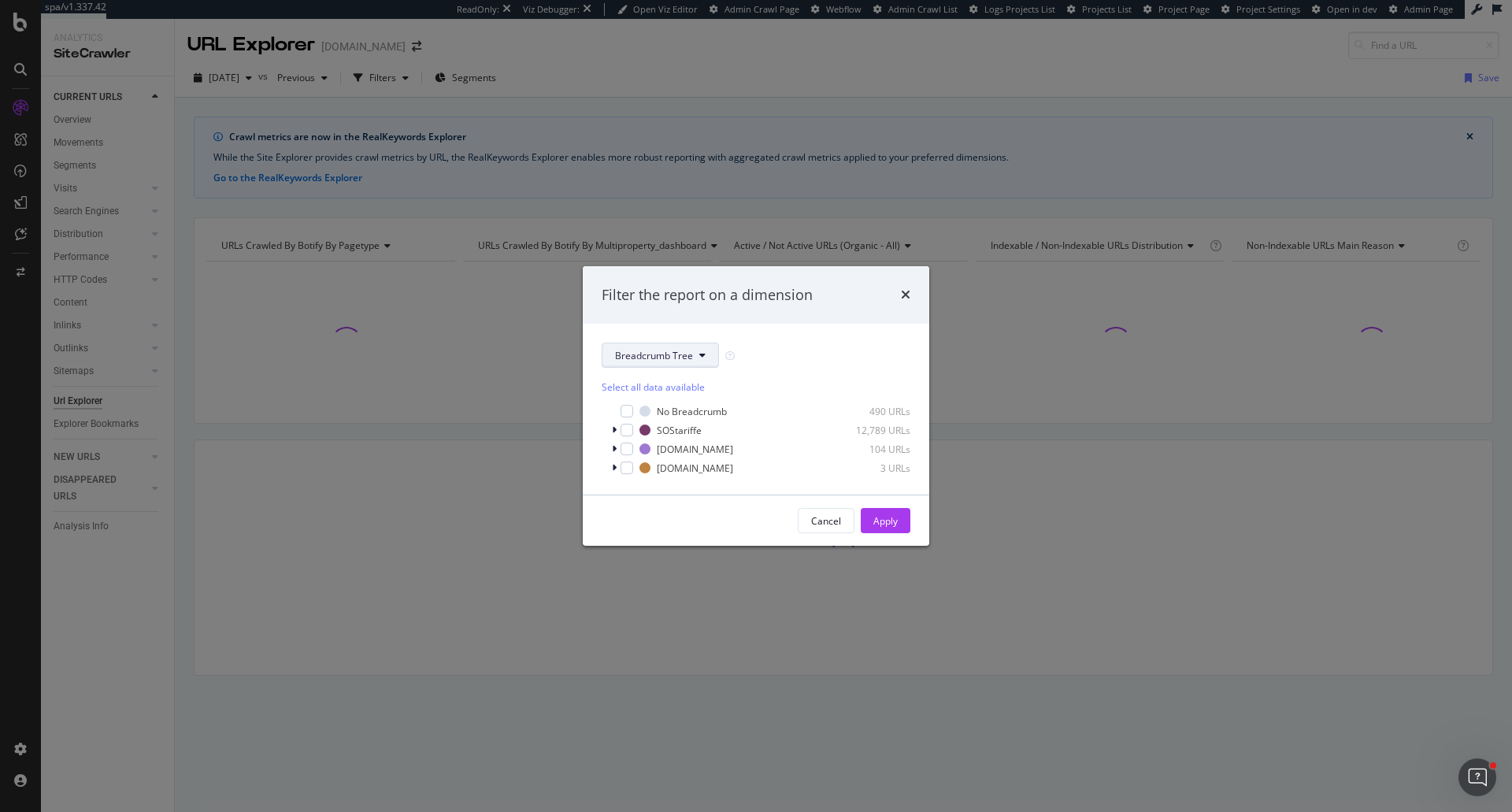
click at [618, 355] on span "Breadcrumb Tree" at bounding box center [654, 355] width 78 height 13
click at [645, 413] on span "pagetype" at bounding box center [670, 411] width 111 height 14
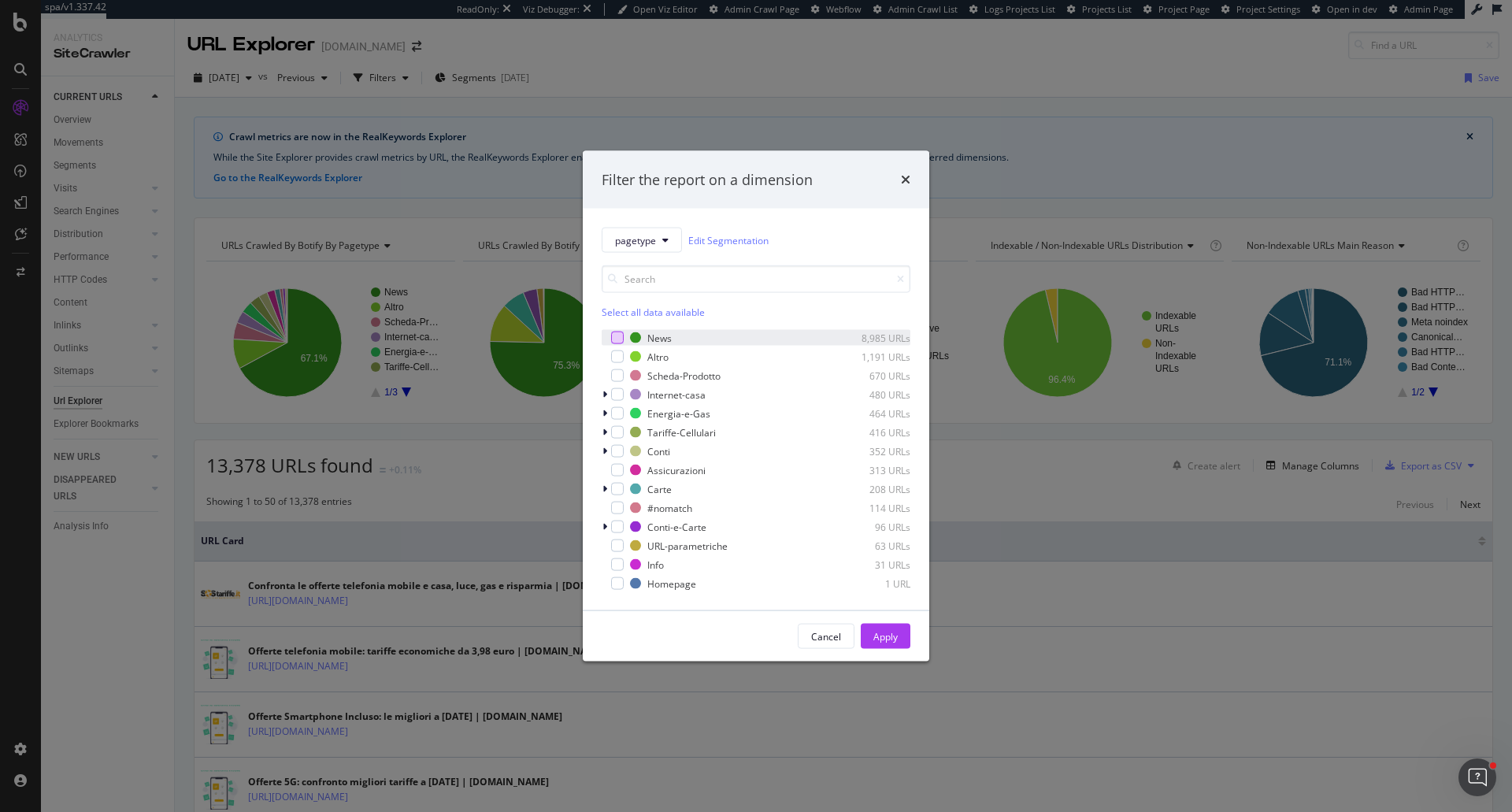
click at [622, 337] on div "modal" at bounding box center [616, 337] width 12 height 12
click at [878, 640] on div "Apply" at bounding box center [885, 636] width 24 height 13
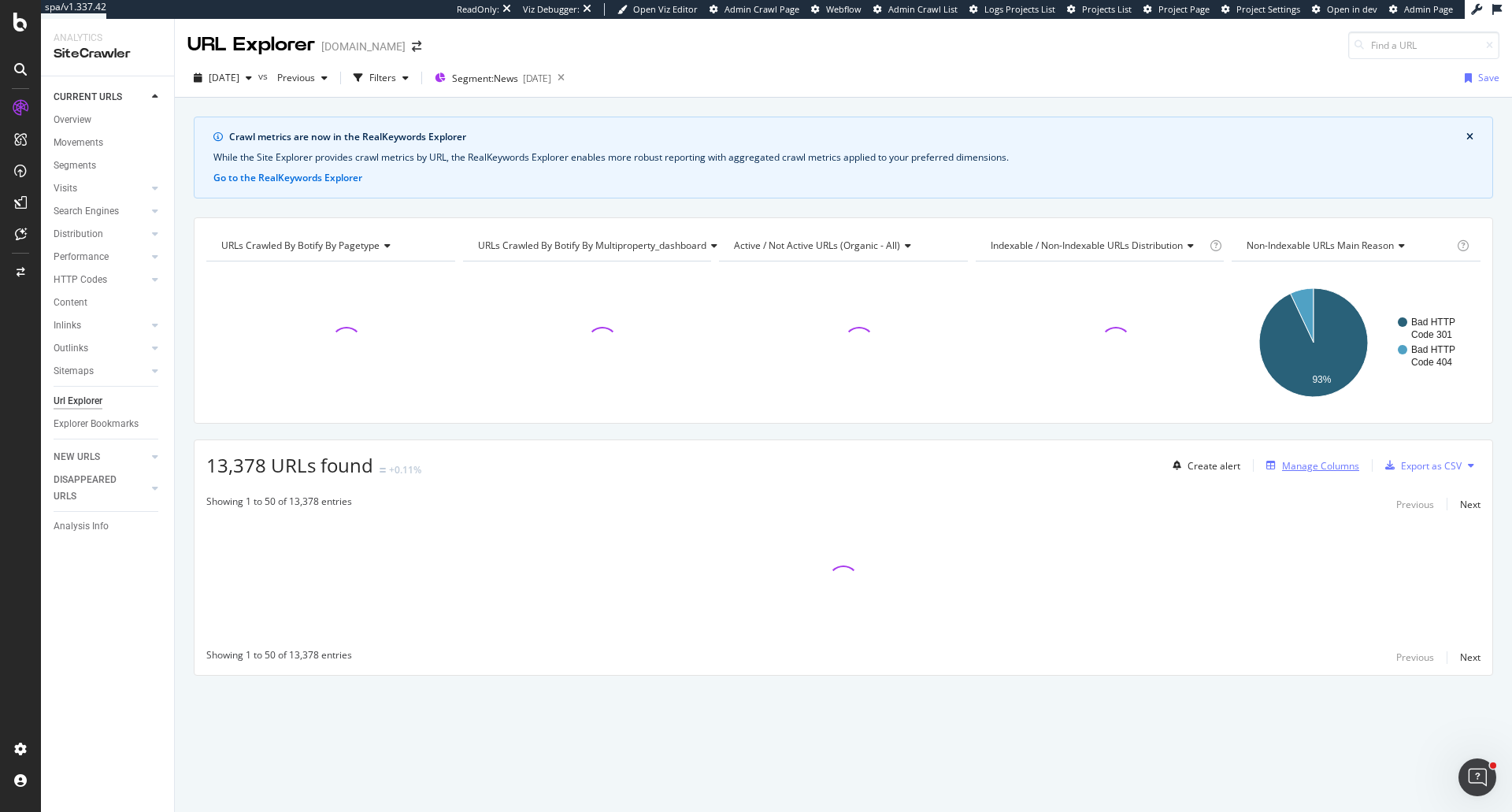
click at [1335, 471] on div "Manage Columns" at bounding box center [1320, 466] width 77 height 13
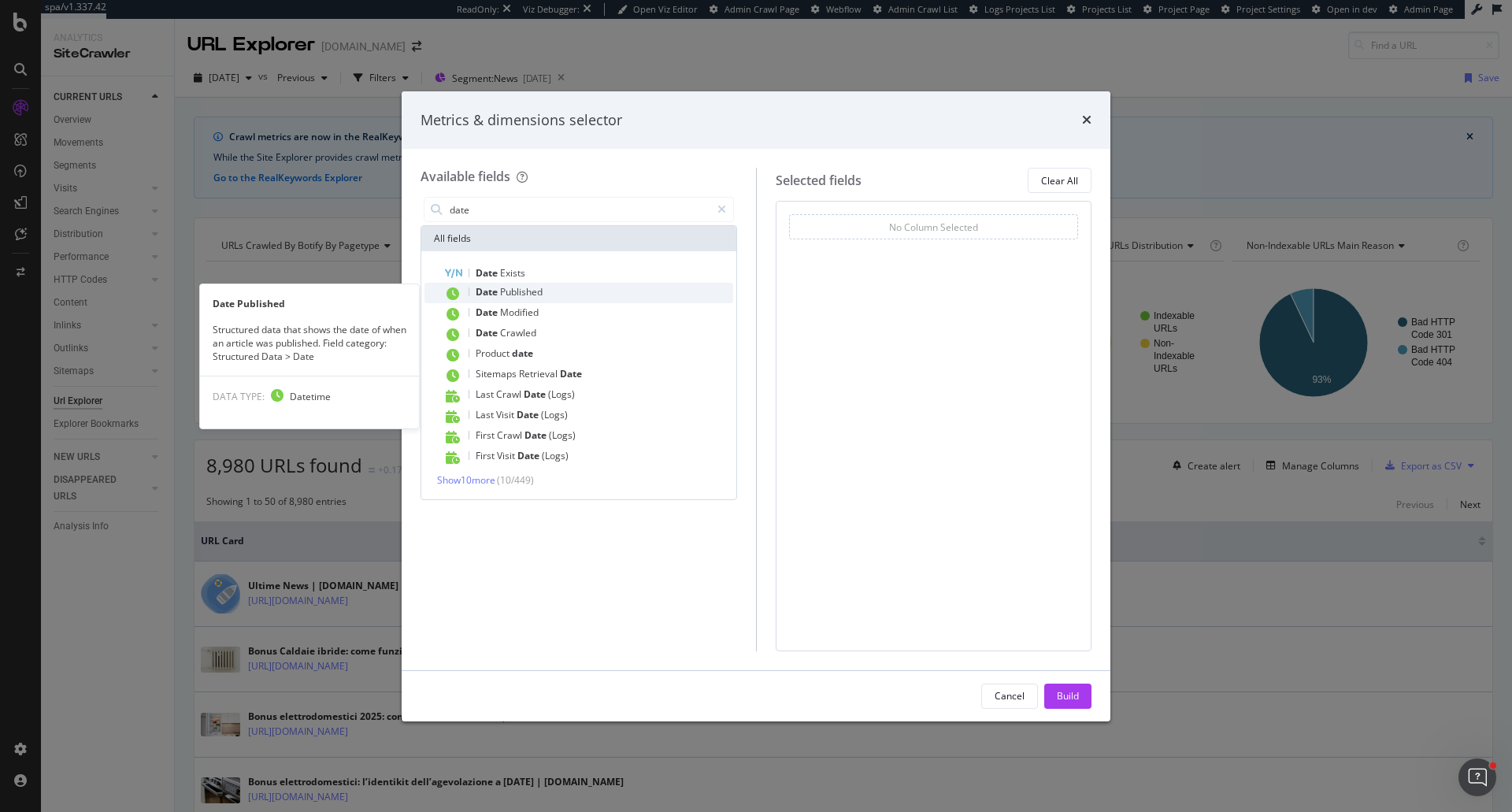
type input "date"
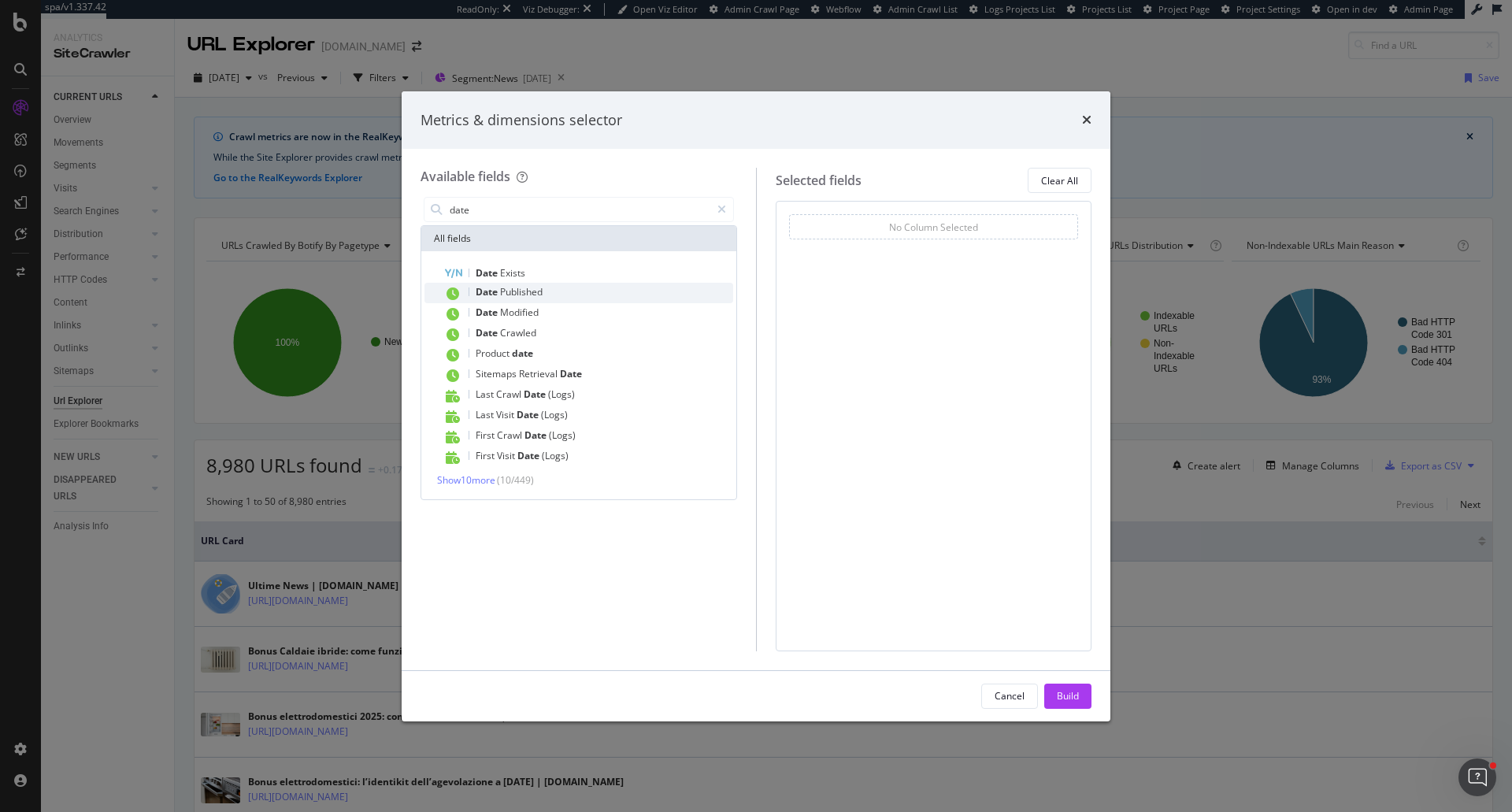
click at [531, 295] on span "Published" at bounding box center [520, 292] width 42 height 13
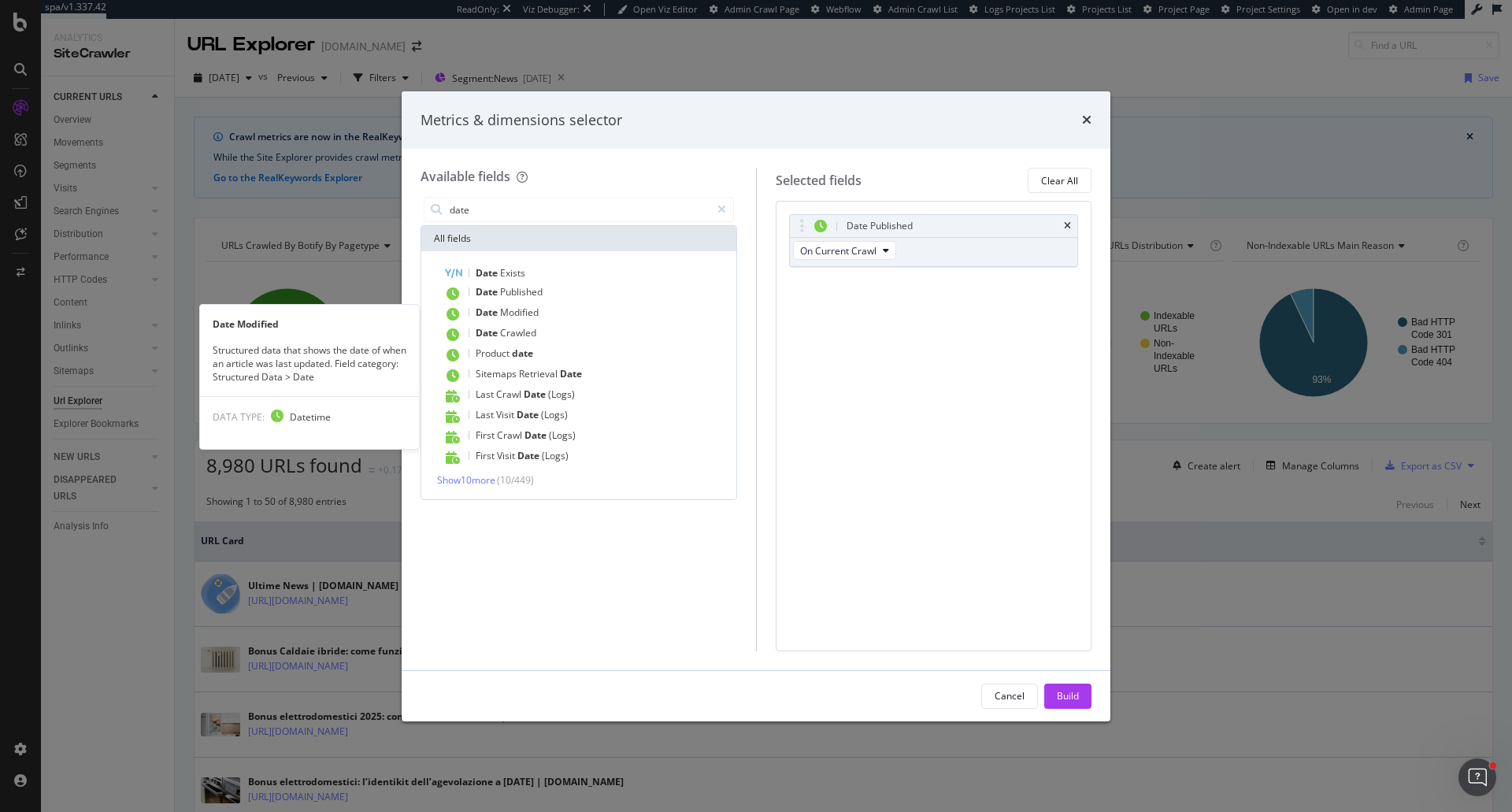
click at [530, 308] on span "Modified" at bounding box center [519, 312] width 39 height 13
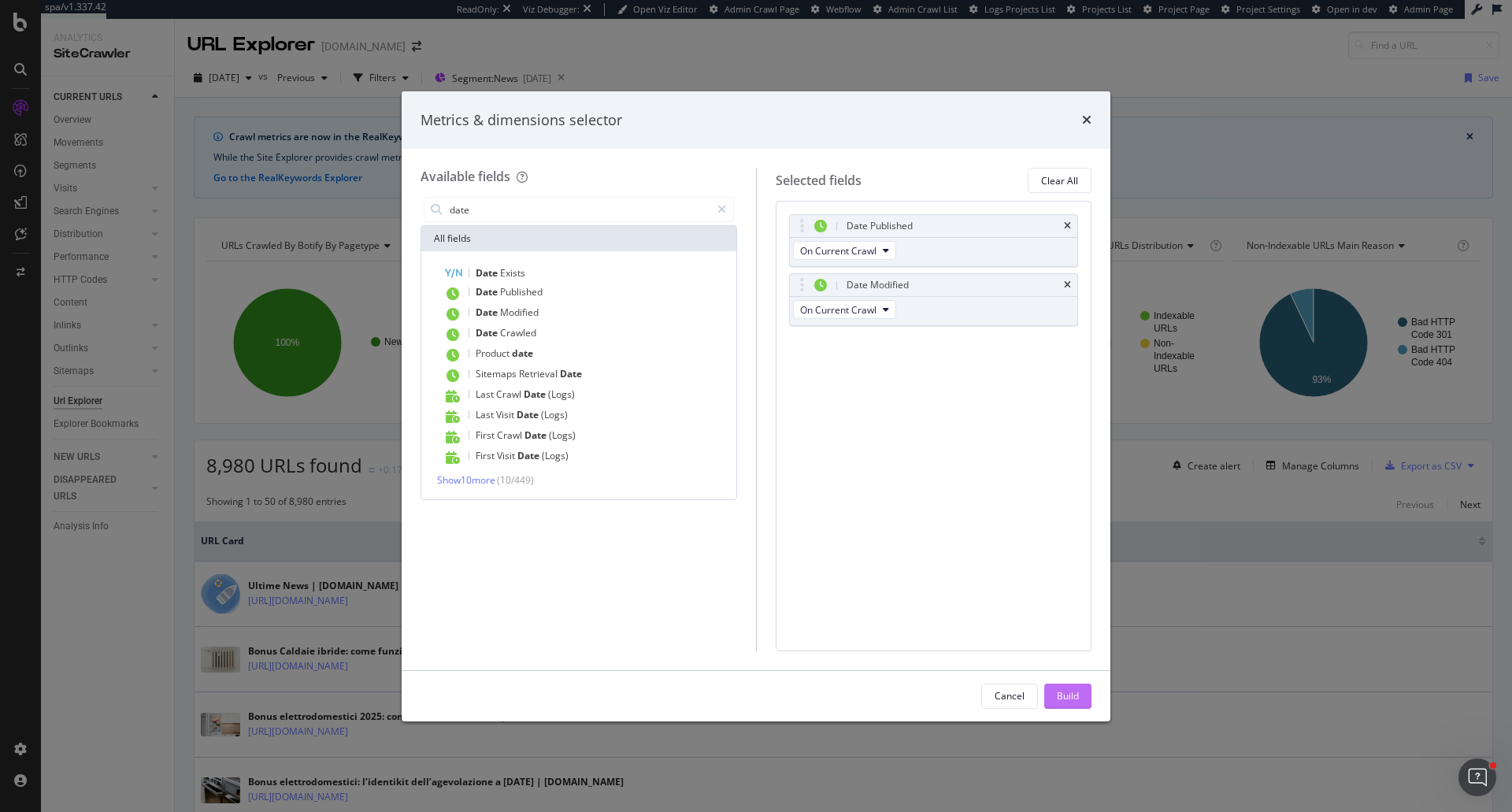
click at [1060, 692] on div "Build" at bounding box center [1067, 696] width 22 height 13
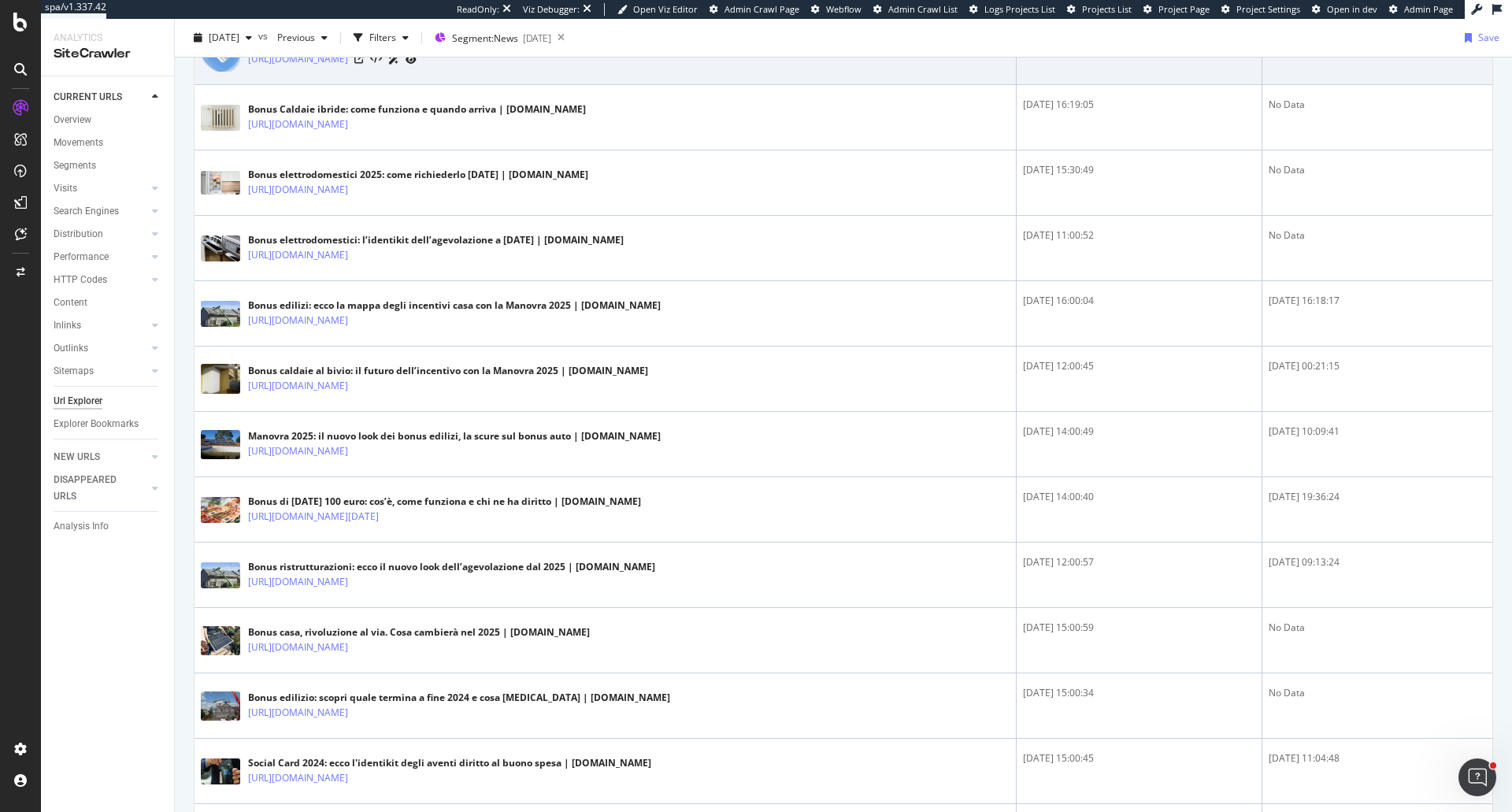
scroll to position [630, 0]
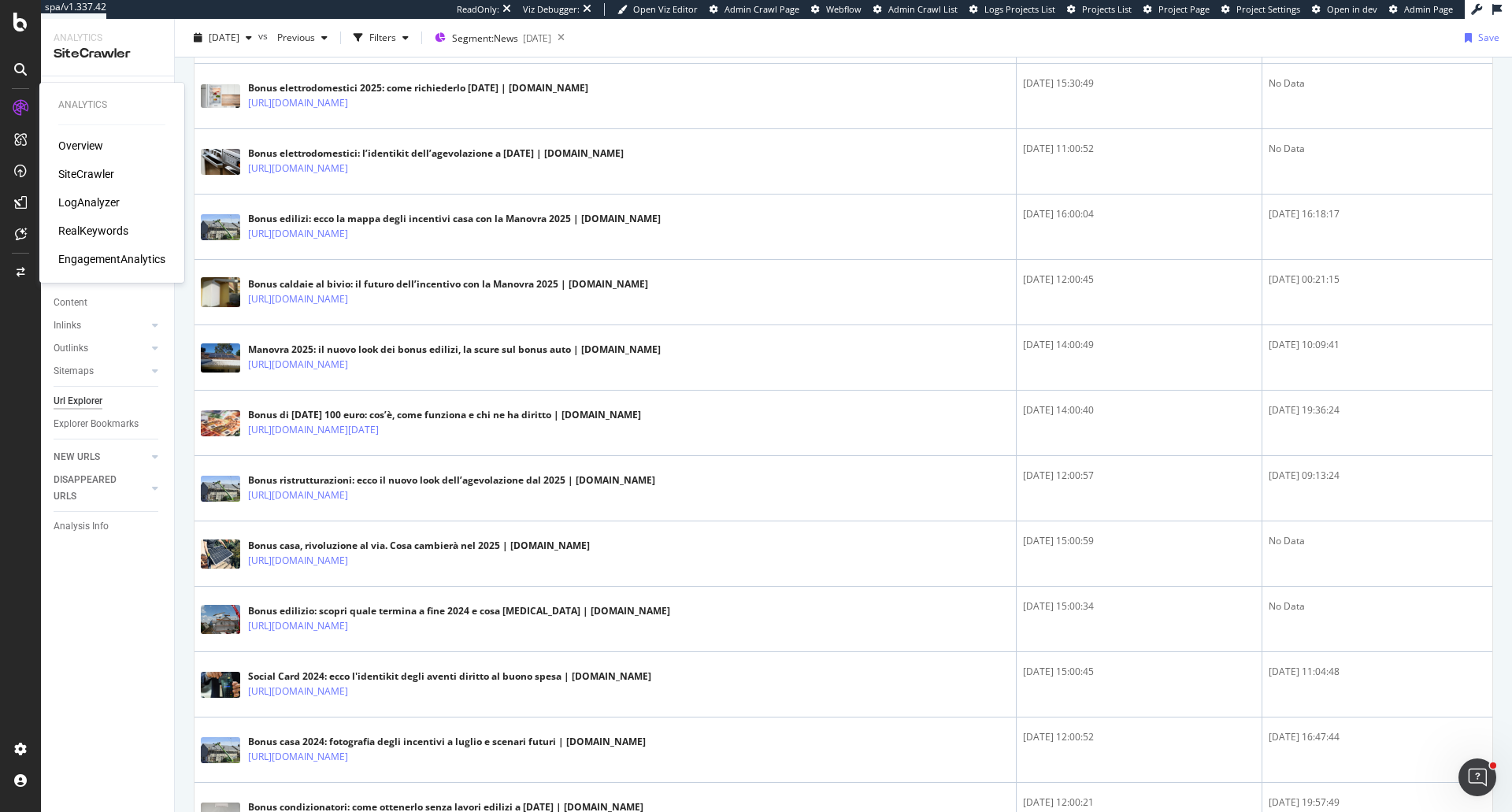
click at [80, 230] on div "RealKeywords" at bounding box center [93, 230] width 70 height 16
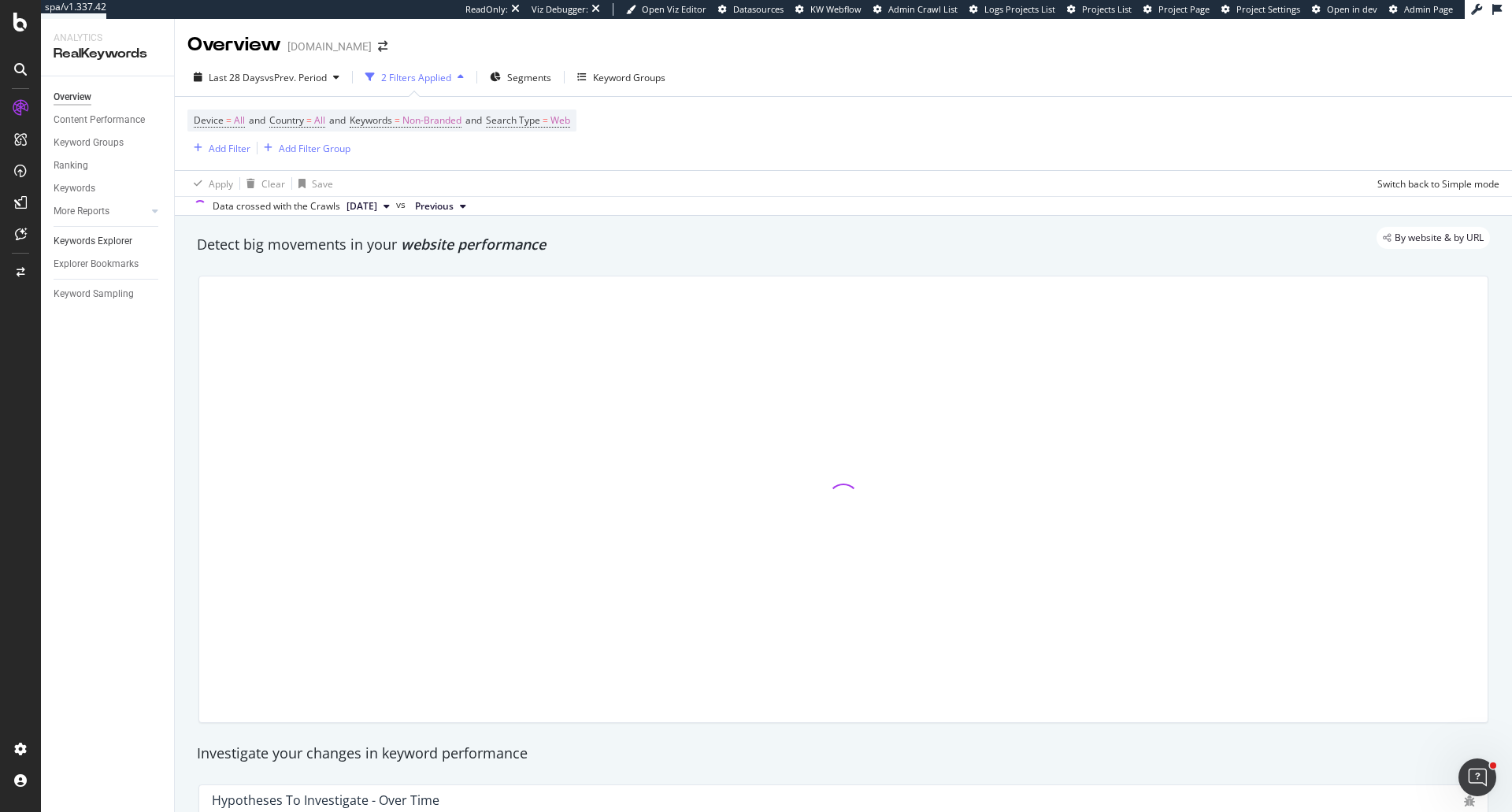
click at [133, 244] on link "Keywords Explorer" at bounding box center [109, 241] width 109 height 17
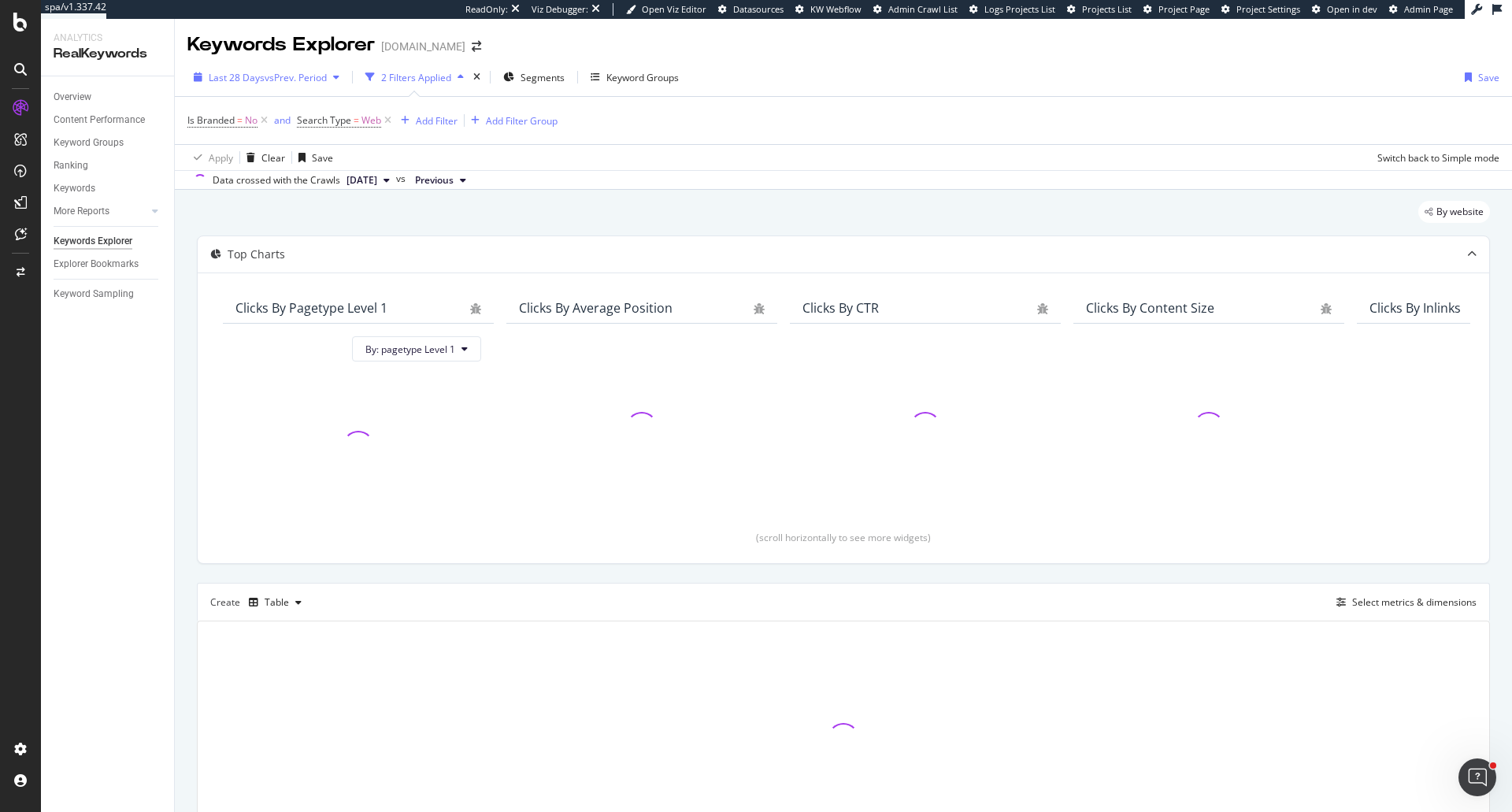
click at [261, 89] on button "Last 28 Days vs Prev. Period" at bounding box center [266, 77] width 158 height 25
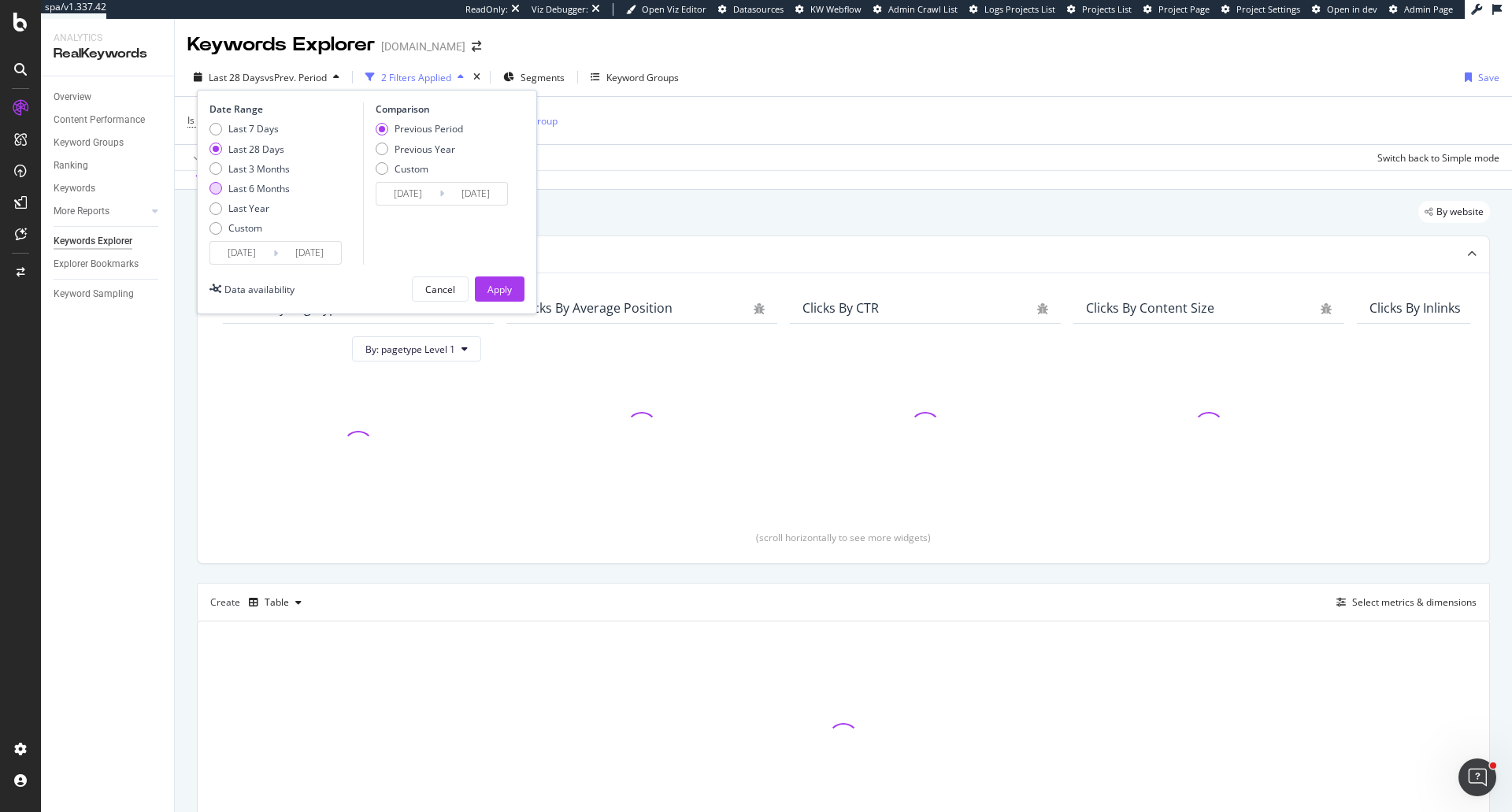
click at [259, 193] on div "Last 6 Months" at bounding box center [259, 189] width 61 height 13
type input "[DATE]"
click at [496, 287] on div "Apply" at bounding box center [499, 289] width 24 height 13
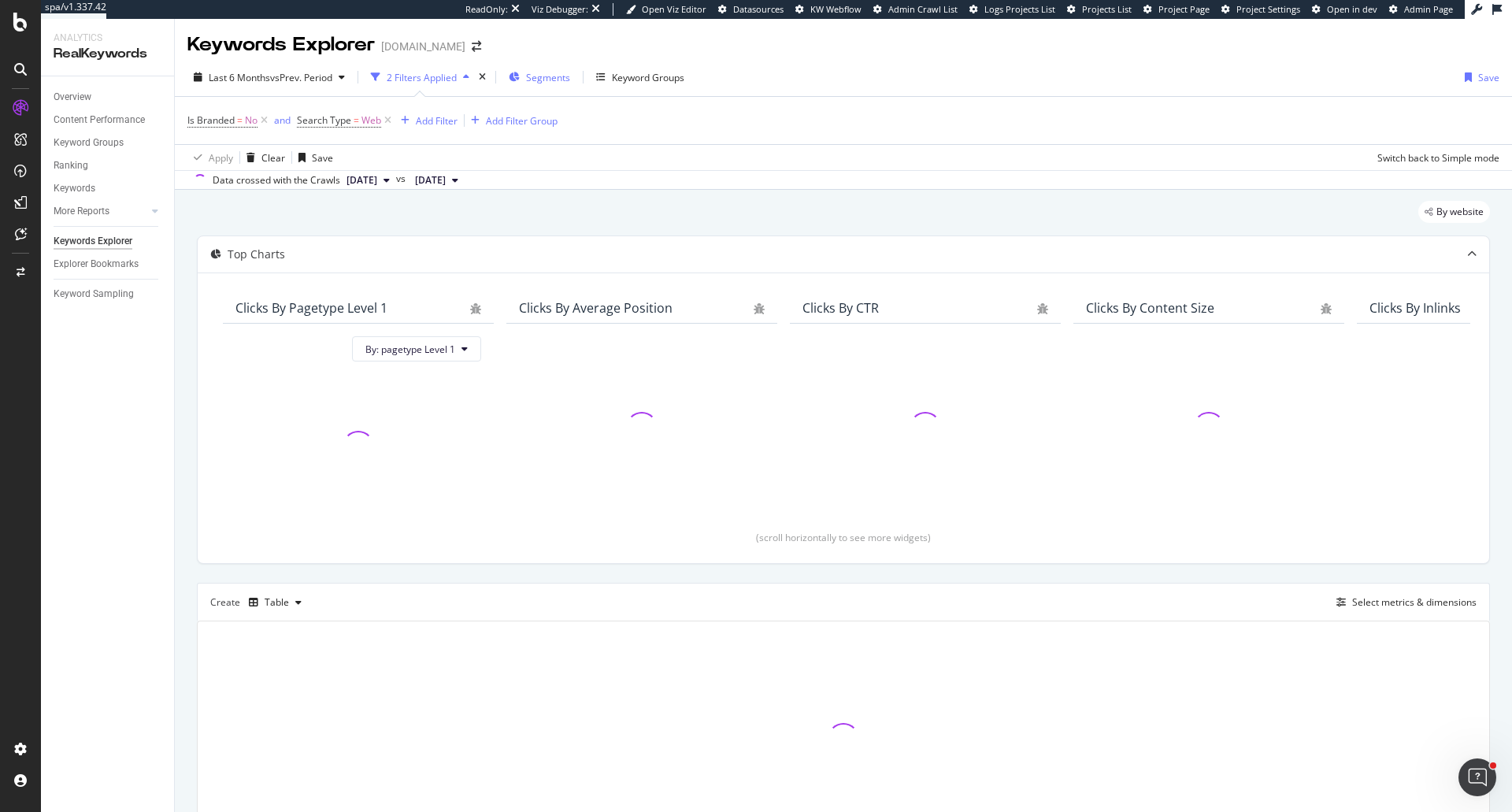
click at [561, 71] on span "Segments" at bounding box center [548, 78] width 44 height 13
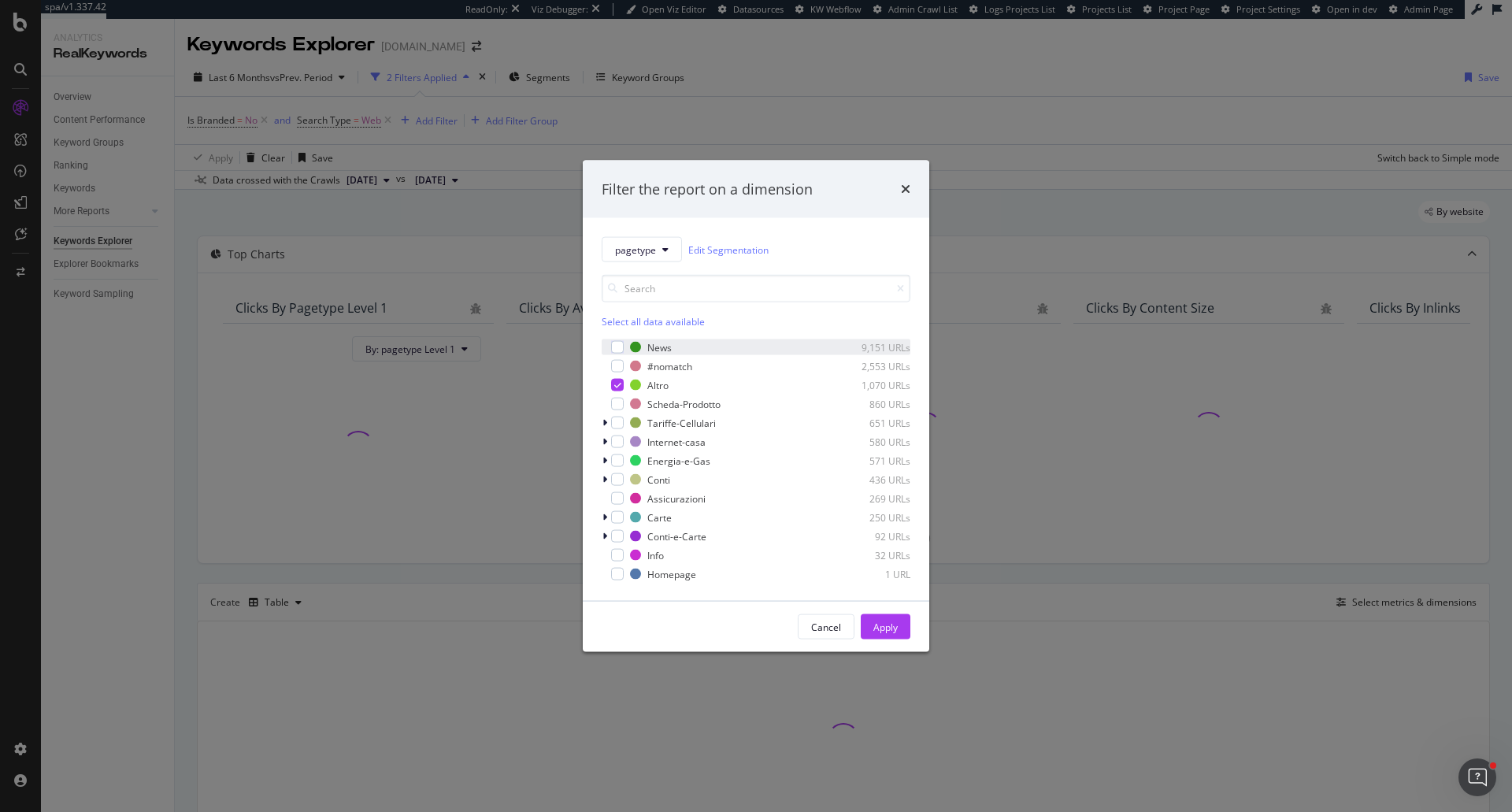
click at [605, 348] on div "modal" at bounding box center [606, 347] width 9 height 16
click at [616, 348] on icon "modal" at bounding box center [617, 347] width 7 height 8
click at [619, 346] on div "modal" at bounding box center [616, 346] width 12 height 12
click at [614, 383] on icon "modal" at bounding box center [617, 385] width 7 height 8
click at [871, 618] on button "Apply" at bounding box center [886, 626] width 50 height 25
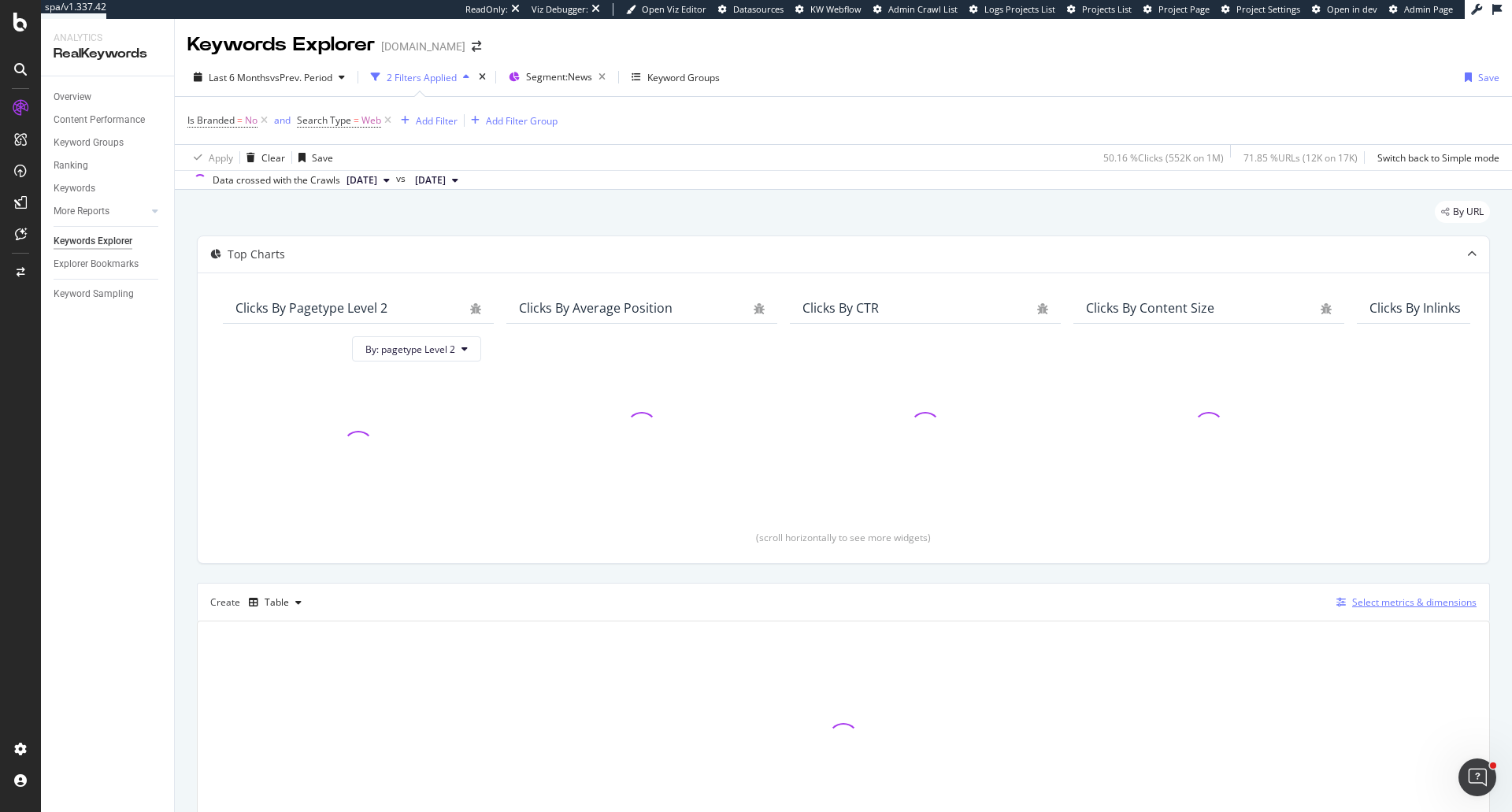
click at [1330, 604] on div "button" at bounding box center [1341, 602] width 22 height 9
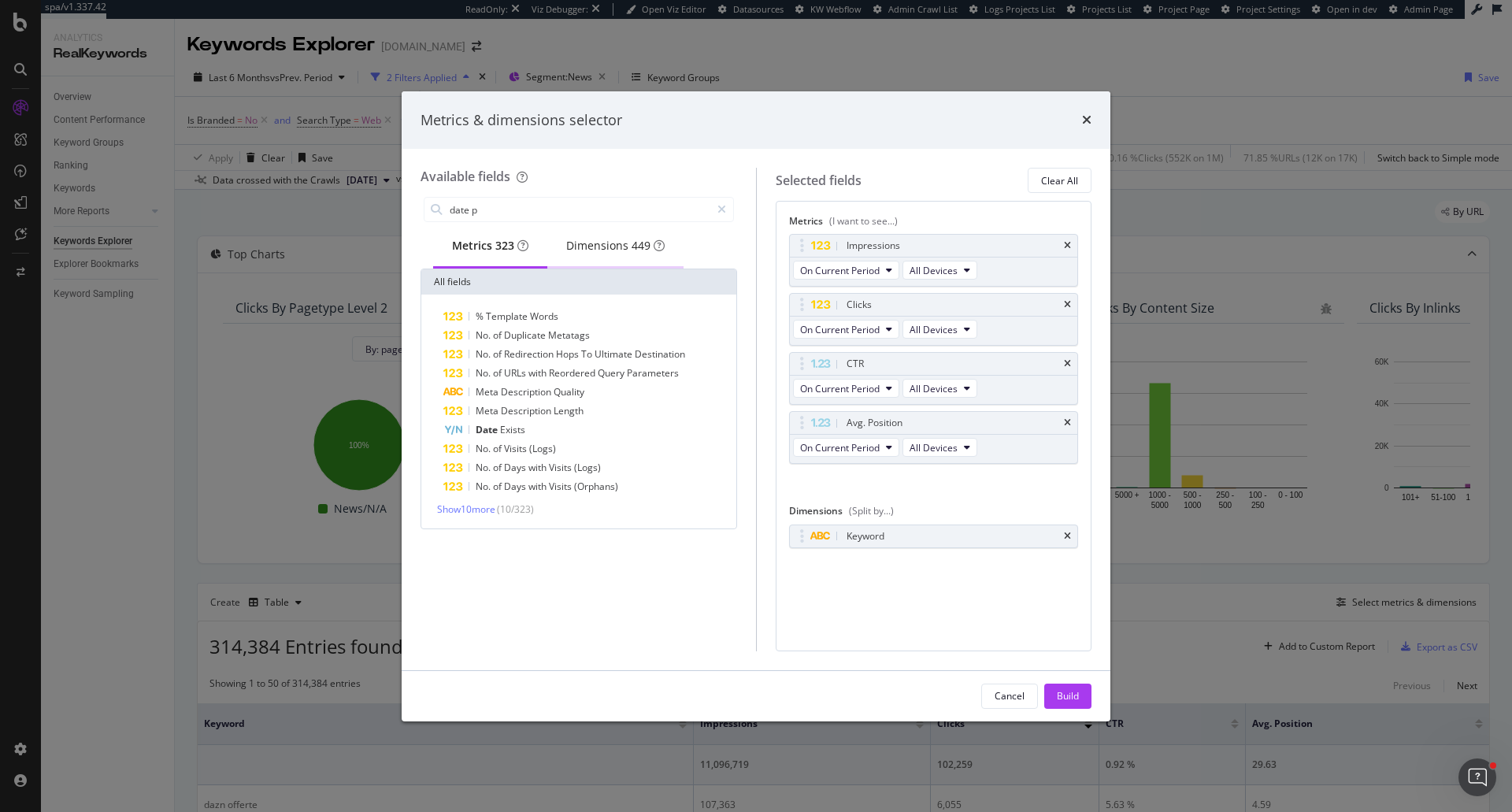
click at [626, 248] on div "Dimensions 449" at bounding box center [615, 245] width 99 height 16
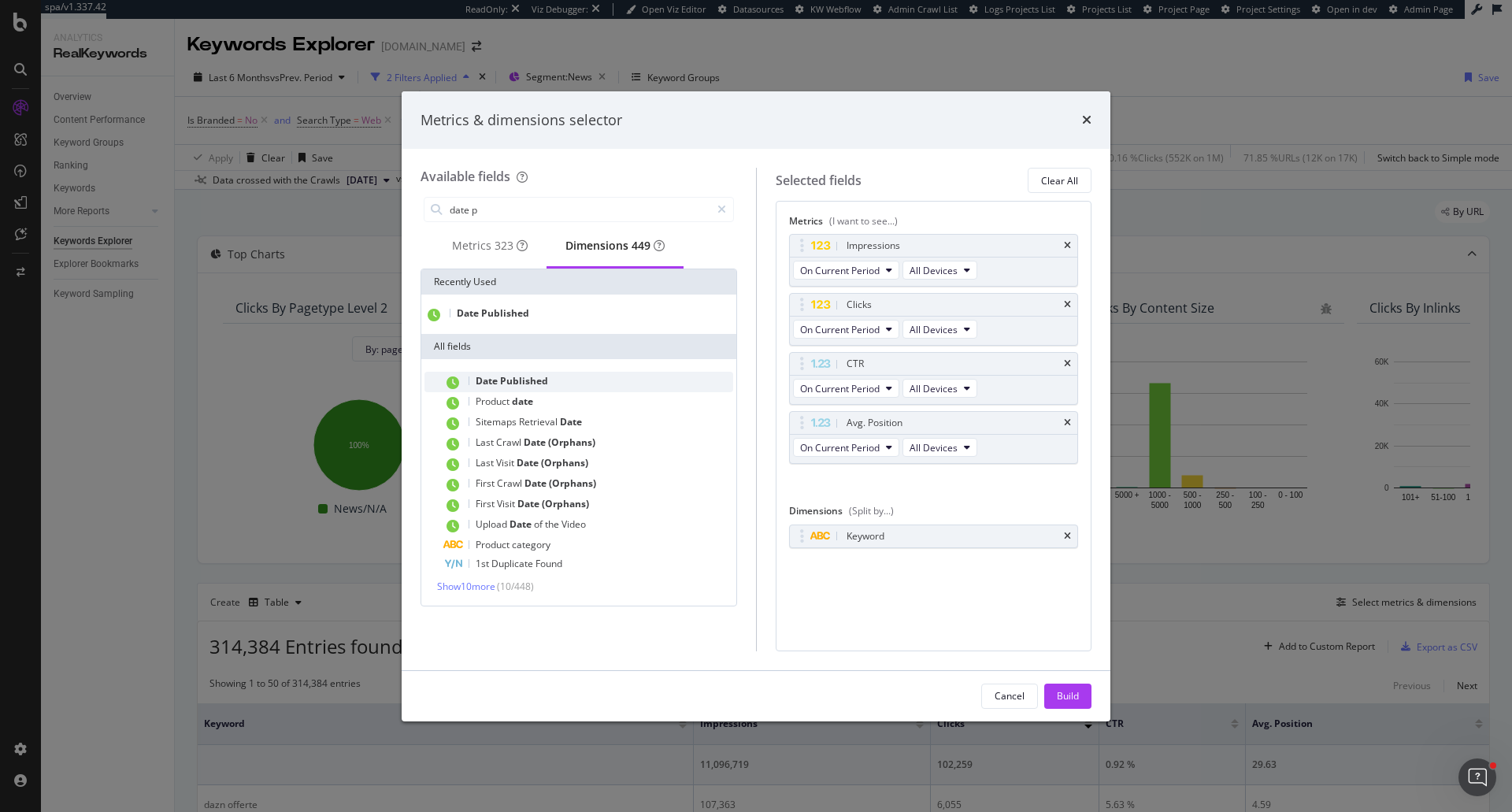
click at [562, 392] on div "Date Published" at bounding box center [588, 382] width 290 height 21
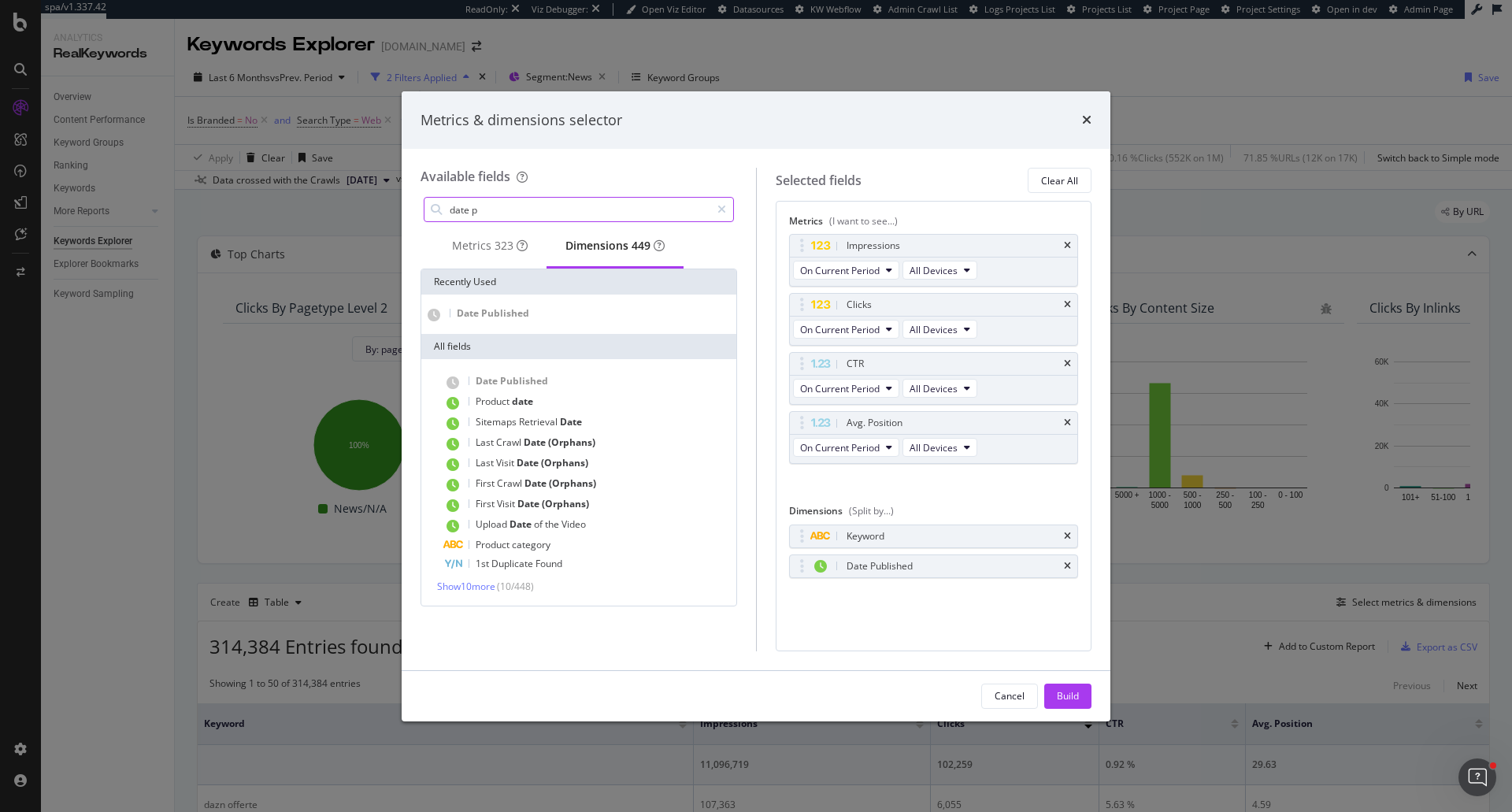
click at [528, 205] on input "date p" at bounding box center [579, 210] width 262 height 24
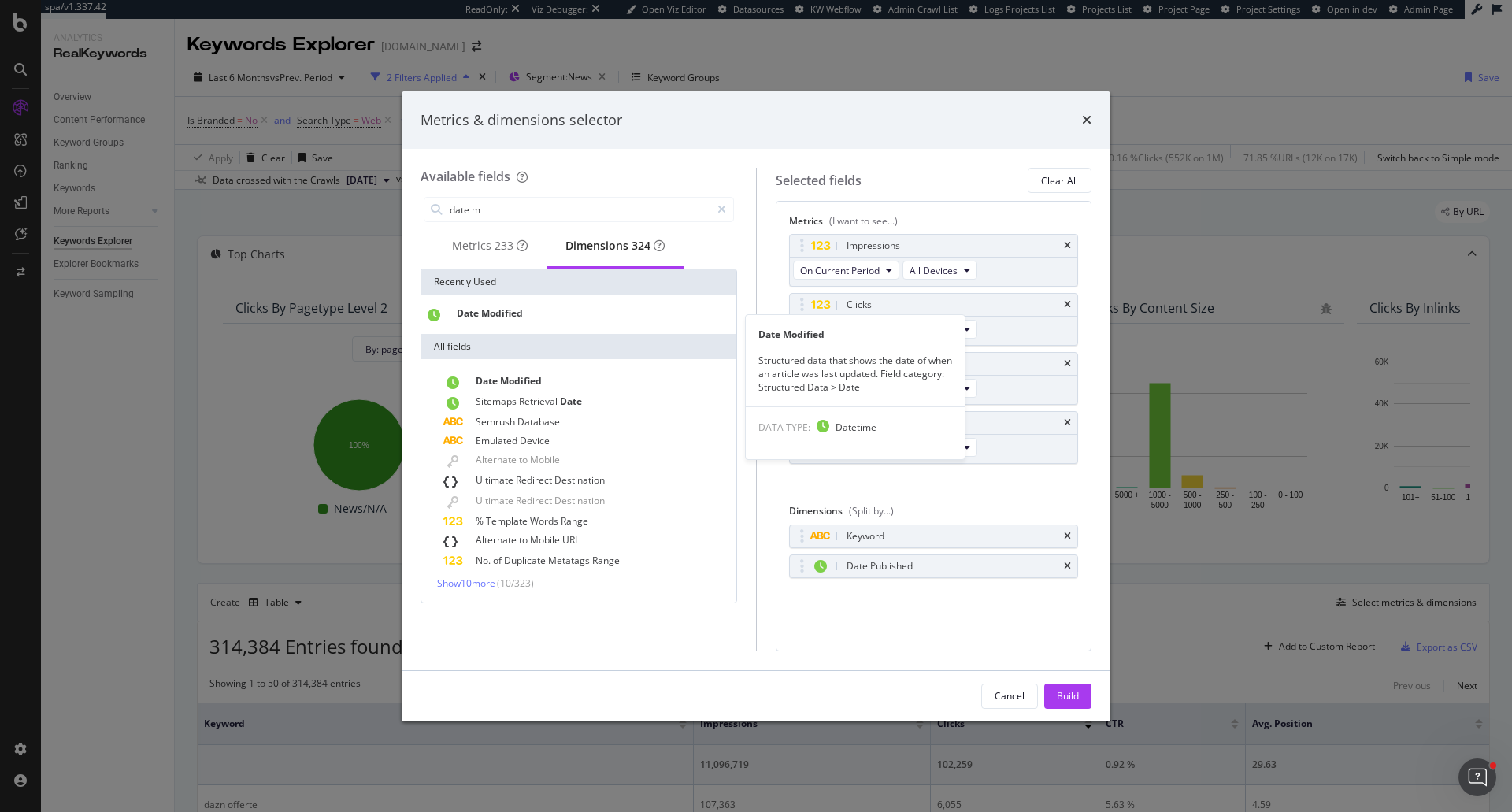
click at [566, 317] on div "Date Modified" at bounding box center [578, 314] width 309 height 14
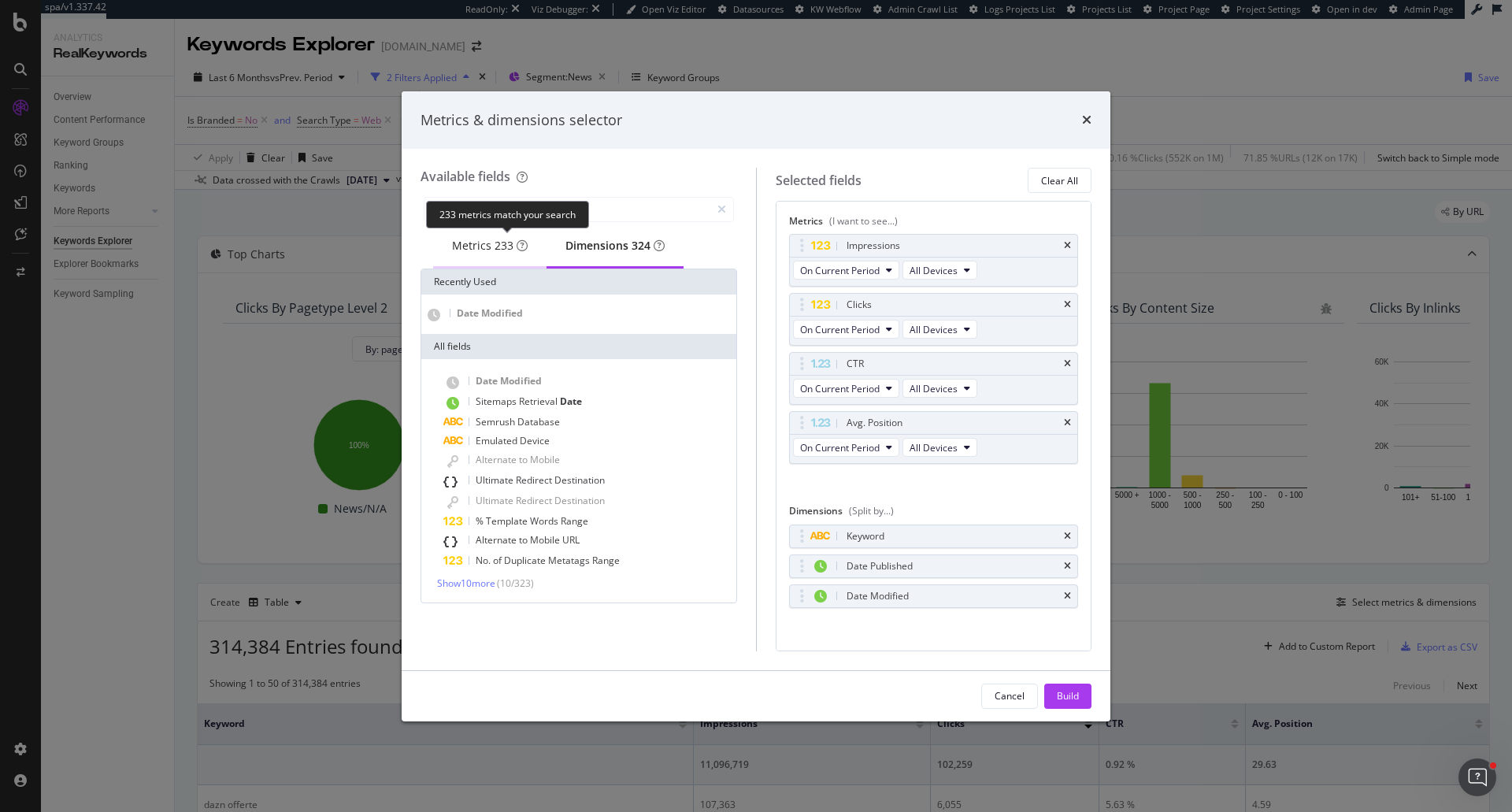
click at [473, 246] on div "Metrics 233" at bounding box center [489, 245] width 75 height 16
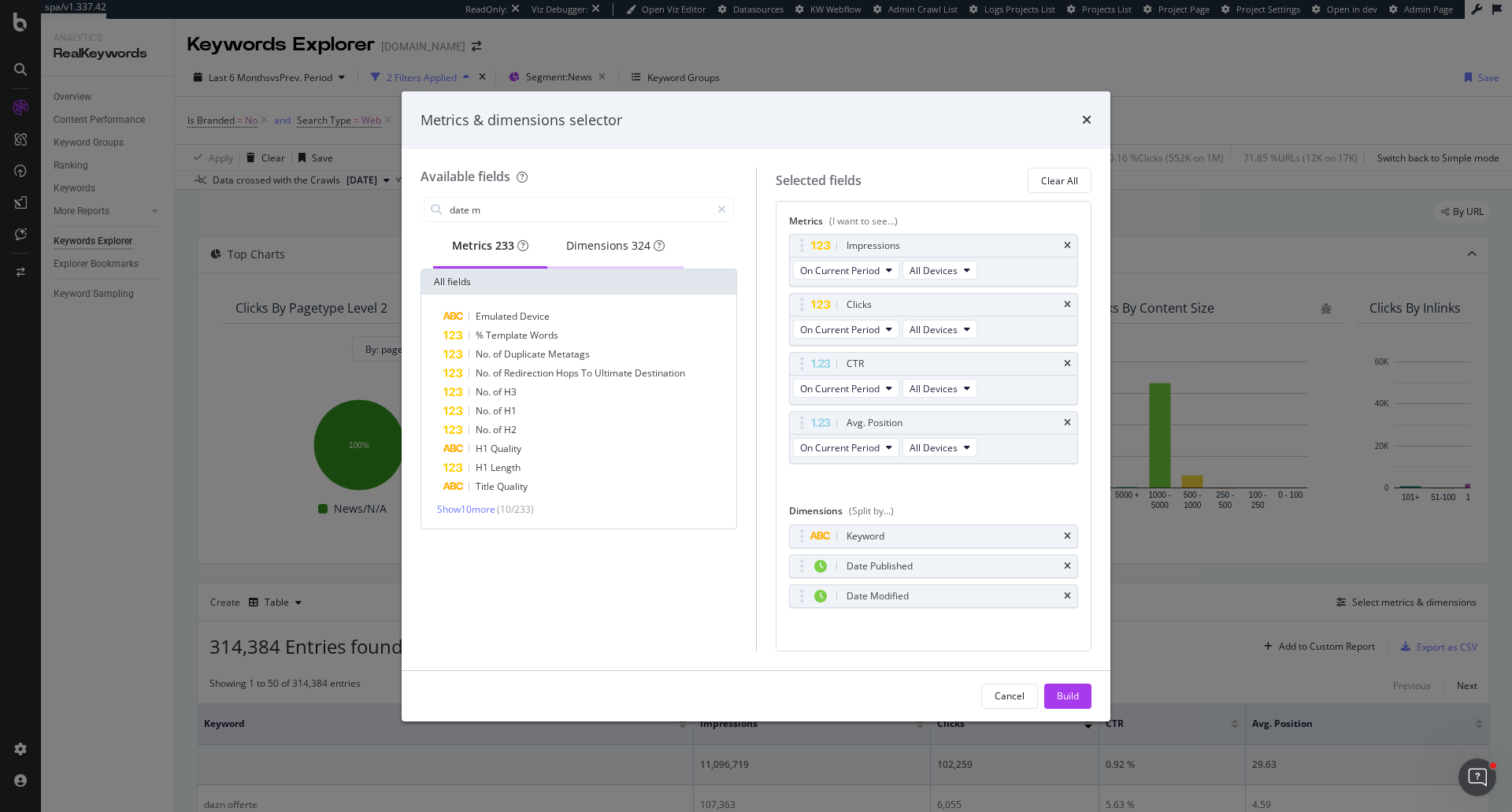
click at [650, 263] on div "Dimensions 324" at bounding box center [615, 247] width 136 height 43
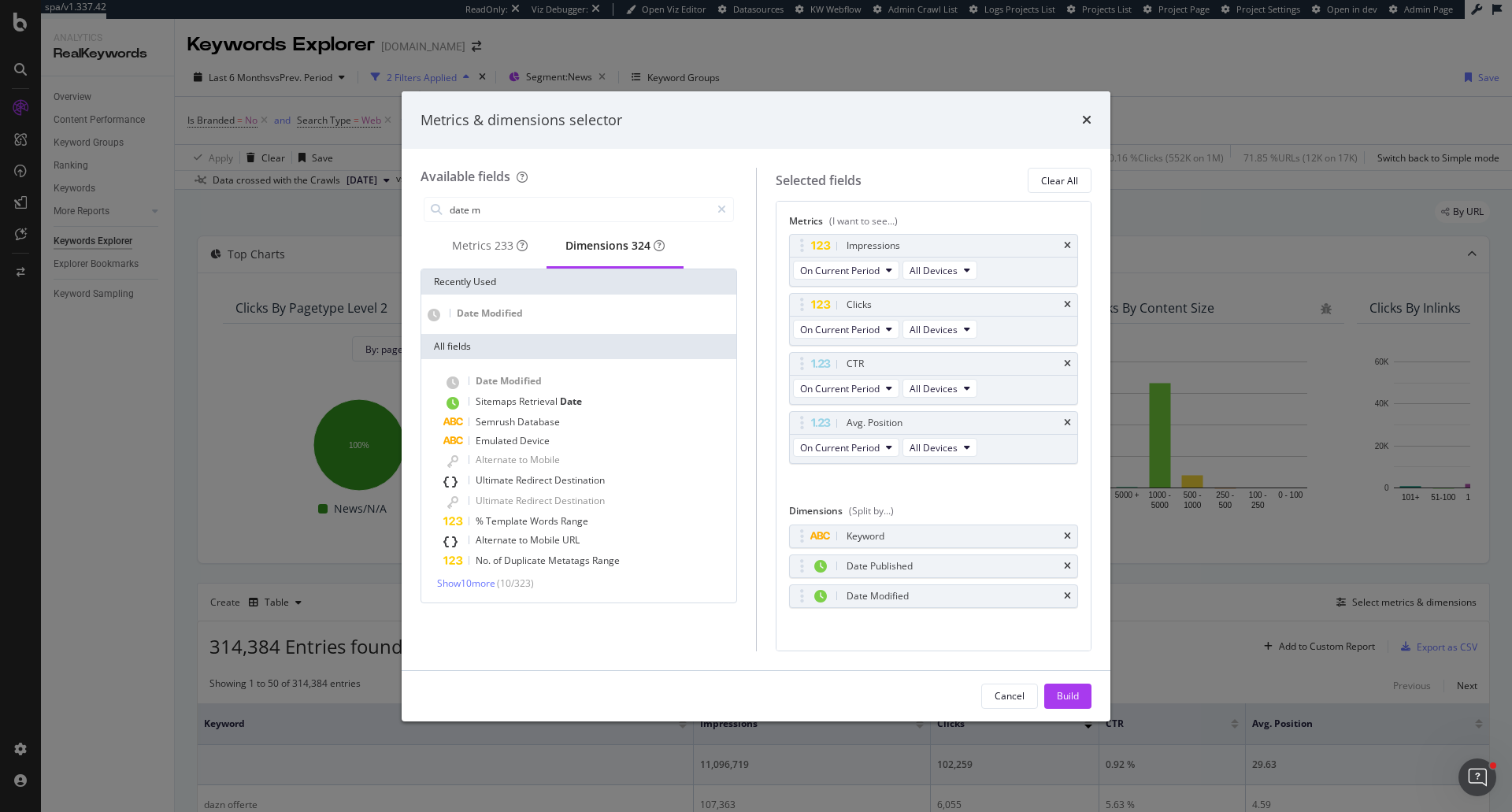
click at [618, 245] on div "Dimensions 324" at bounding box center [615, 245] width 99 height 16
click at [554, 215] on input "date m" at bounding box center [579, 210] width 262 height 24
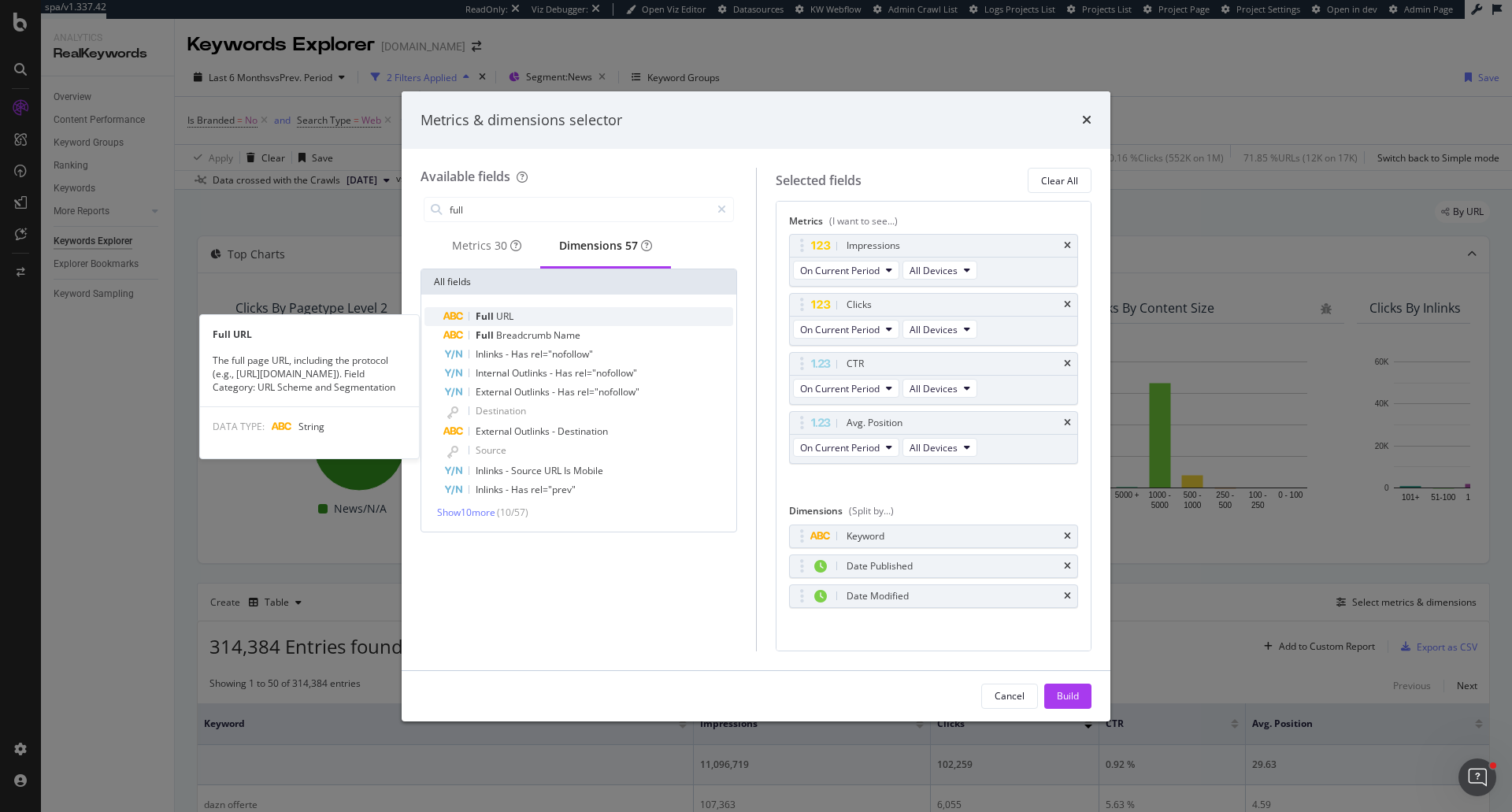
click at [560, 318] on div "Full URL" at bounding box center [588, 317] width 290 height 19
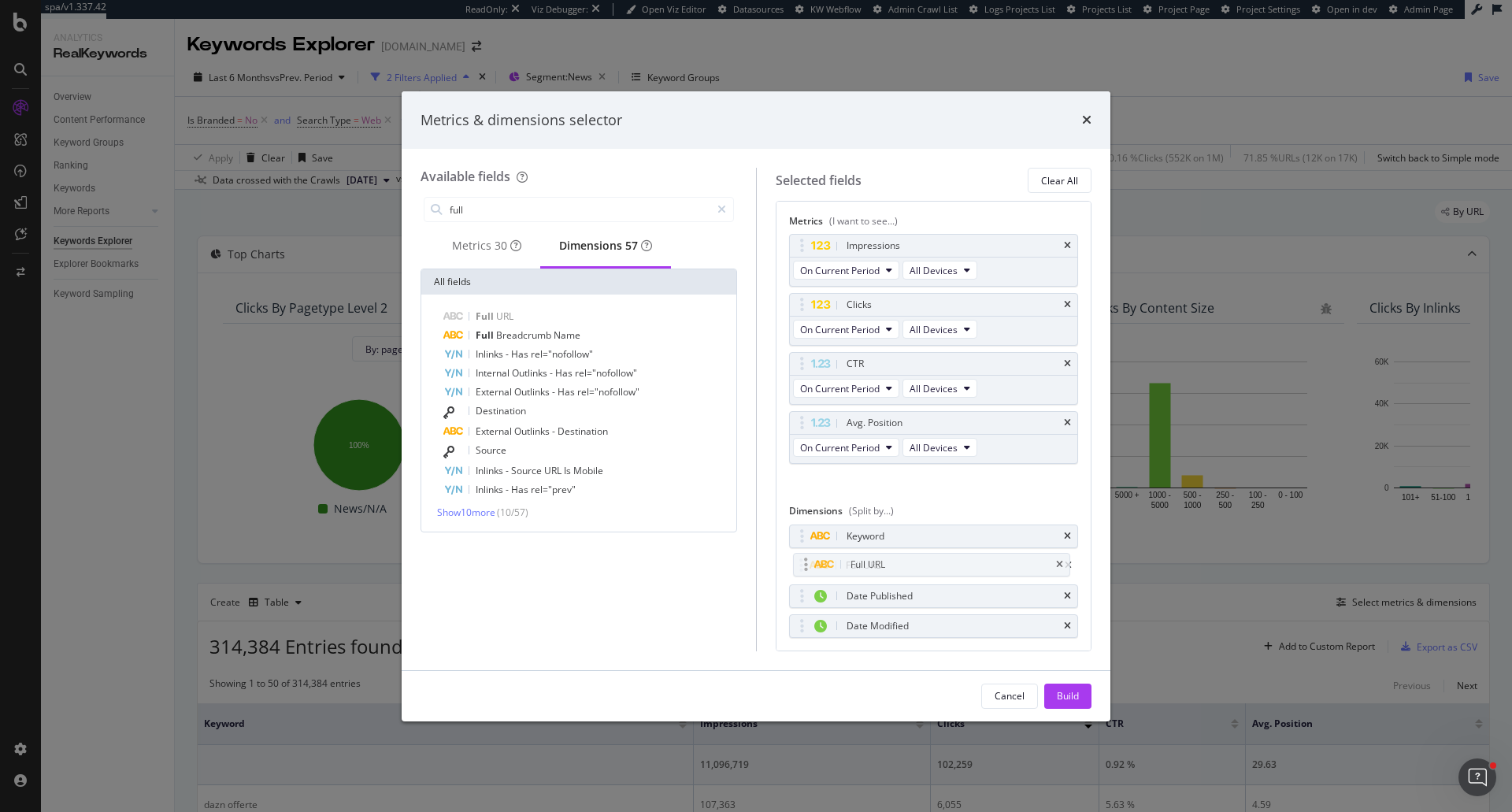
drag, startPoint x: 799, startPoint y: 628, endPoint x: 802, endPoint y: 567, distance: 61.1
click at [802, 567] on body "spa/v1.337.42 ReadOnly: Viz Debugger: Open Viz Editor Datasources KW Webflow Ad…" at bounding box center [756, 406] width 1512 height 812
click at [1064, 540] on icon "times" at bounding box center [1067, 535] width 7 height 9
click at [1060, 245] on div "Impressions" at bounding box center [934, 245] width 288 height 22
click at [1064, 363] on icon "times" at bounding box center [1067, 363] width 7 height 9
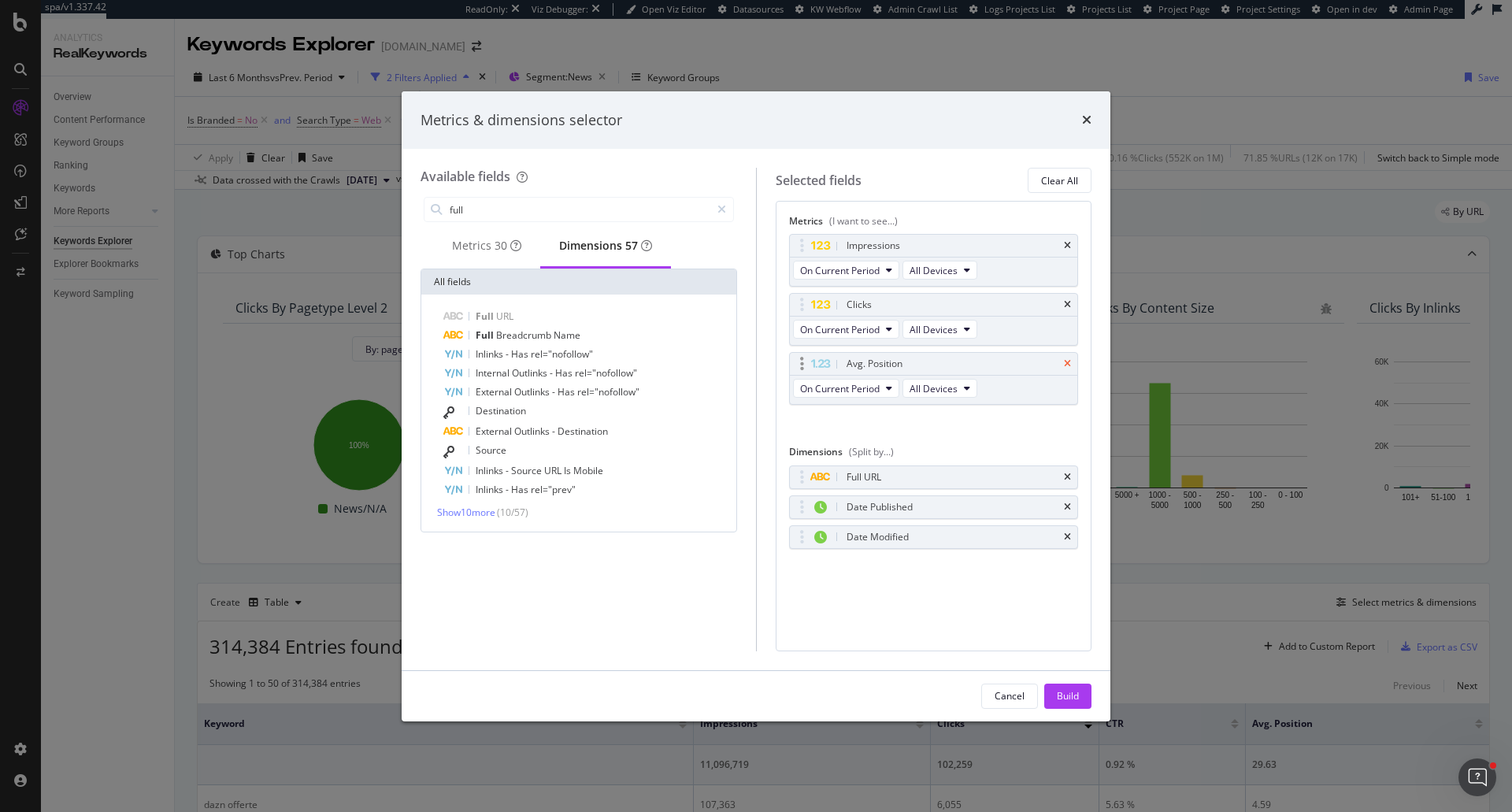
click at [1067, 360] on icon "times" at bounding box center [1067, 363] width 7 height 9
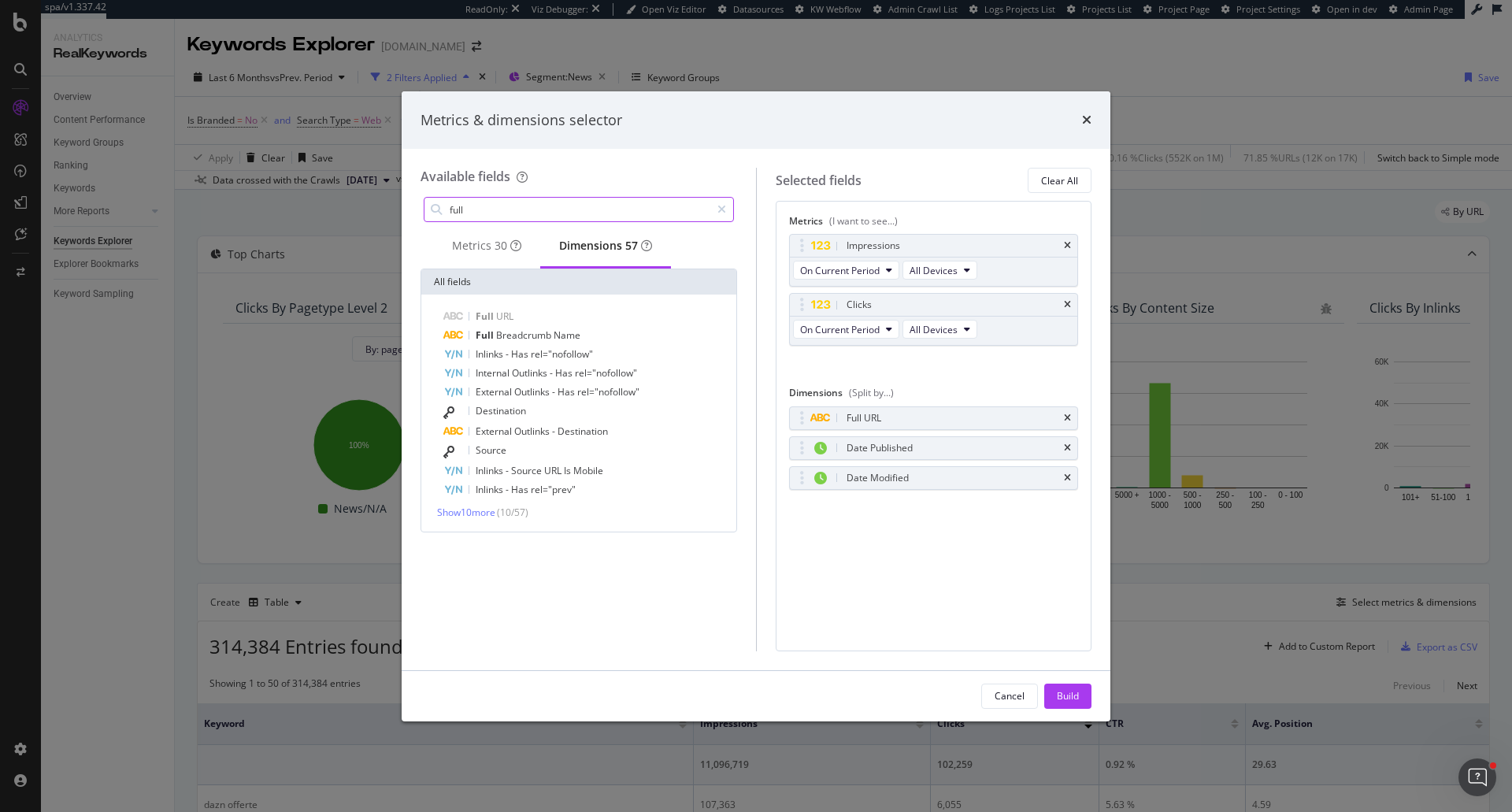
click at [521, 212] on input "full" at bounding box center [579, 210] width 262 height 24
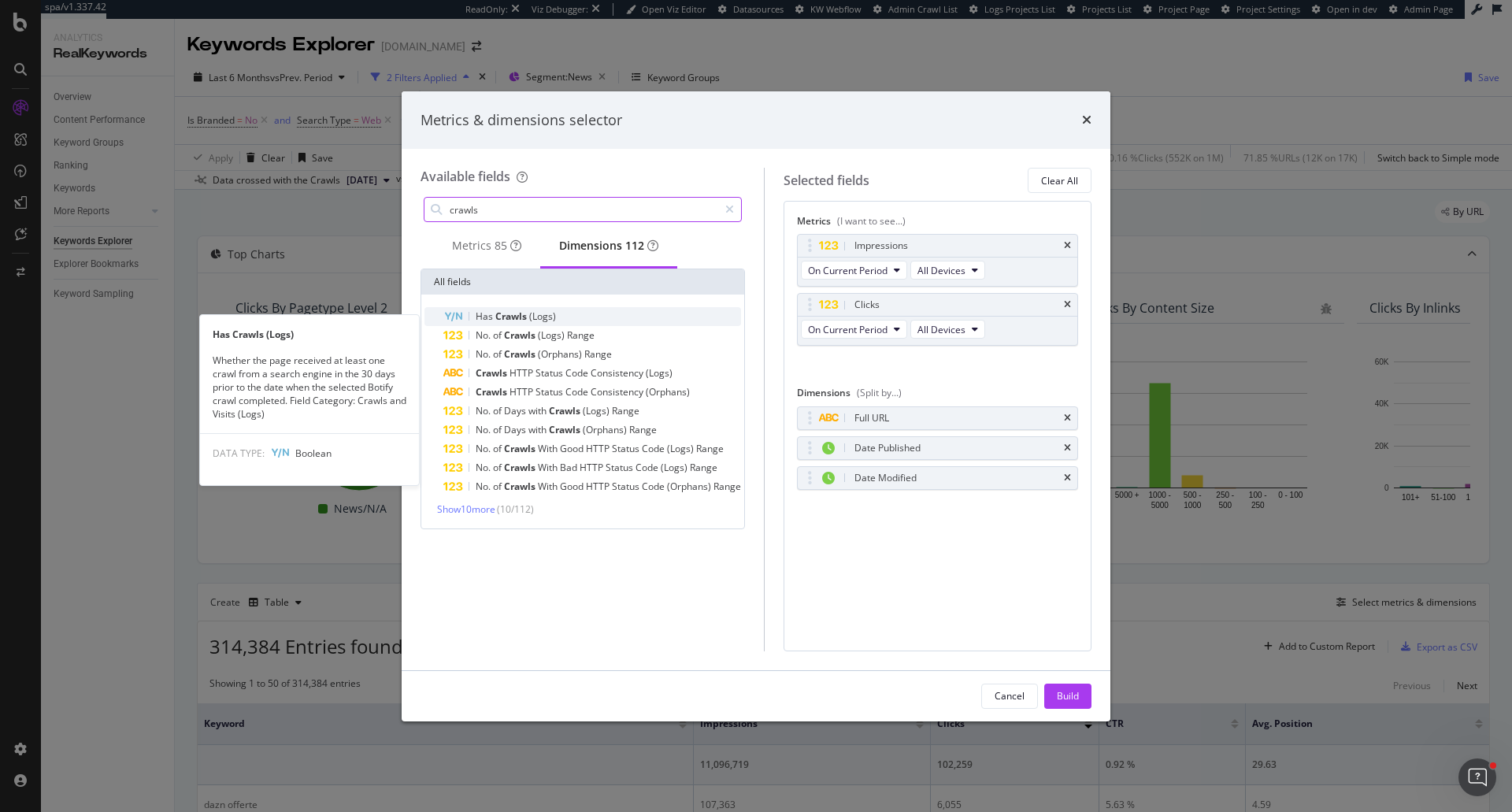
type input "crawls"
click at [565, 326] on div "Has Crawls (Logs)" at bounding box center [592, 317] width 297 height 19
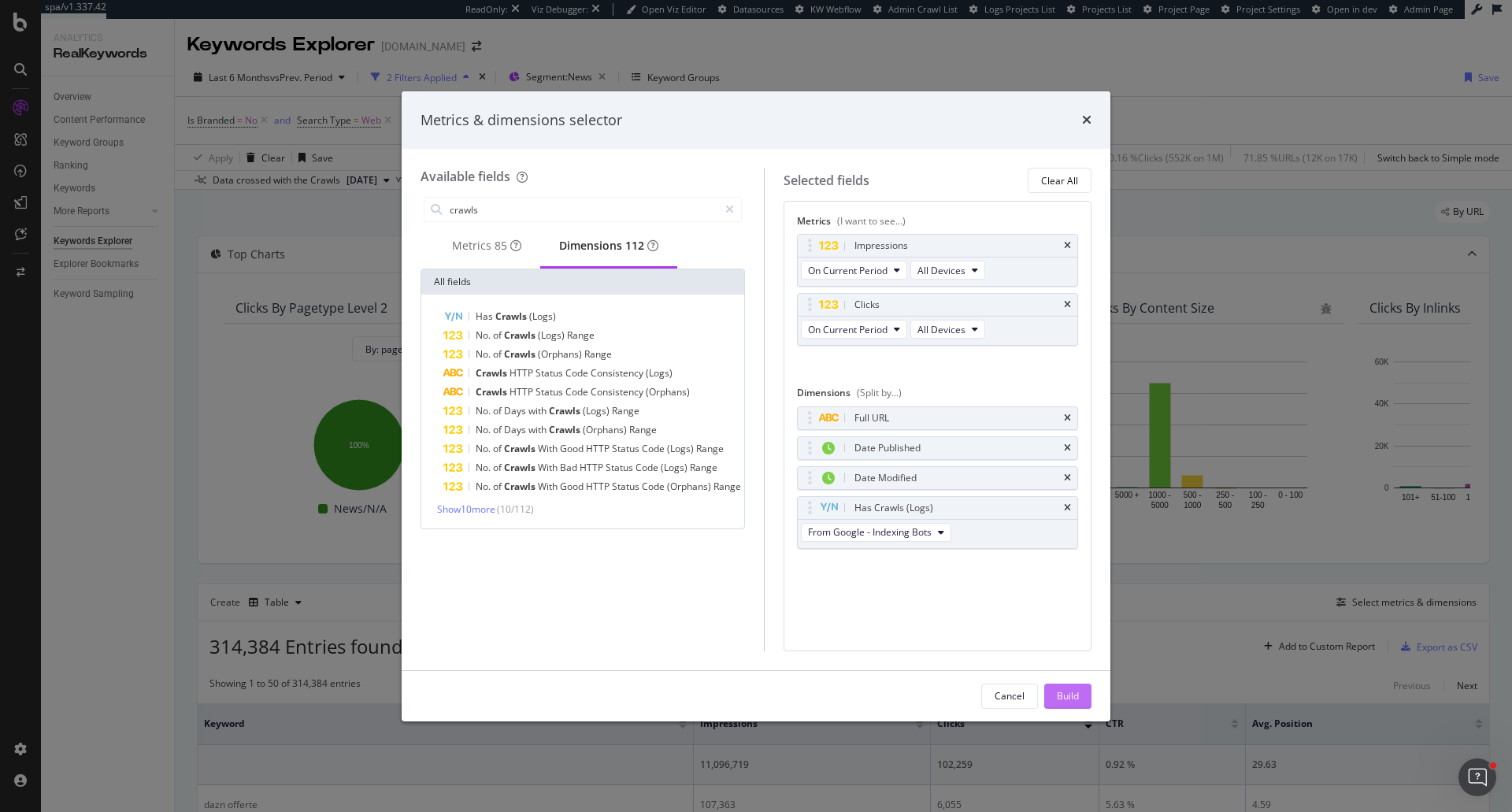
click at [1065, 696] on div "Build" at bounding box center [1067, 696] width 22 height 13
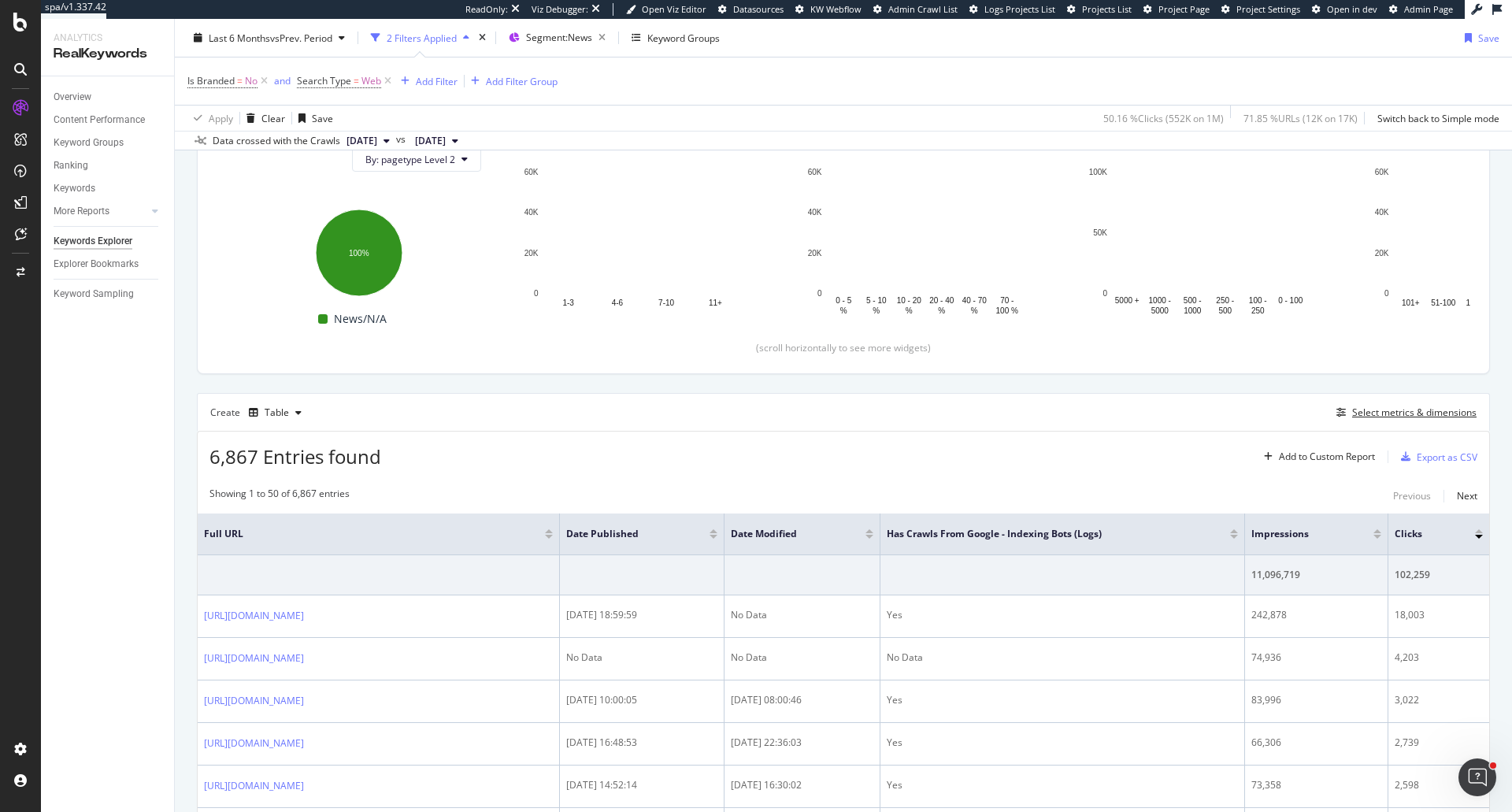
scroll to position [236, 0]
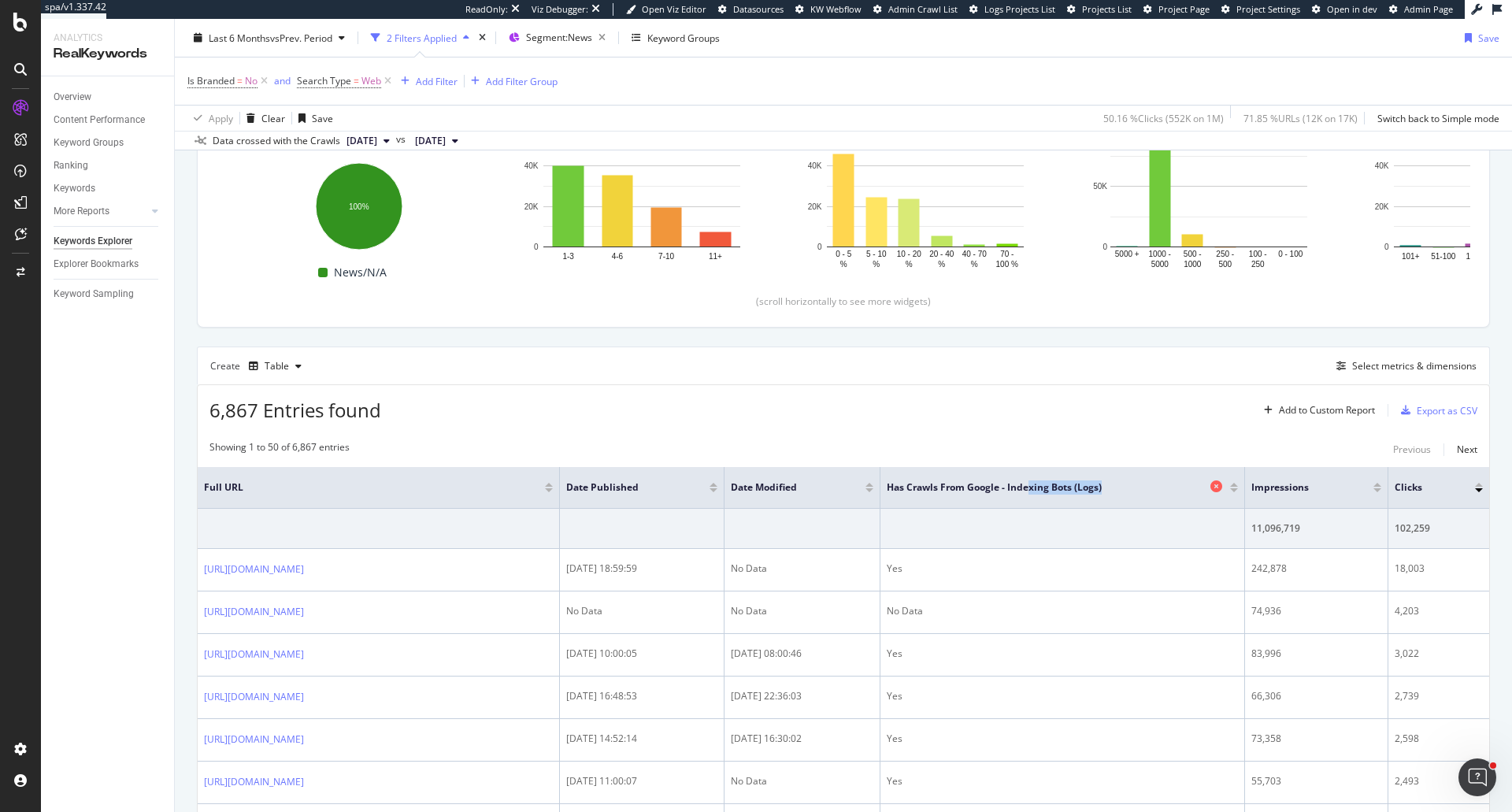
drag, startPoint x: 1265, startPoint y: 488, endPoint x: 1101, endPoint y: 485, distance: 164.0
click at [1101, 485] on th "Has Crawls from Google - Indexing Bots (Logs)" at bounding box center [1062, 488] width 365 height 41
click at [1222, 487] on icon at bounding box center [1216, 486] width 12 height 12
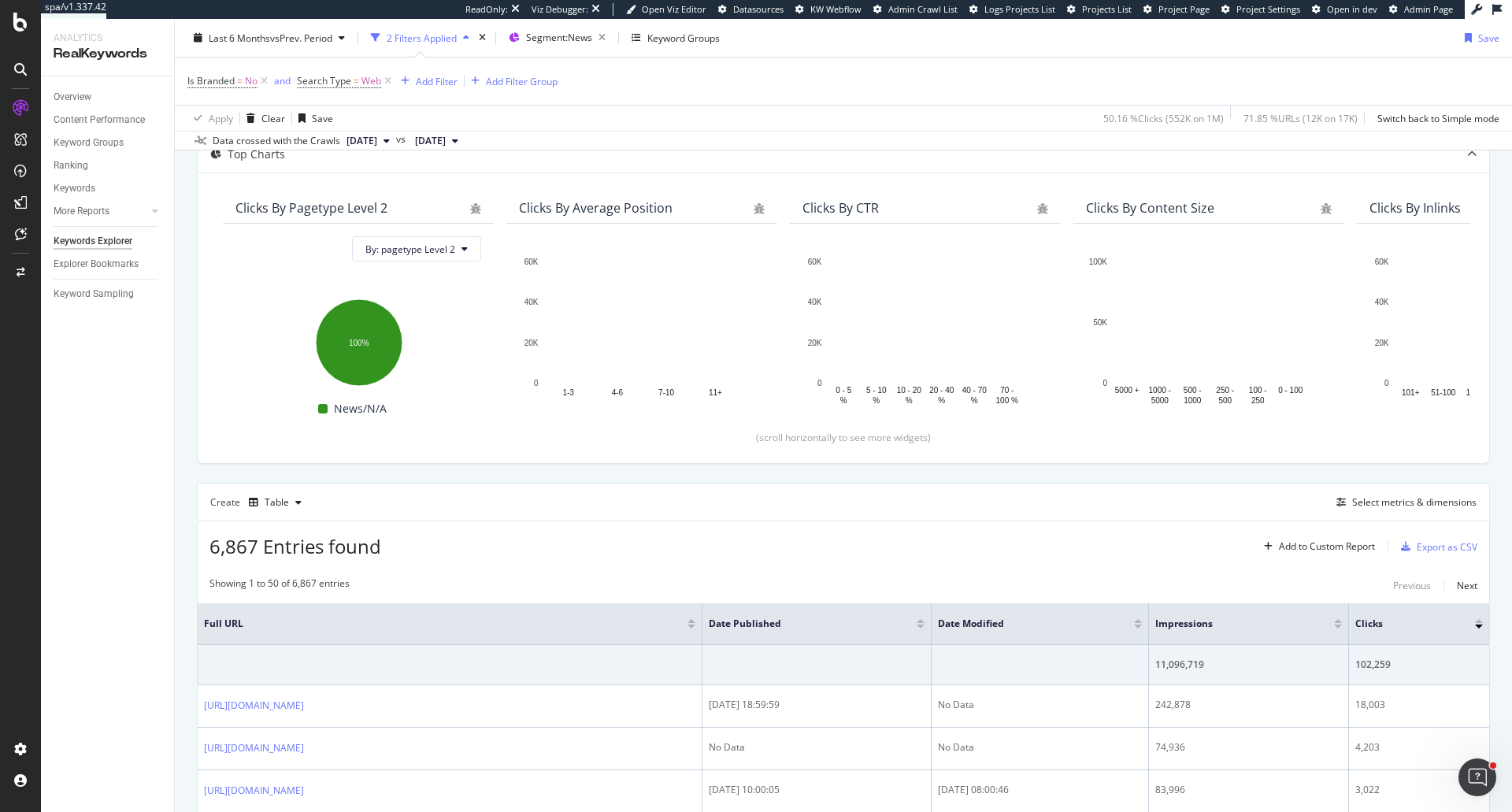
scroll to position [236, 0]
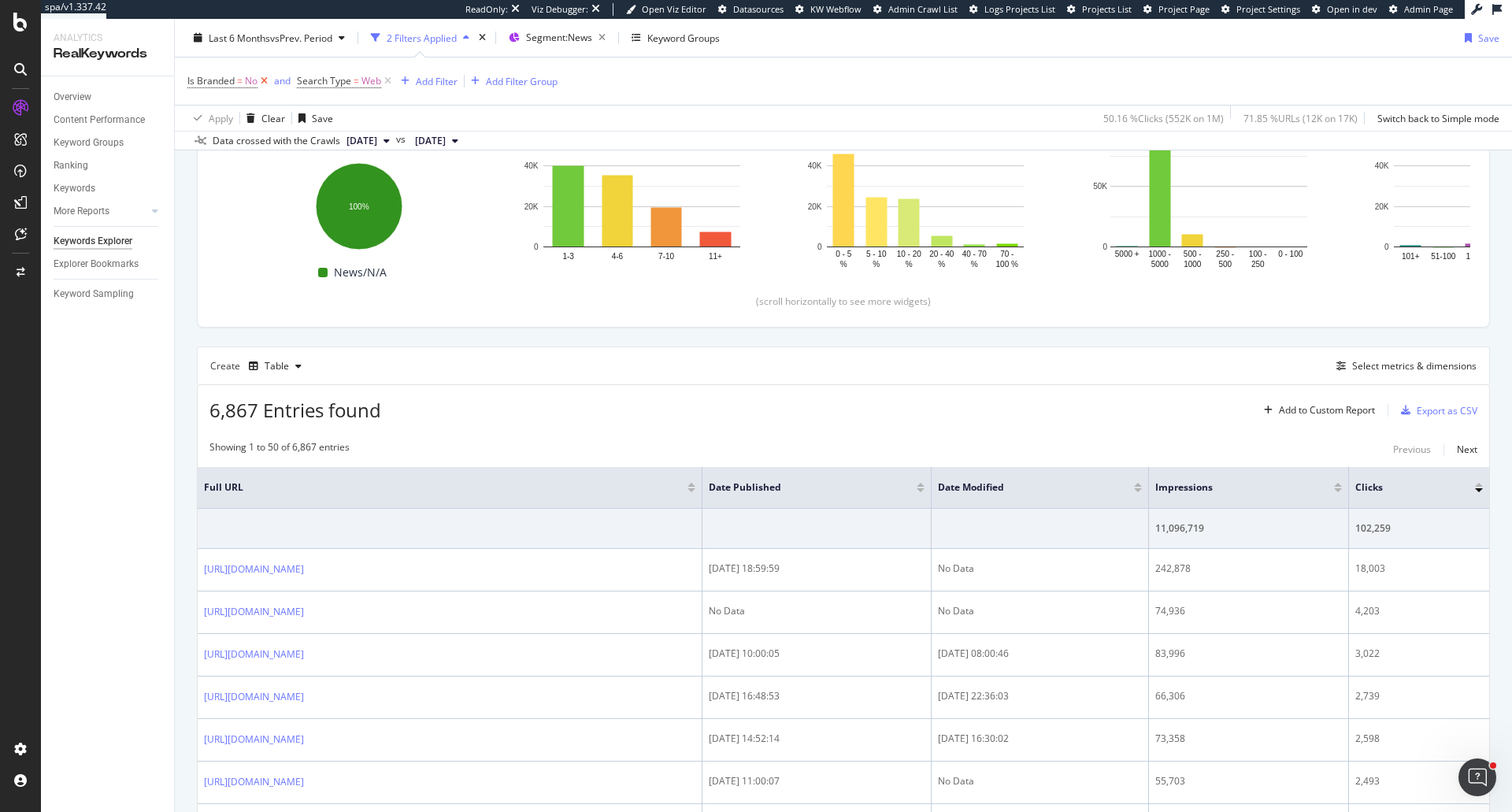
click at [263, 82] on icon at bounding box center [264, 80] width 13 height 16
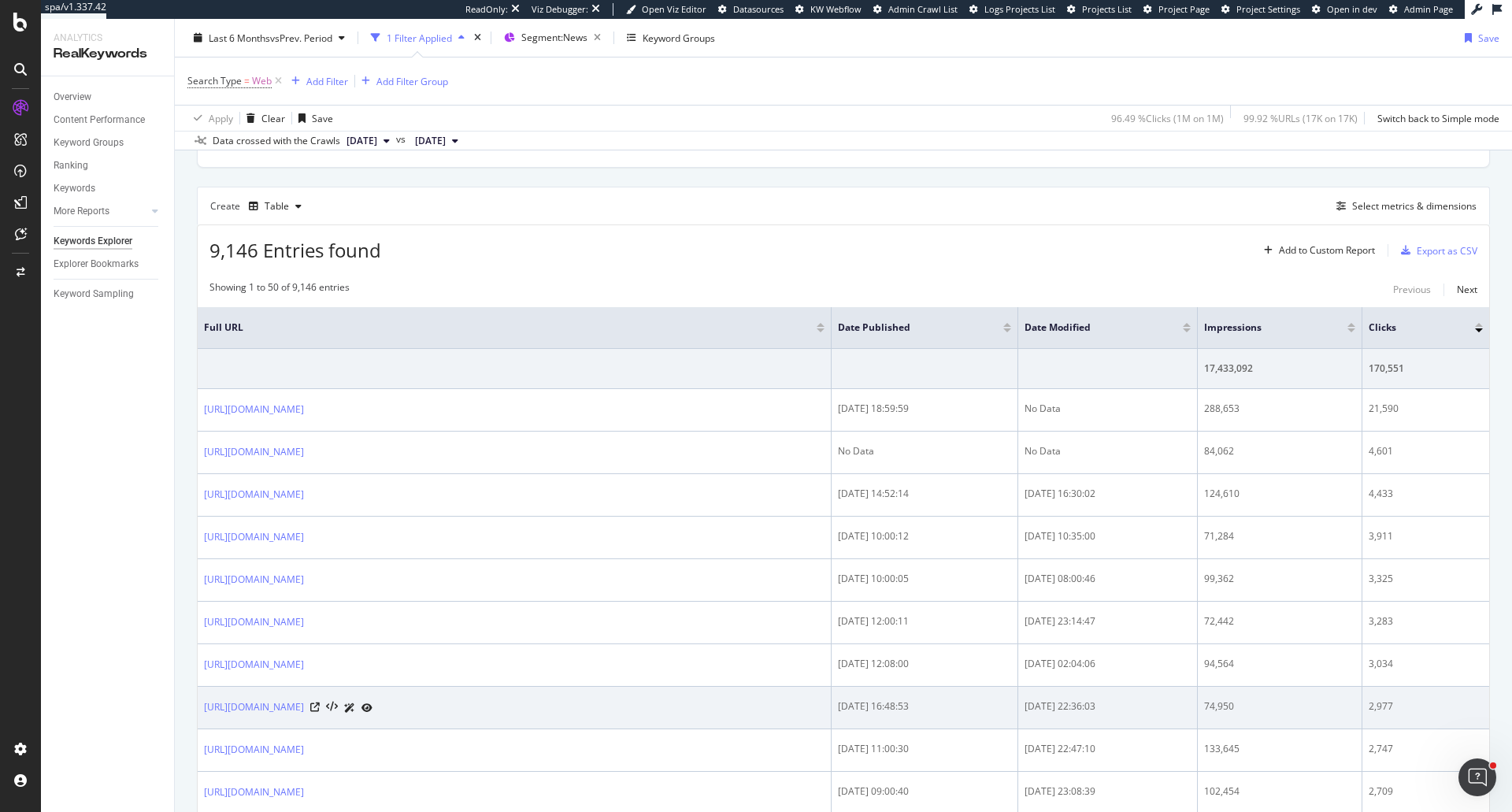
scroll to position [345, 0]
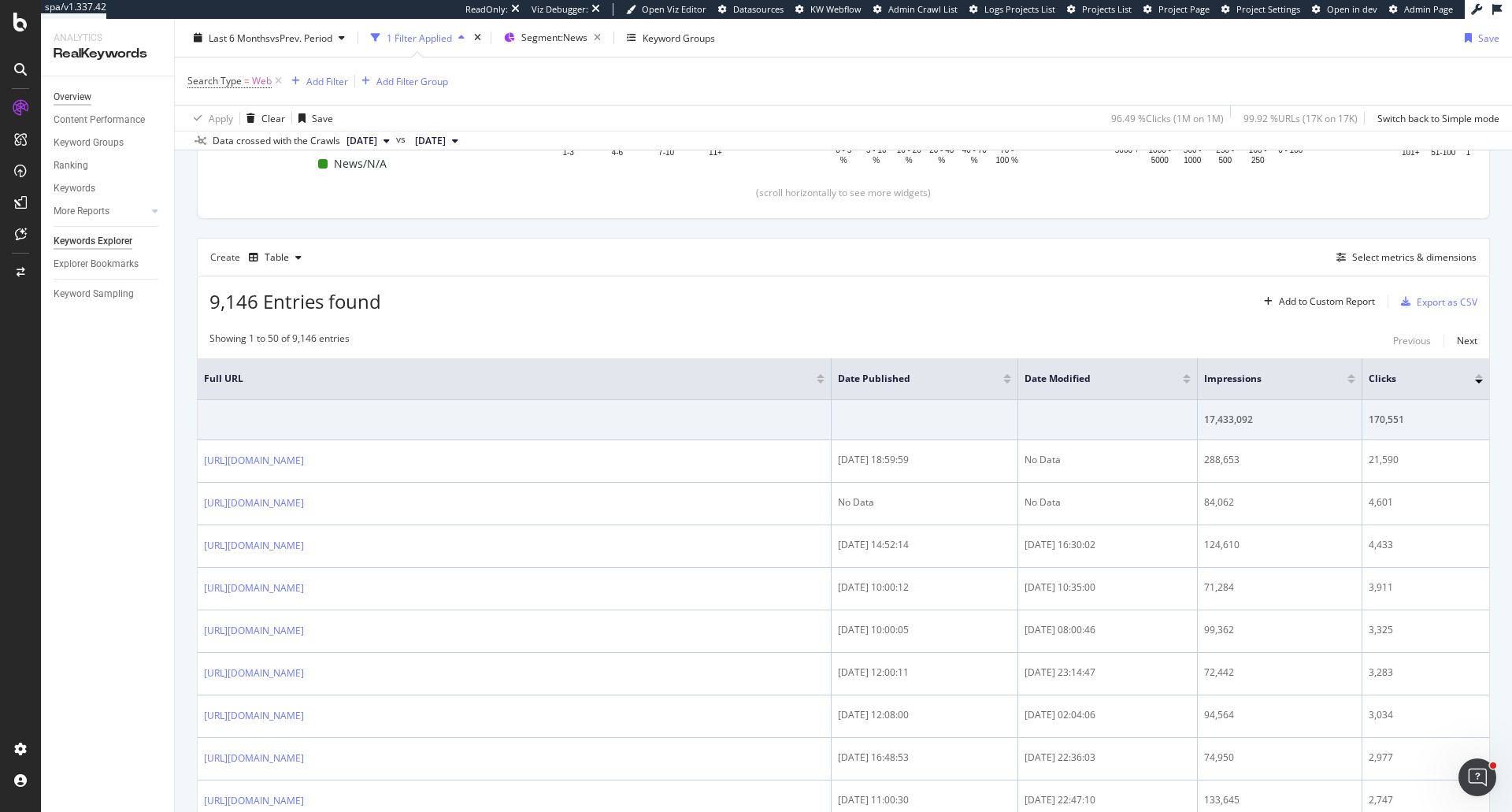
click at [75, 100] on div "Overview" at bounding box center [73, 97] width 38 height 17
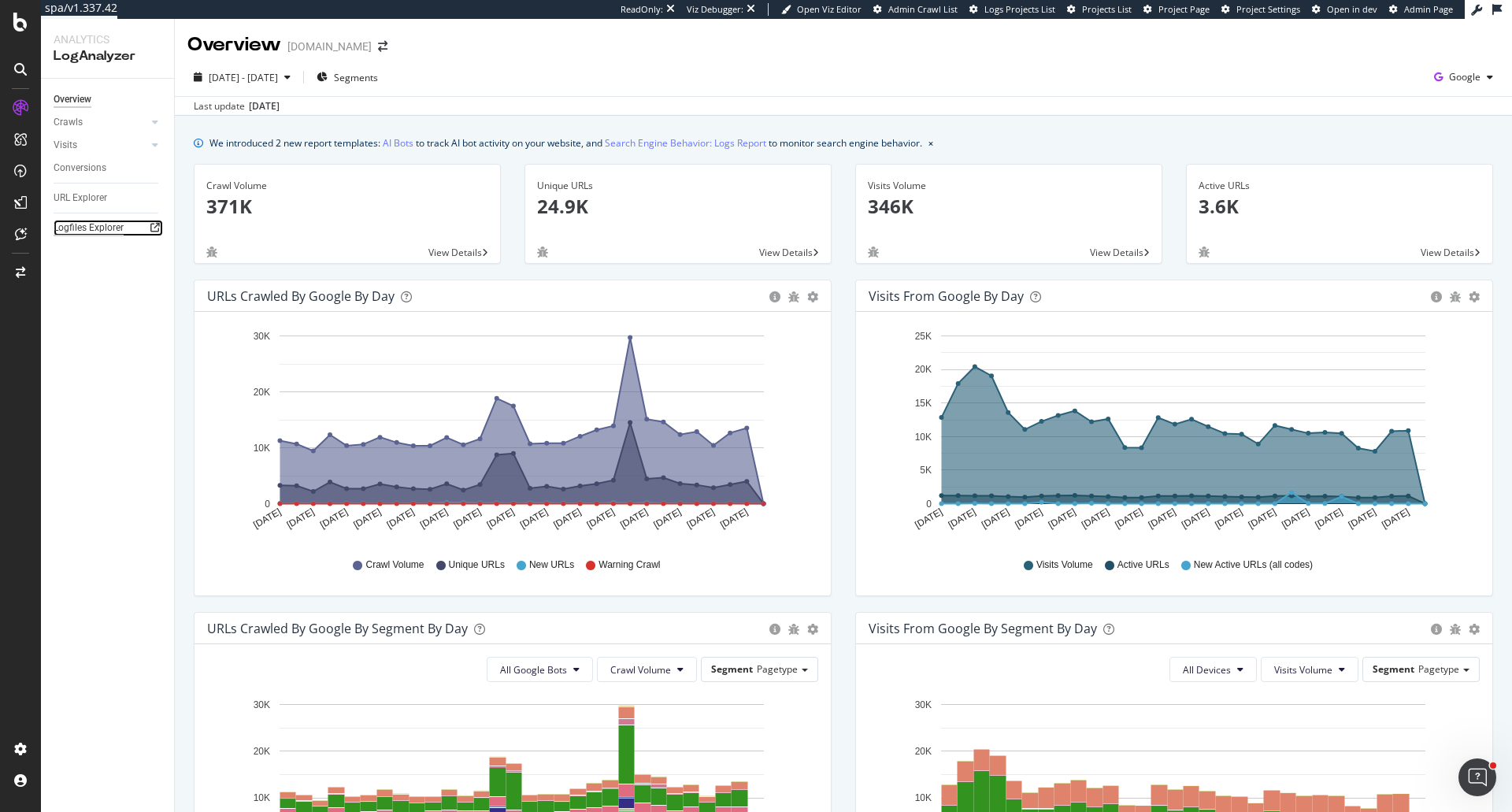
click at [80, 222] on div "Logfiles Explorer" at bounding box center [89, 228] width 70 height 17
click at [90, 195] on div "URL Explorer" at bounding box center [80, 198] width 54 height 17
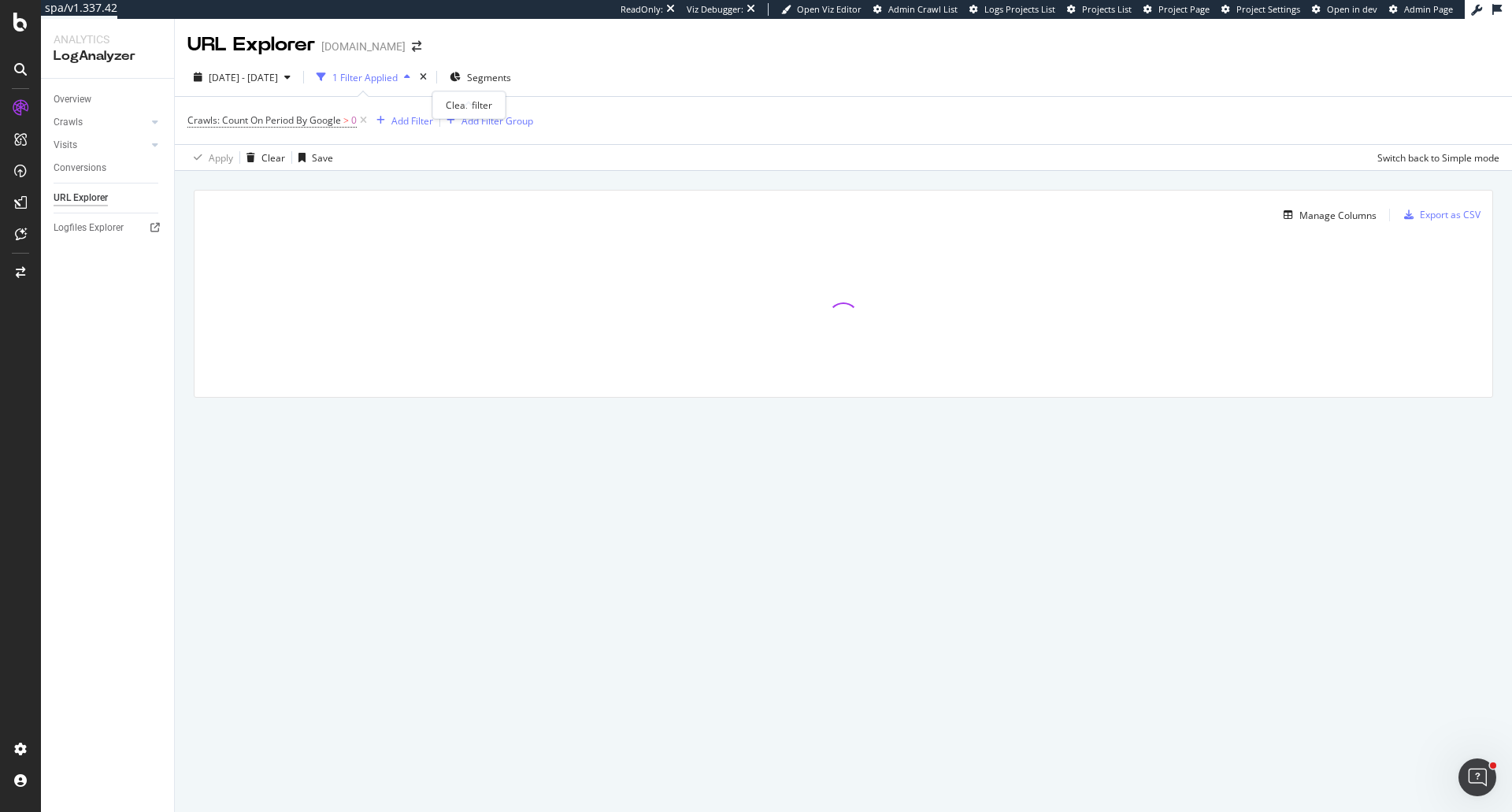
click at [427, 82] on icon "times" at bounding box center [423, 76] width 7 height 9
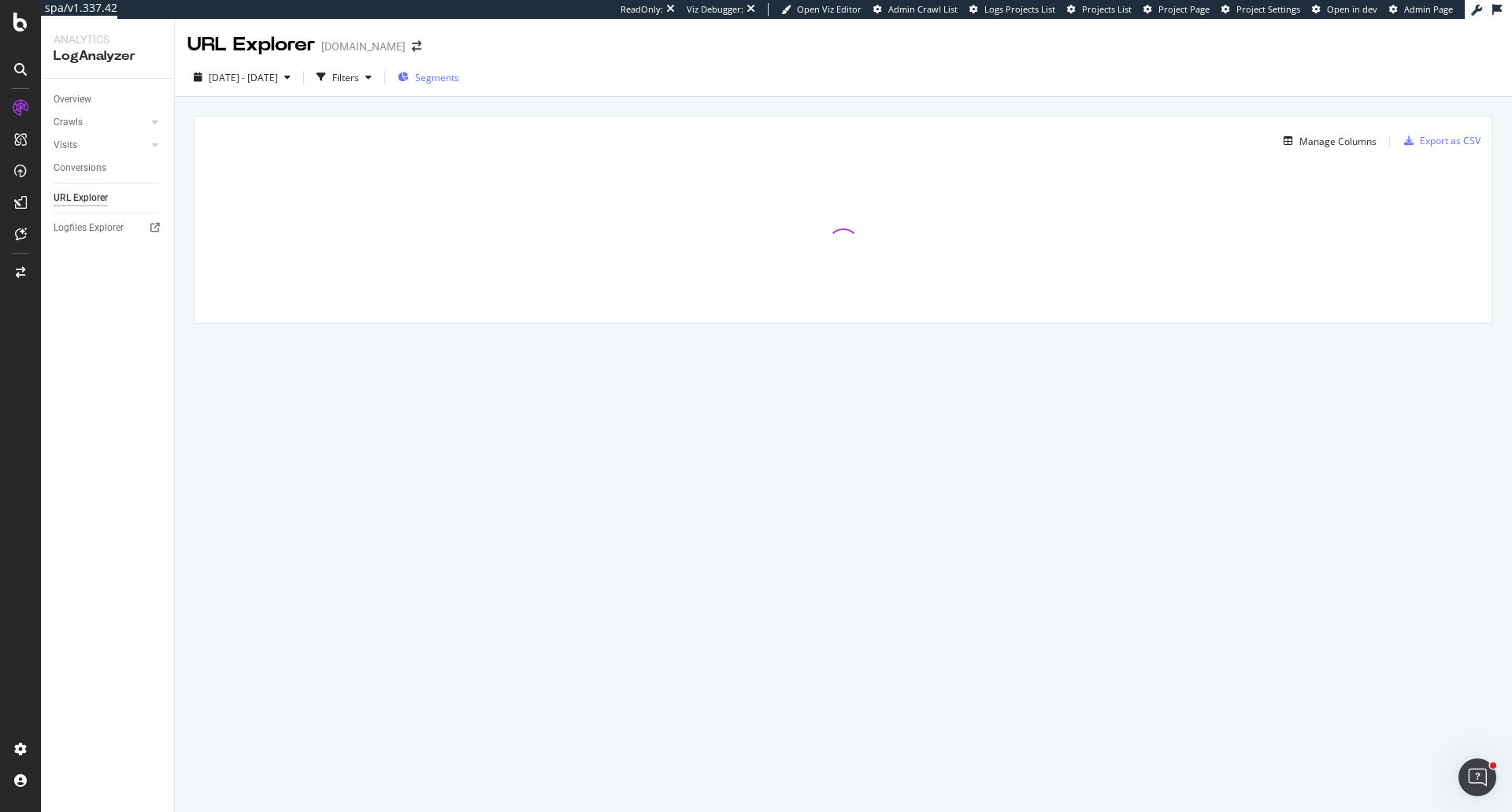
click at [459, 84] on span "Segments" at bounding box center [437, 78] width 44 height 13
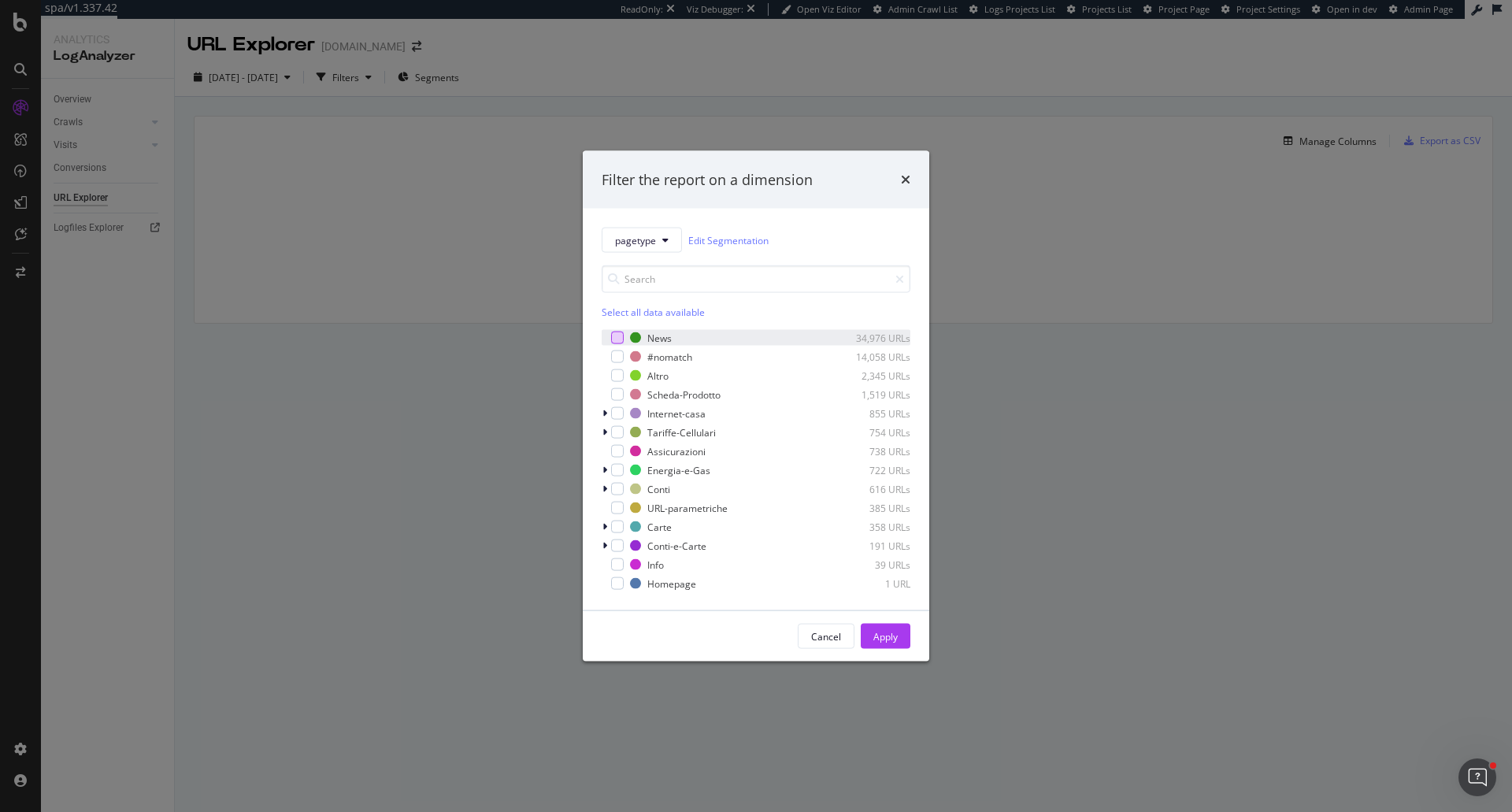
click at [620, 342] on div "modal" at bounding box center [616, 337] width 12 height 12
click at [882, 629] on div "Apply" at bounding box center [885, 636] width 24 height 24
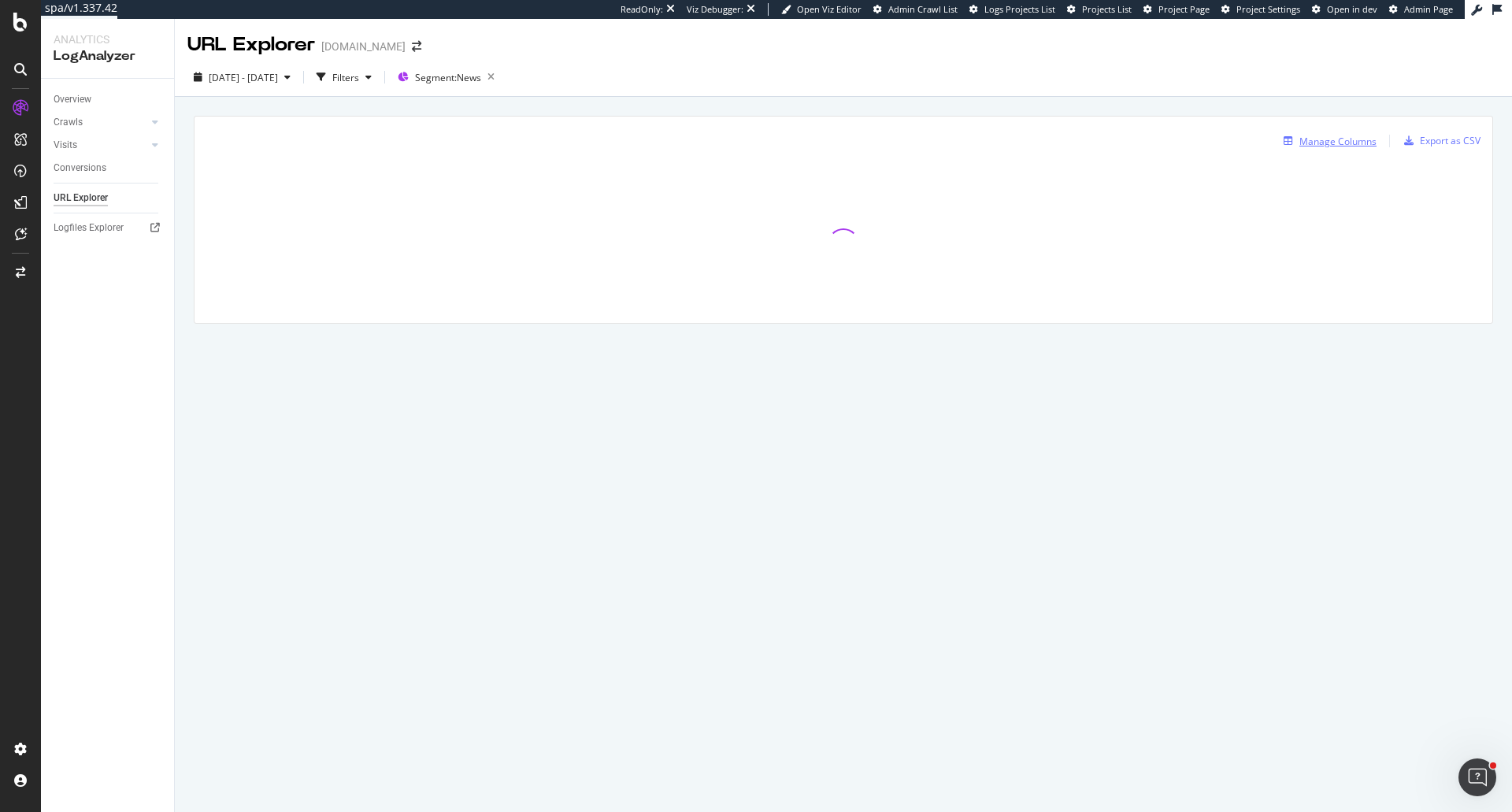
click at [1316, 142] on div "Manage Columns" at bounding box center [1337, 142] width 77 height 13
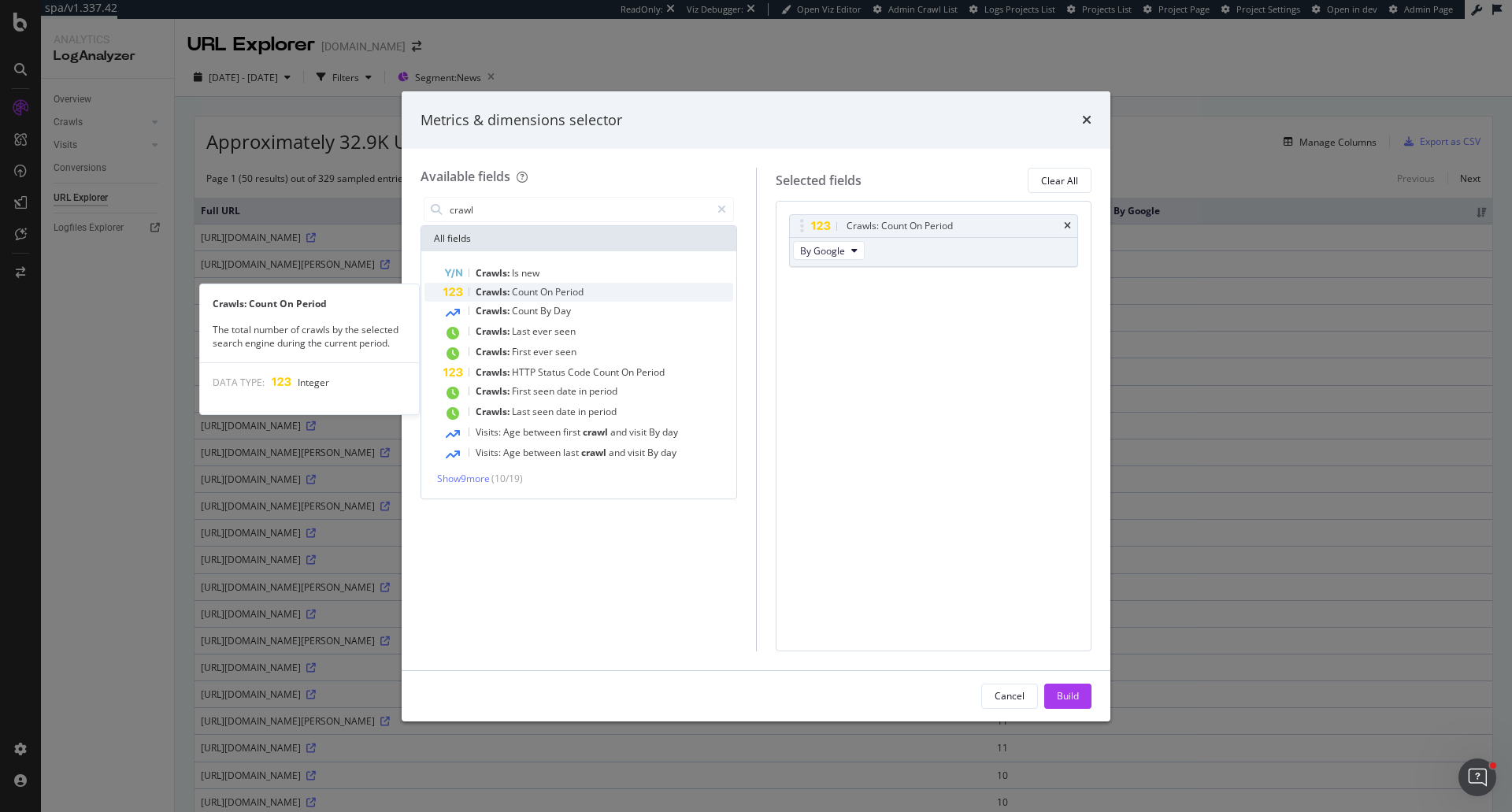
type input "crawl"
click at [592, 285] on div "Crawls: Count On Period" at bounding box center [588, 292] width 290 height 19
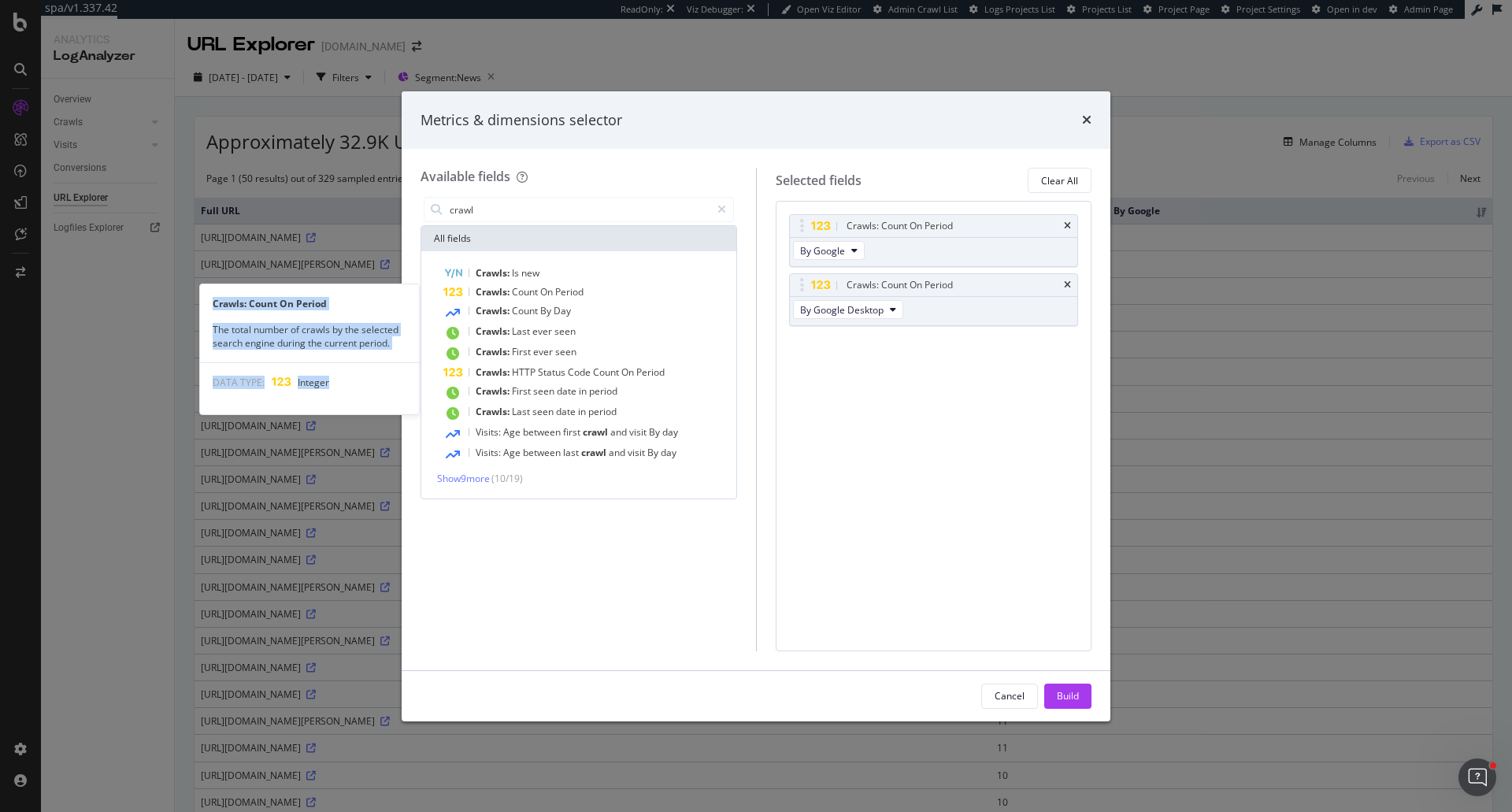
click at [592, 285] on div "Crawls: Count On Period" at bounding box center [588, 292] width 290 height 19
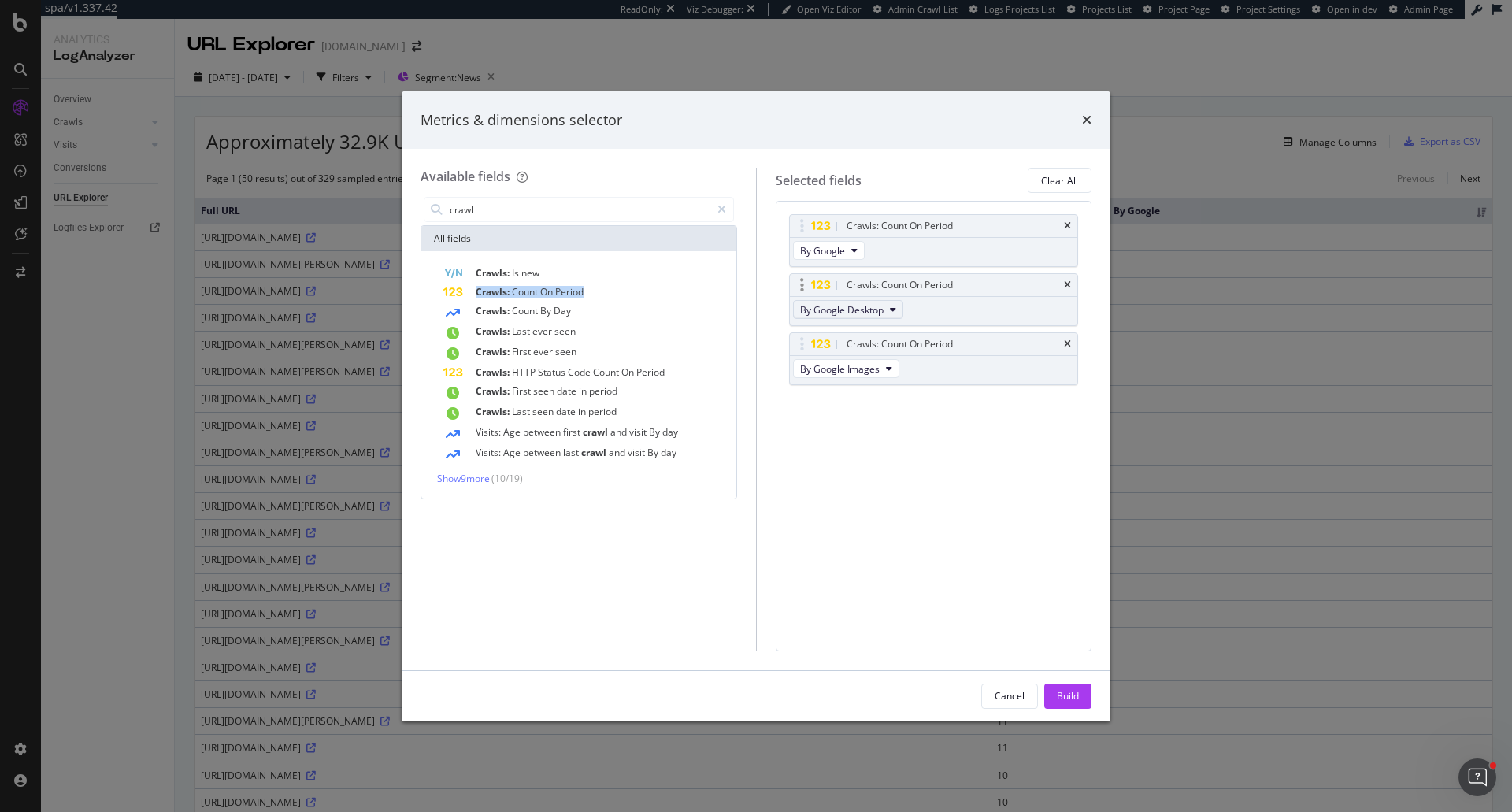
click at [874, 307] on span "By Google Desktop" at bounding box center [842, 310] width 84 height 13
click at [880, 378] on span "By [PERSON_NAME]" at bounding box center [868, 372] width 124 height 14
click at [872, 372] on span "By Google Images" at bounding box center [840, 369] width 80 height 13
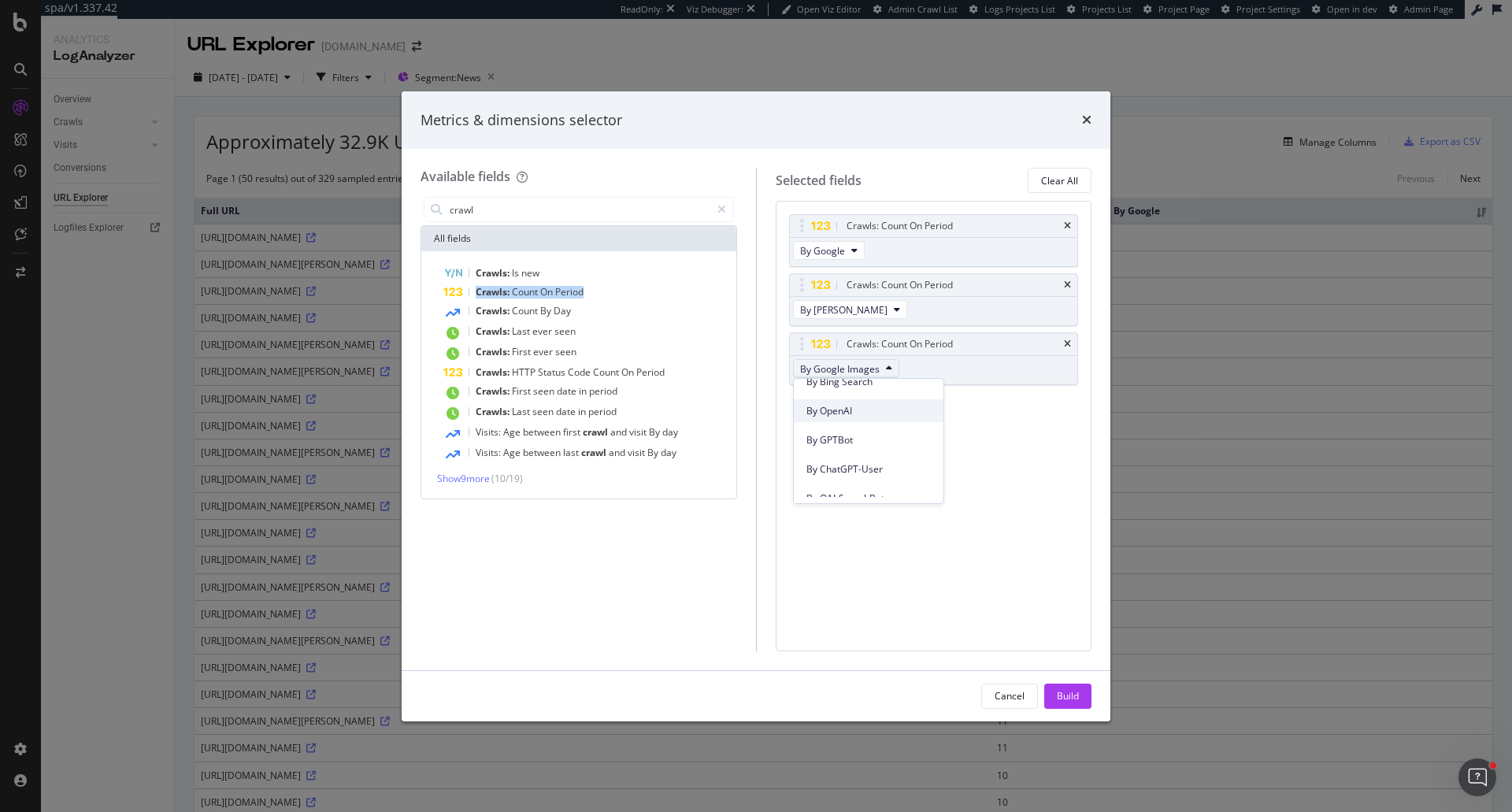
click at [883, 418] on div "By OpenAI" at bounding box center [868, 411] width 150 height 23
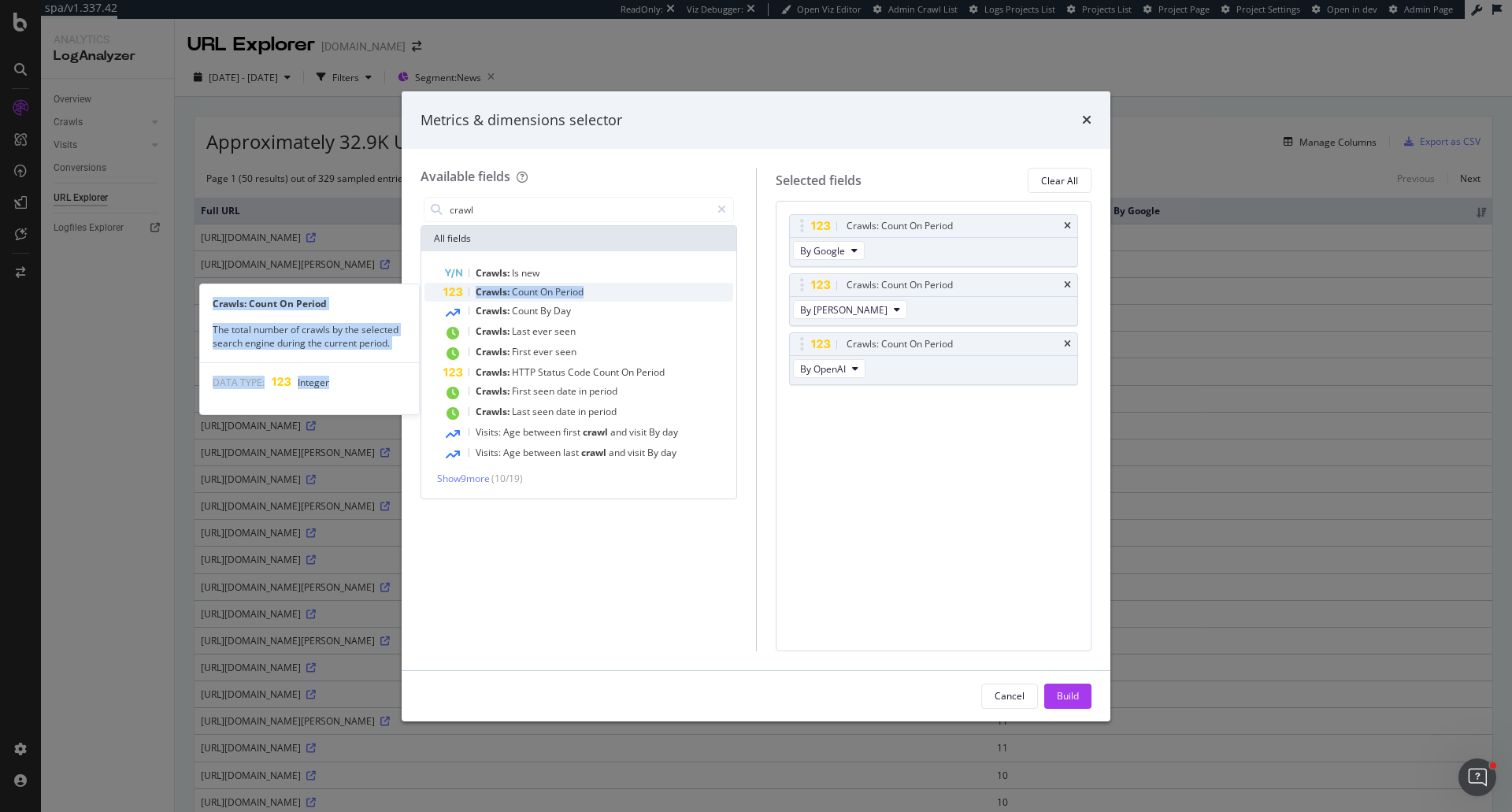
click at [573, 289] on span "Period" at bounding box center [569, 292] width 28 height 13
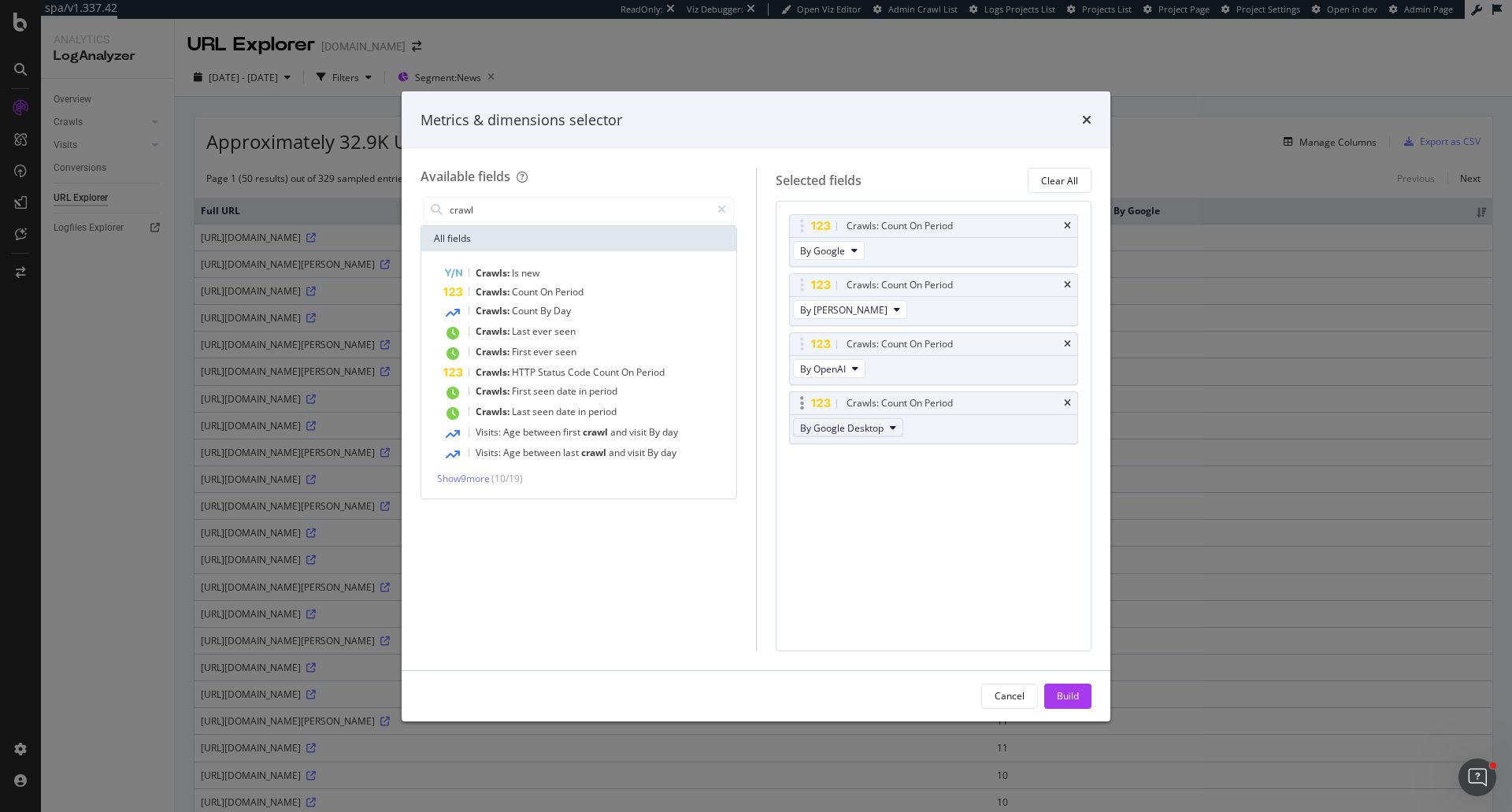
click at [848, 436] on button "By Google Desktop" at bounding box center [848, 428] width 110 height 19
click at [888, 507] on span "By Other AI Bots" at bounding box center [868, 507] width 124 height 14
click at [1066, 703] on div "Build" at bounding box center [1067, 696] width 22 height 24
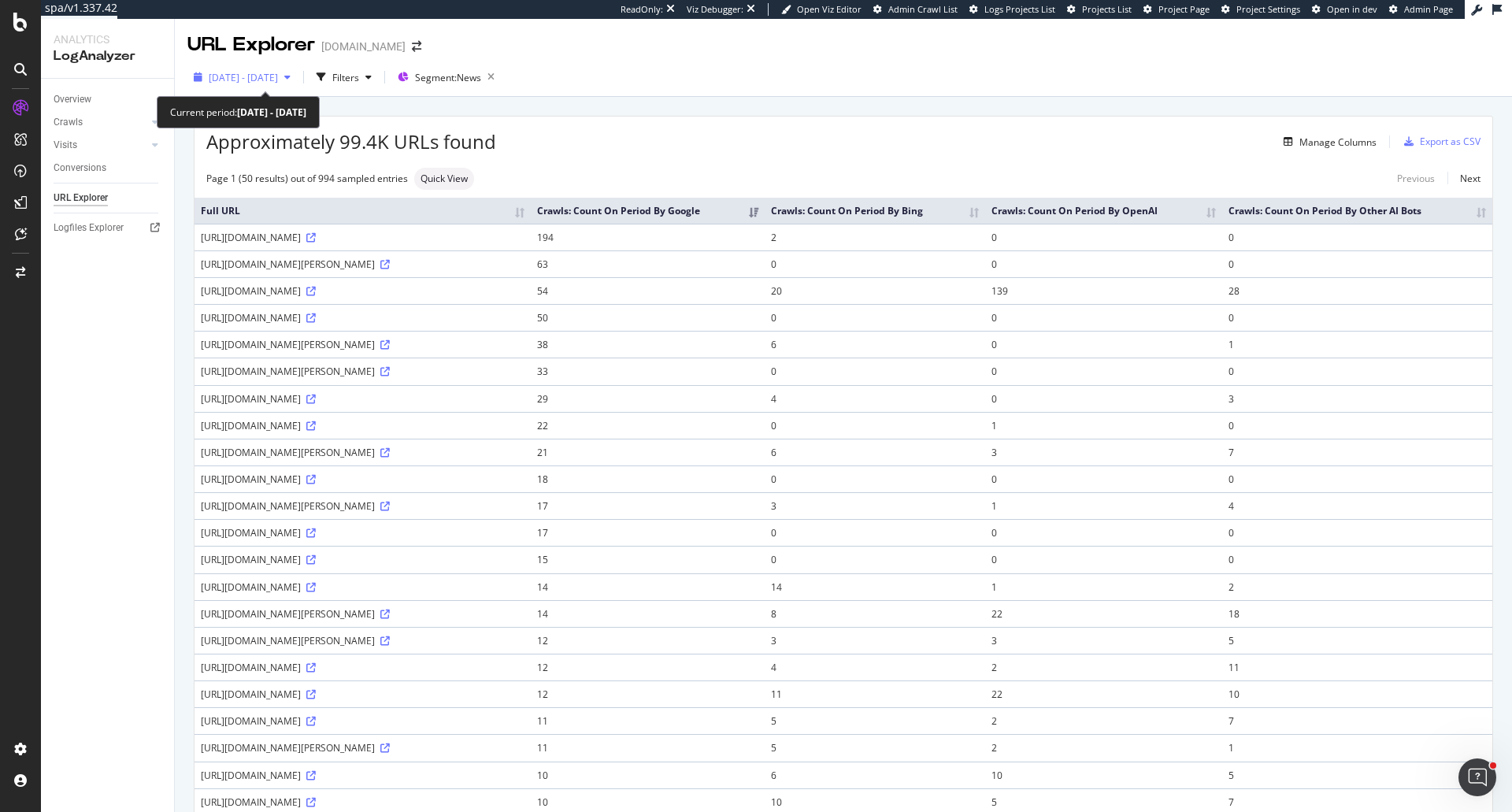
click at [271, 83] on span "[DATE] - [DATE]" at bounding box center [244, 78] width 70 height 13
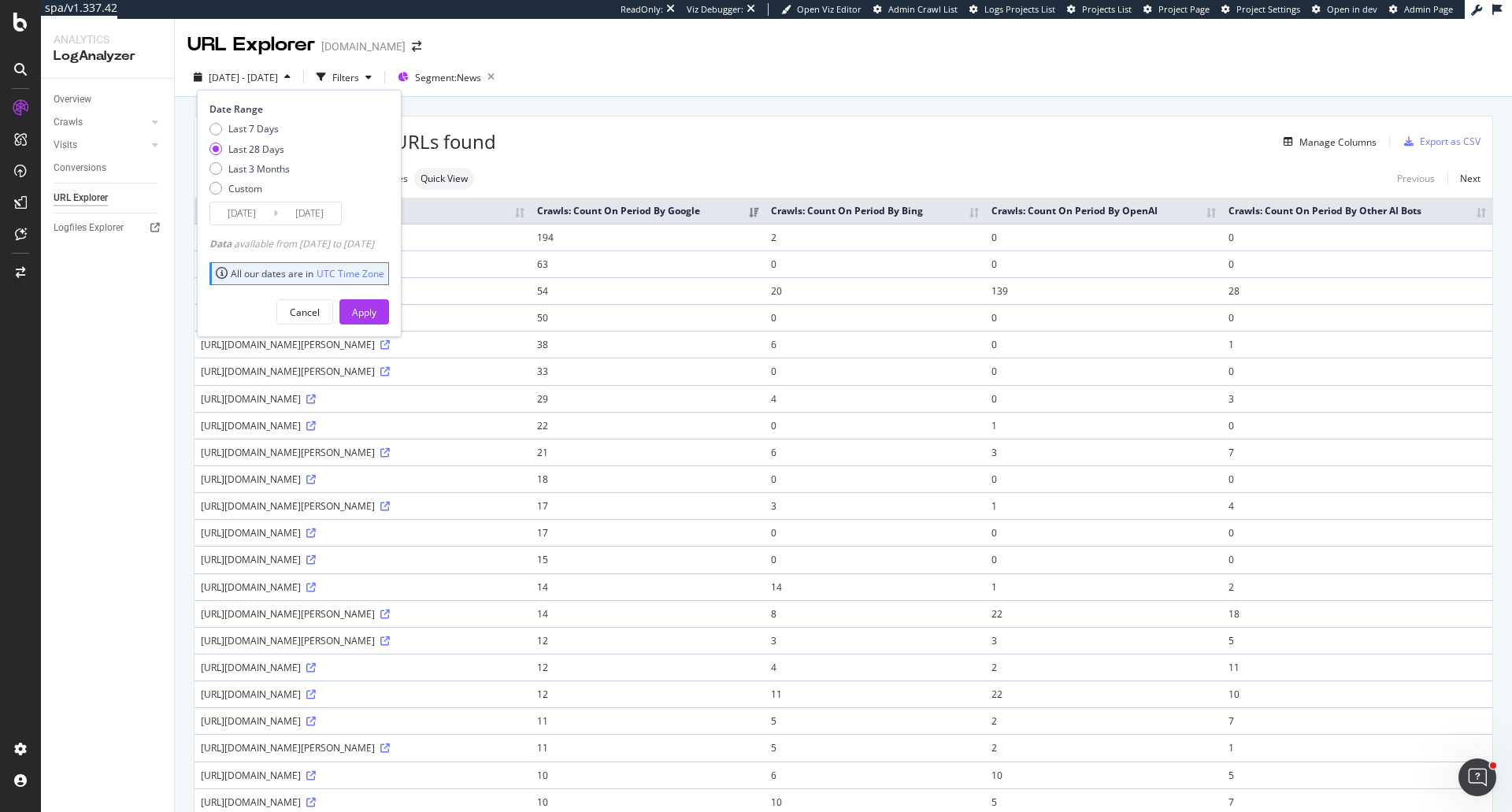
click at [268, 160] on div "Last 7 Days Last 28 Days Last 3 Months Custom" at bounding box center [249, 162] width 80 height 80
click at [279, 165] on div "Last 3 Months" at bounding box center [259, 169] width 61 height 13
type input "[DATE]"
click at [374, 302] on button "Apply" at bounding box center [365, 312] width 50 height 25
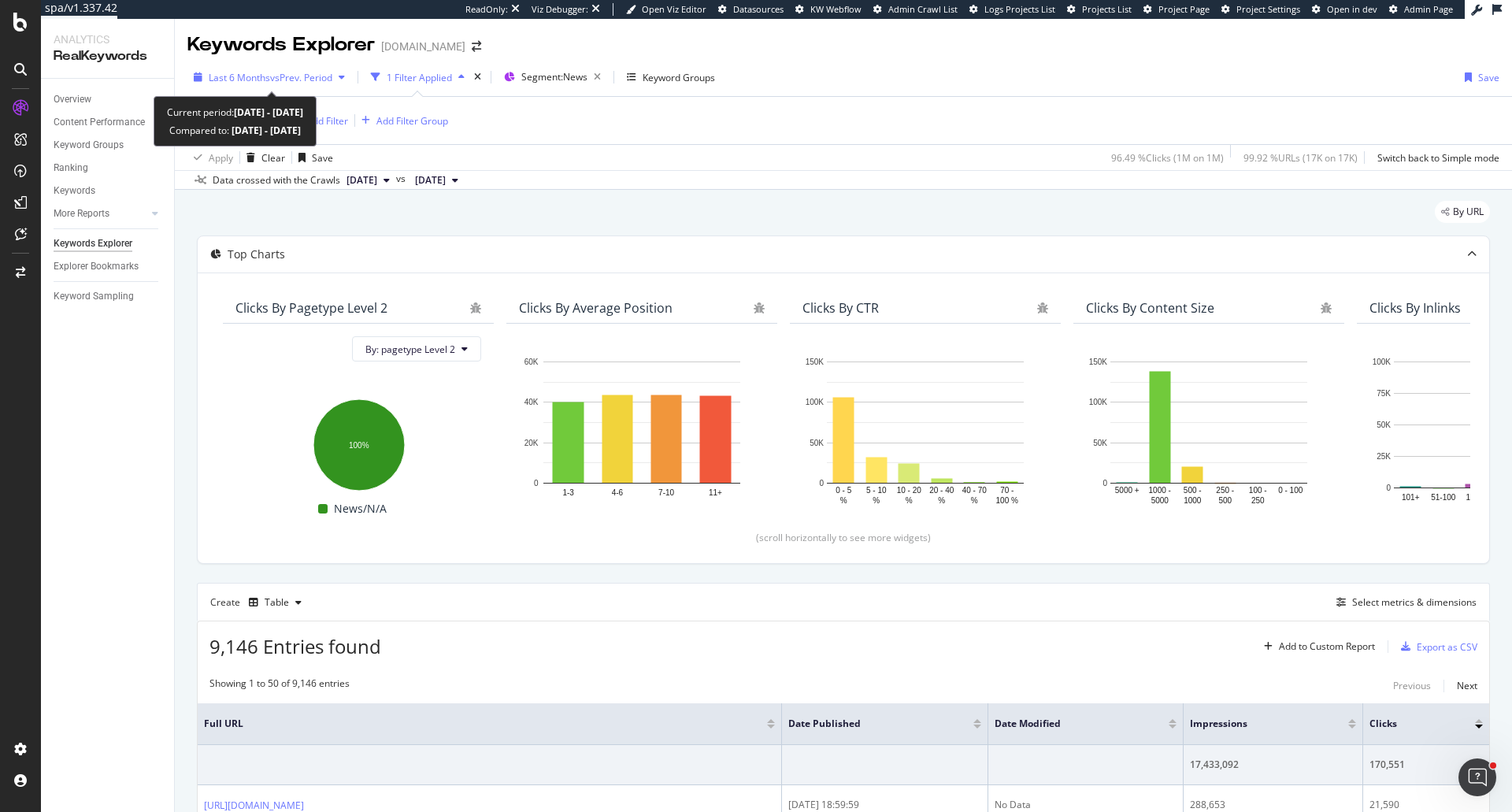
click at [279, 76] on span "vs Prev. Period" at bounding box center [301, 78] width 62 height 13
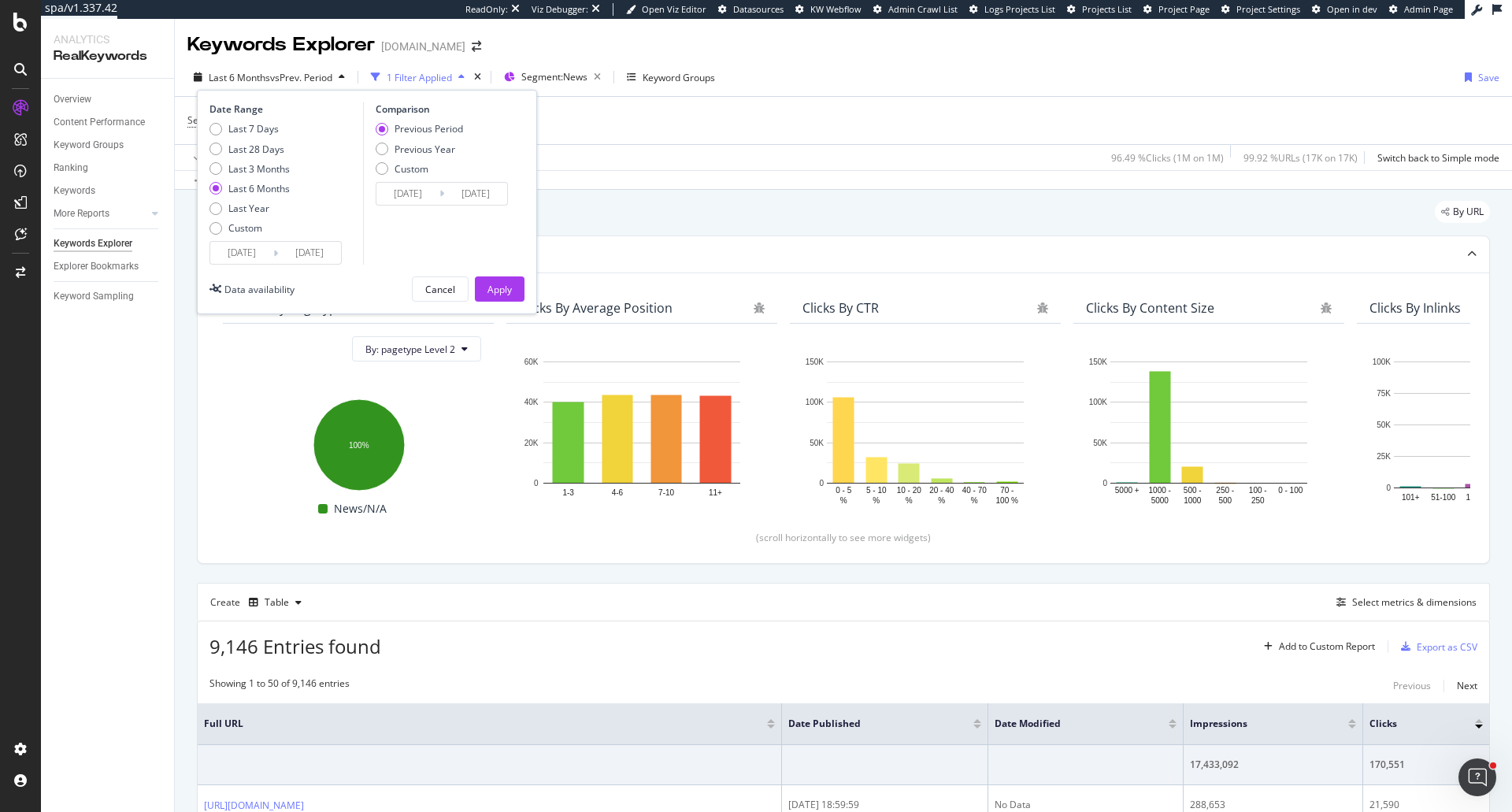
click at [733, 214] on div "By URL" at bounding box center [843, 218] width 1292 height 35
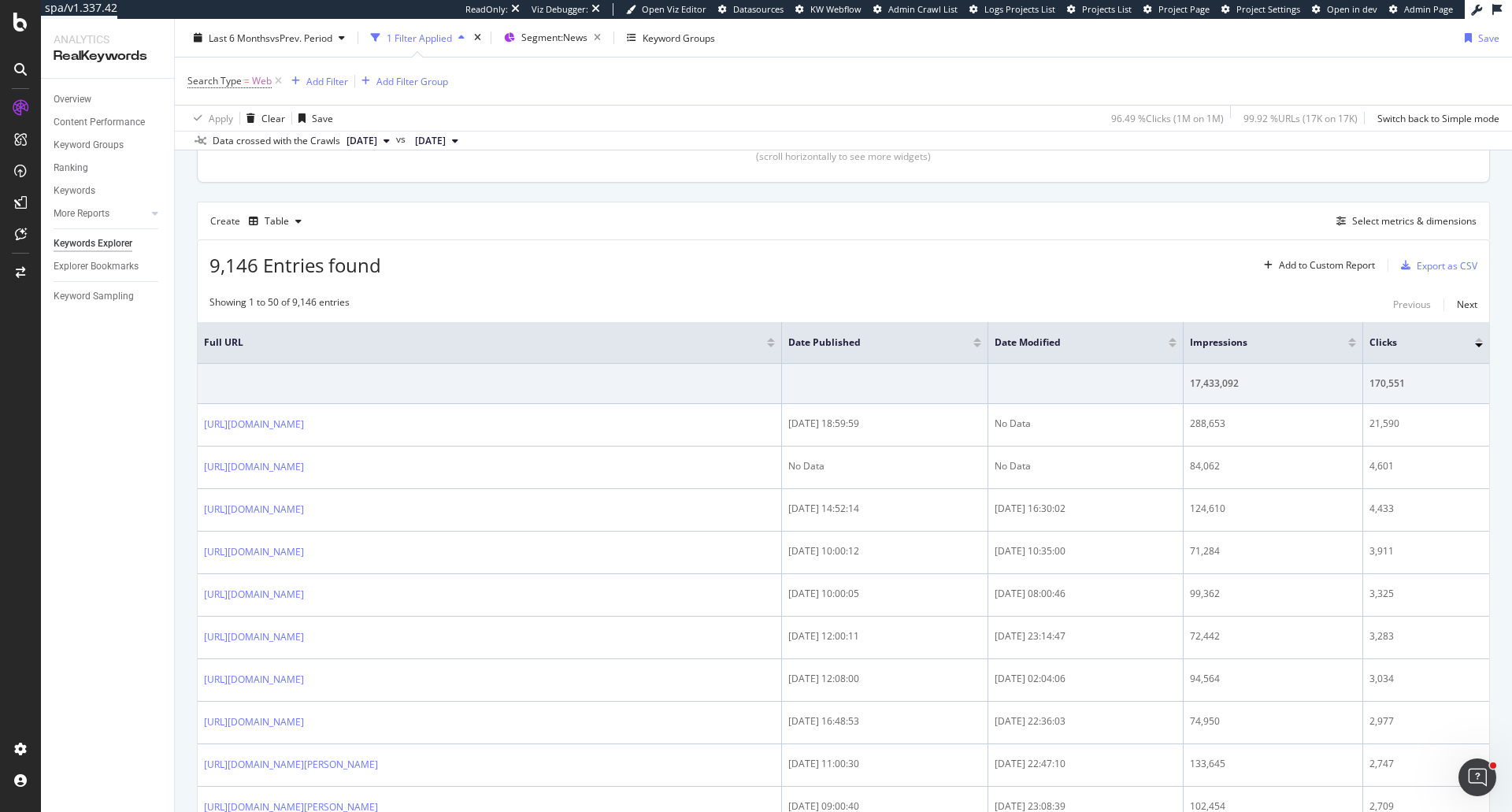
scroll to position [394, 0]
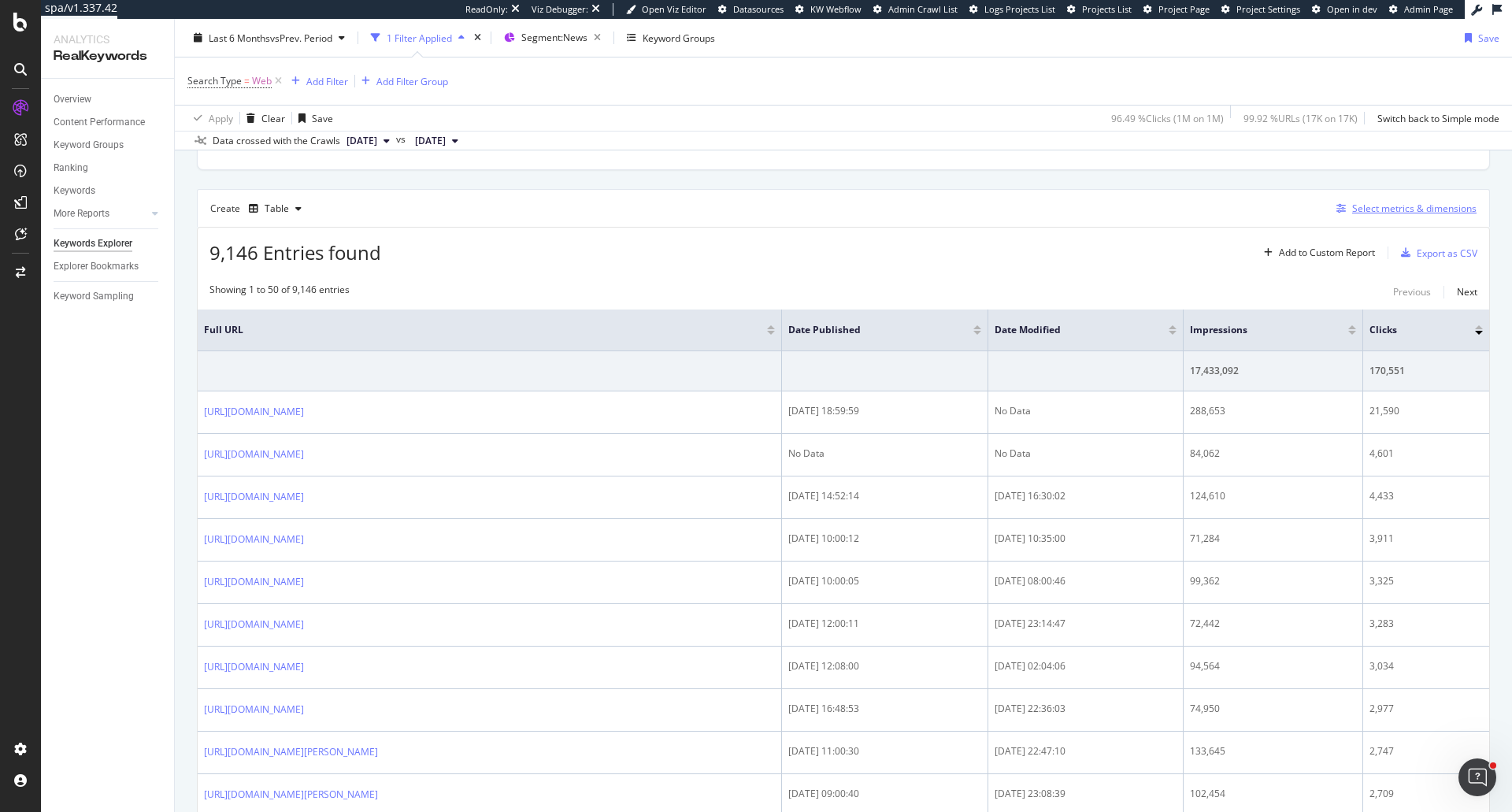
click at [1372, 213] on div "Select metrics & dimensions" at bounding box center [1414, 208] width 124 height 13
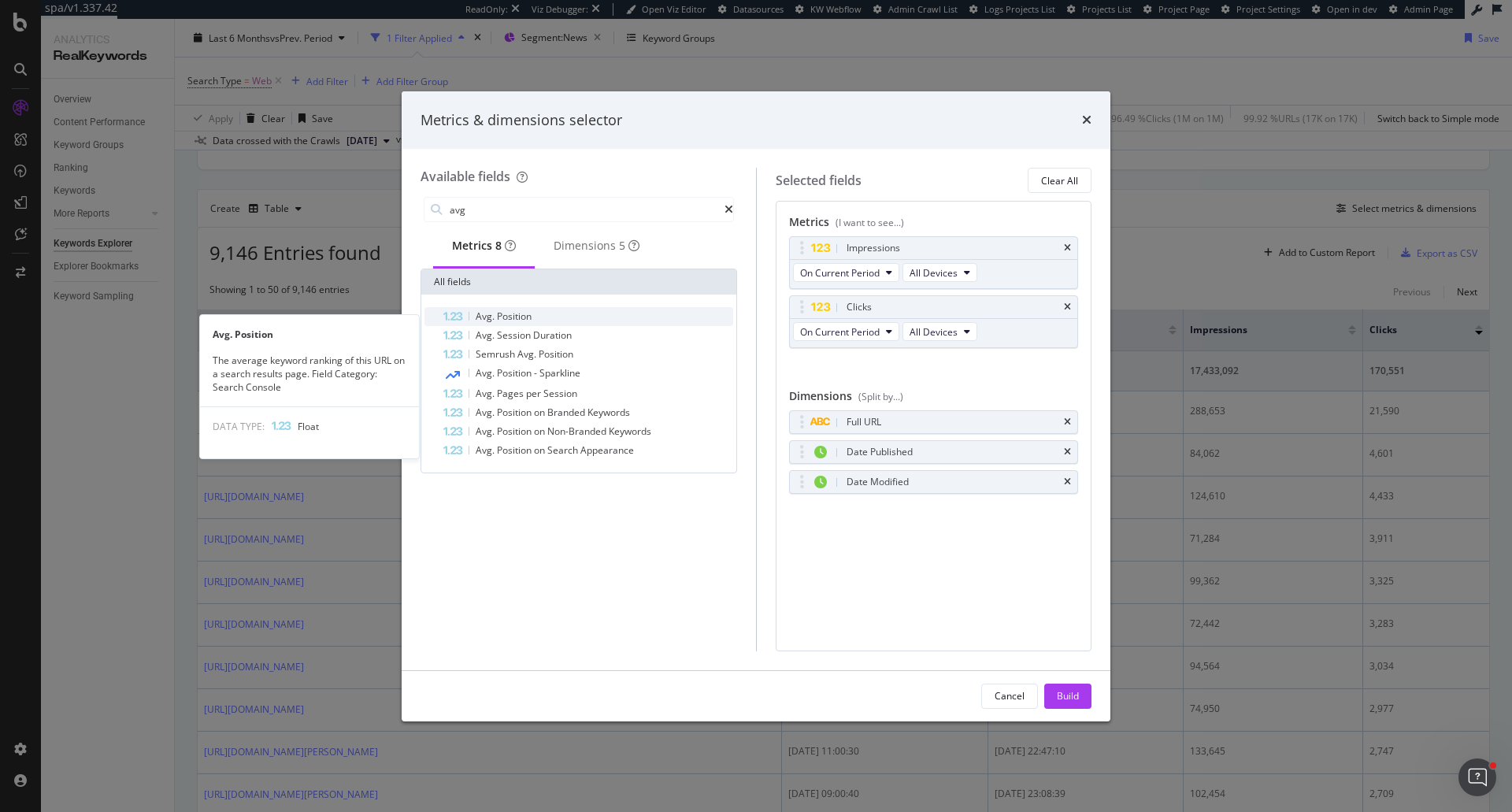
type input "avg"
click at [557, 325] on div "Avg. Position" at bounding box center [588, 317] width 290 height 19
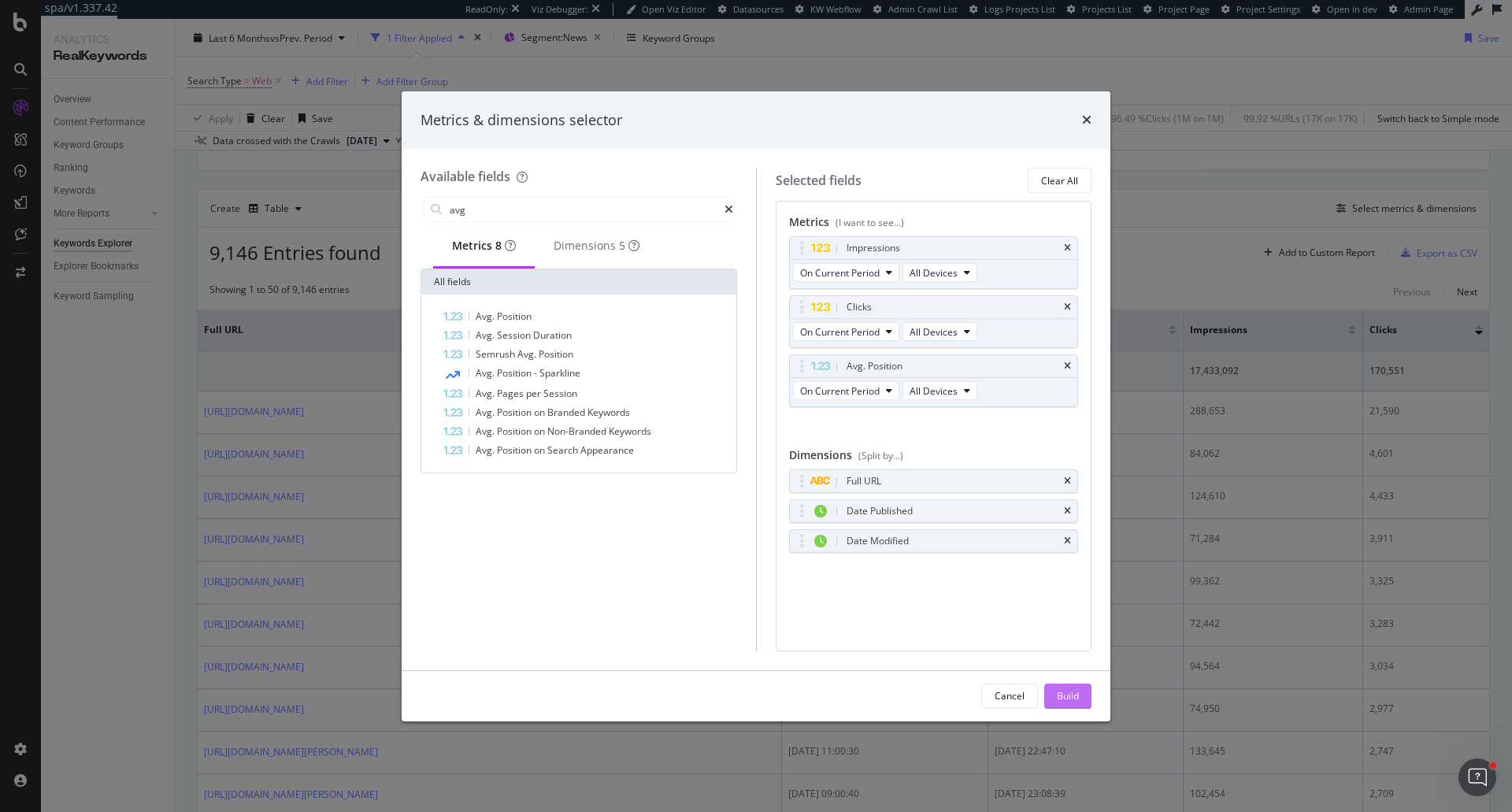
click at [1081, 688] on button "Build" at bounding box center [1067, 696] width 47 height 25
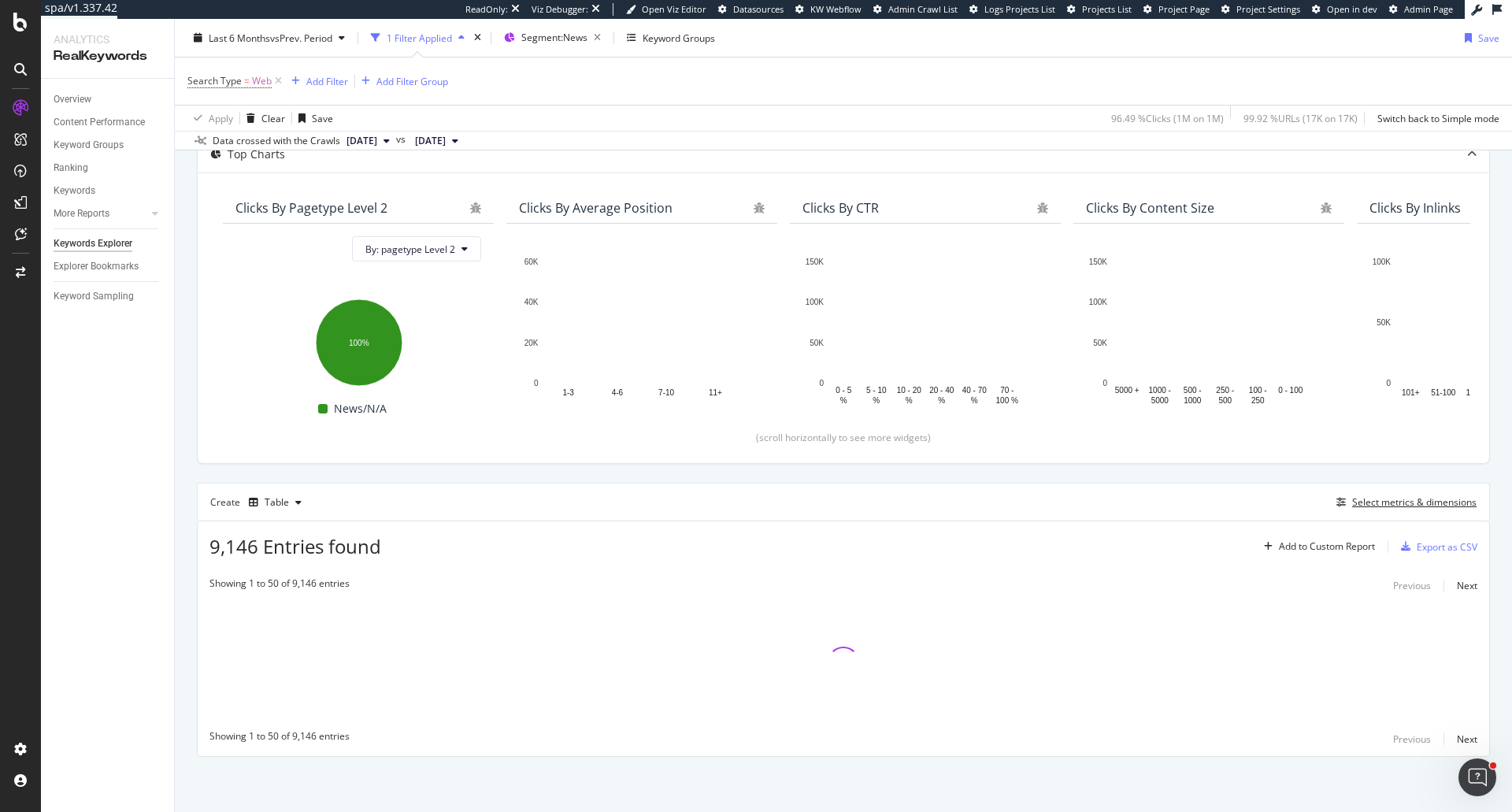
scroll to position [100, 0]
